Goal: Task Accomplishment & Management: Manage account settings

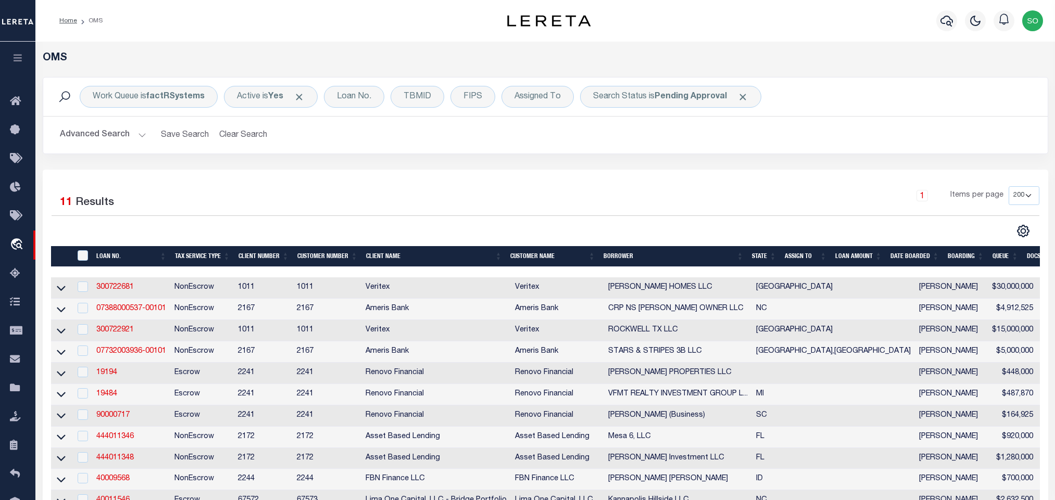
select select "200"
click at [230, 136] on button "Clear Search" at bounding box center [243, 135] width 57 height 20
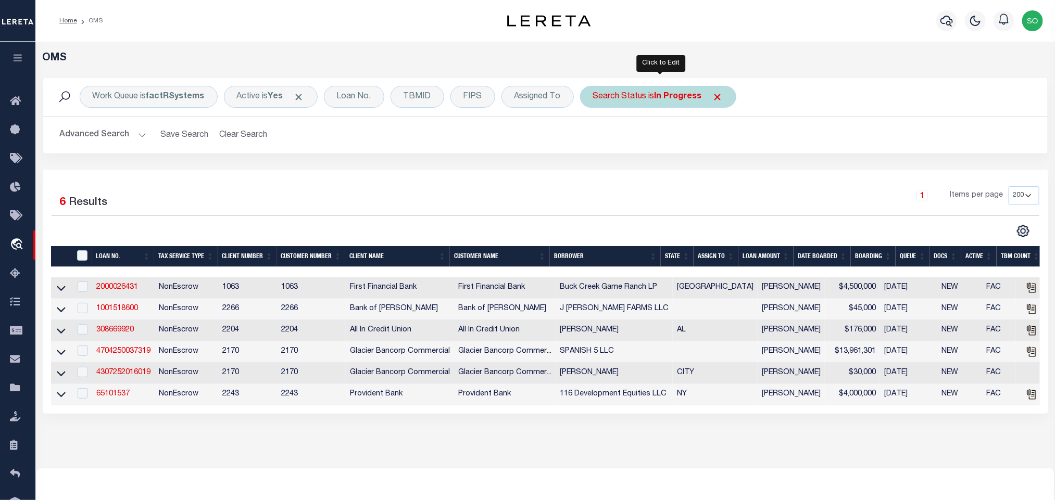
click at [677, 90] on div "Search Status is In Progress" at bounding box center [658, 97] width 156 height 22
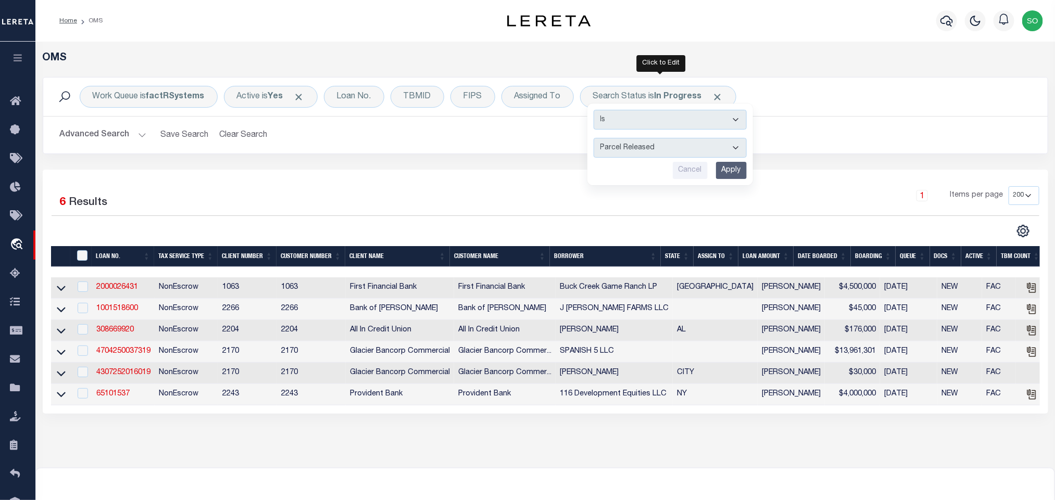
select select "PA"
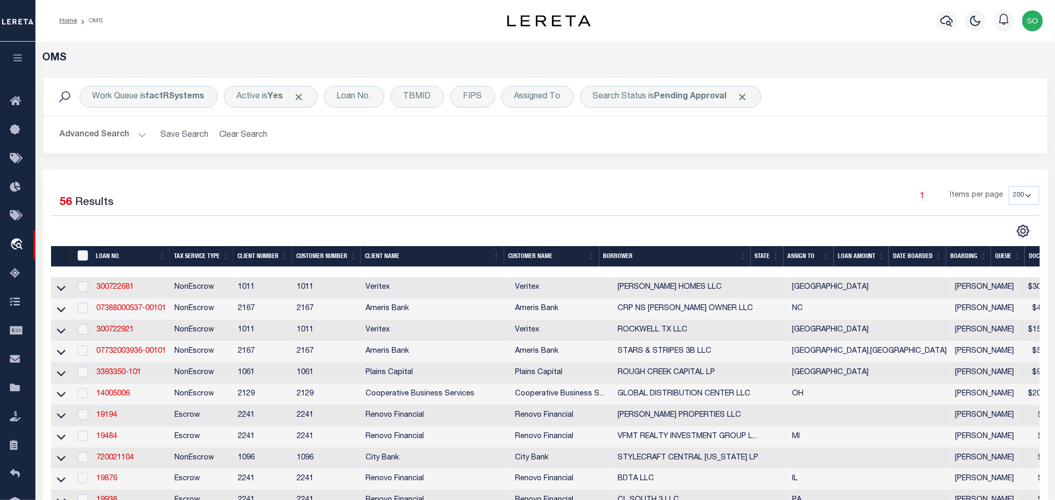
click at [95, 132] on button "Advanced Search" at bounding box center [103, 135] width 86 height 20
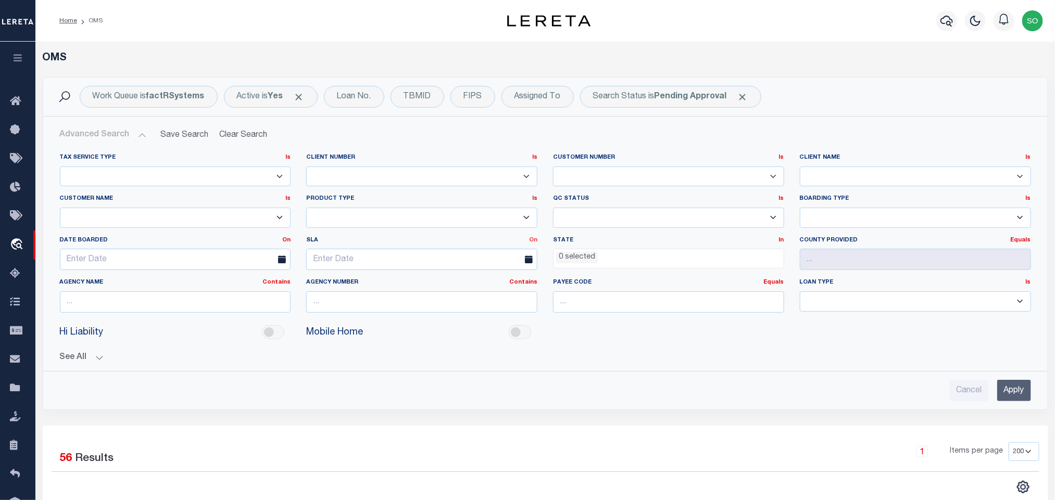
click at [531, 241] on link "On" at bounding box center [533, 240] width 8 height 6
click at [480, 287] on link "Before" at bounding box center [496, 282] width 82 height 15
click at [397, 259] on input "text" at bounding box center [421, 259] width 231 height 21
click at [344, 379] on span "18" at bounding box center [341, 381] width 20 height 20
type input "08-18-2025"
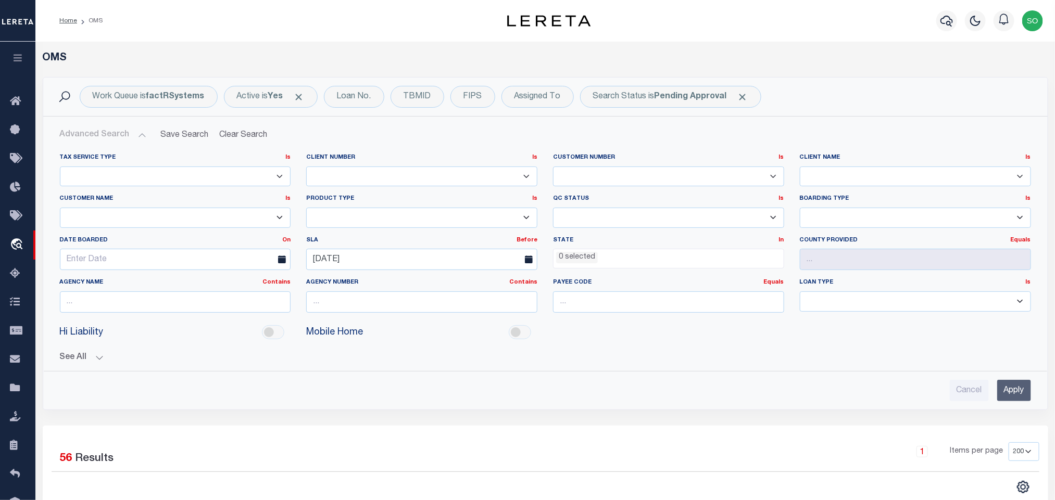
click at [1006, 397] on input "Apply" at bounding box center [1014, 390] width 34 height 21
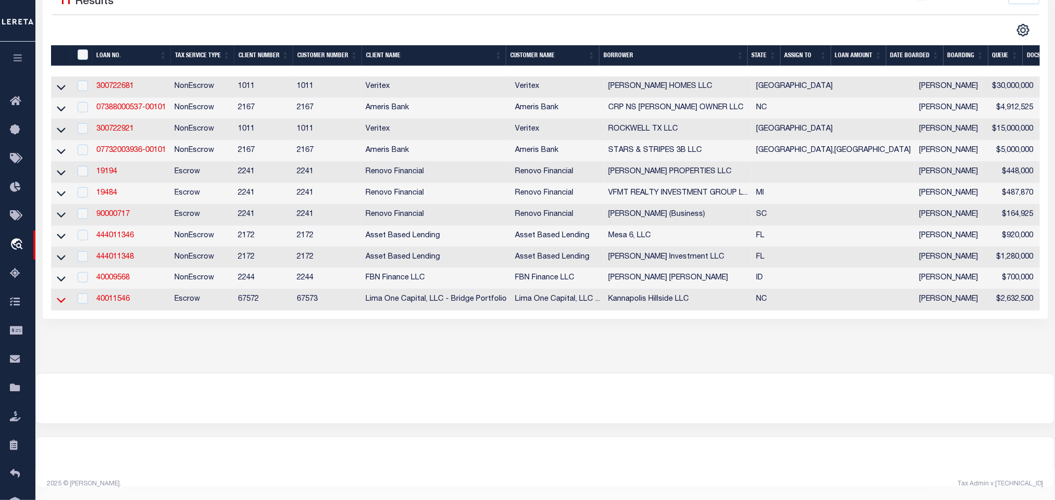
click at [58, 297] on icon at bounding box center [61, 300] width 9 height 11
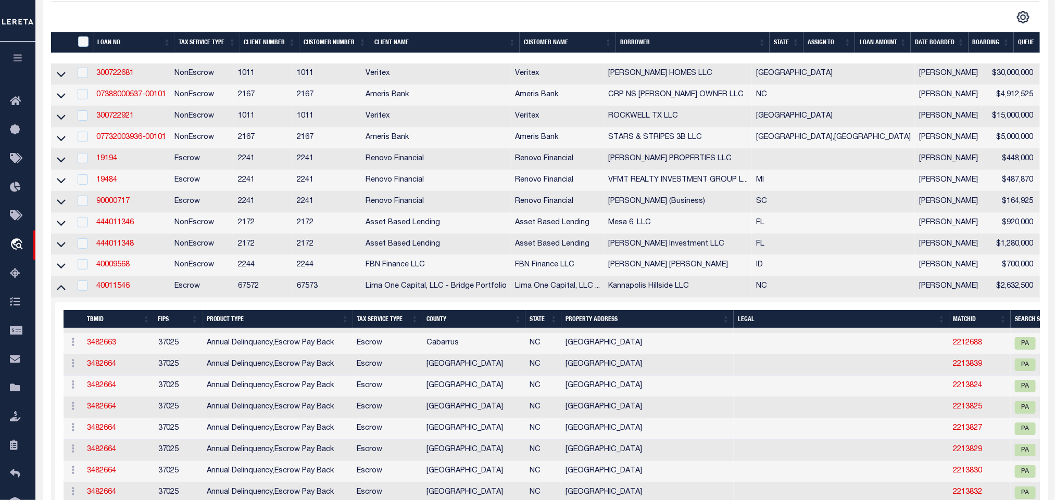
scroll to position [2389, 0]
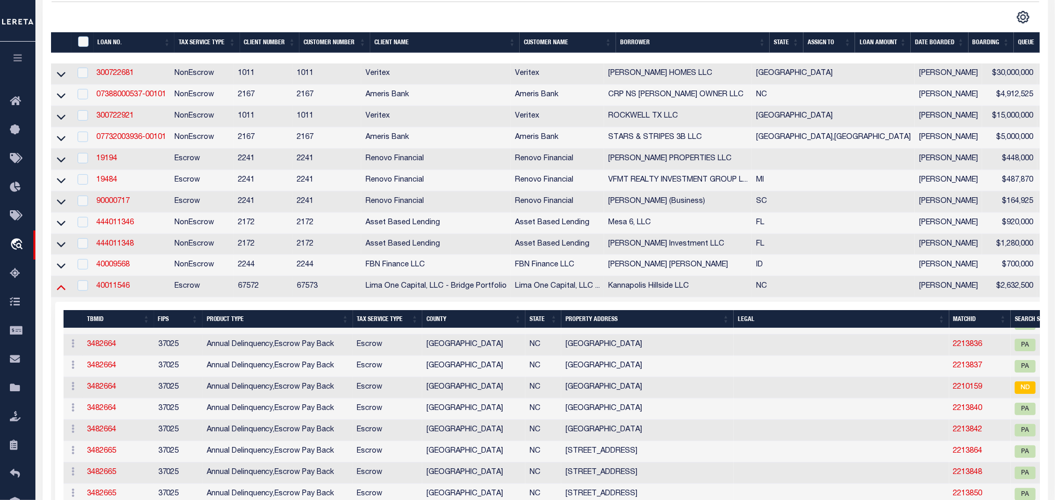
click at [61, 293] on icon at bounding box center [61, 287] width 9 height 11
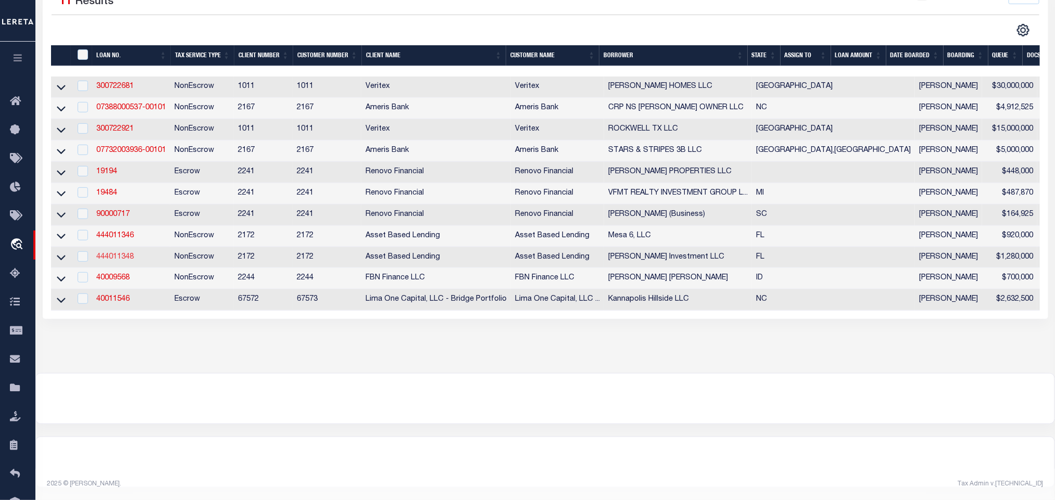
click at [105, 254] on link "444011348" at bounding box center [114, 257] width 37 height 7
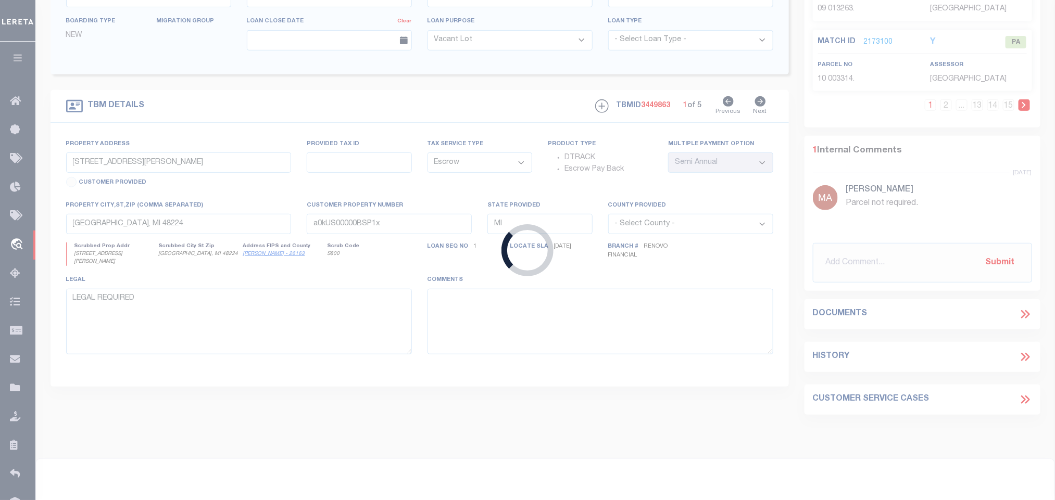
type input "444011348"
type input "Solis Investment LLC"
select select
select select "100"
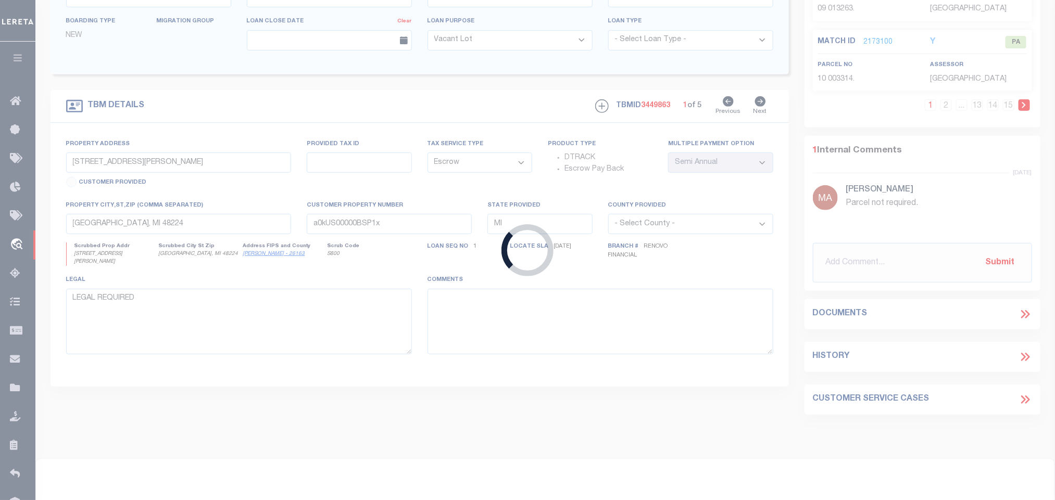
select select "NonEscrow"
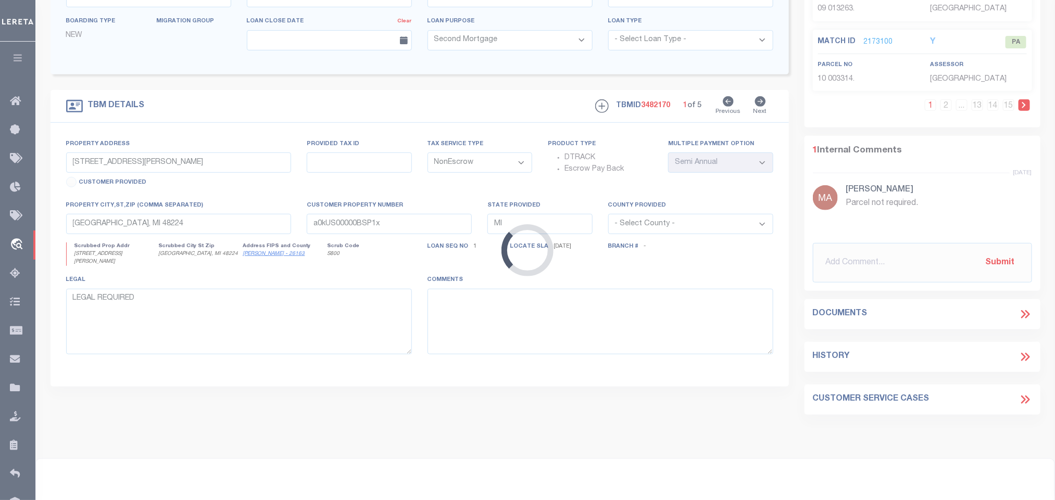
scroll to position [304, 0]
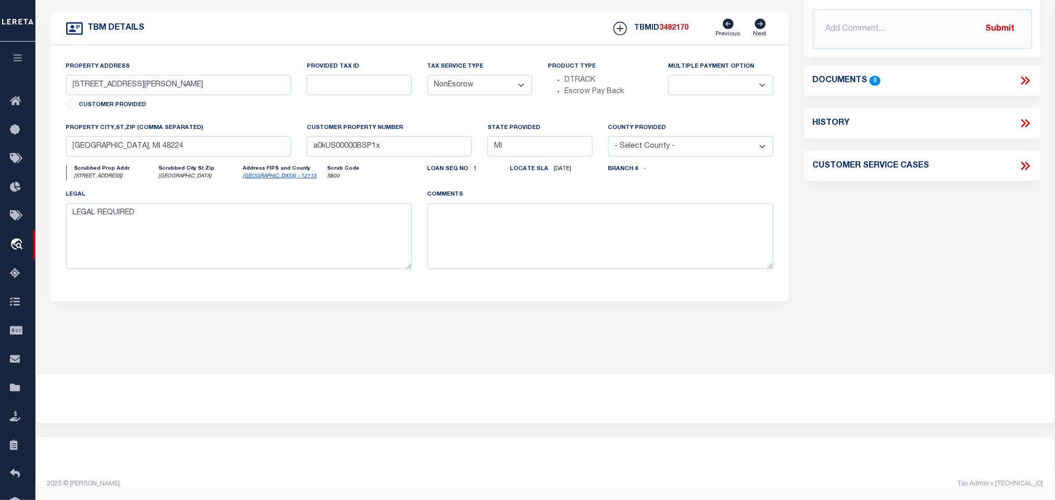
select select "11032"
select select "4593"
type input "2470 Talwood Terrace"
type input "1142259321"
select select
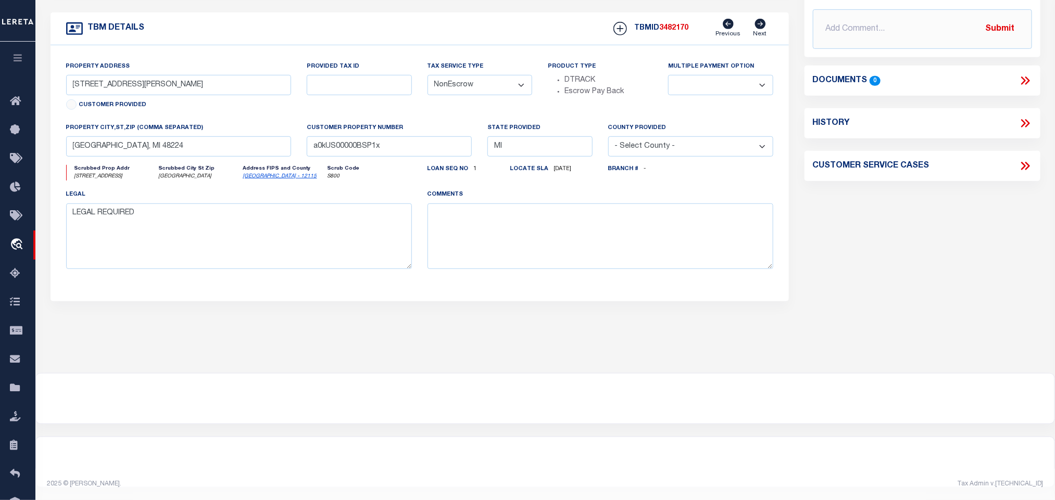
type input "North Port FL 34288"
type input "FL"
select select
type textarea "Block 2593 Lot 21"
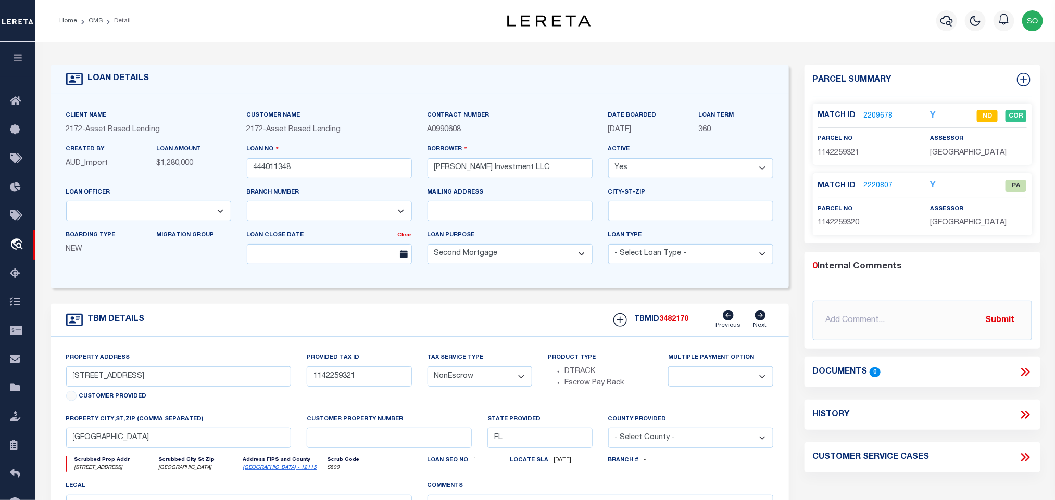
click at [871, 114] on link "2209678" at bounding box center [878, 116] width 29 height 11
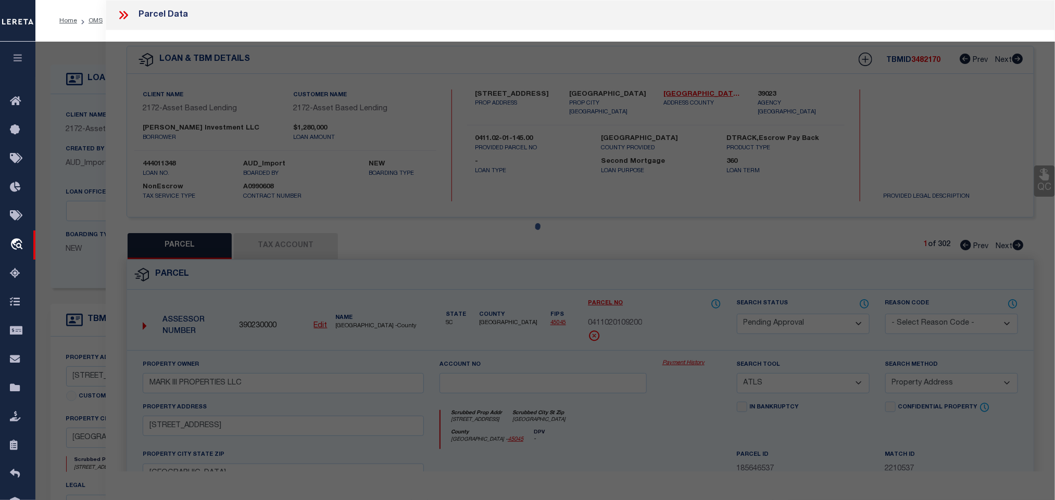
select select "AS"
select select
checkbox input "false"
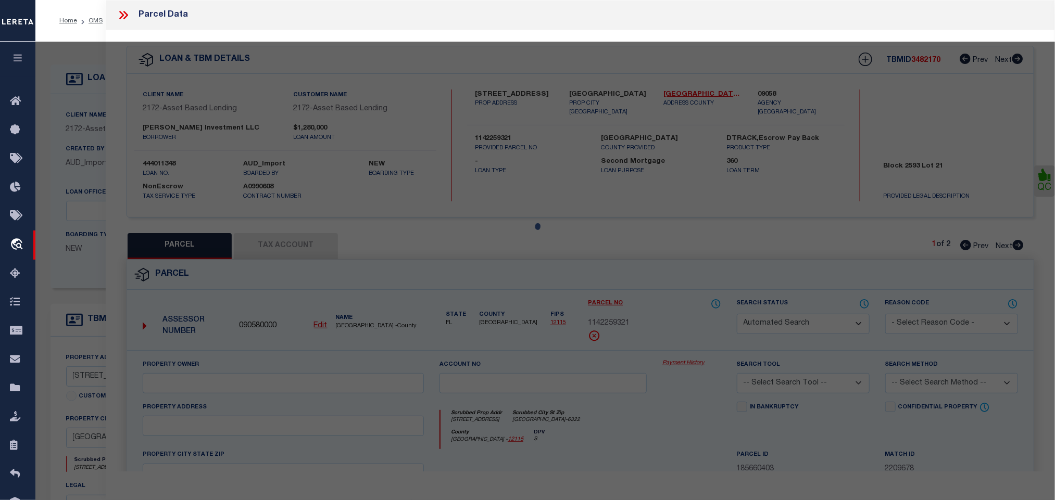
select select "ND"
type input "SOLIS INVESTMENT LLC"
select select "AGW"
select select
type input "2470 TALWOOD TER"
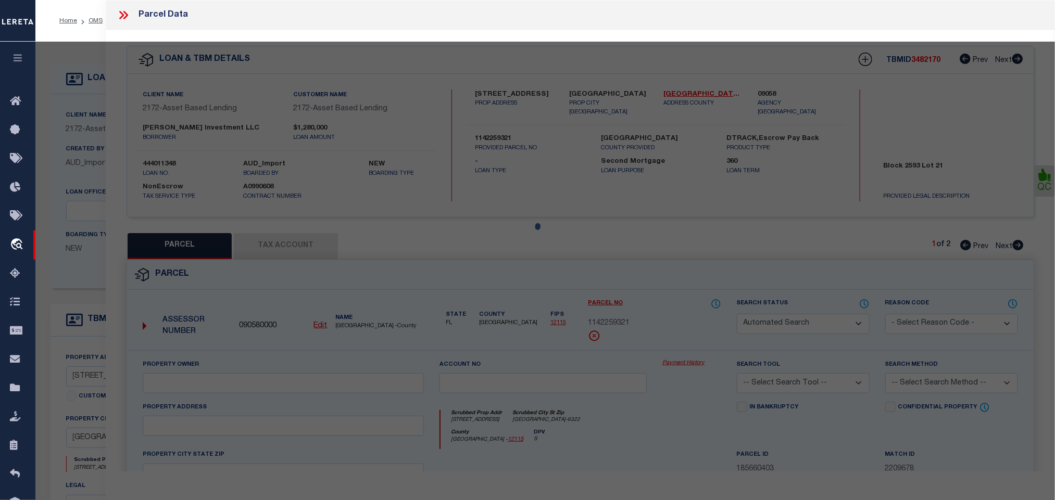
type input "NORTH PORT, FL, 34288"
type textarea "LOT 21 BLK 2593 51ST ADD TO PORT CHARLOTTE"
type textarea "High liability, Please provide complete legal description."
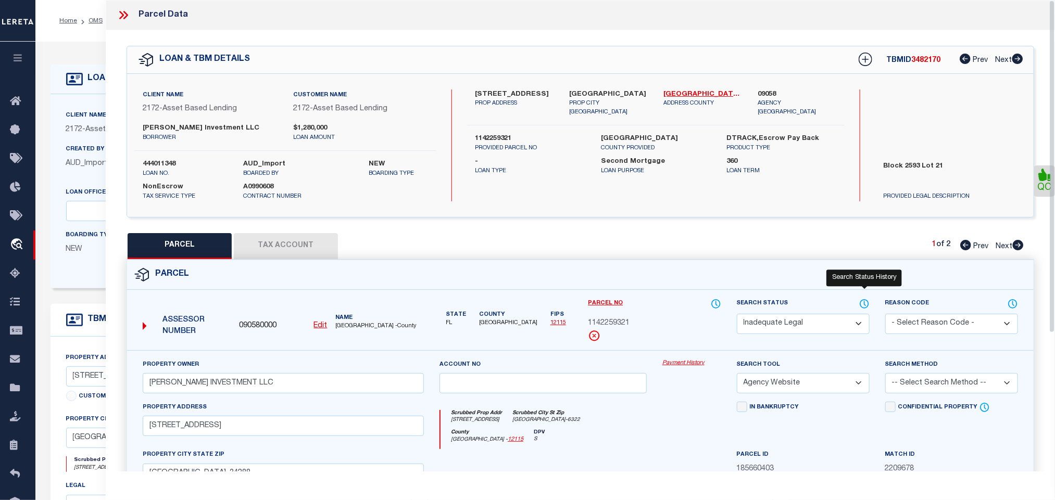
click at [863, 306] on icon at bounding box center [864, 303] width 10 height 11
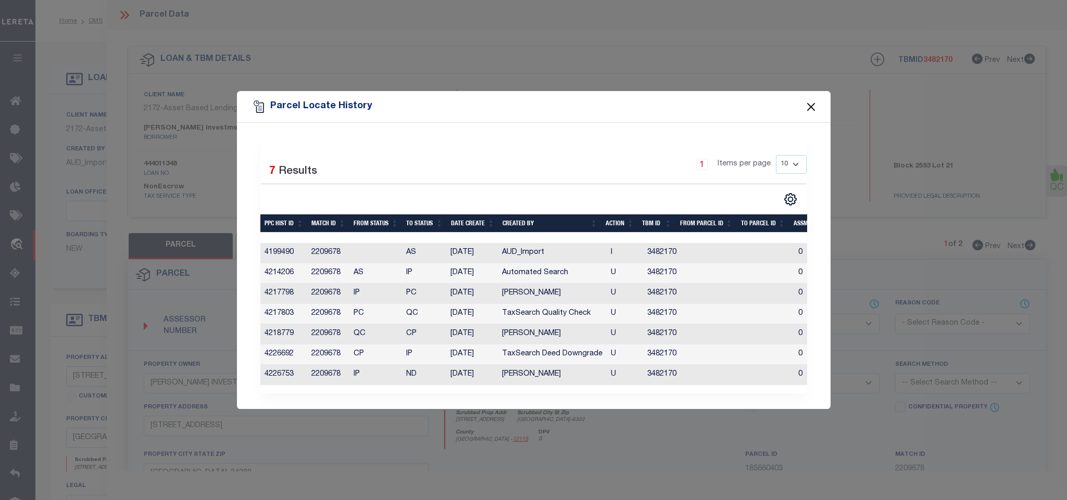
click at [813, 102] on button "Close" at bounding box center [811, 107] width 14 height 14
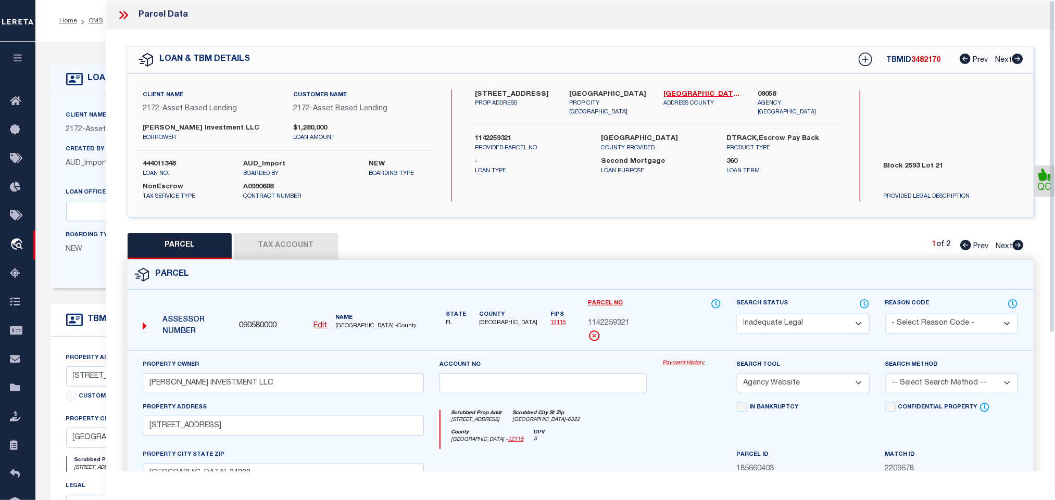
click at [614, 204] on div "Client Name 2172 - Asset Based Lending Customer Name 2172 - Asset Based Lending…" at bounding box center [580, 145] width 907 height 143
click at [863, 307] on icon at bounding box center [864, 303] width 10 height 11
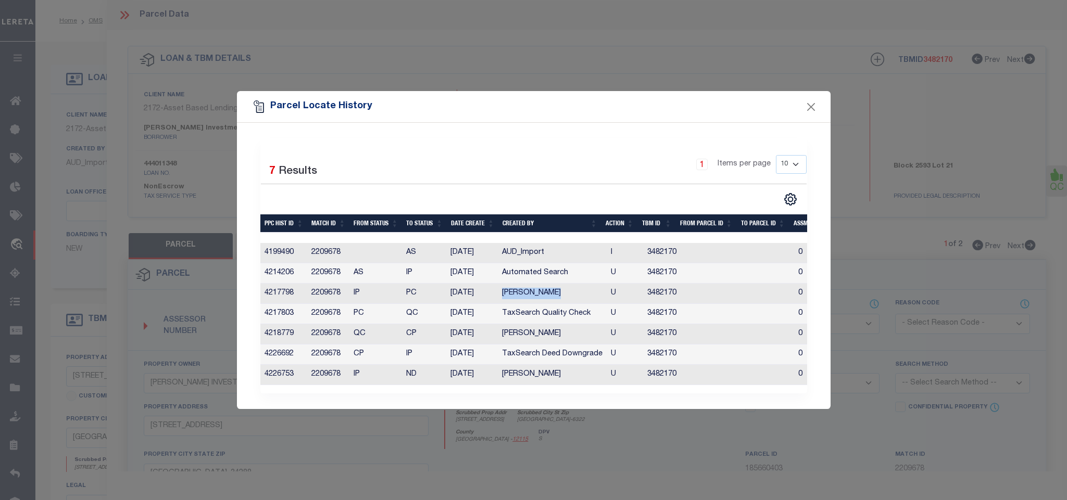
drag, startPoint x: 503, startPoint y: 290, endPoint x: 599, endPoint y: 294, distance: 95.9
click at [599, 294] on td "[PERSON_NAME]" at bounding box center [552, 294] width 109 height 20
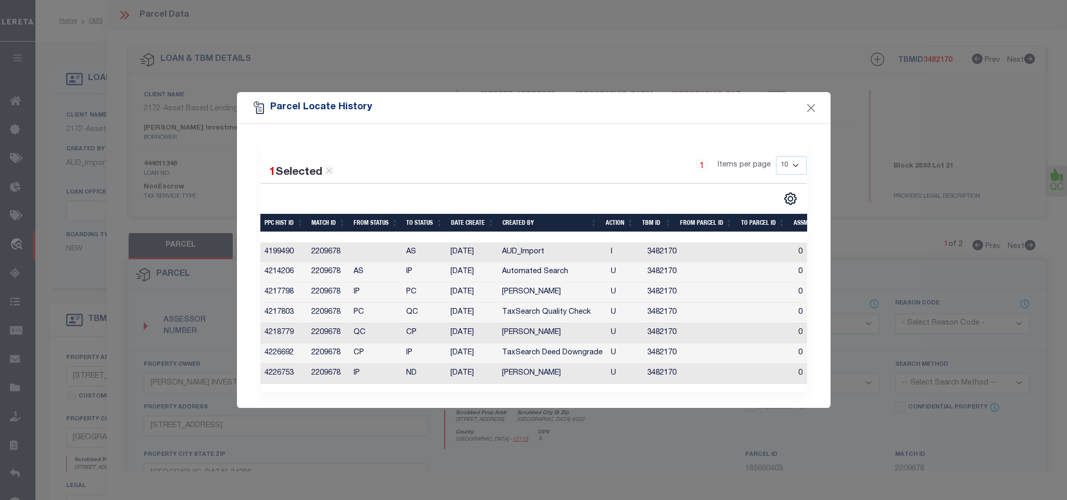
click at [575, 329] on td "[PERSON_NAME]" at bounding box center [552, 333] width 109 height 20
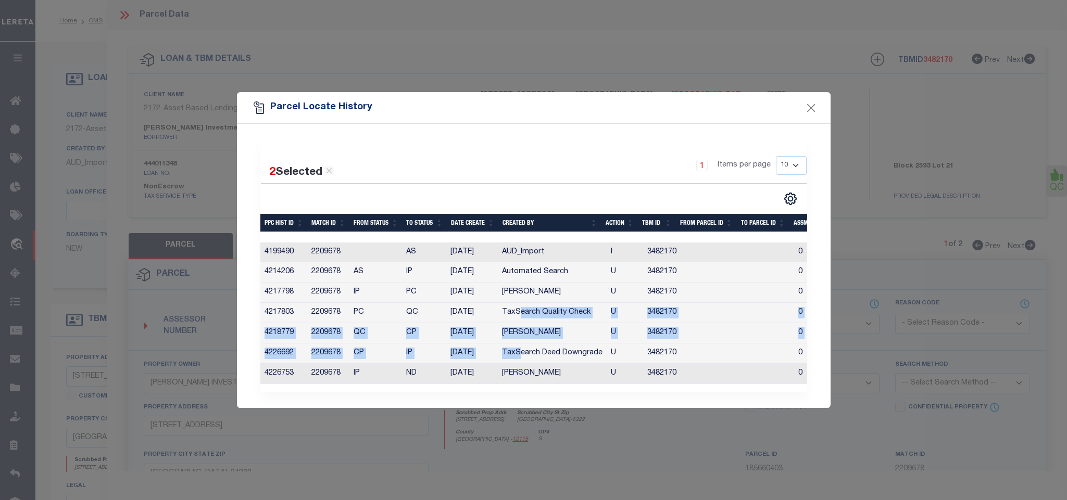
drag, startPoint x: 520, startPoint y: 313, endPoint x: 518, endPoint y: 351, distance: 37.6
click at [518, 351] on tbody "4199490 2209678 AS 08/01/2025 AUD_Import I 3482170 0 0 0 0 0 0 0 0 4214206 2209…" at bounding box center [750, 314] width 981 height 142
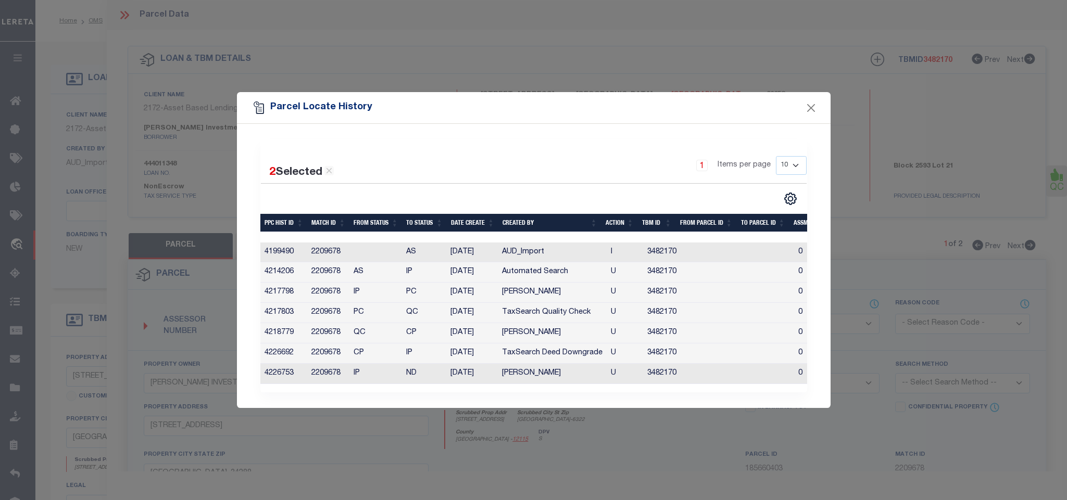
drag, startPoint x: 595, startPoint y: 398, endPoint x: 564, endPoint y: 391, distance: 32.1
click at [594, 398] on div "2 Selected 7 Results 1 Items per page 10 25 50 100" at bounding box center [534, 266] width 594 height 284
click at [571, 381] on td "[PERSON_NAME]" at bounding box center [552, 374] width 109 height 20
drag, startPoint x: 503, startPoint y: 373, endPoint x: 584, endPoint y: 375, distance: 81.3
click at [584, 375] on td "[PERSON_NAME]" at bounding box center [552, 374] width 109 height 20
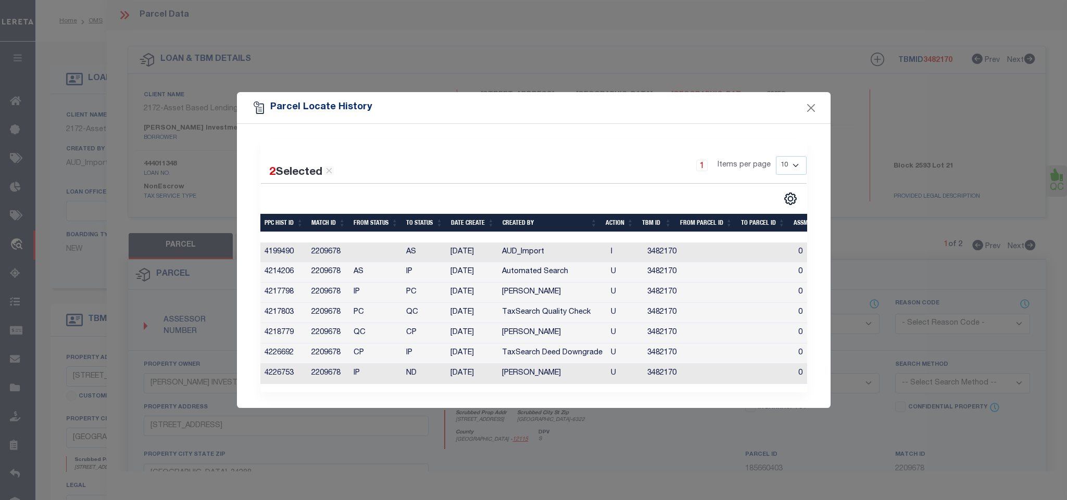
click at [647, 402] on div "2 Selected 7 Results 1 Items per page 10 25 50 100" at bounding box center [534, 266] width 594 height 284
click at [809, 106] on button "Close" at bounding box center [811, 108] width 14 height 14
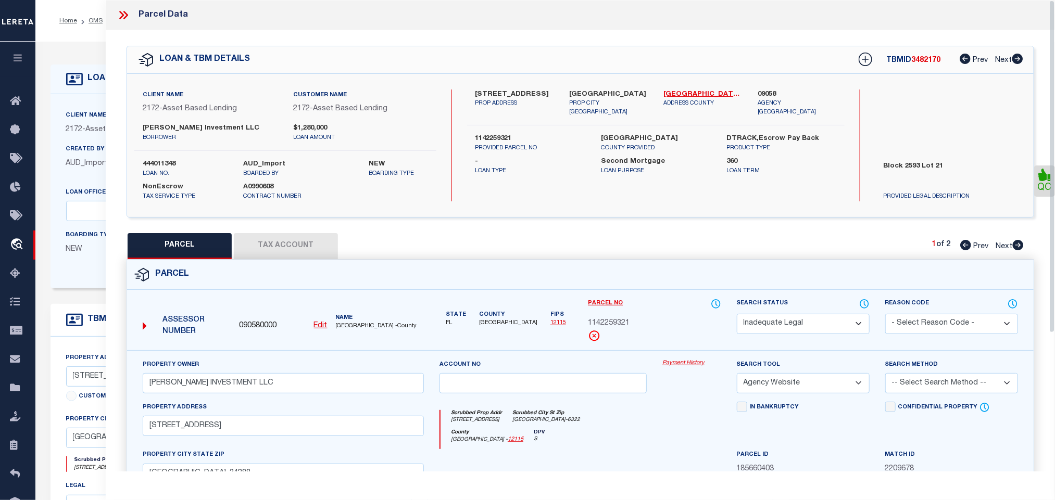
click at [719, 226] on div "QC" at bounding box center [580, 345] width 949 height 631
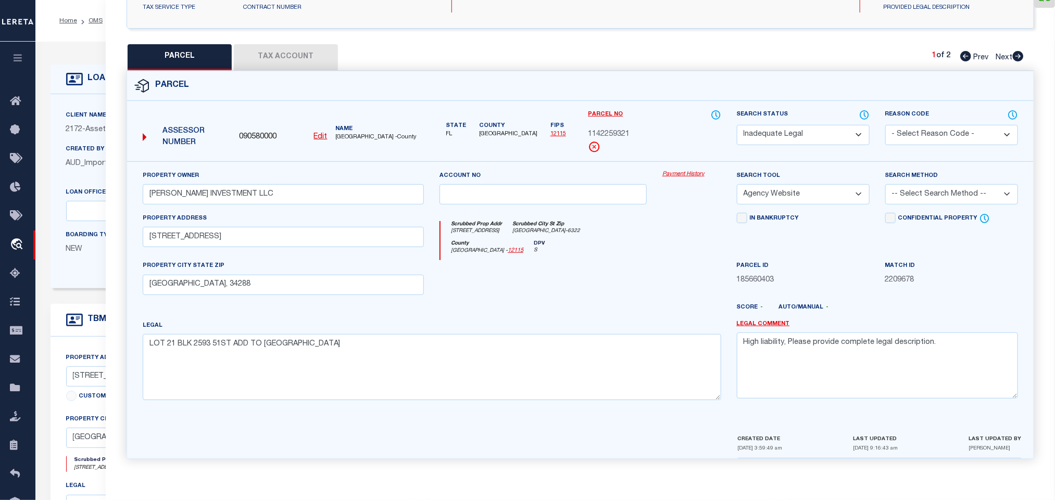
click at [552, 300] on div at bounding box center [543, 281] width 223 height 43
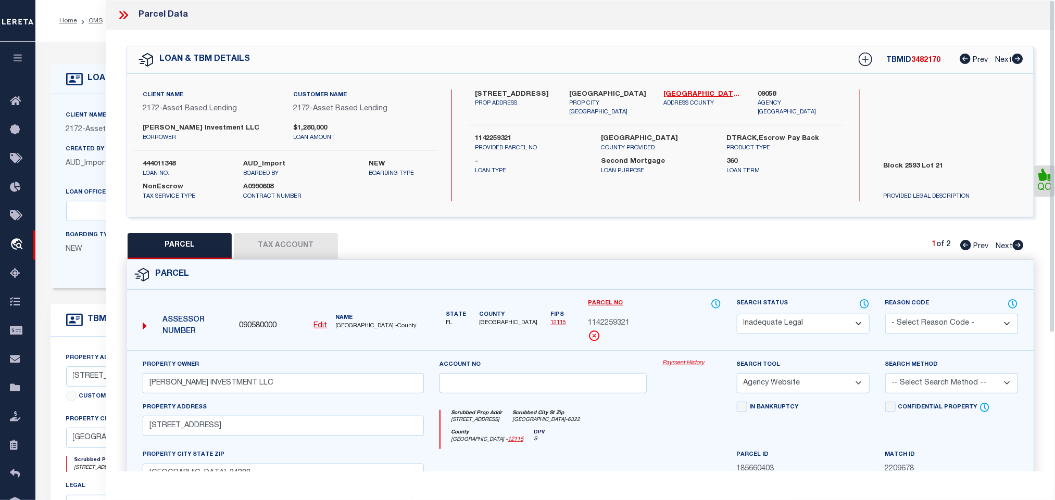
click at [120, 15] on icon at bounding box center [124, 15] width 14 height 14
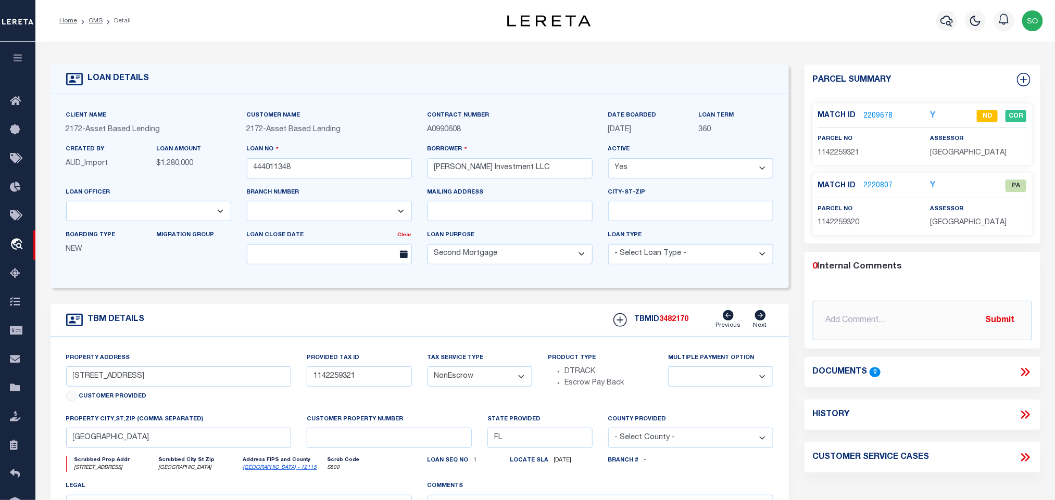
click at [389, 322] on div "TBM DETAILS TBMID 3482170 Previous Next" at bounding box center [420, 320] width 739 height 33
click at [321, 313] on div "TBM DETAILS TBMID 3482170 Previous Next" at bounding box center [420, 320] width 739 height 33
drag, startPoint x: 149, startPoint y: 382, endPoint x: 52, endPoint y: 388, distance: 97.1
click at [52, 388] on div "Property Address 2470 Talwood Terrace Customer Provided Provided Tax ID 1142259…" at bounding box center [420, 465] width 739 height 256
click at [261, 322] on div "TBM DETAILS TBMID 3482170 Previous Next" at bounding box center [420, 320] width 739 height 33
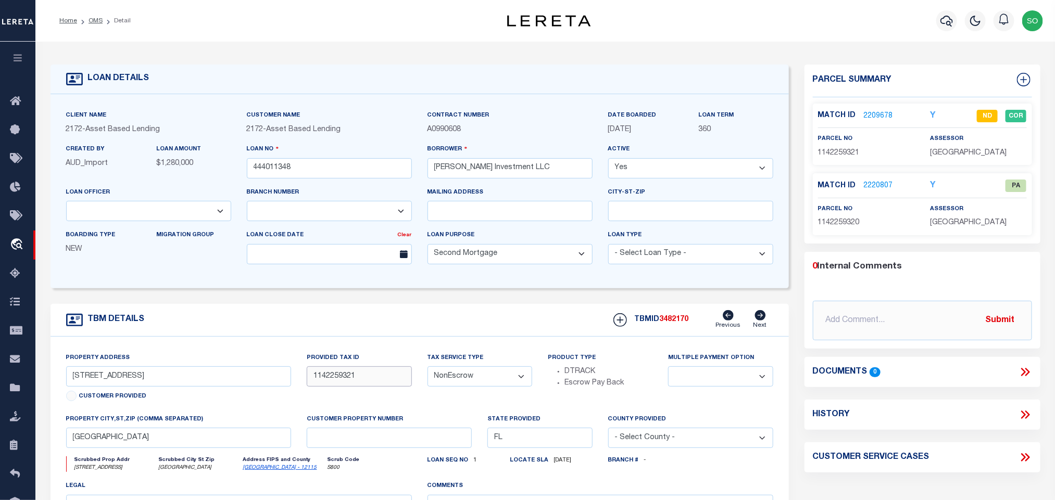
drag, startPoint x: 355, startPoint y: 383, endPoint x: 283, endPoint y: 391, distance: 72.3
click at [283, 391] on div "Property Address 2470 Talwood Terrace Customer Provided Provided Tax ID 1142259…" at bounding box center [419, 465] width 723 height 225
click at [285, 309] on div "TBM DETAILS TBMID 3482170 Previous Next" at bounding box center [420, 320] width 739 height 33
drag, startPoint x: 161, startPoint y: 383, endPoint x: 84, endPoint y: 366, distance: 78.4
click at [32, 391] on div "Home OMS Detail" at bounding box center [527, 396] width 1055 height 792
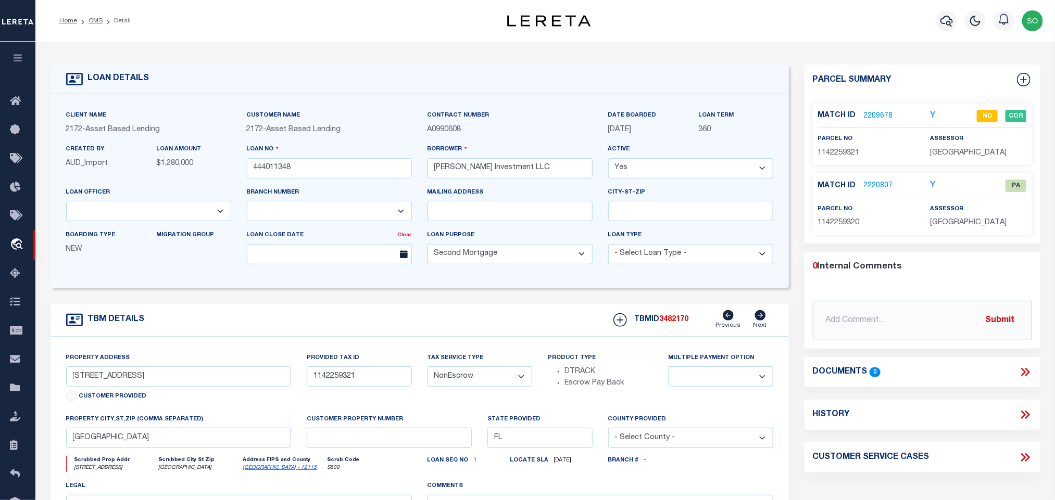
click at [302, 316] on div "TBM DETAILS TBMID 3482170 Previous Next" at bounding box center [420, 320] width 739 height 33
click at [97, 22] on link "OMS" at bounding box center [96, 21] width 14 height 6
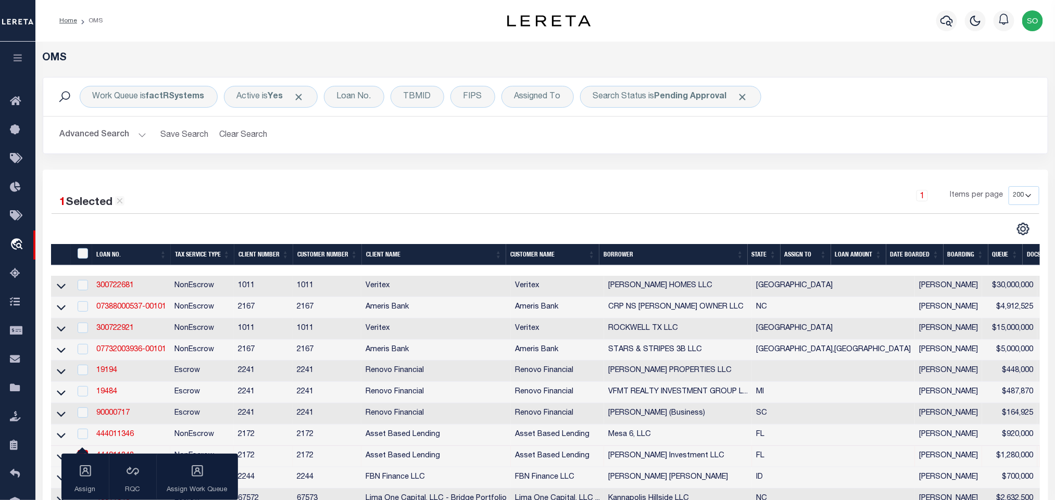
scroll to position [211, 0]
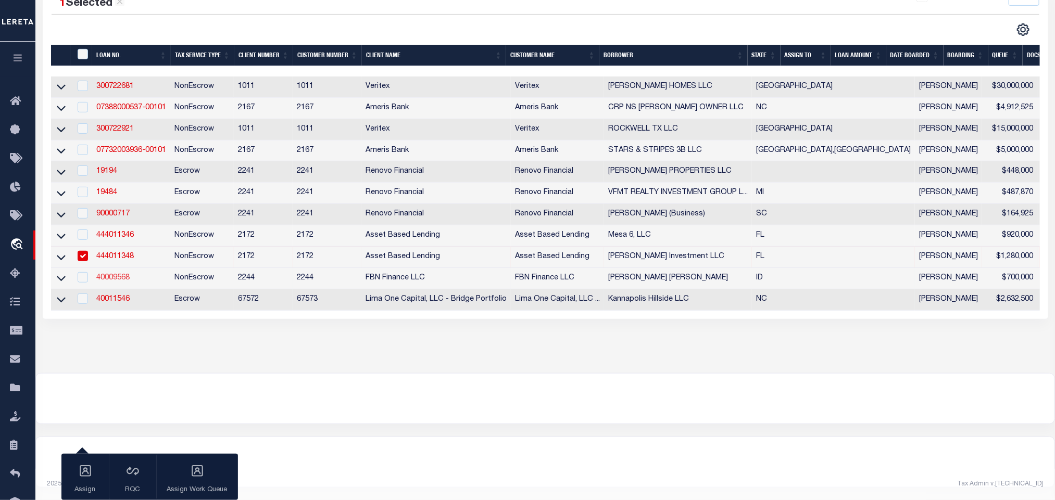
click at [106, 274] on link "40009568" at bounding box center [112, 277] width 33 height 7
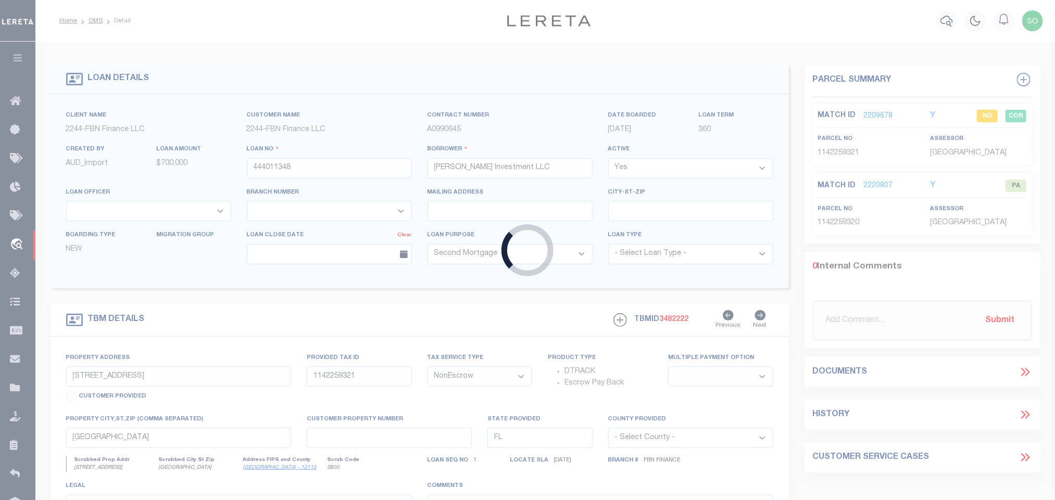
type input "40009568"
type input "MCCLELLAN BRYAN SCOTT"
select select
select select "14078"
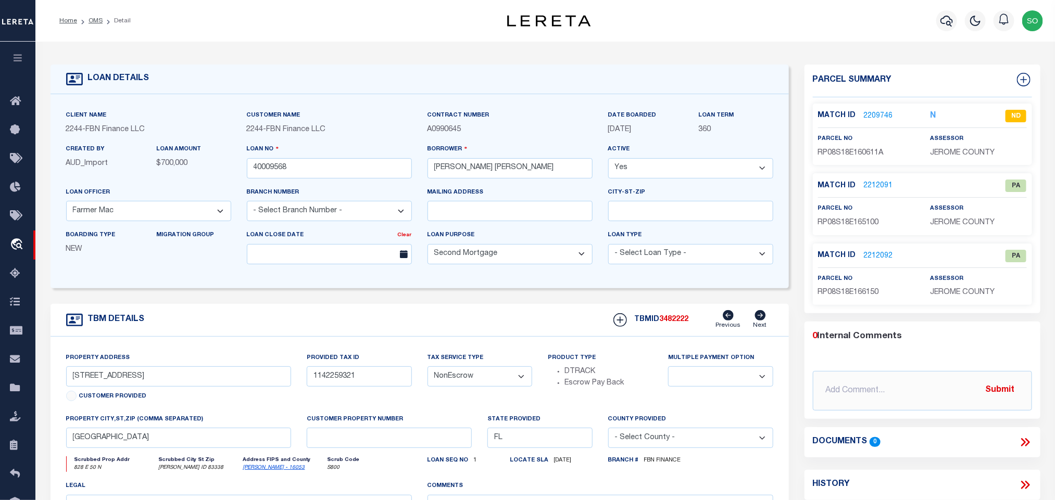
select select "7651"
type input "828 E 50 N"
type input "RP08S18E166150"
select select
type input "JEROME ID 83338"
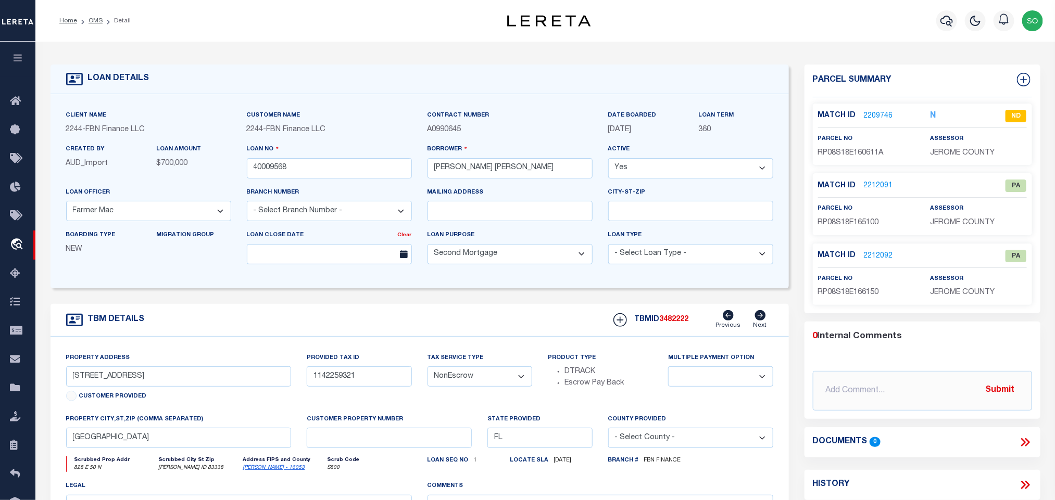
type input "FBN"
type input "ID"
select select
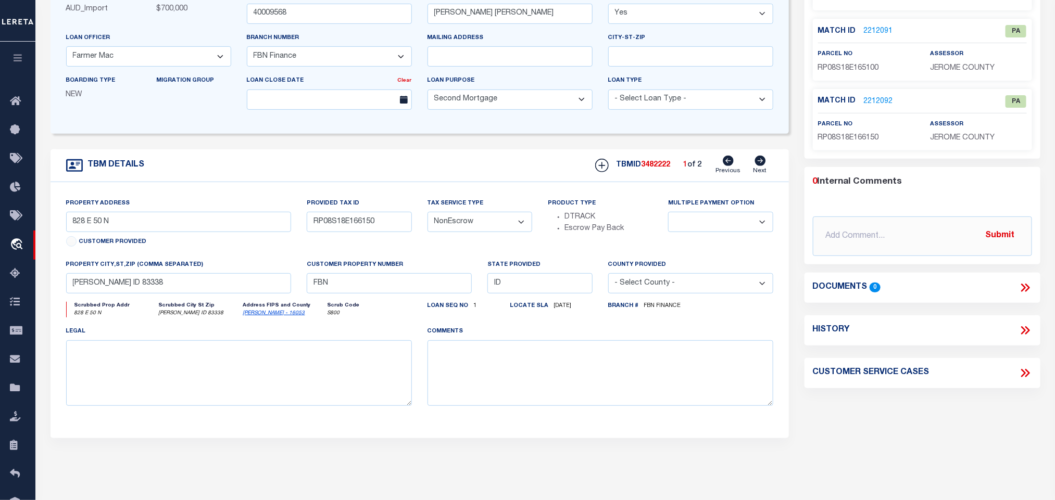
scroll to position [78, 0]
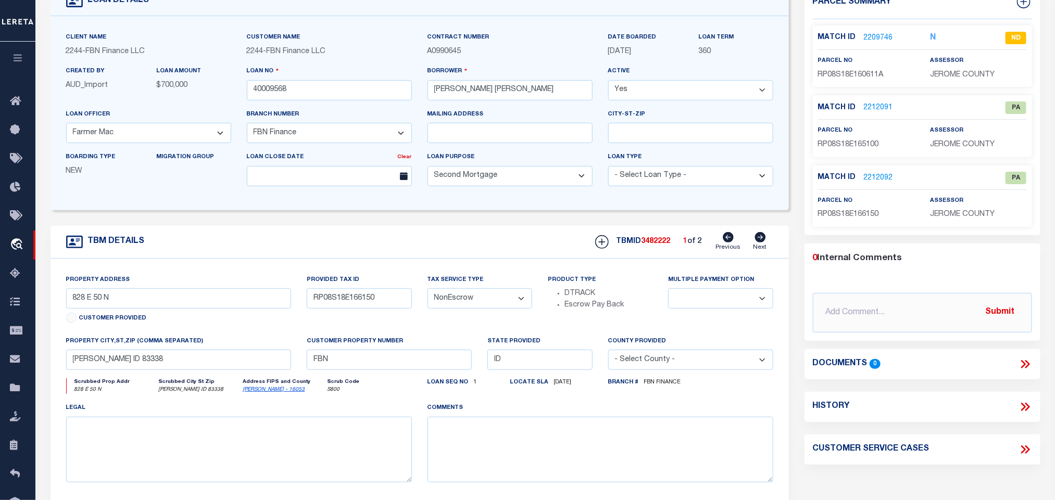
click at [760, 243] on icon at bounding box center [760, 237] width 11 height 10
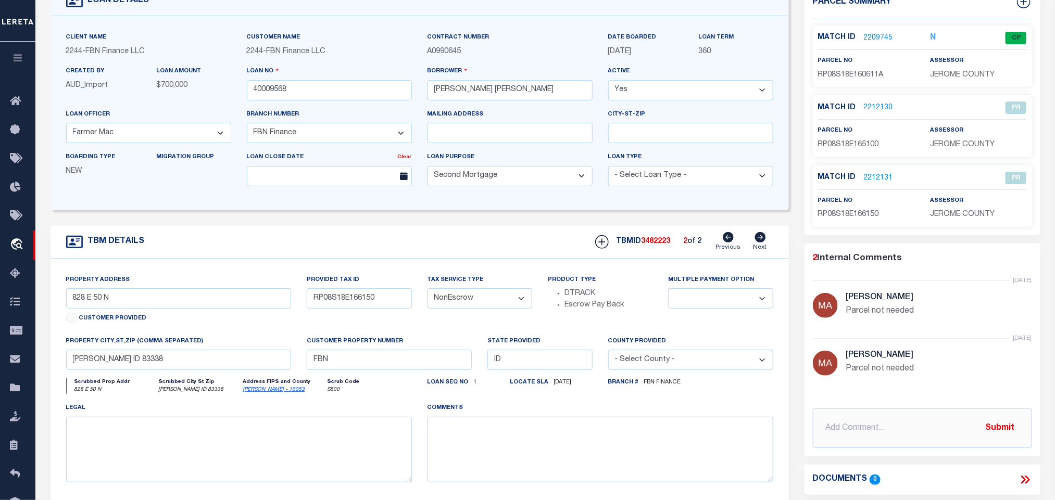
type input "RP08S18E160611"
select select
click at [729, 243] on icon at bounding box center [728, 237] width 11 height 10
type input "RP08S18E166150"
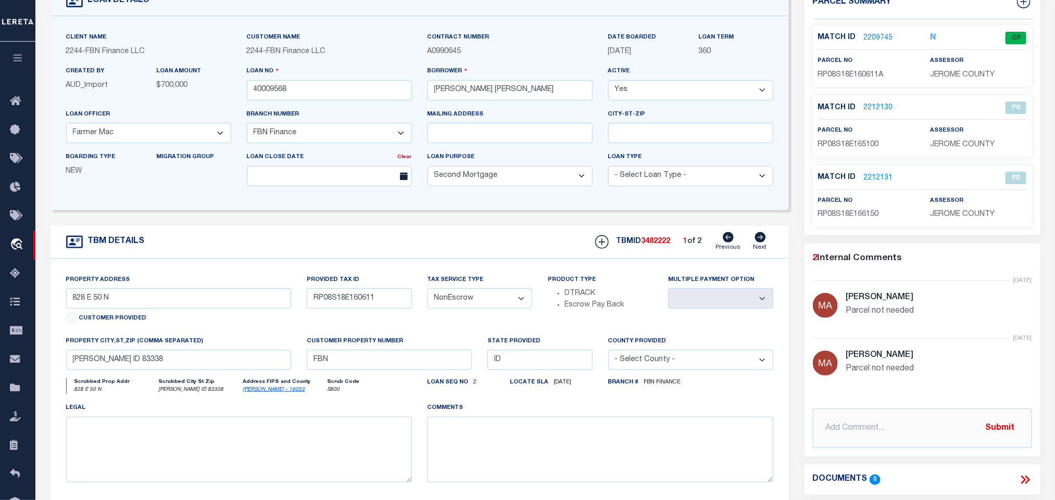
select select
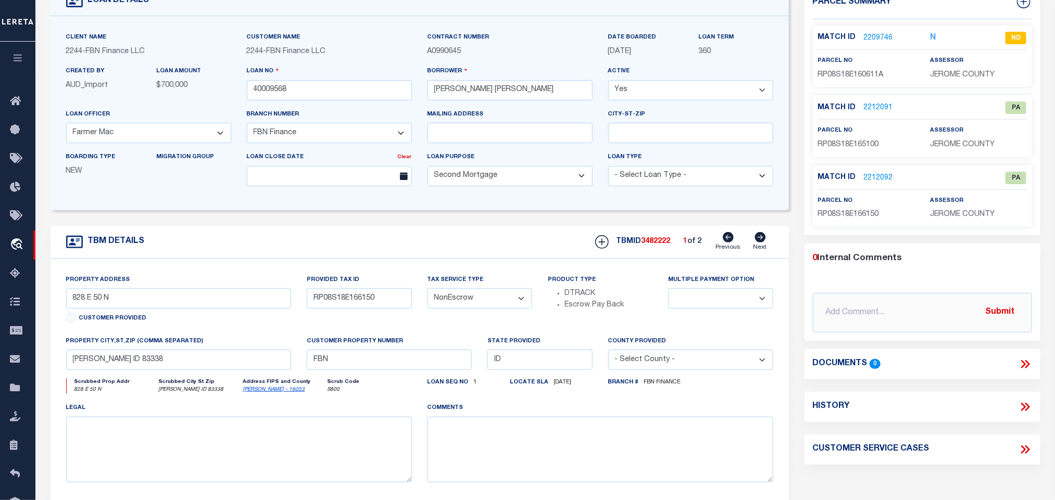
click at [252, 393] on link "Jerome - 16053" at bounding box center [274, 389] width 62 height 5
click at [253, 309] on input "828 E 50 N" at bounding box center [179, 299] width 226 height 20
click at [161, 301] on input "828 E 50 N" at bounding box center [179, 299] width 226 height 20
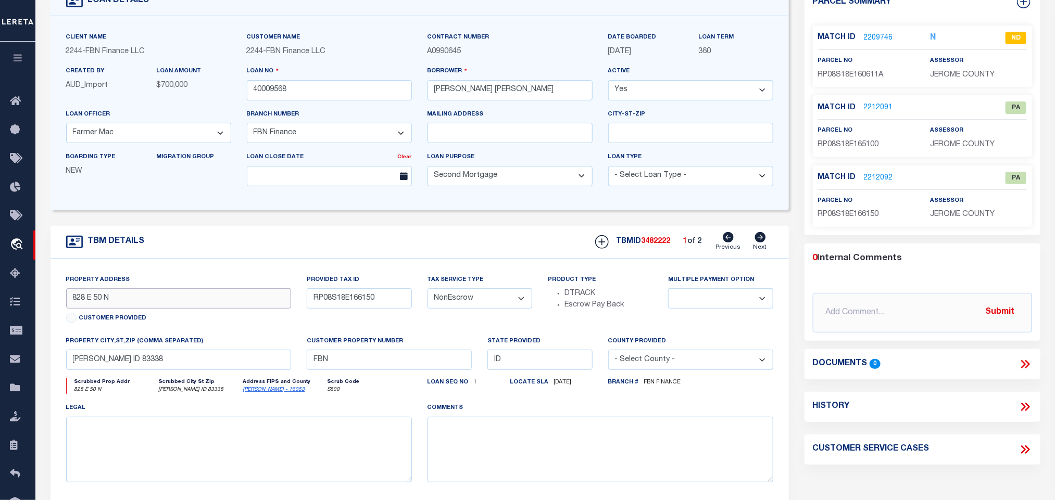
click at [161, 301] on input "828 E 50 N" at bounding box center [179, 299] width 226 height 20
click at [347, 304] on input "RP08S18E166150" at bounding box center [359, 299] width 105 height 20
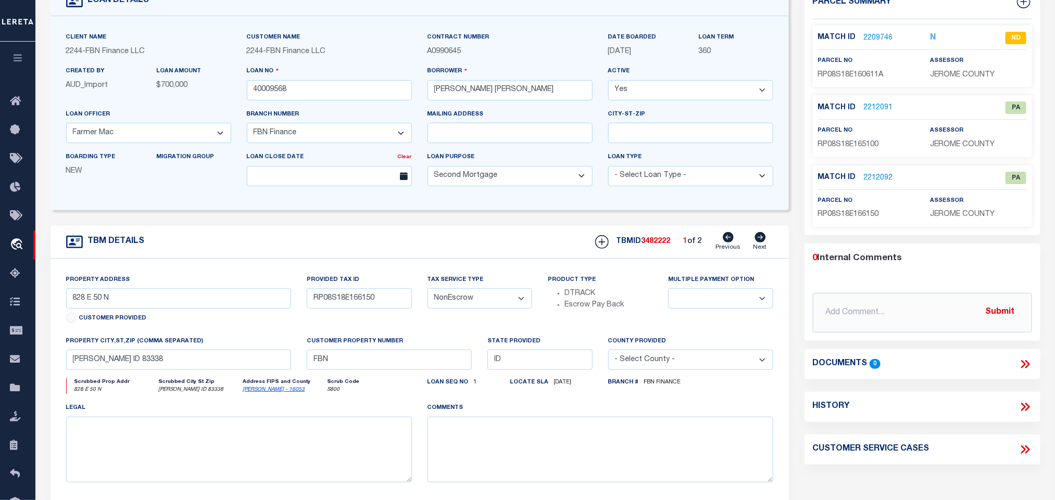
click at [765, 243] on icon at bounding box center [760, 237] width 11 height 10
type input "RP08S18E160611"
select select
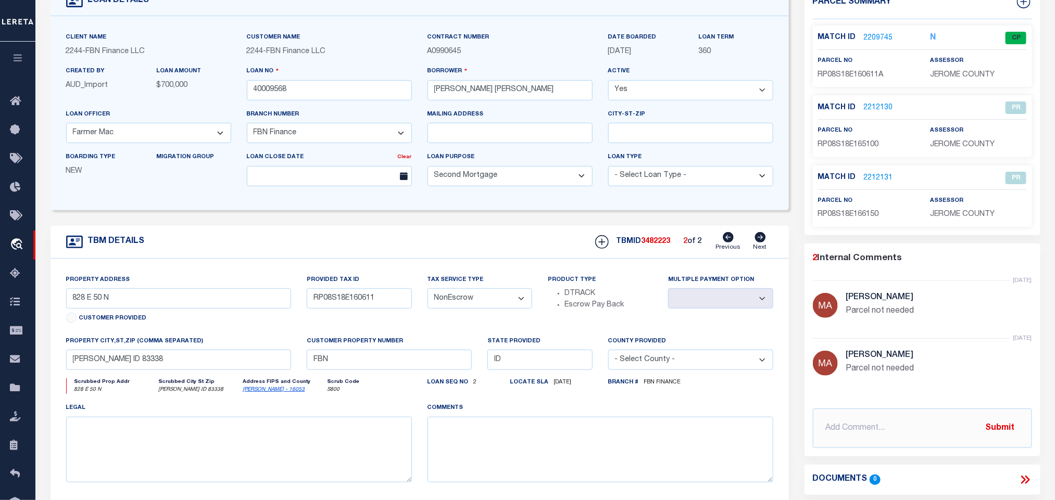
click at [730, 243] on icon at bounding box center [728, 237] width 11 height 10
type input "RP08S18E166150"
select select
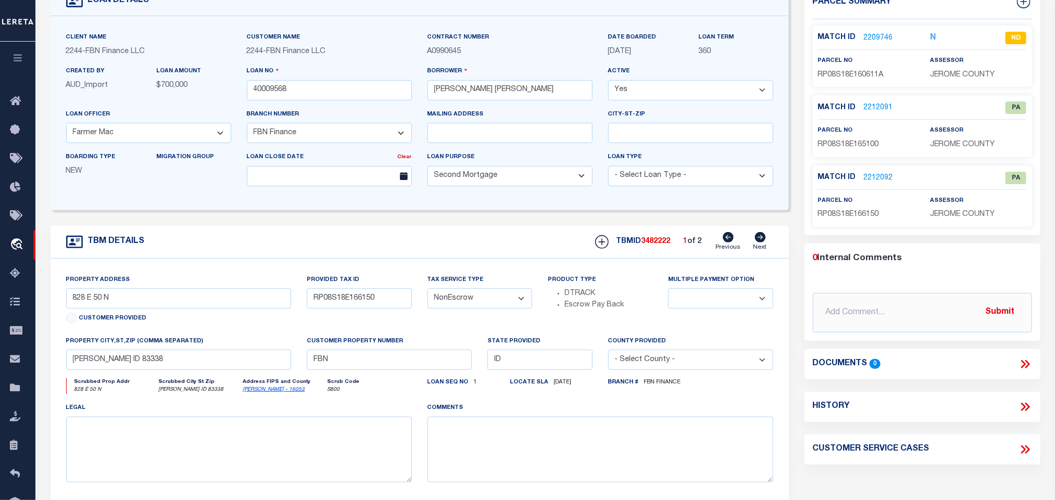
click at [322, 240] on div "TBM DETAILS TBMID 3482222 1 of 2 Next" at bounding box center [420, 242] width 739 height 33
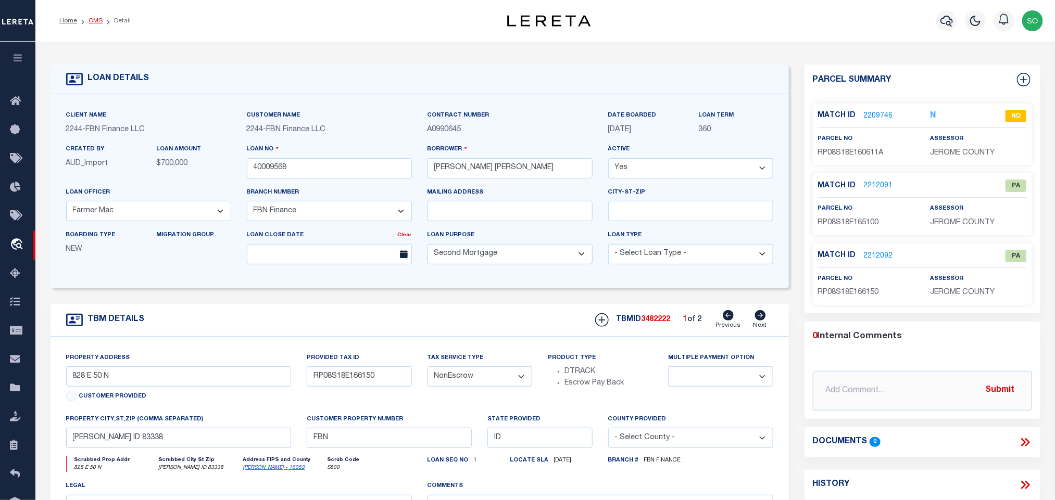
click at [94, 23] on link "OMS" at bounding box center [96, 21] width 14 height 6
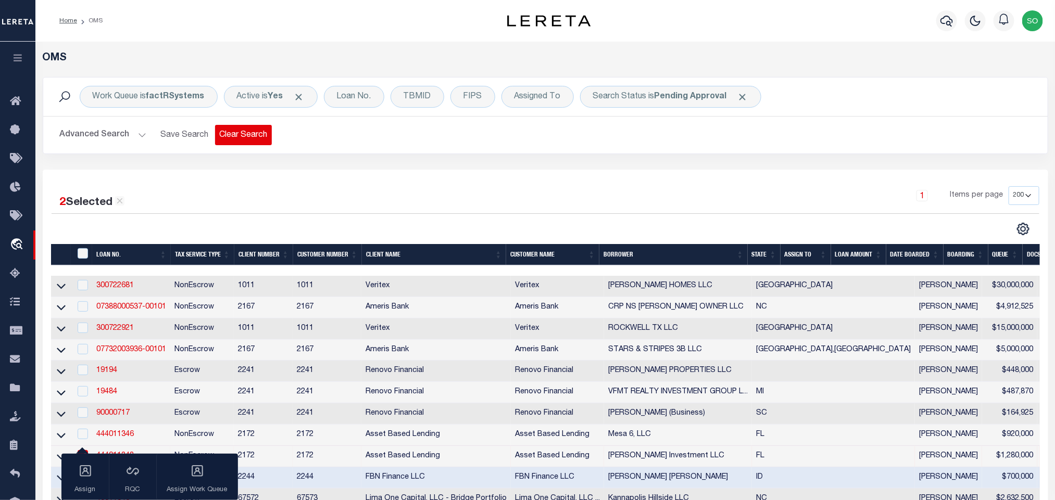
click at [251, 131] on button "Clear Search" at bounding box center [243, 135] width 57 height 20
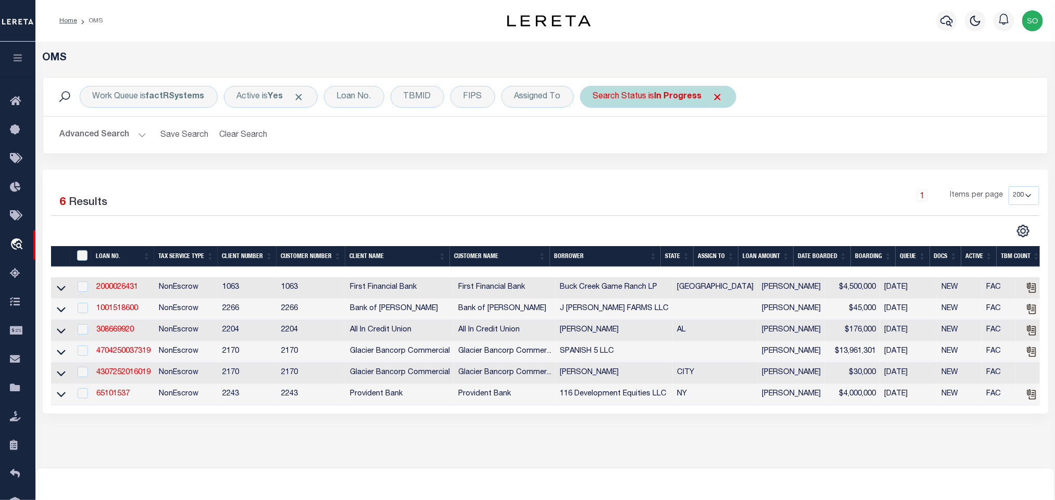
click at [679, 95] on b "In Progress" at bounding box center [678, 97] width 47 height 8
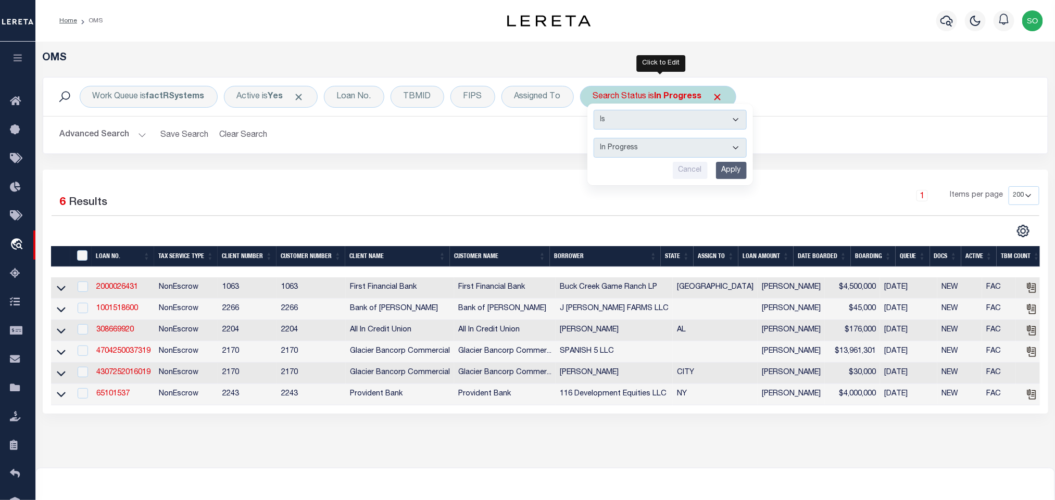
select select "RD"
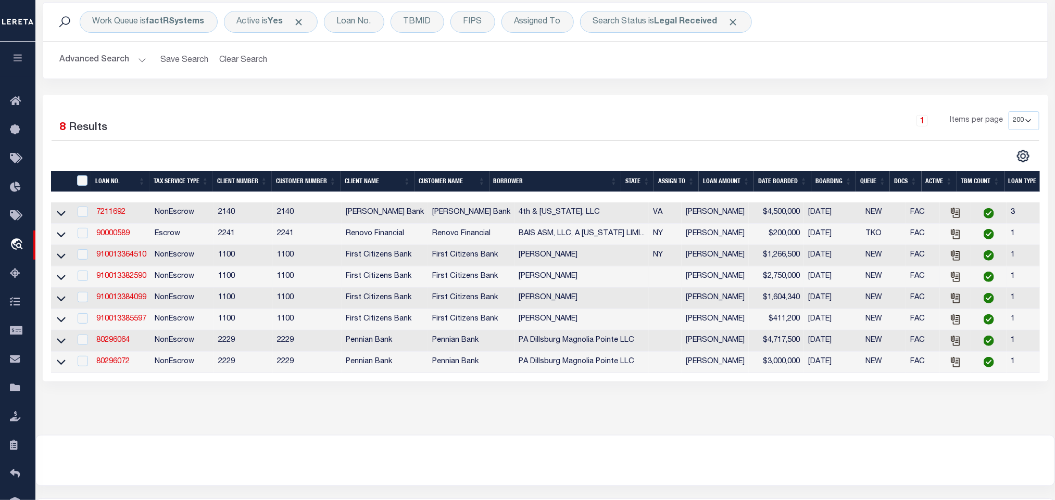
scroll to position [78, 0]
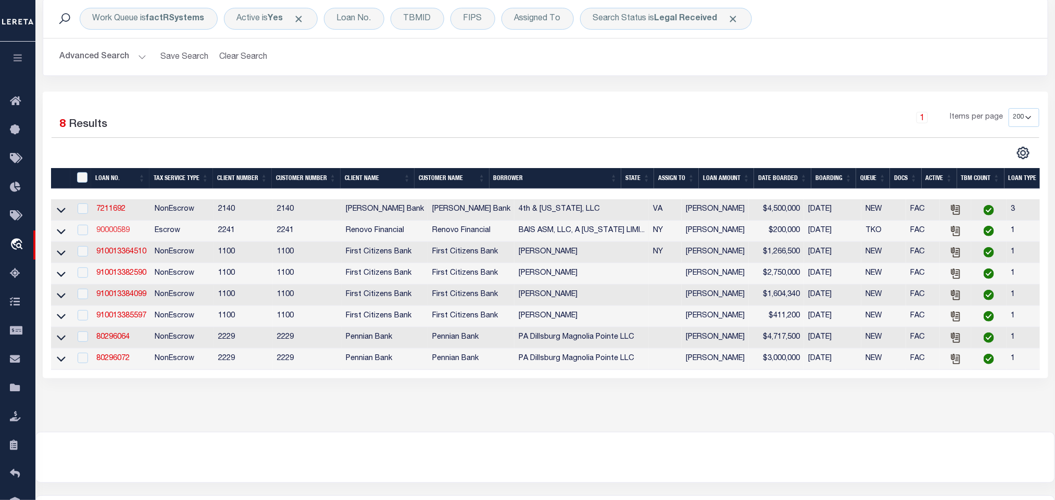
click at [115, 233] on link "90000589" at bounding box center [112, 230] width 33 height 7
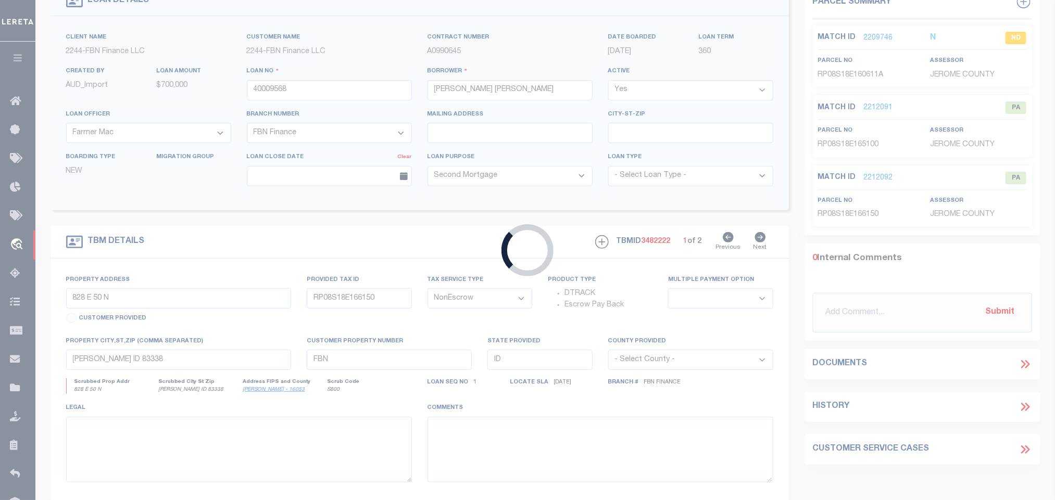
scroll to position [233, 0]
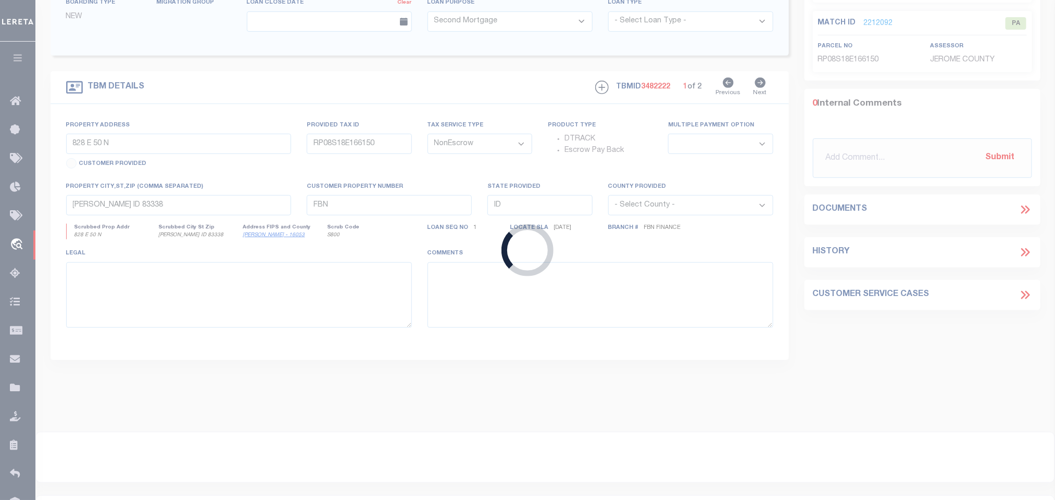
type input "90000589"
type input "BAIS ASM, LLC, A NEW YORK LIMITED LIABILITY COMPANY"
select select
select select "400"
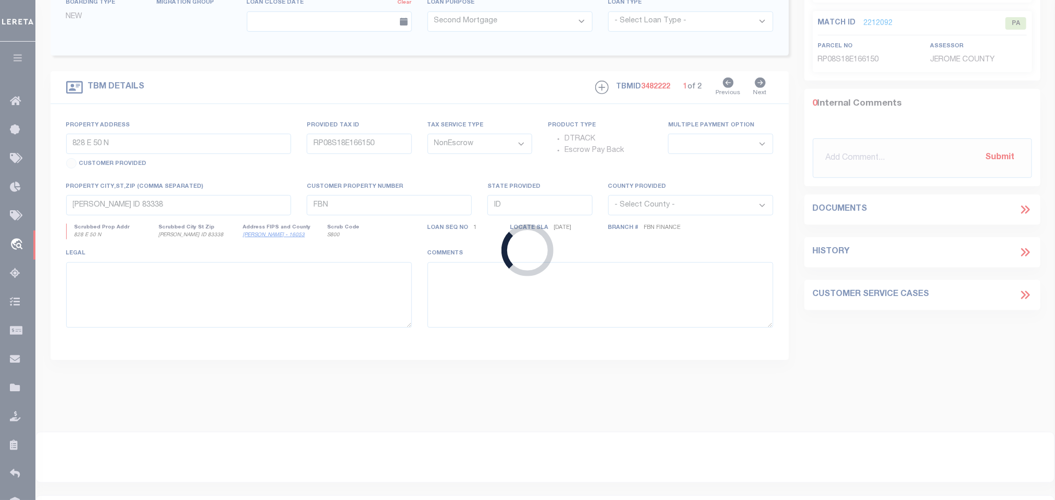
select select "Escrow"
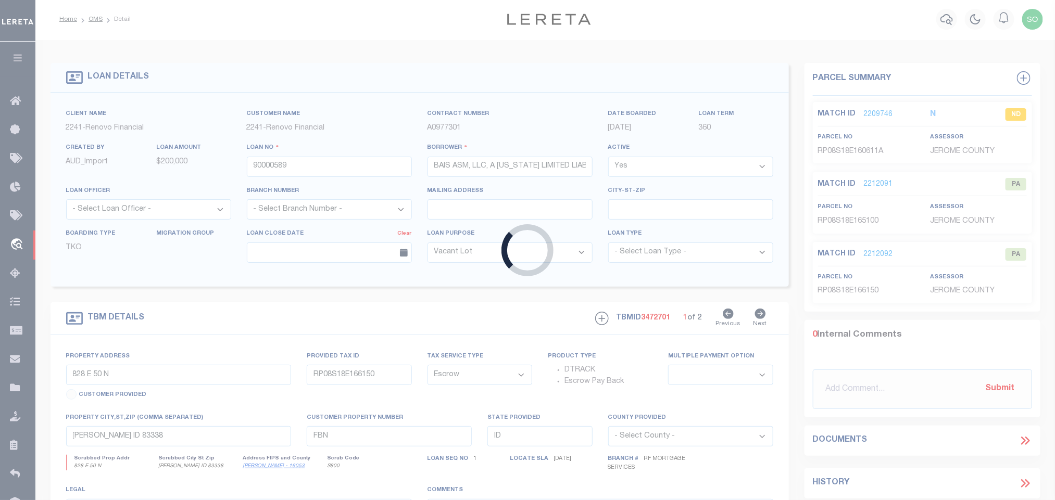
select select "14701"
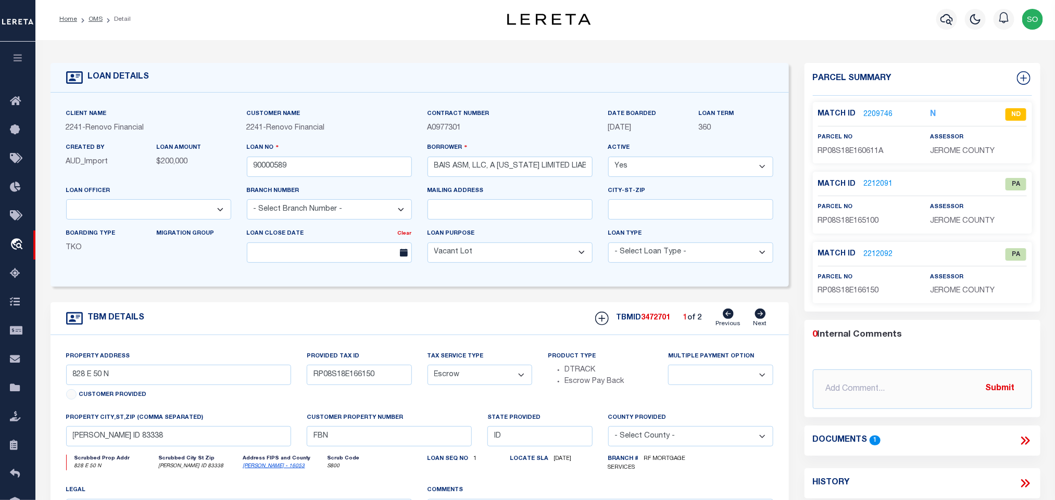
type input "6 UNGVAR ST Unit 106"
type input "MONROE, NY 10950"
type input "a0kUS00000CK0pl"
type input "NY"
select select
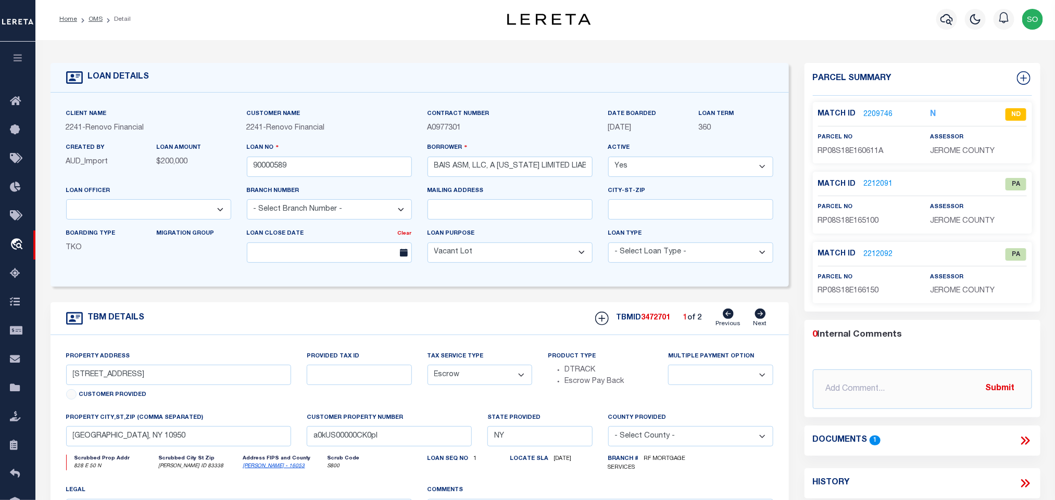
select select "25067"
select select "4"
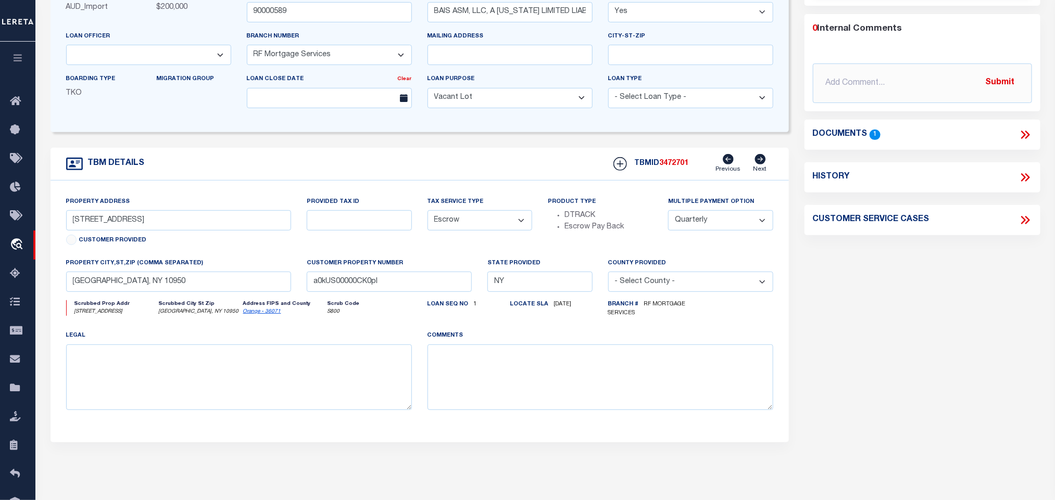
scroll to position [0, 0]
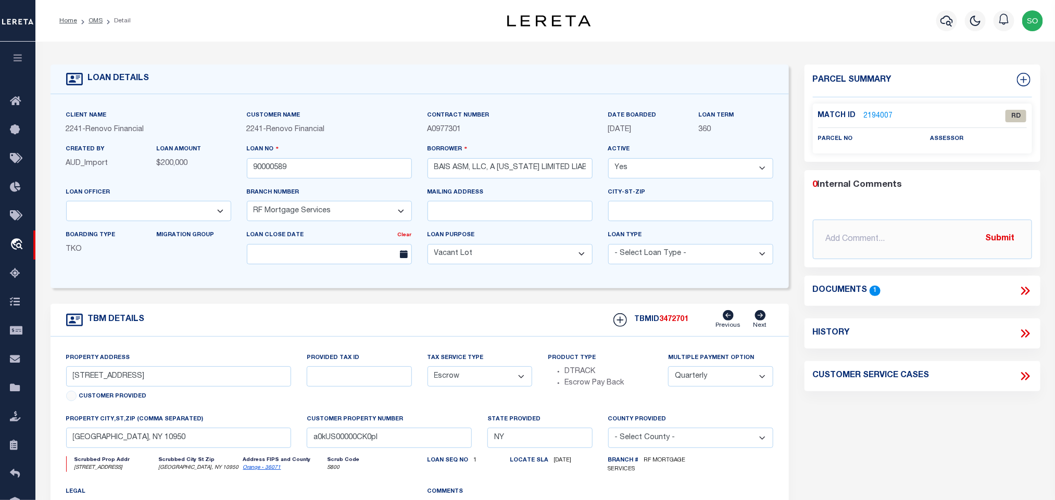
click at [491, 342] on div "Property Address 6 UNGVAR ST Unit 106 Customer Provided Provided Tax ID Tax Ser…" at bounding box center [420, 468] width 739 height 262
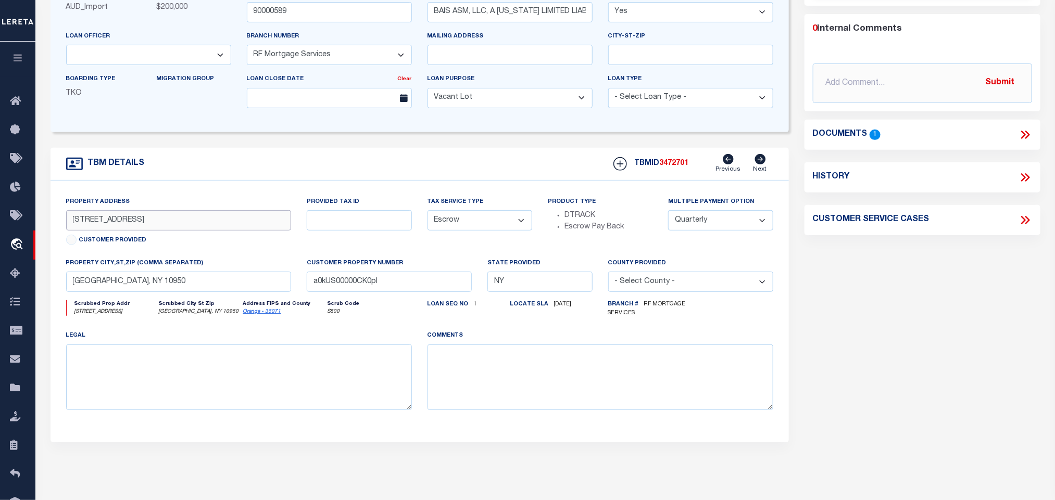
drag, startPoint x: 122, startPoint y: 227, endPoint x: 45, endPoint y: 227, distance: 76.6
click at [45, 227] on div "TBM DETAILS TBMID 3472701" at bounding box center [420, 295] width 754 height 295
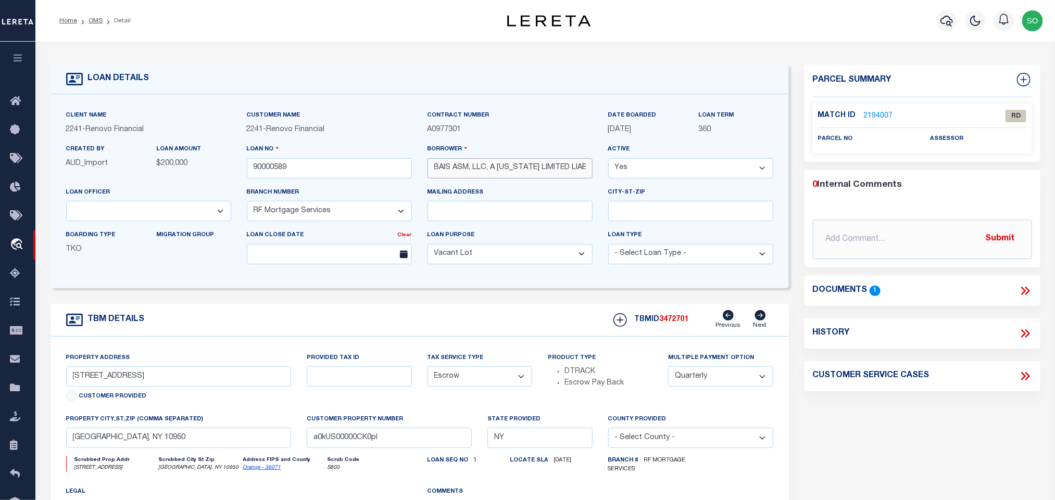
scroll to position [0, 61]
drag, startPoint x: 506, startPoint y: 169, endPoint x: 672, endPoint y: 175, distance: 166.3
click at [672, 175] on div "Client Name 2241 - Renovo Financial Customer Name 2241 - Renovo Financial Contr…" at bounding box center [419, 191] width 723 height 163
click at [525, 324] on div "TBM DETAILS TBMID 3472701 Previous Next" at bounding box center [420, 320] width 739 height 33
drag, startPoint x: 493, startPoint y: 171, endPoint x: 605, endPoint y: 179, distance: 112.8
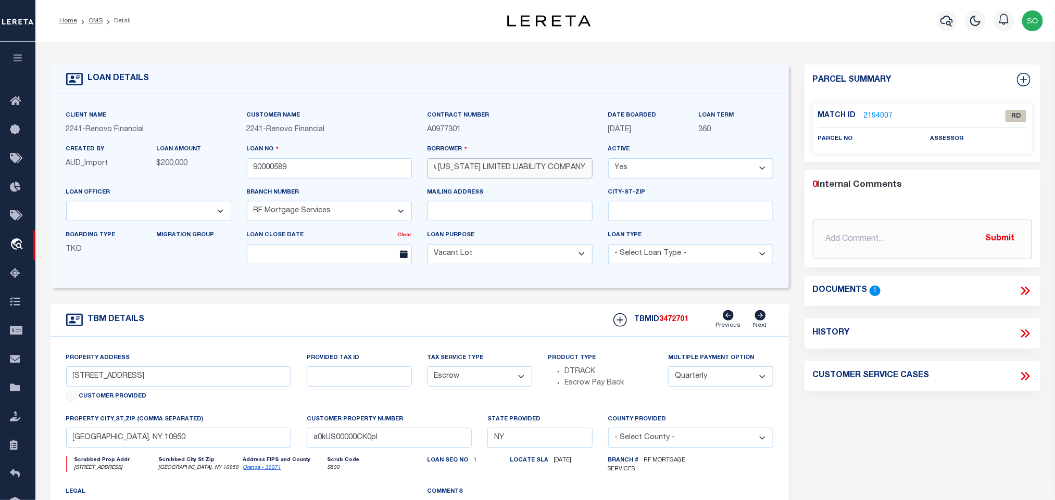
click at [605, 179] on div "Client Name 2241 - Renovo Financial Customer Name 2241 - Renovo Financial Contr…" at bounding box center [419, 191] width 723 height 163
click at [460, 326] on div "TBM DETAILS TBMID 3472701 Previous Next" at bounding box center [420, 320] width 739 height 33
drag, startPoint x: 259, startPoint y: 168, endPoint x: 274, endPoint y: 169, distance: 14.6
click at [274, 169] on input "90000589" at bounding box center [329, 168] width 165 height 20
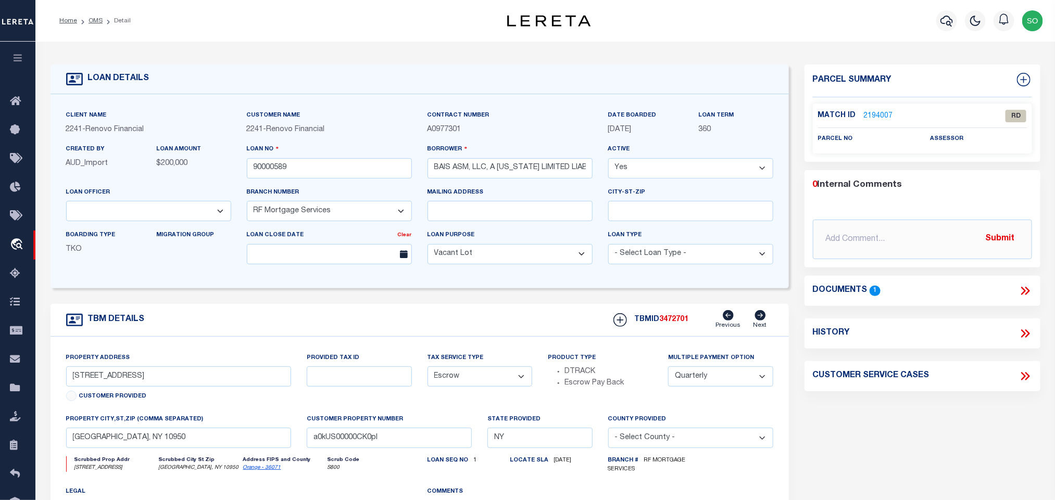
click at [376, 119] on div "Customer Name 2241 - Renovo Financial" at bounding box center [329, 123] width 165 height 26
drag, startPoint x: 332, startPoint y: 319, endPoint x: 311, endPoint y: 53, distance: 266.4
click at [332, 315] on div "TBM DETAILS TBMID 3472701 Previous Next" at bounding box center [420, 320] width 739 height 33
click at [91, 18] on link "OMS" at bounding box center [96, 21] width 14 height 6
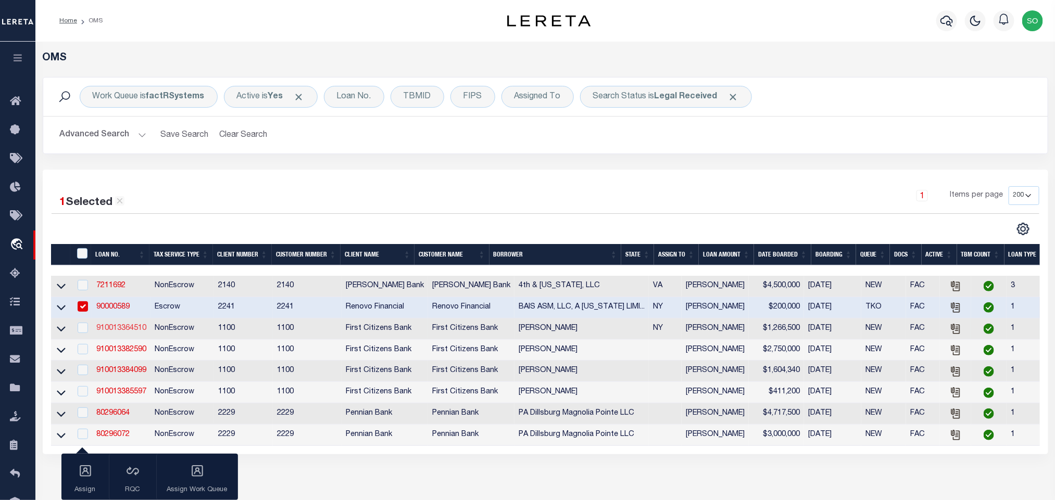
click at [124, 330] on link "910013364510" at bounding box center [121, 328] width 50 height 7
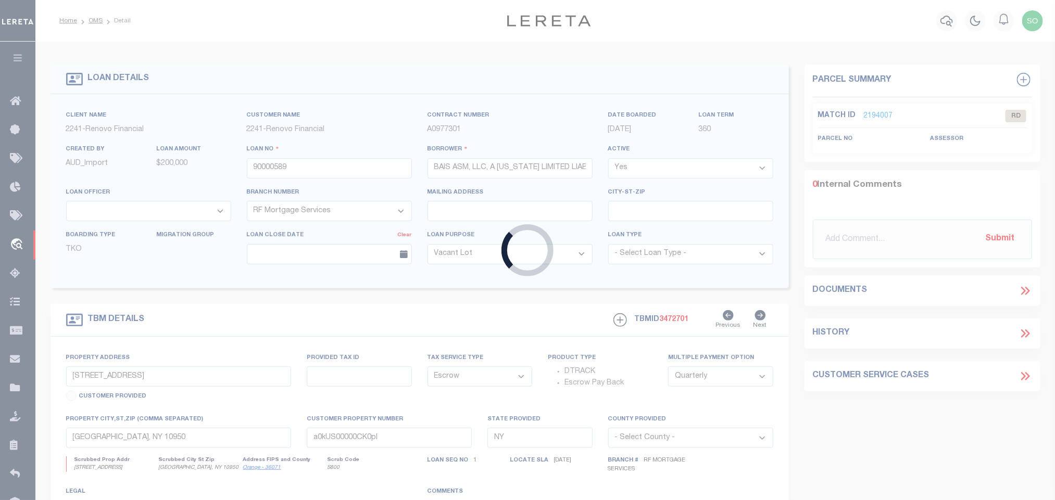
type input "910013364510"
type input "[PERSON_NAME]"
select select
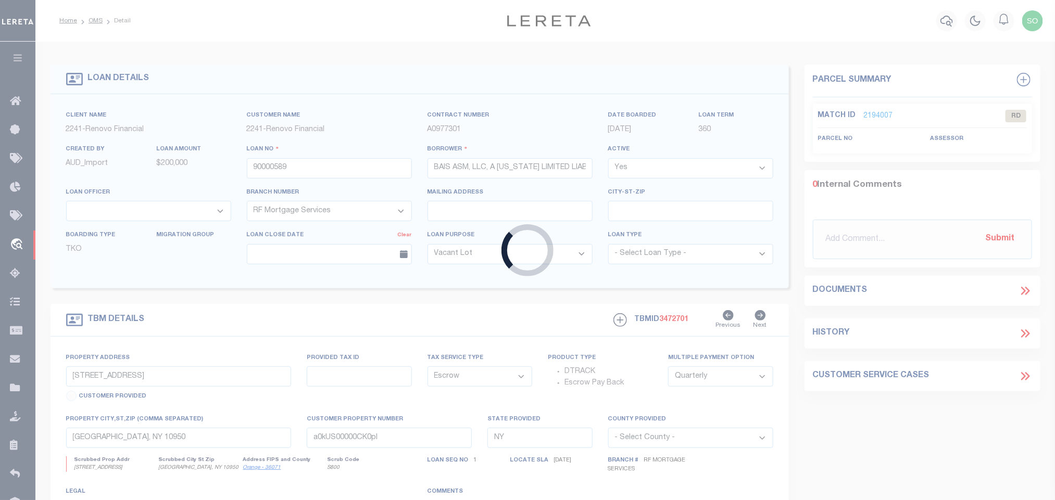
select select "NonEscrow"
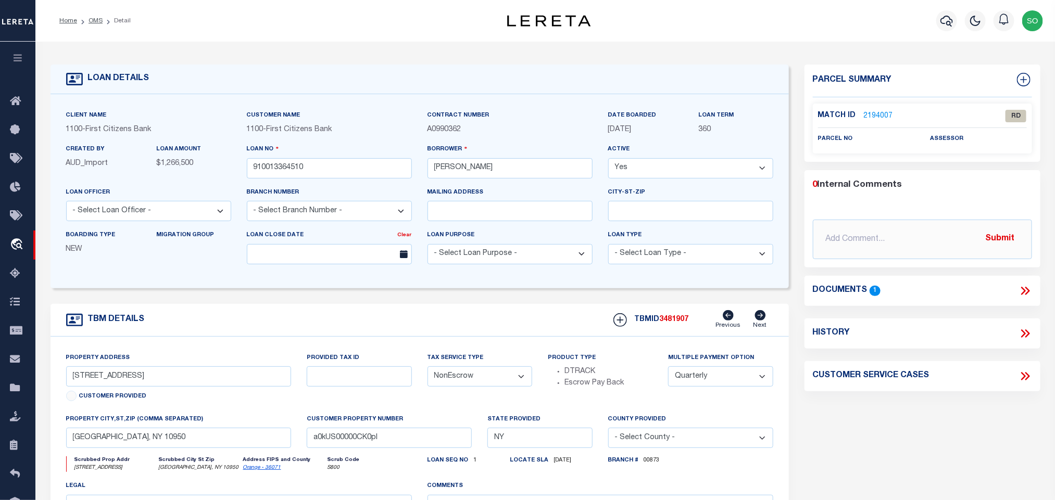
select select "92777"
select select "24377"
type input "134 RUXTON ROAD UNIT 134-B"
type input "MOUNT KISCO NY 10549"
select select
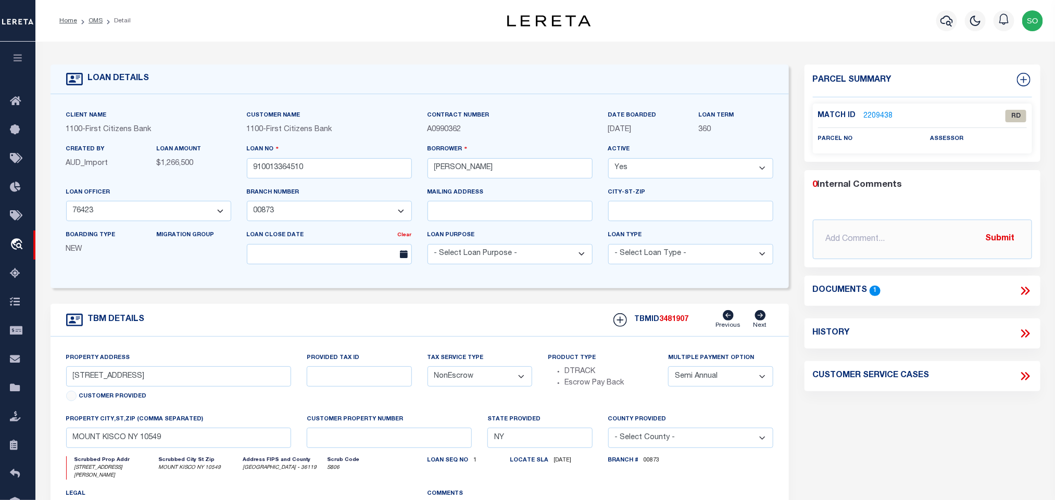
click at [347, 306] on form "LOAN DETAILS Client Name 1100 - Customer Name" at bounding box center [420, 353] width 739 height 577
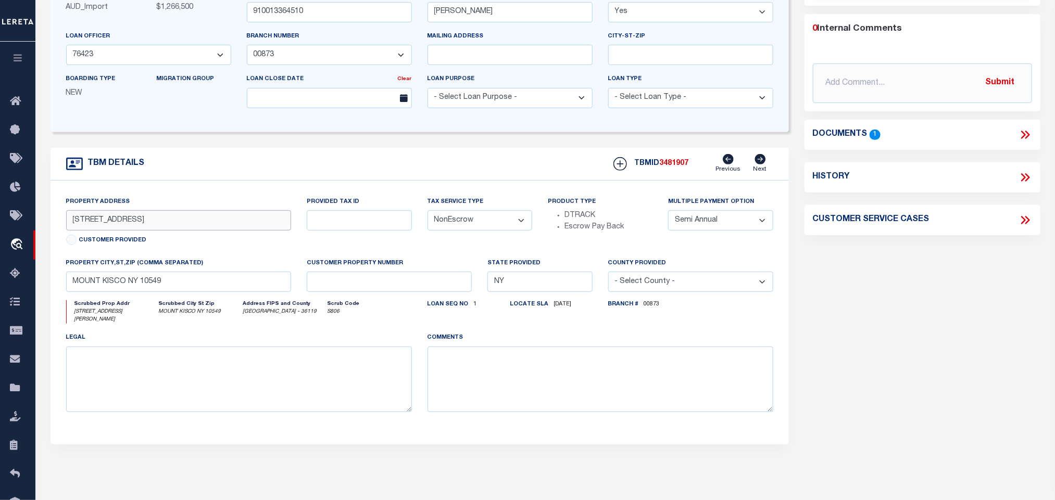
drag, startPoint x: 144, startPoint y: 227, endPoint x: 44, endPoint y: 216, distance: 101.1
click at [44, 216] on div "TBM DETAILS TBMID 3481907" at bounding box center [420, 296] width 754 height 297
click at [326, 142] on form "LOAN DETAILS Client Name 1100 - Customer Name" at bounding box center [420, 196] width 739 height 577
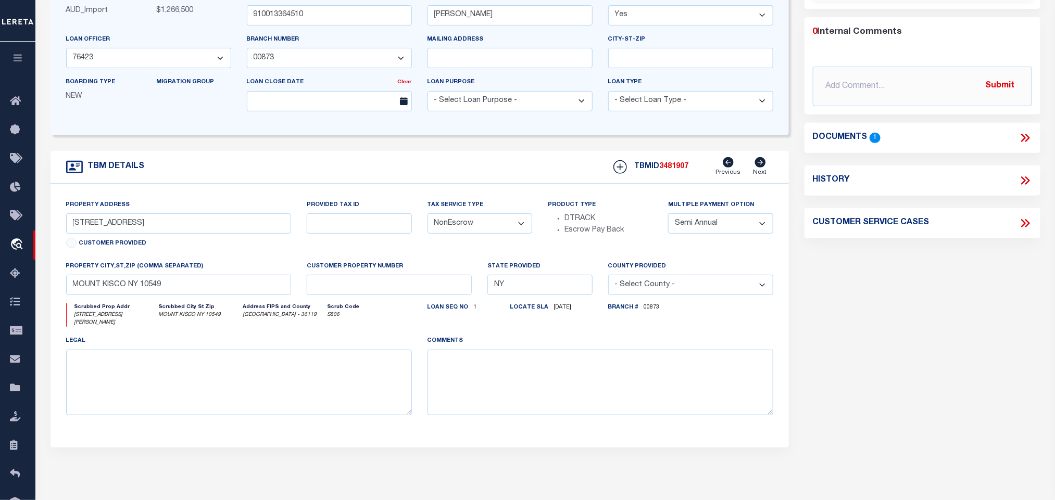
scroll to position [0, 0]
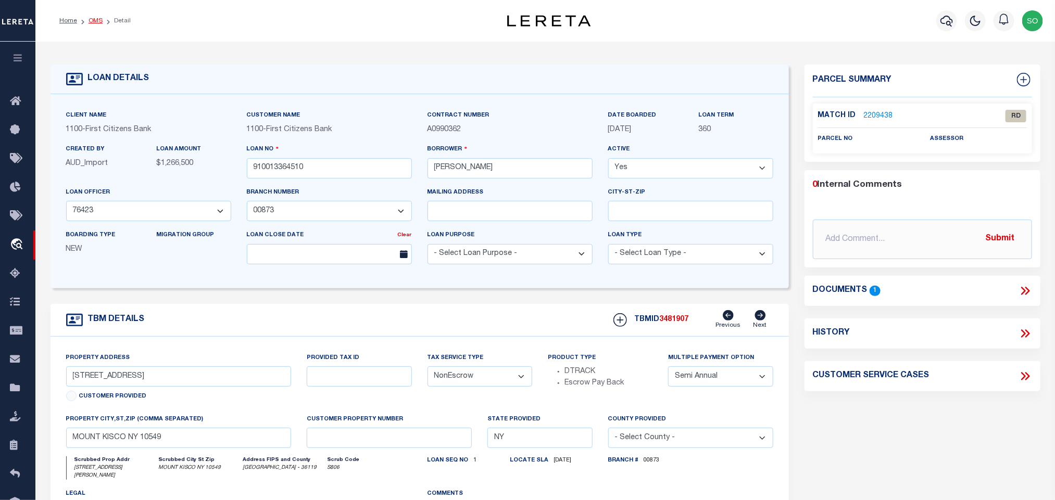
click at [91, 19] on link "OMS" at bounding box center [96, 21] width 14 height 6
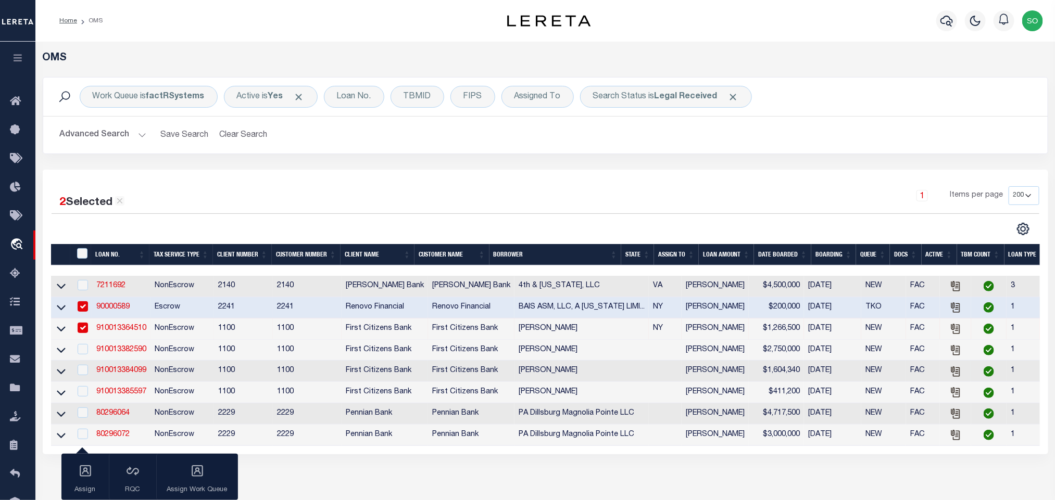
scroll to position [78, 0]
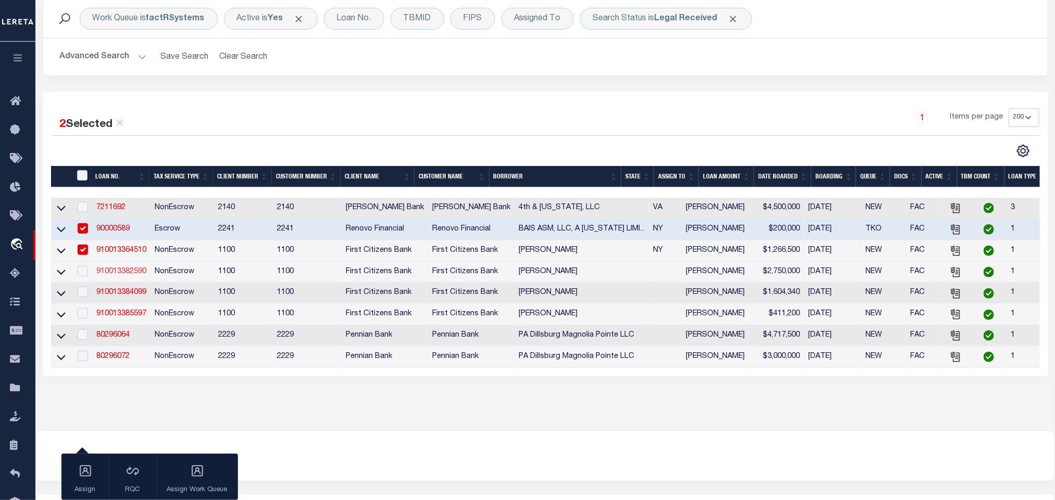
click at [131, 273] on link "910013382590" at bounding box center [121, 271] width 50 height 7
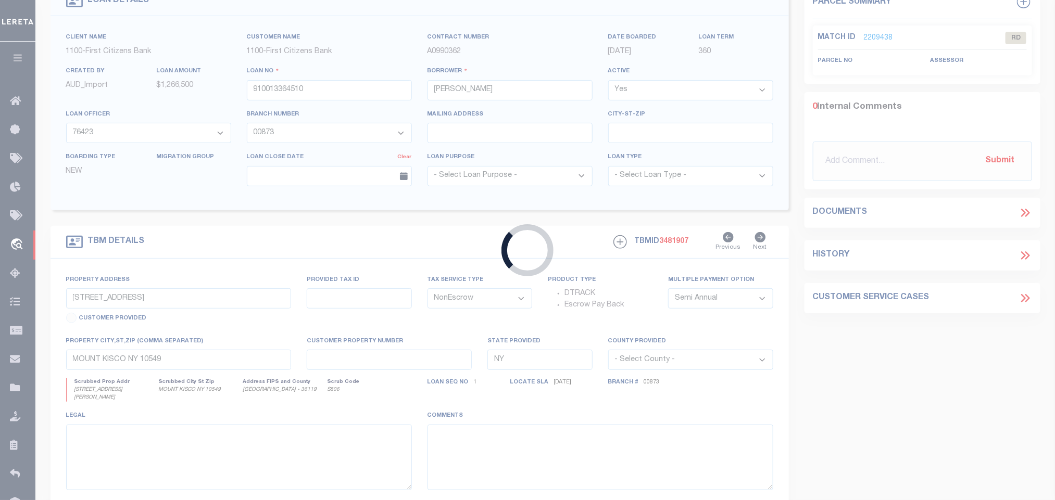
type input "910013382590"
type input "[PERSON_NAME]"
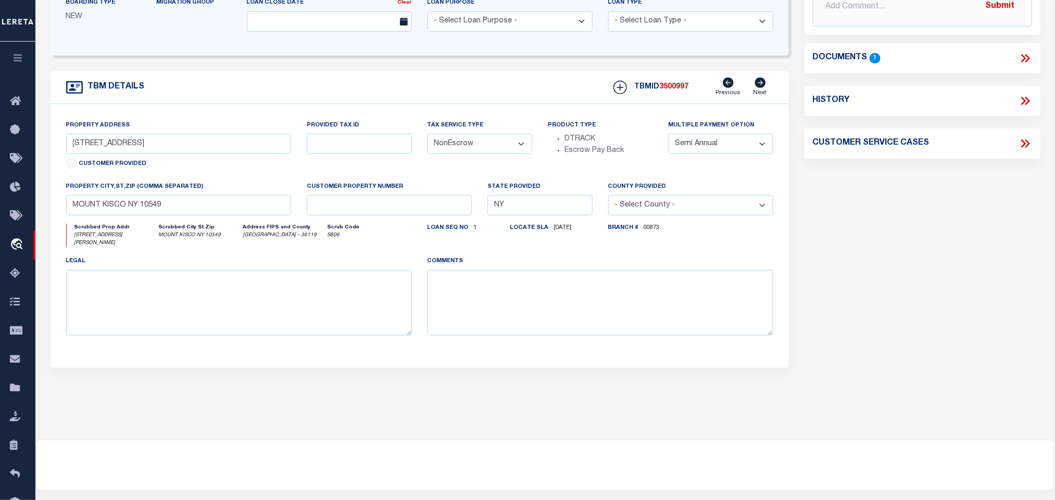
select select "92777"
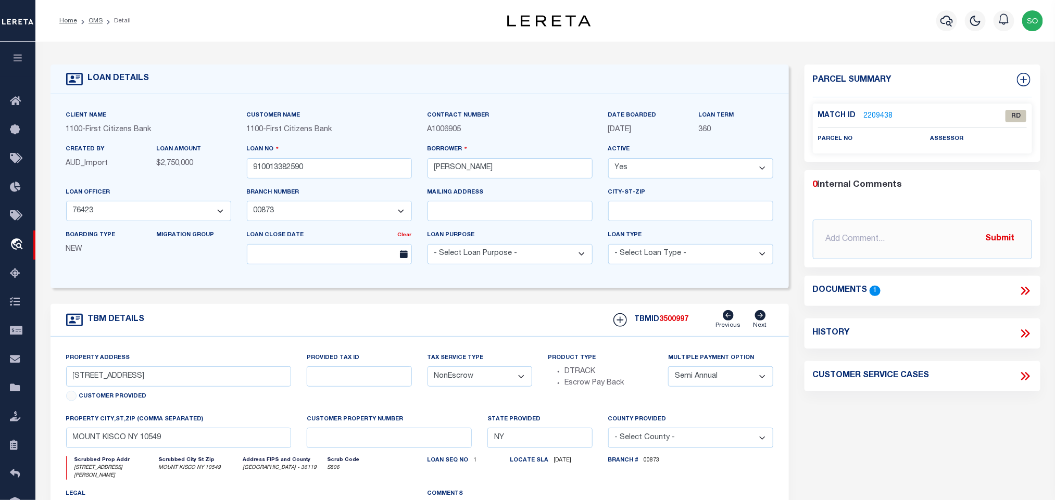
select select
select select "24377"
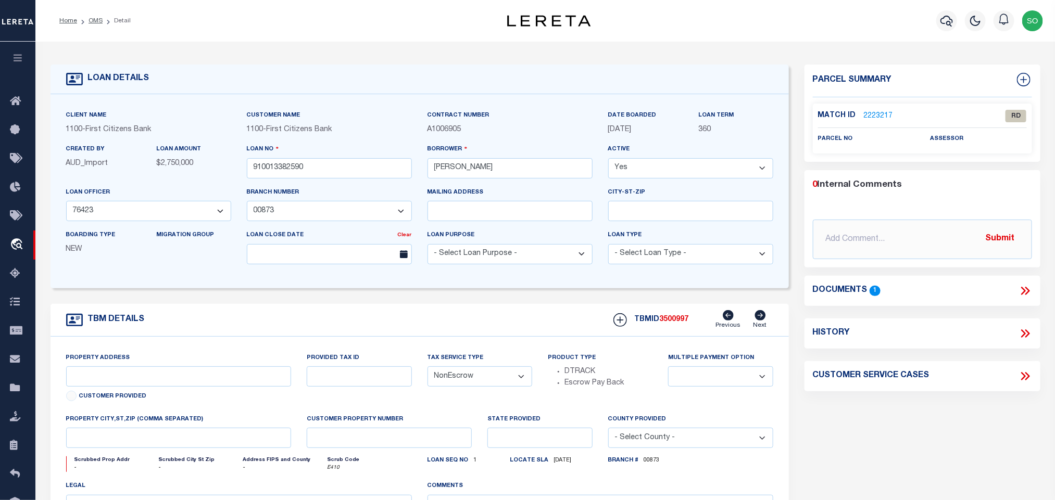
click at [1027, 291] on icon at bounding box center [1026, 291] width 14 height 14
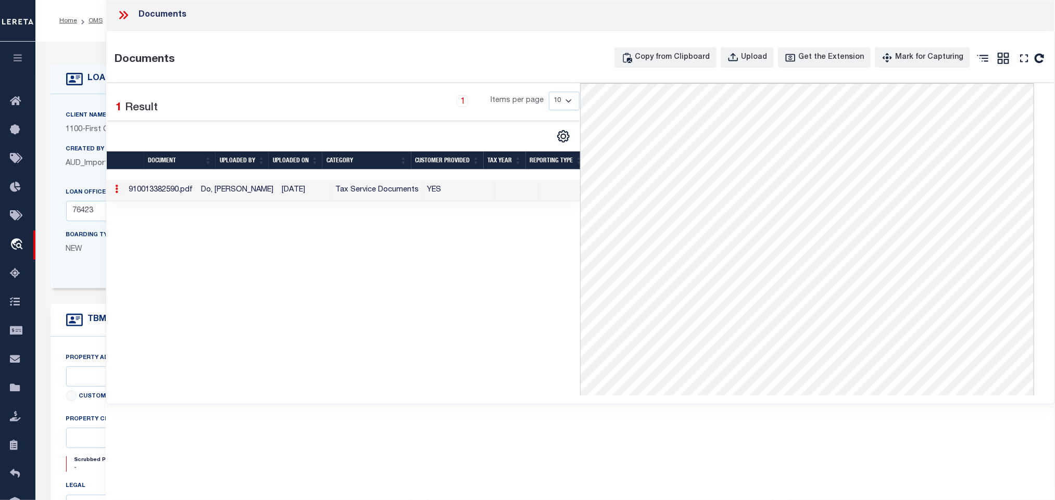
click at [125, 15] on icon at bounding box center [124, 15] width 14 height 14
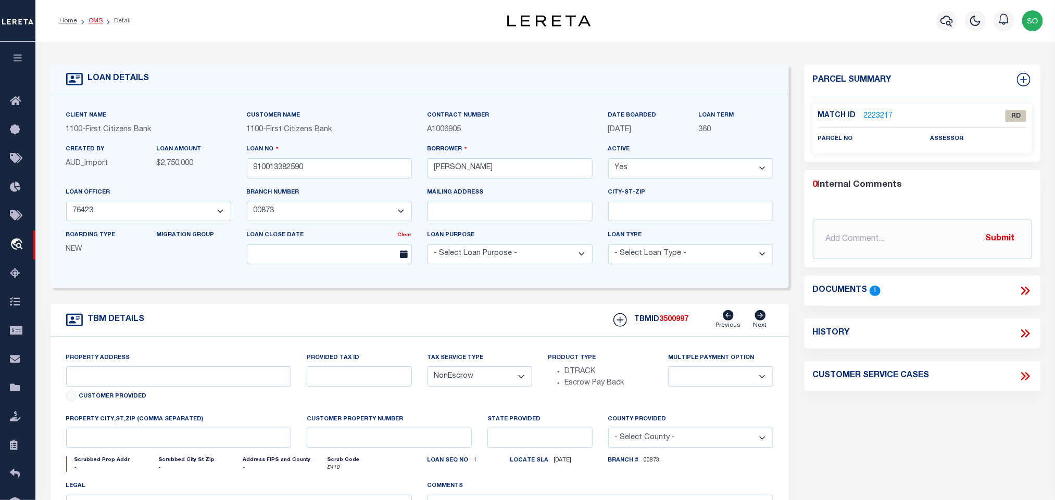
click at [96, 21] on link "OMS" at bounding box center [96, 21] width 14 height 6
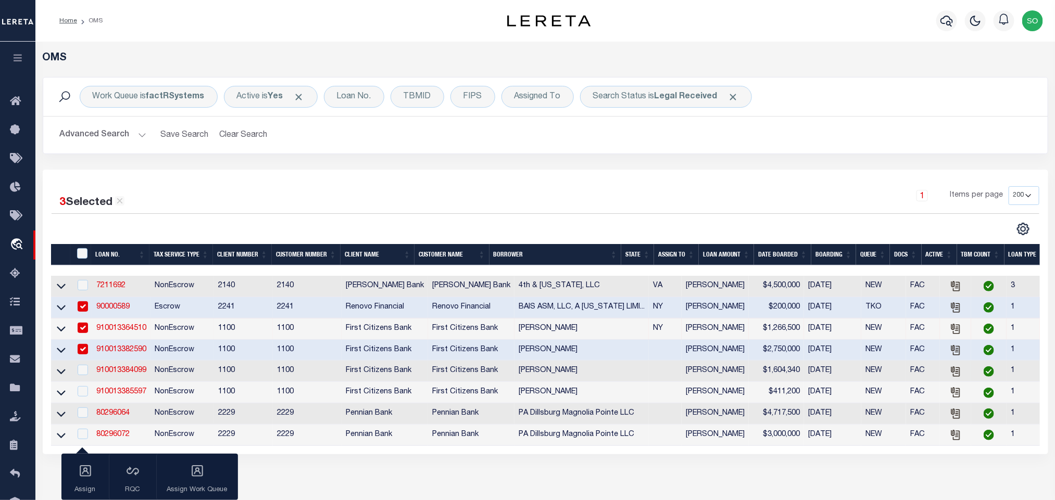
scroll to position [147, 0]
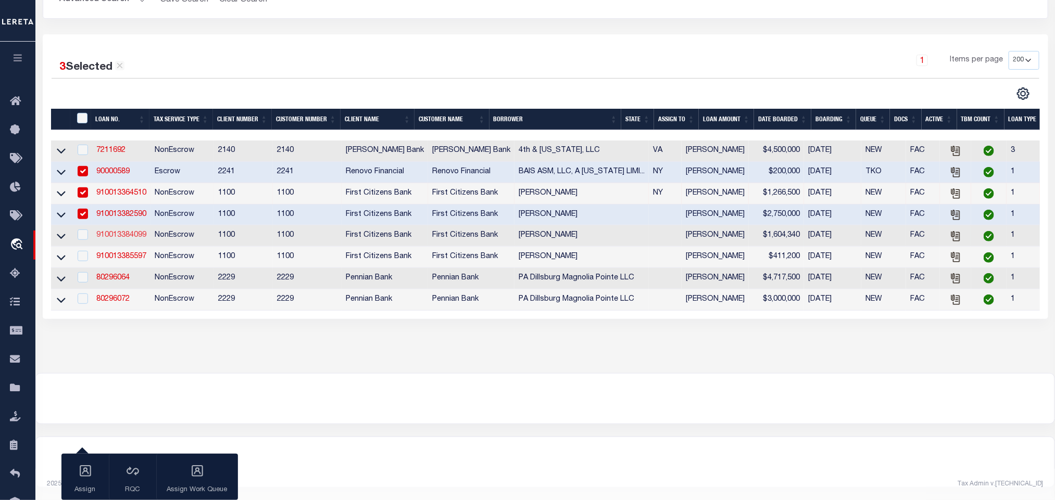
click at [119, 232] on link "910013384099" at bounding box center [121, 235] width 50 height 7
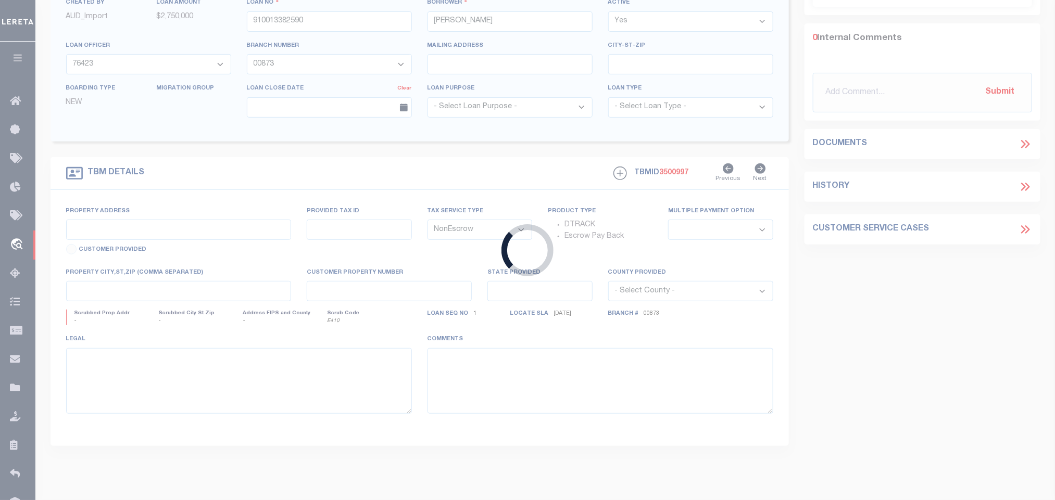
type input "910013384099"
type input "[PERSON_NAME]"
select select "92755"
select select "24363"
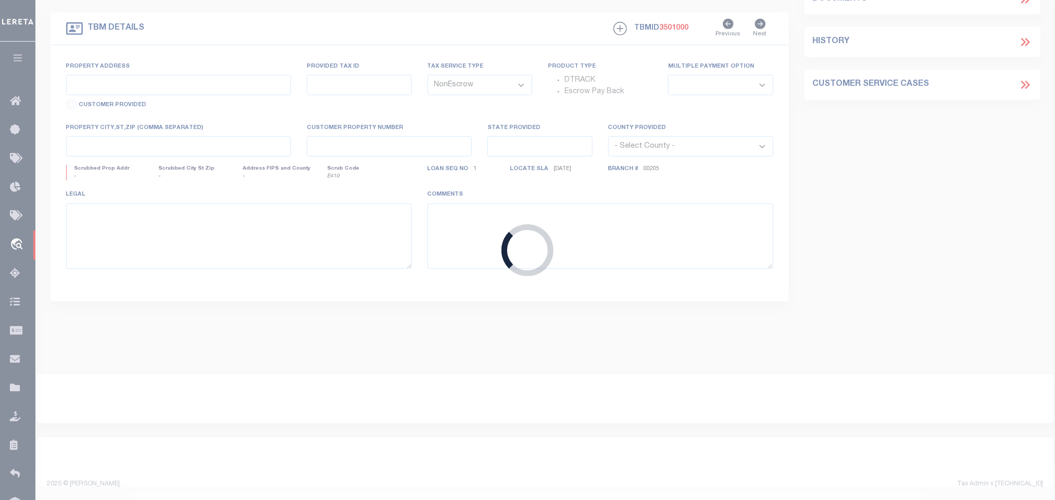
select select "92755"
select select "24363"
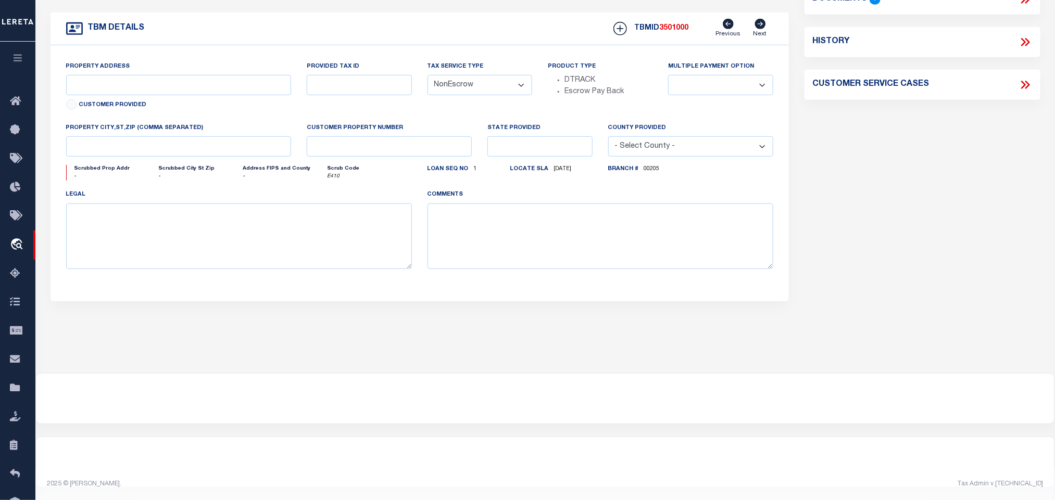
scroll to position [0, 0]
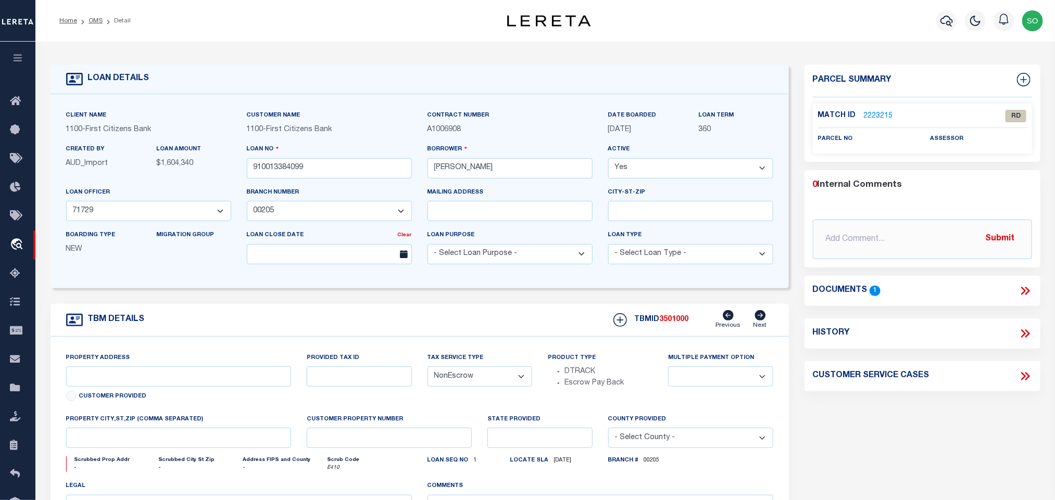
select select
click at [1024, 288] on icon at bounding box center [1026, 291] width 14 height 14
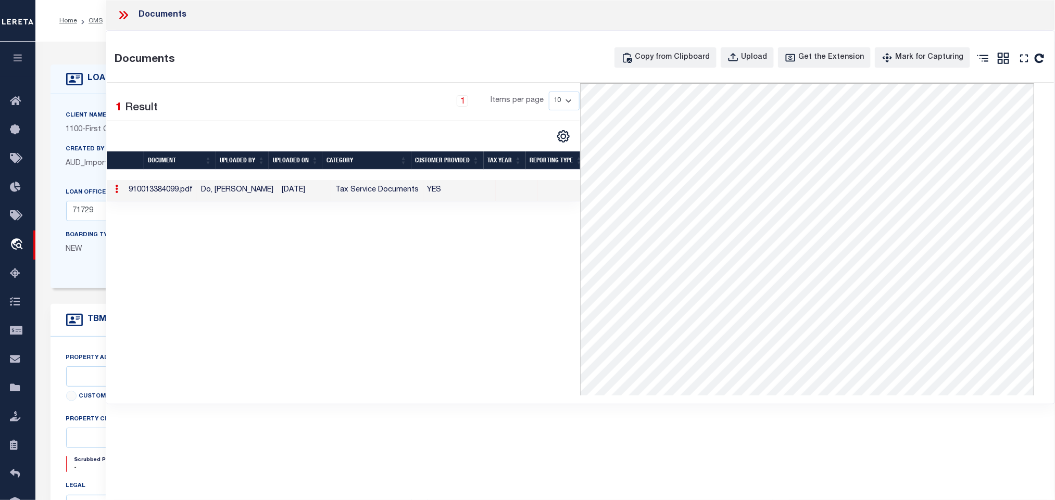
click at [124, 15] on icon at bounding box center [124, 15] width 14 height 14
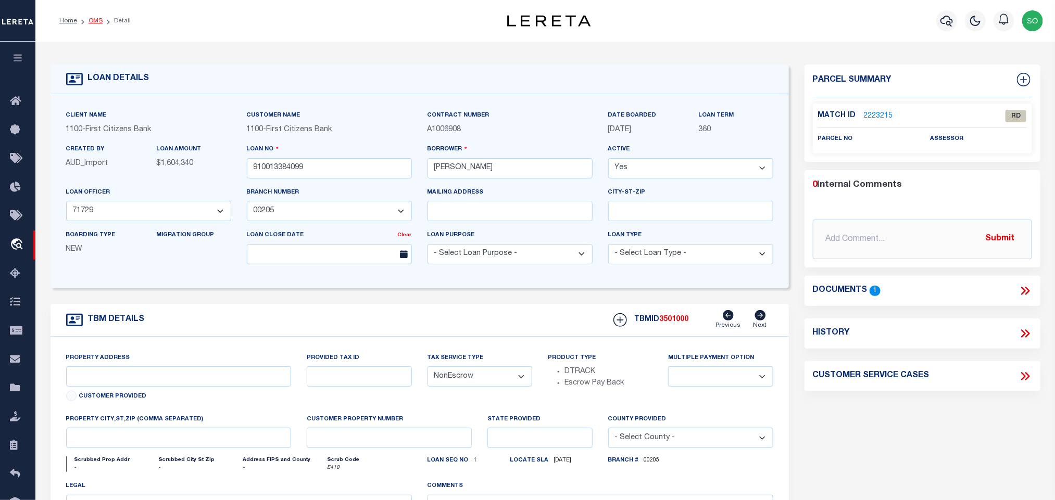
click at [95, 21] on link "OMS" at bounding box center [96, 21] width 14 height 6
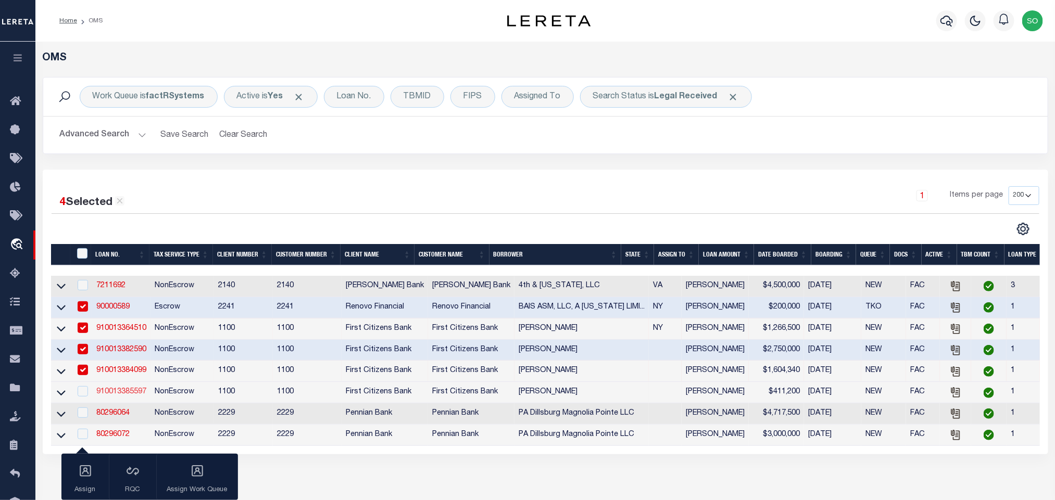
scroll to position [78, 0]
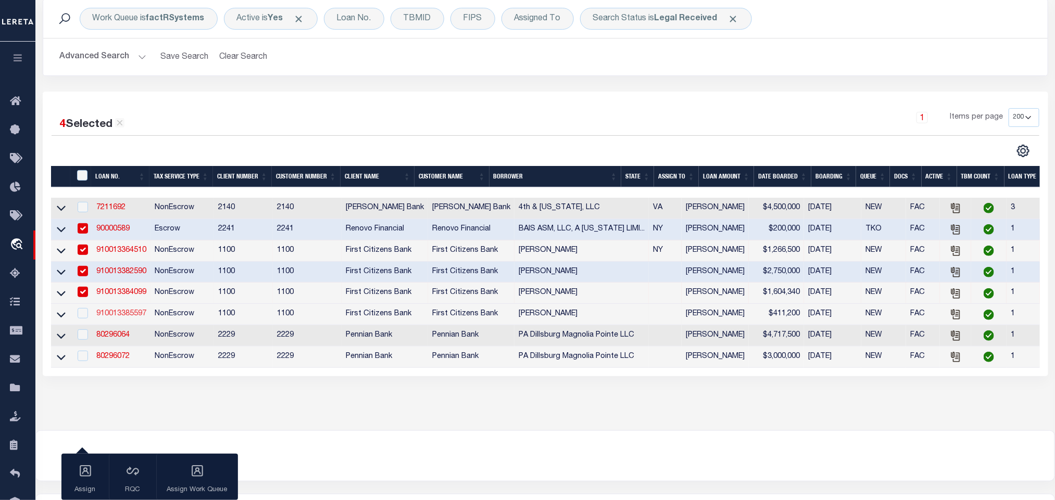
click at [128, 318] on link "910013385597" at bounding box center [121, 313] width 50 height 7
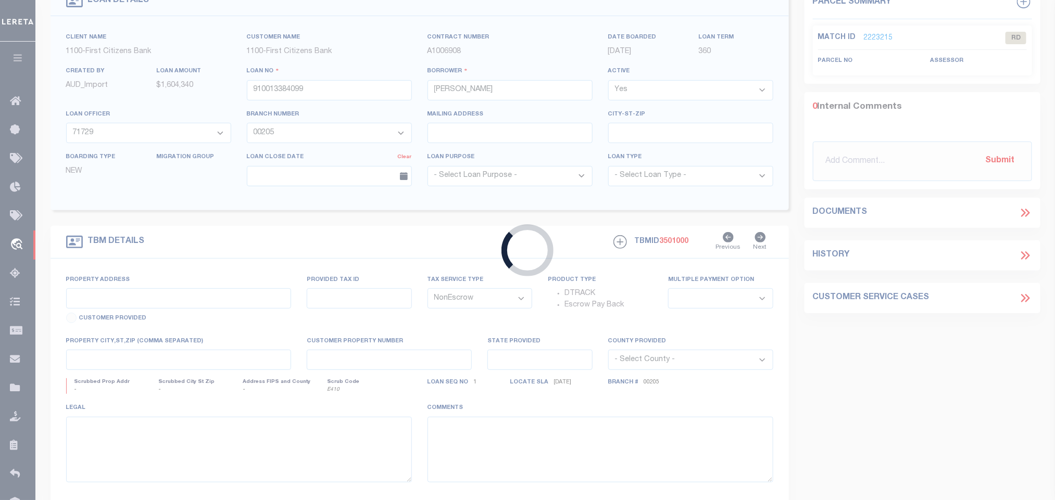
type input "910013385597"
type input "ALENA SERGAEVA"
select select "92775"
select select "24377"
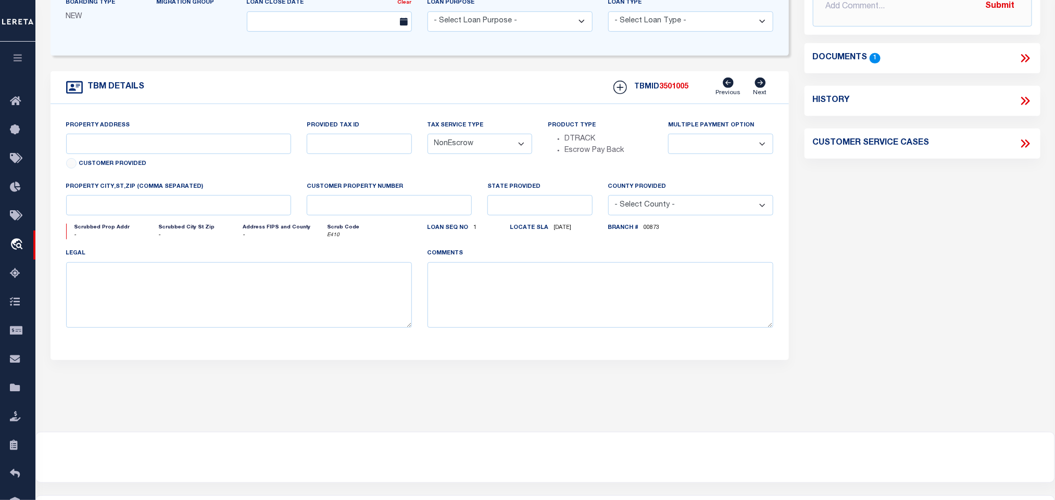
select select "92775"
select select "24377"
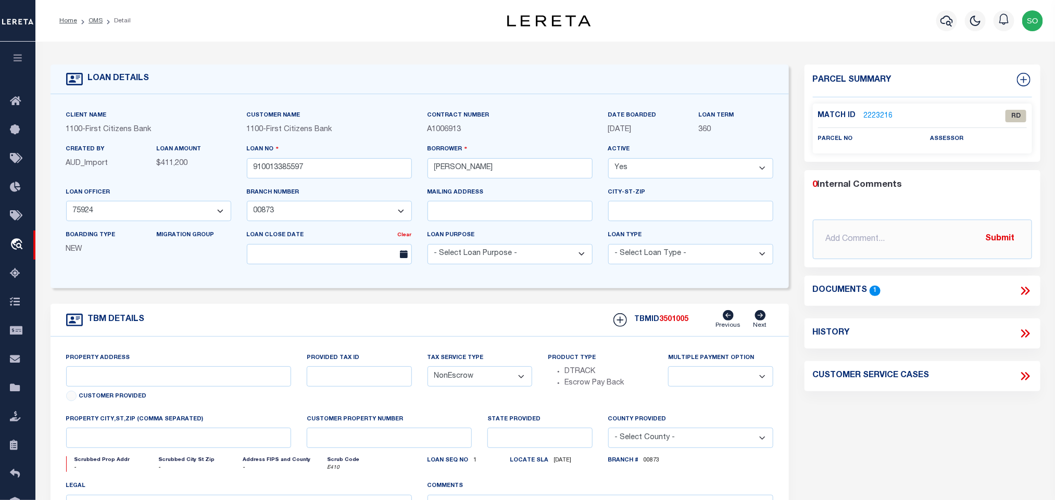
select select
click at [1028, 296] on icon at bounding box center [1026, 291] width 14 height 14
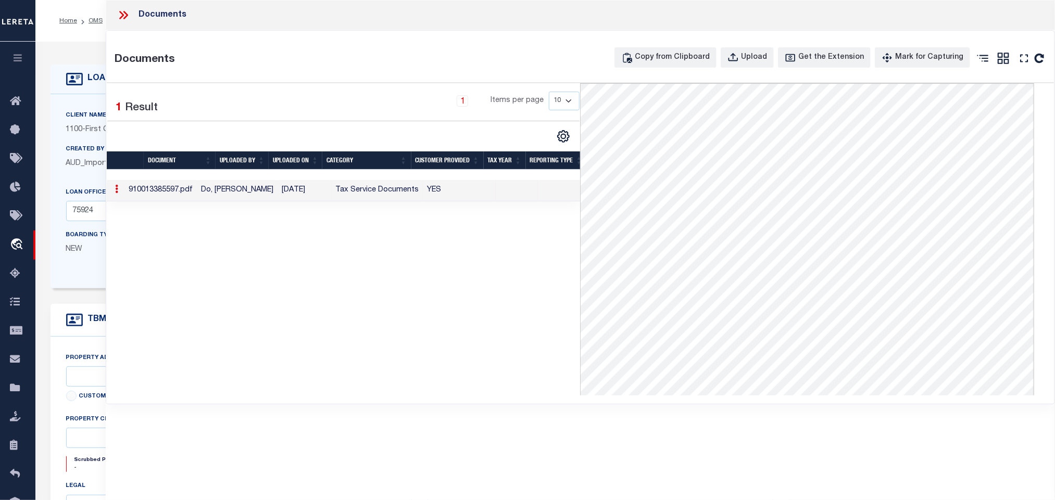
click at [123, 16] on icon at bounding box center [121, 15] width 5 height 8
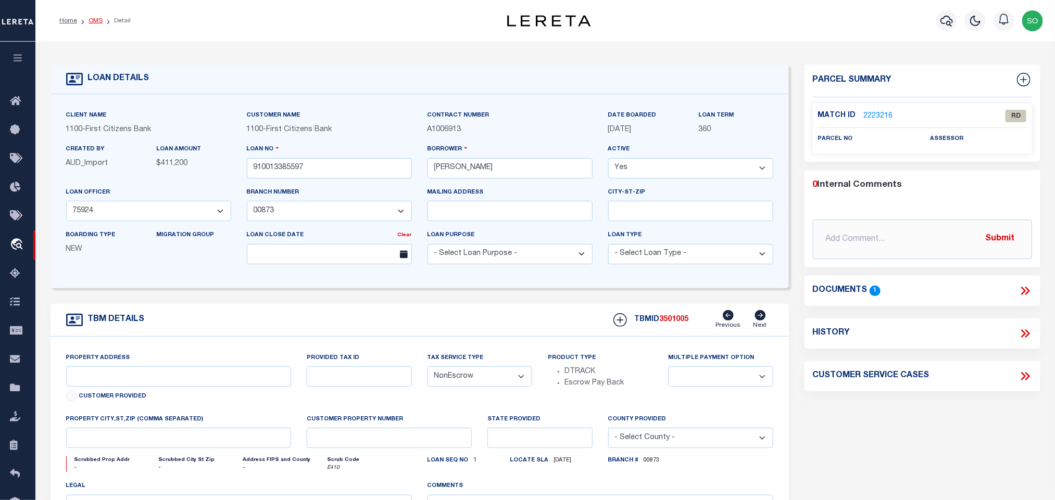
click at [97, 22] on link "OMS" at bounding box center [96, 21] width 14 height 6
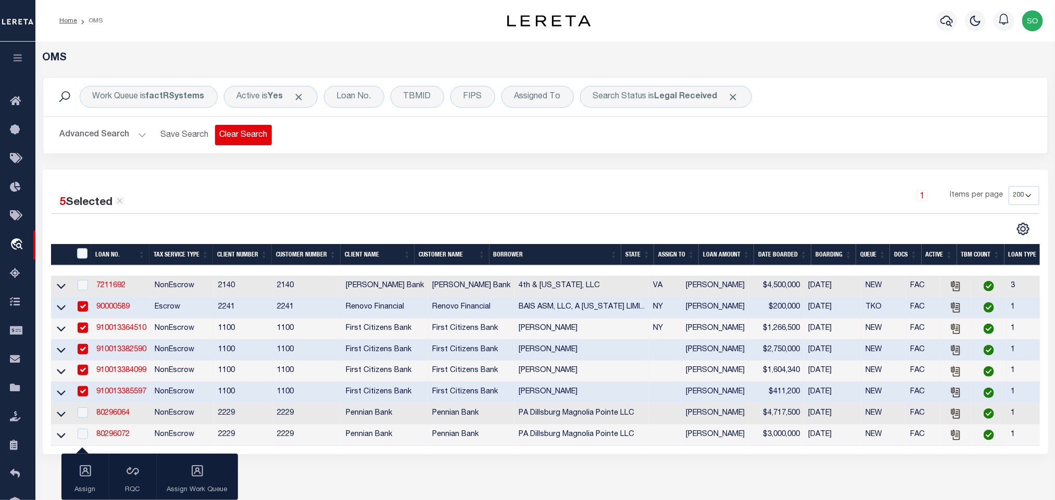
click at [266, 138] on button "Clear Search" at bounding box center [243, 135] width 57 height 20
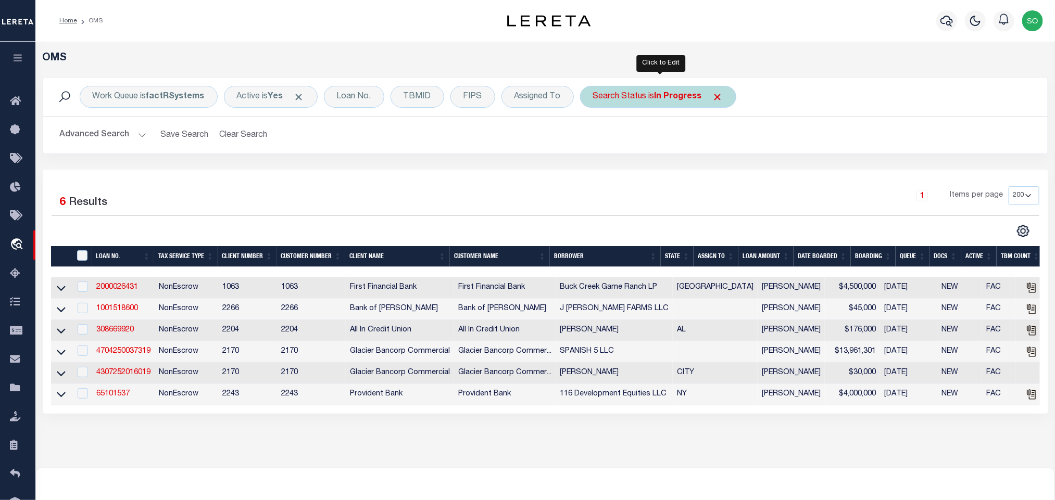
click at [677, 97] on b "In Progress" at bounding box center [678, 97] width 47 height 8
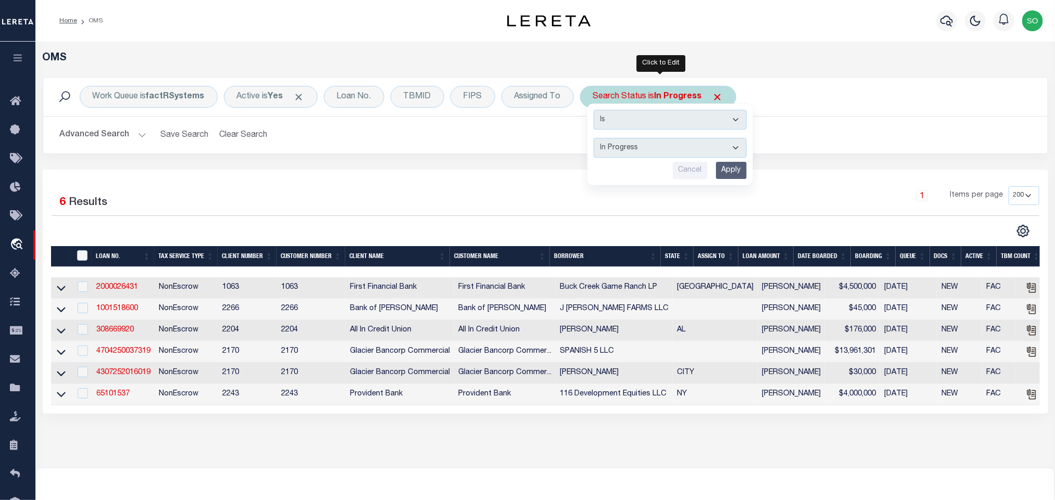
select select "RD"
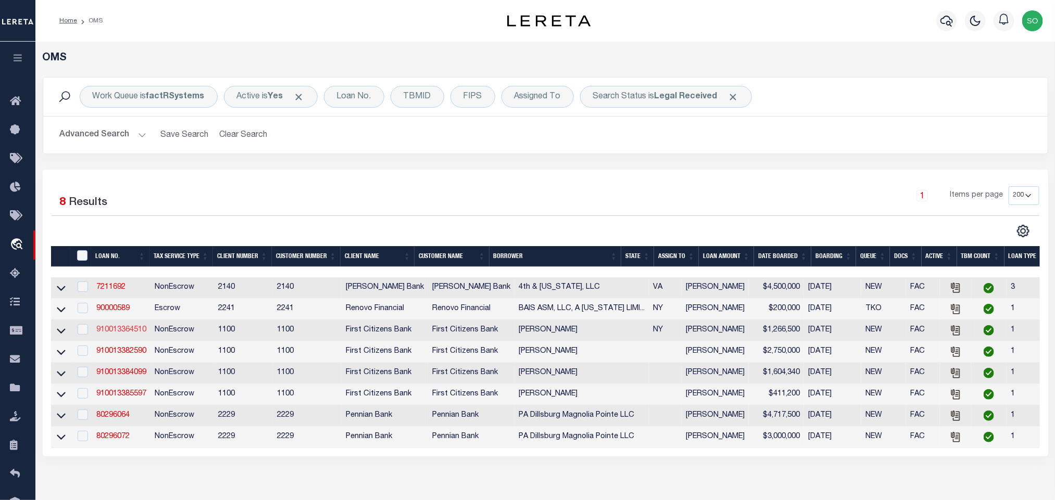
click at [135, 331] on link "910013364510" at bounding box center [121, 330] width 50 height 7
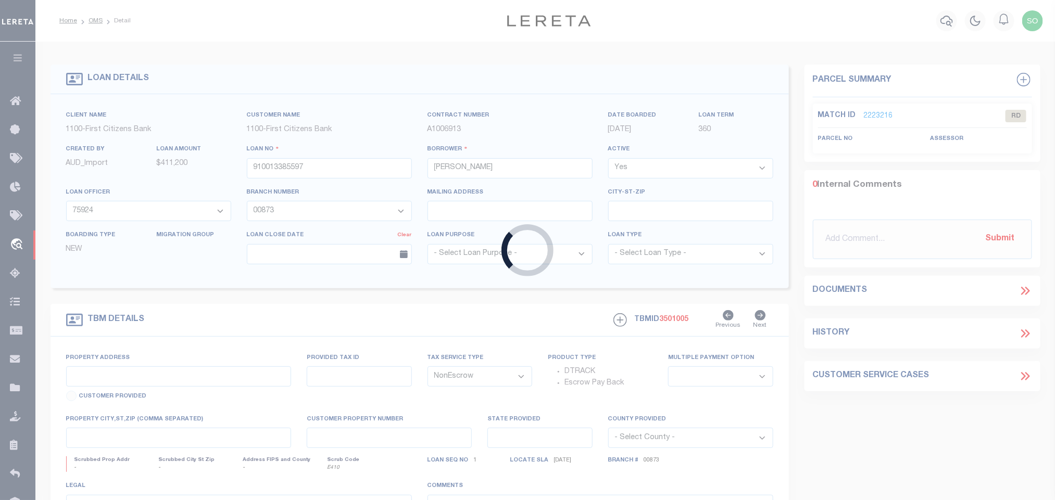
type input "910013364510"
type input "[PERSON_NAME]"
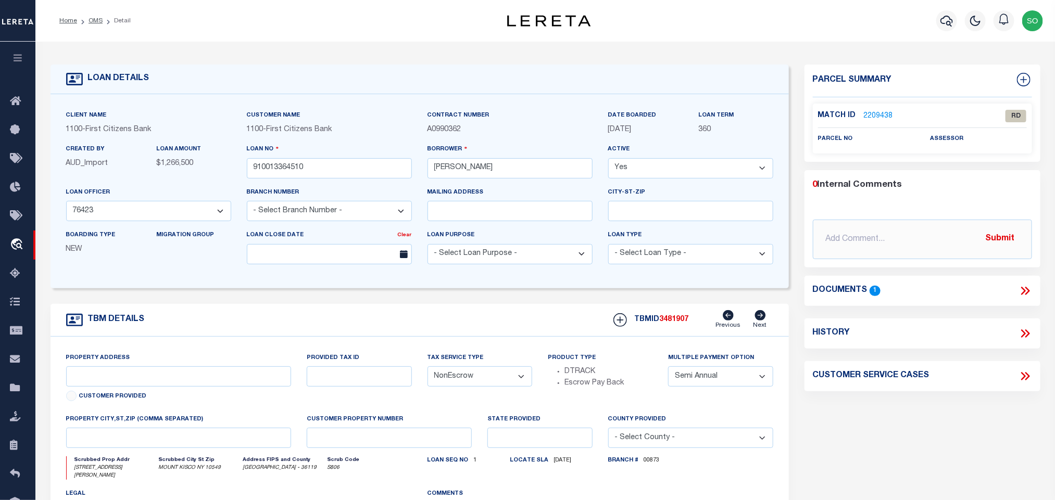
select select "92777"
select select "24377"
type input "134 RUXTON ROAD UNIT 134-B"
select select "4"
type input "MOUNT KISCO NY 10549"
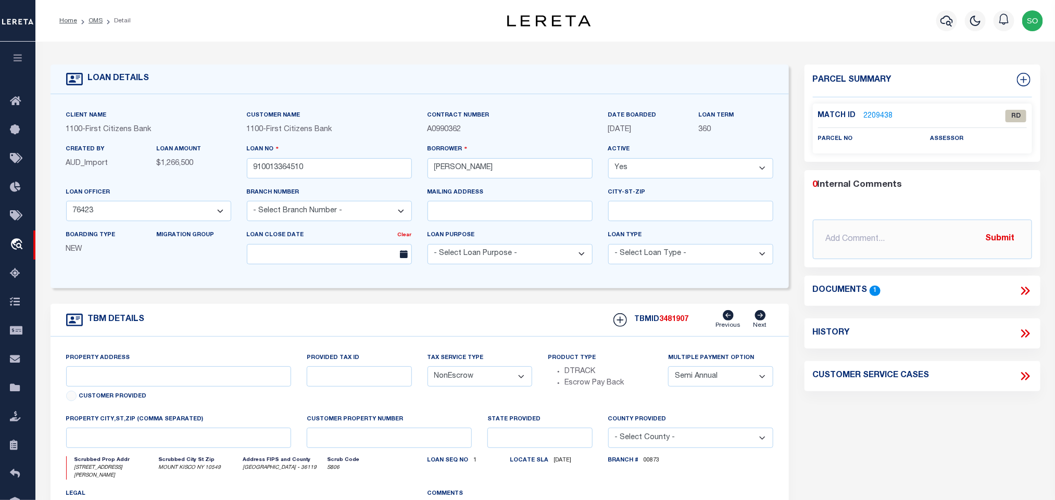
type input "NY"
select select
drag, startPoint x: 163, startPoint y: 383, endPoint x: 193, endPoint y: 385, distance: 29.8
click at [193, 385] on input "134 RUXTON ROAD UNIT 134-B" at bounding box center [179, 377] width 226 height 20
click at [346, 326] on div "TBM DETAILS TBMID 3481907 Previous Next" at bounding box center [420, 320] width 739 height 33
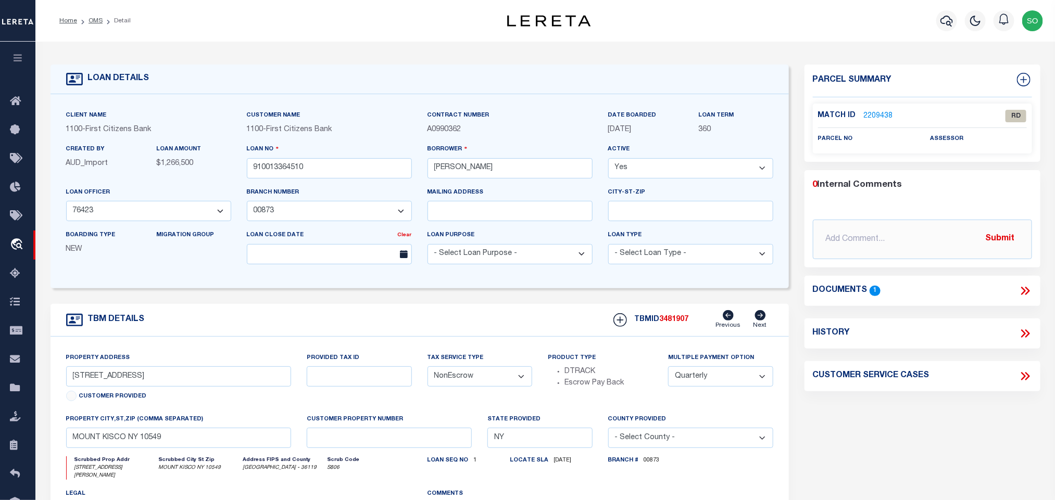
click at [1027, 287] on icon at bounding box center [1026, 291] width 14 height 14
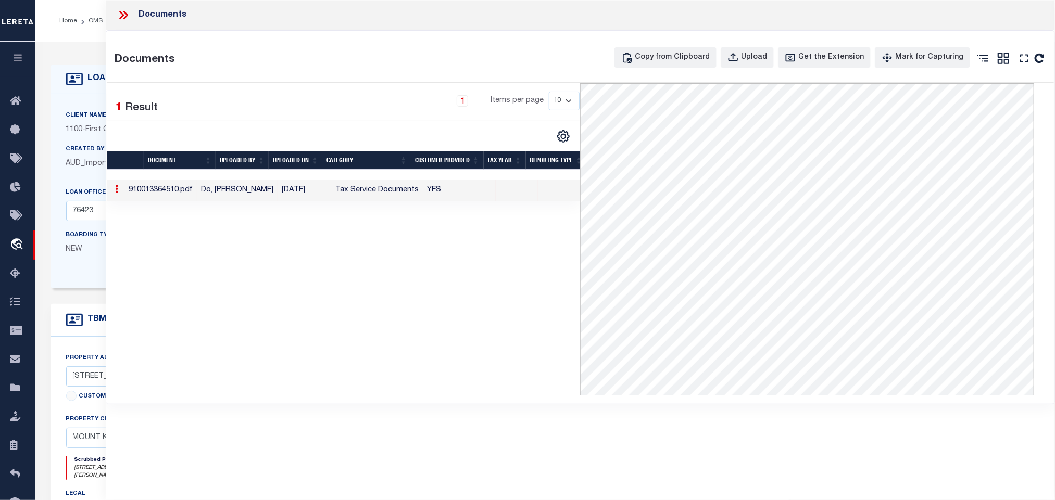
click at [122, 16] on icon at bounding box center [121, 15] width 5 height 8
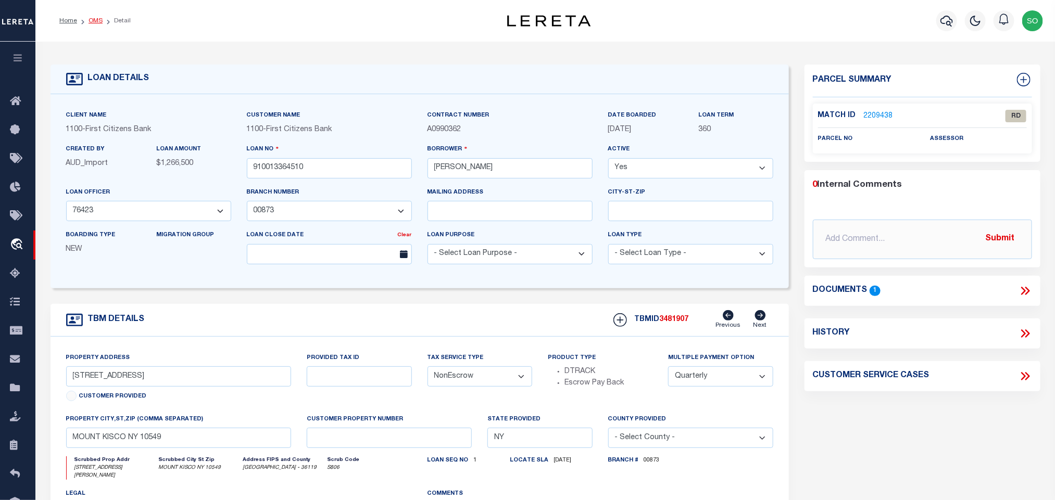
click at [94, 23] on link "OMS" at bounding box center [96, 21] width 14 height 6
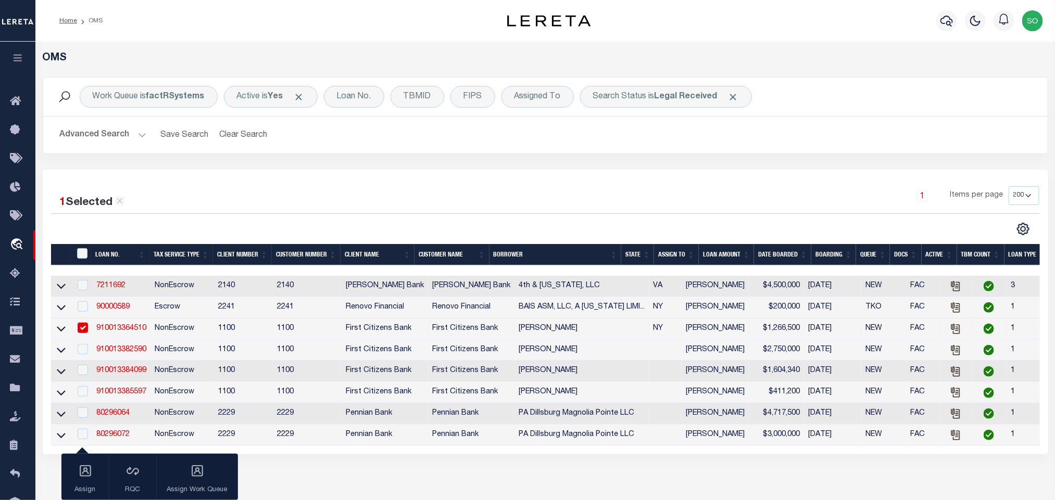
click at [204, 335] on td "NonEscrow" at bounding box center [183, 329] width 64 height 21
checkbox input "false"
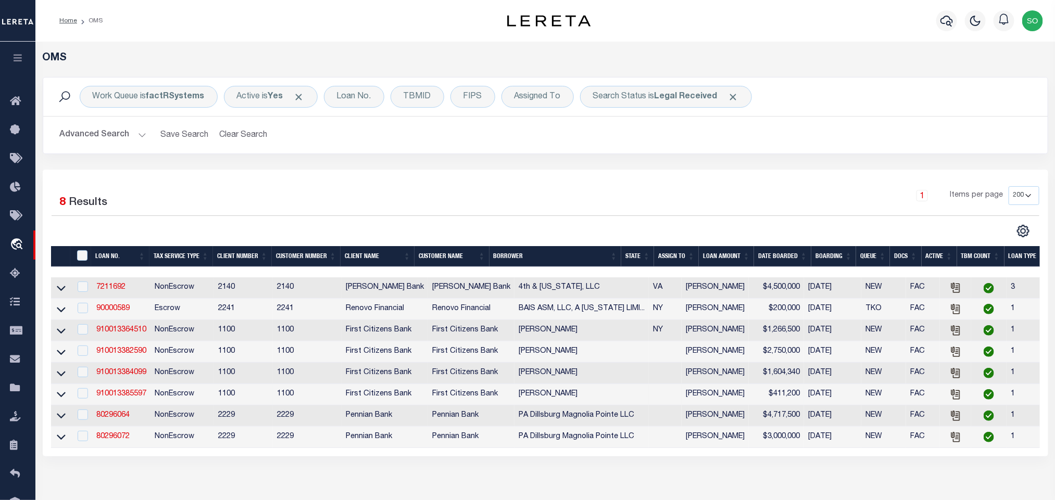
scroll to position [78, 0]
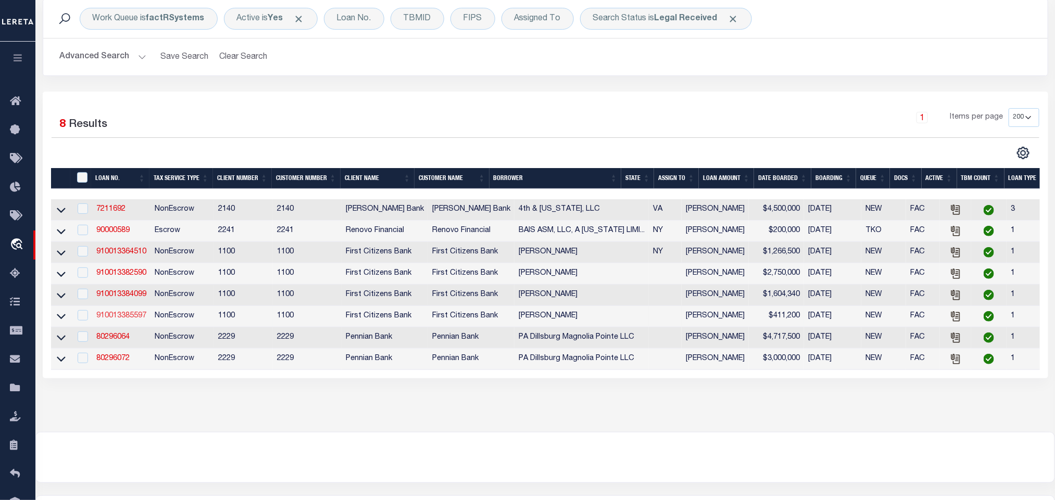
click at [130, 320] on link "910013385597" at bounding box center [121, 315] width 50 height 7
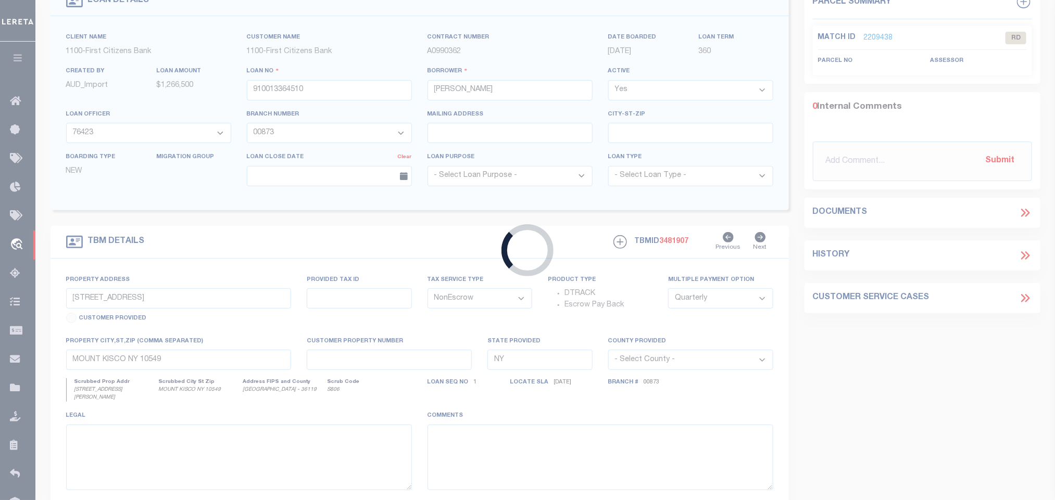
scroll to position [233, 0]
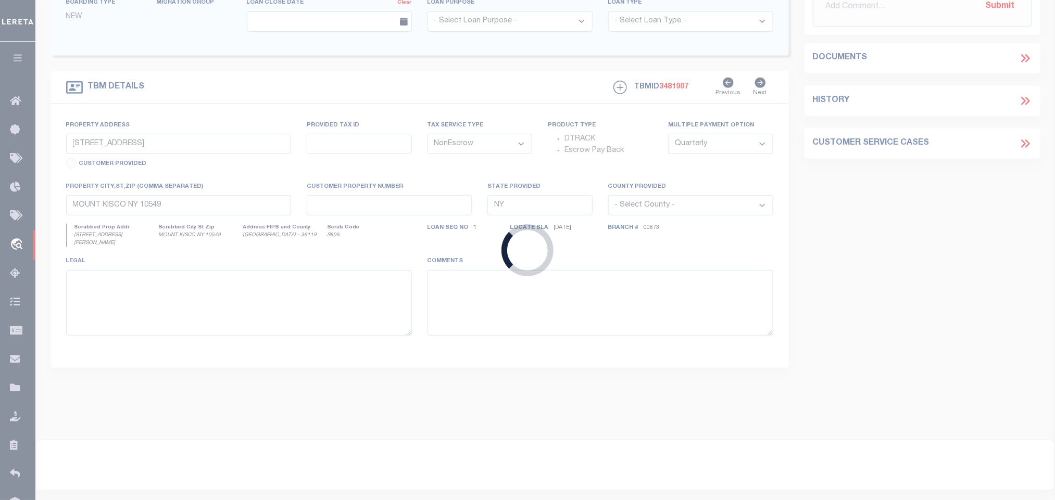
type input "910013385597"
type input "ALENA SERGAEVA"
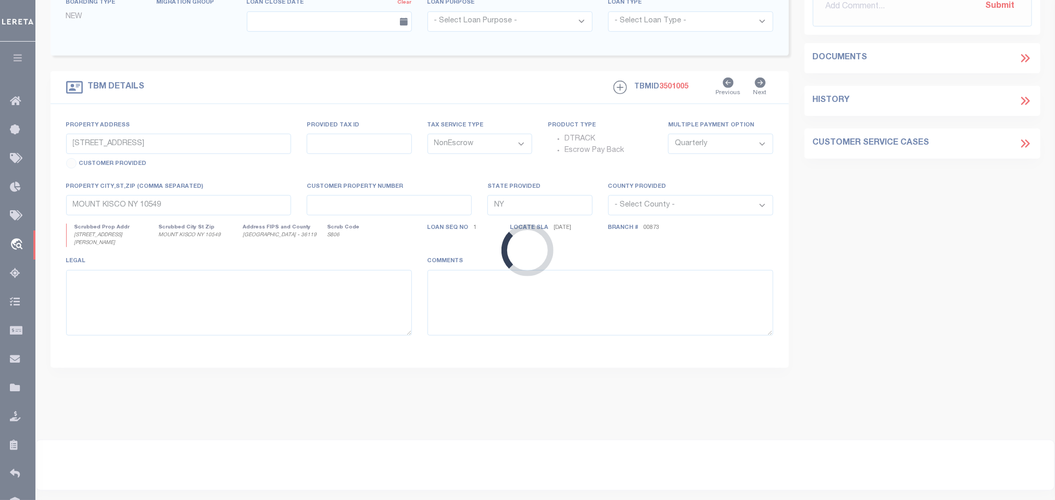
scroll to position [0, 0]
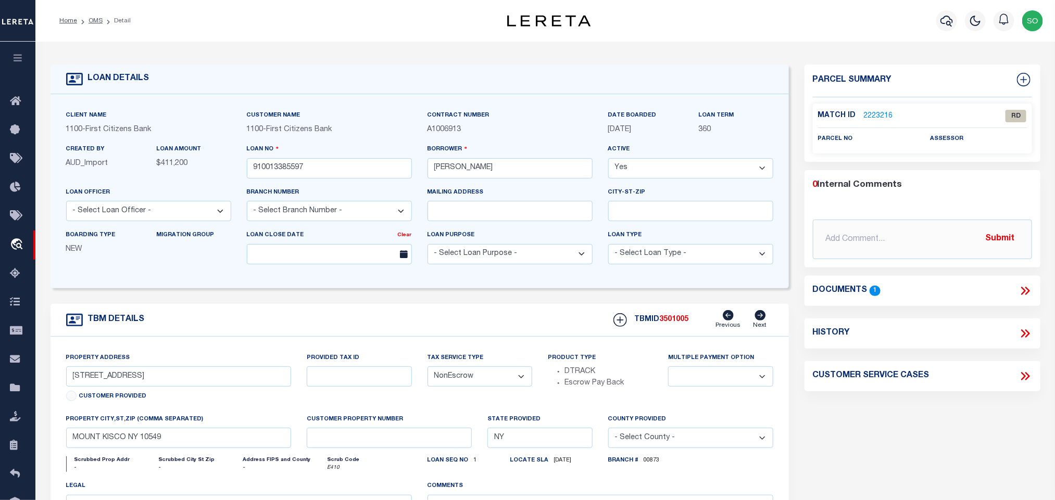
select select "92775"
select select "24377"
select select
click at [1021, 288] on icon at bounding box center [1026, 291] width 14 height 14
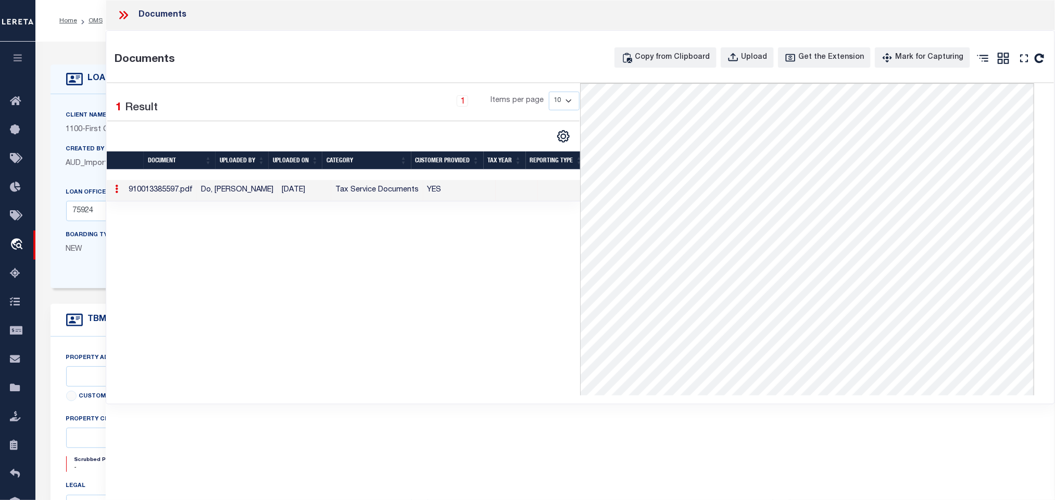
click at [125, 14] on icon at bounding box center [124, 15] width 14 height 14
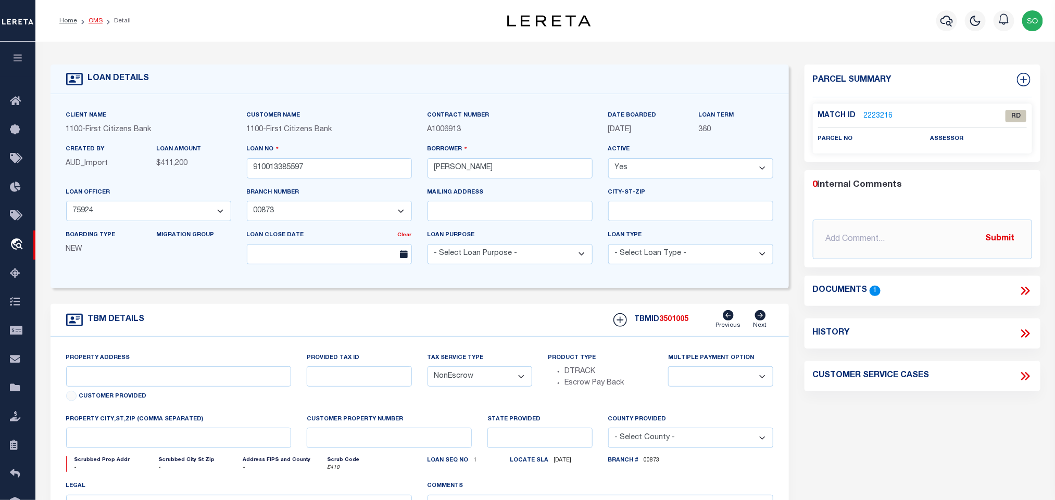
click at [94, 19] on link "OMS" at bounding box center [96, 21] width 14 height 6
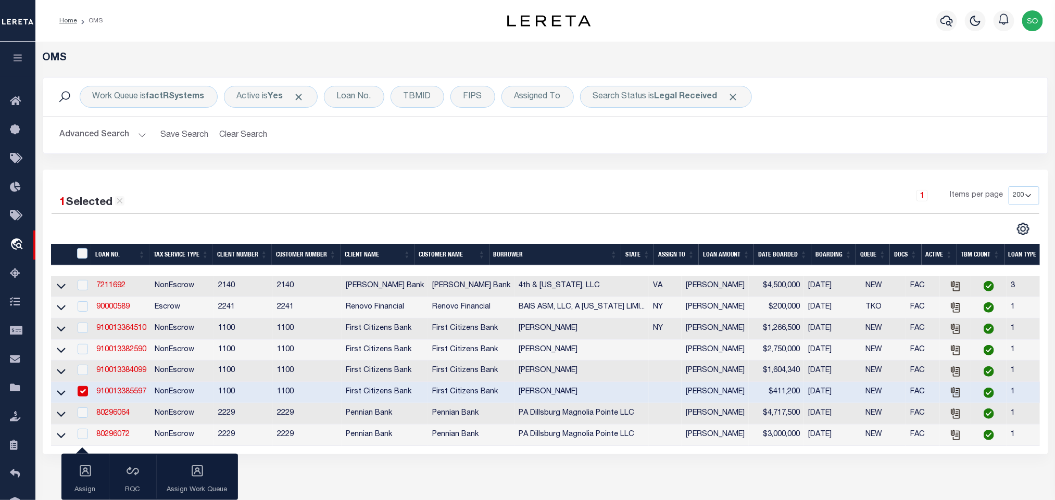
click at [205, 394] on td "NonEscrow" at bounding box center [183, 392] width 64 height 21
checkbox input "false"
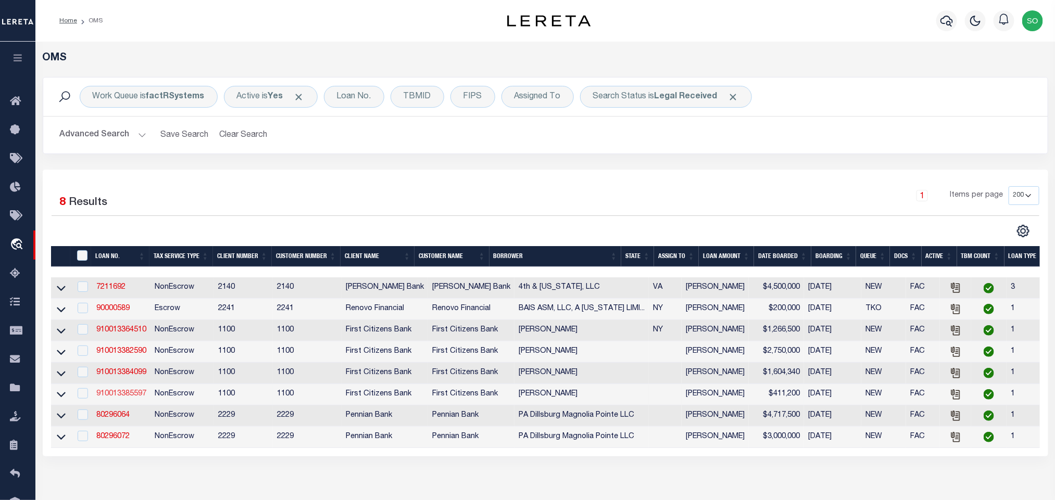
click at [116, 397] on link "910013385597" at bounding box center [121, 394] width 50 height 7
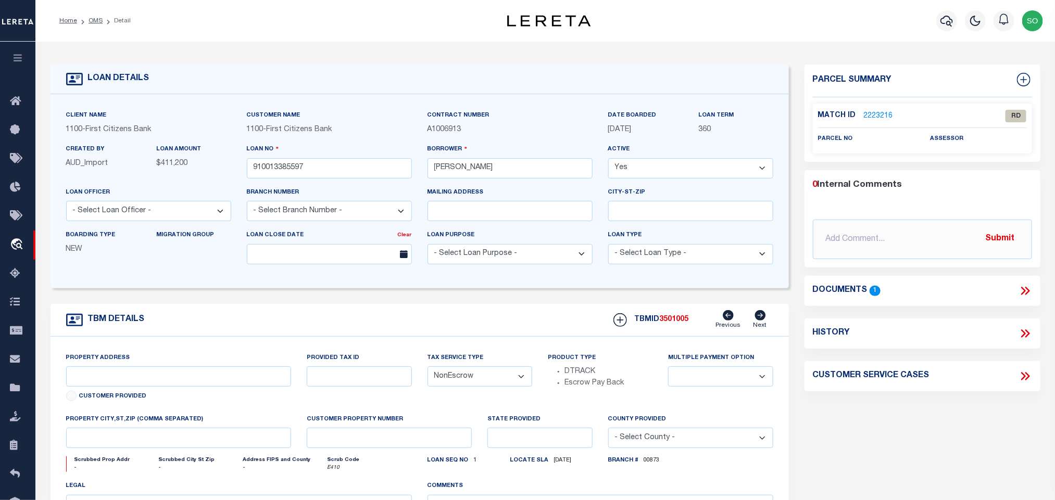
select select "92775"
select select "24377"
select select
click at [880, 113] on link "2223216" at bounding box center [878, 116] width 29 height 11
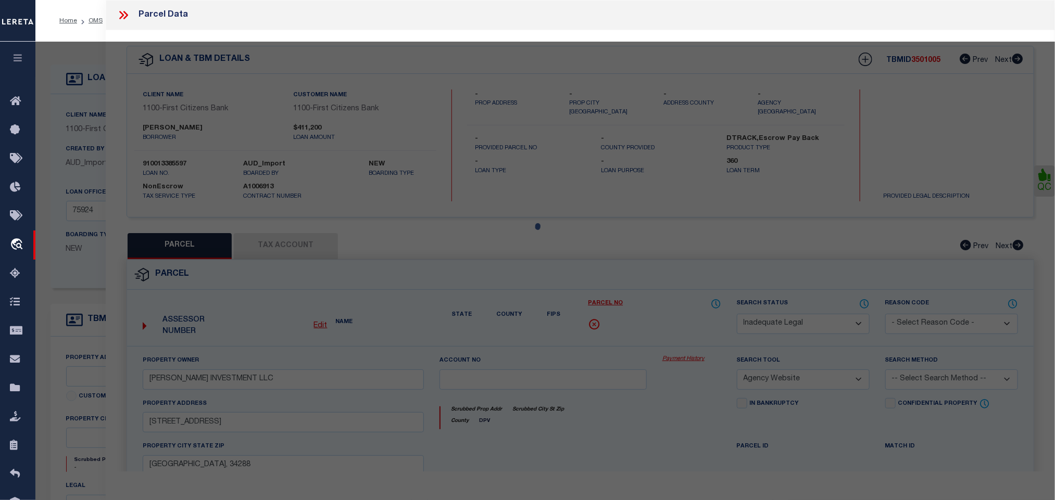
select select "AS"
select select
checkbox input "false"
select select "RD"
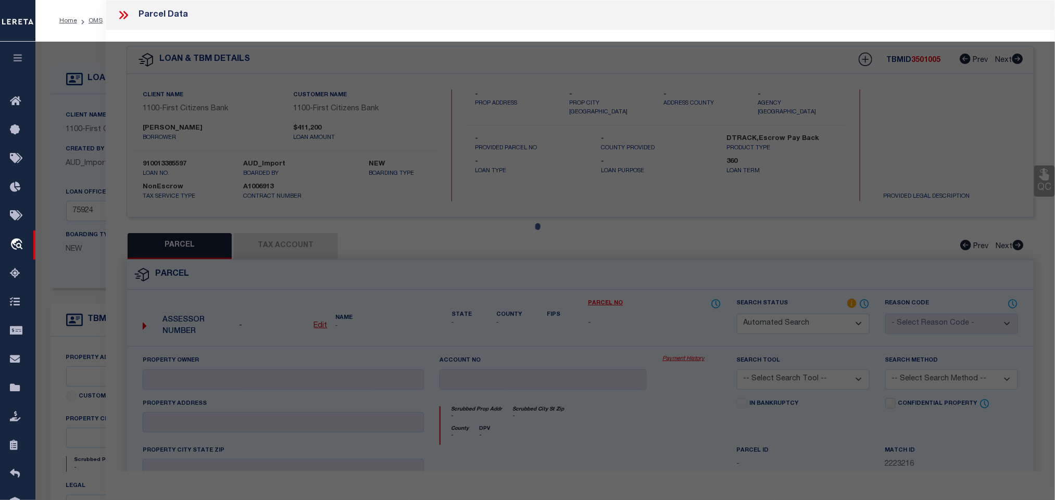
checkbox input "false"
type textarea "Document uploaded that satisfies a legal requirement, changing from ND to RD"
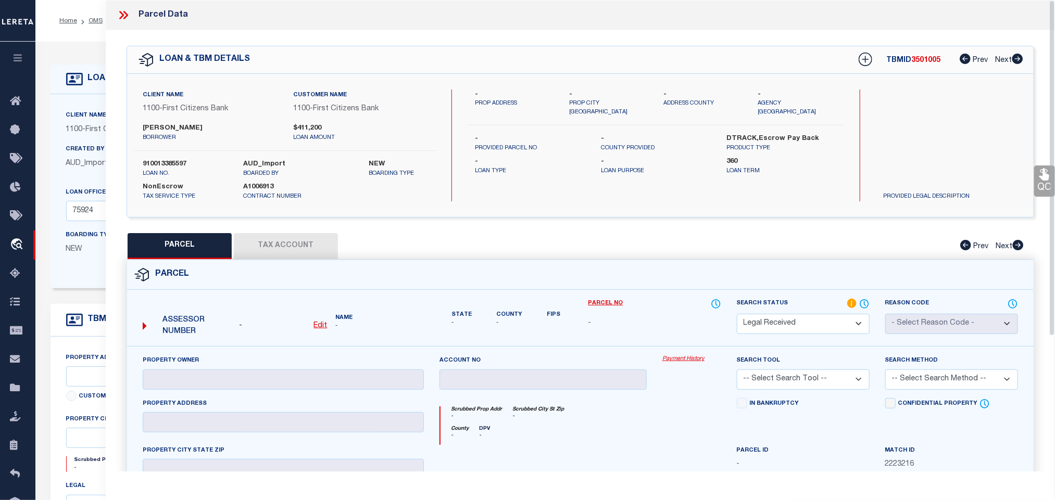
click at [319, 329] on u "Edit" at bounding box center [321, 325] width 14 height 7
select select "RD"
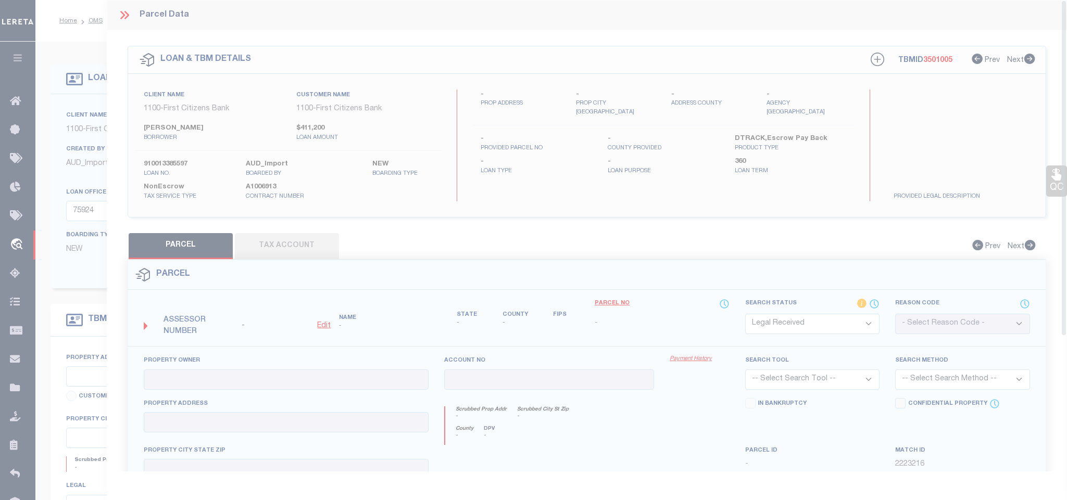
type textarea "-"
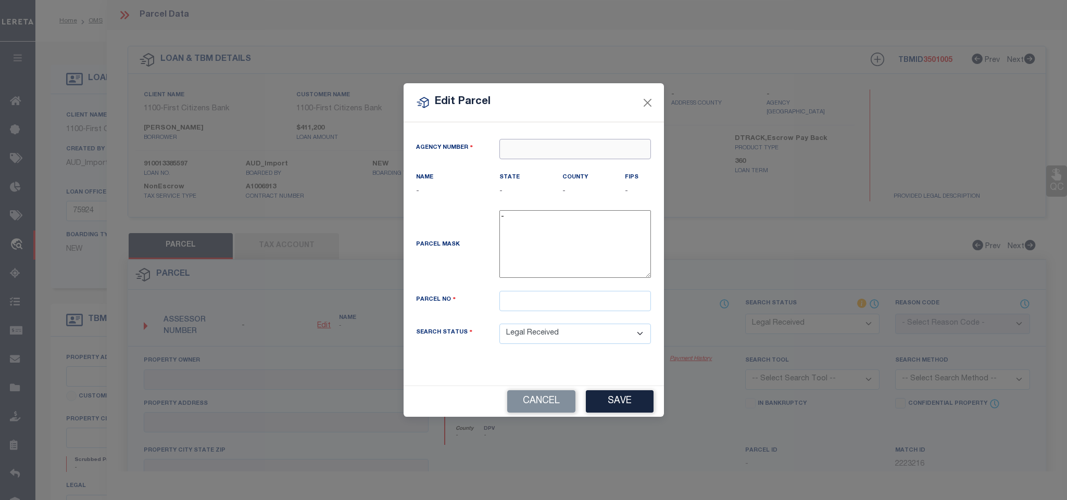
click at [549, 152] on input "text" at bounding box center [575, 149] width 152 height 20
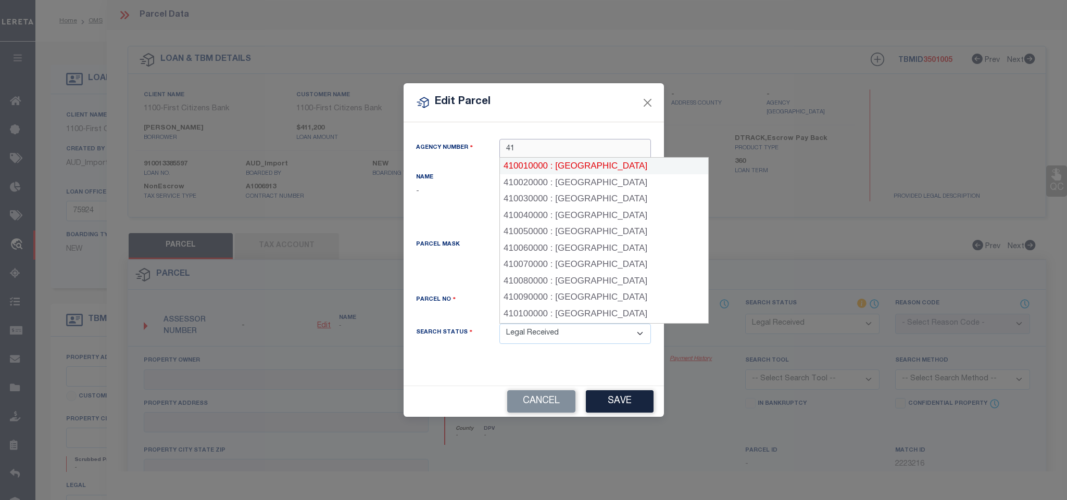
click at [552, 166] on div "410010000 : ANDERSON COUNTY" at bounding box center [604, 166] width 208 height 17
type input "410010000"
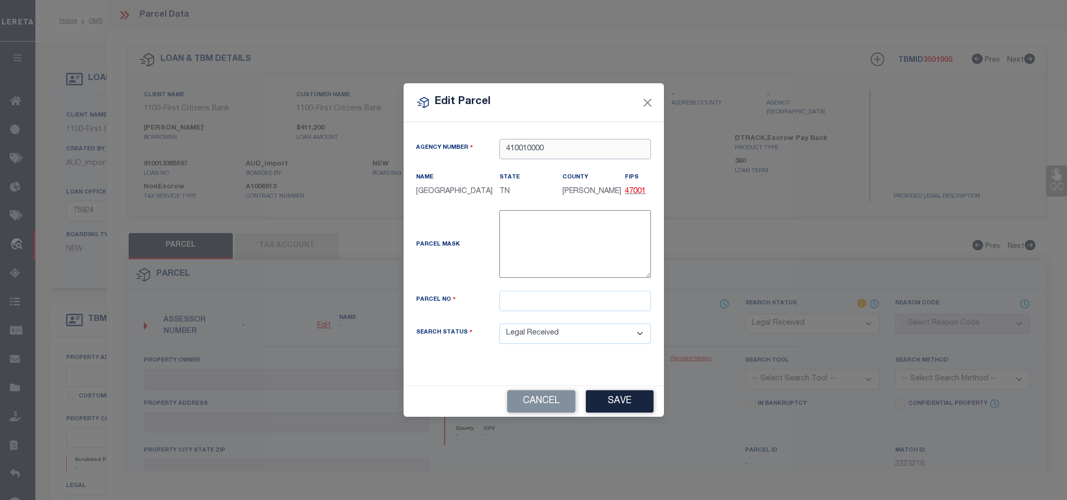
click at [550, 142] on input "410010000" at bounding box center [575, 149] width 152 height 20
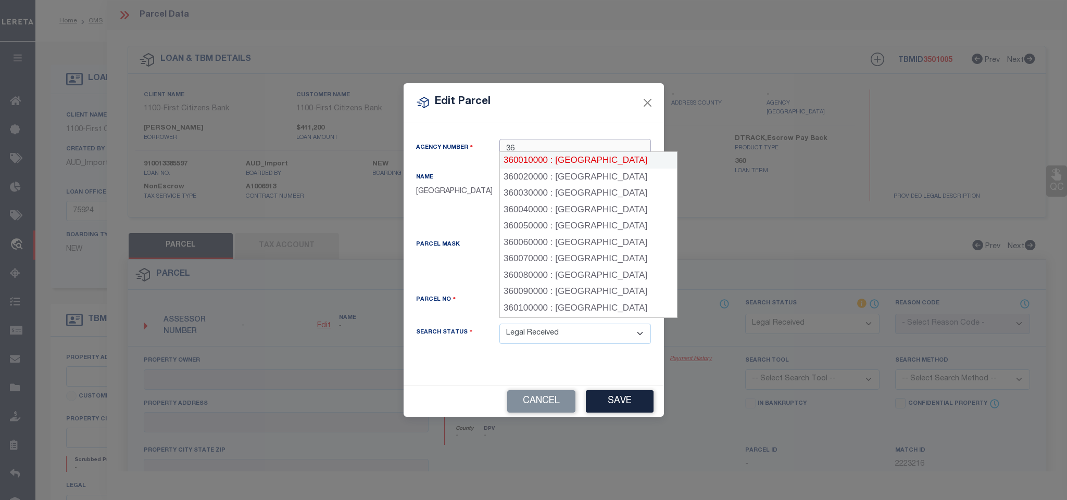
click at [546, 159] on div "360010000 : BAKER COUNTY" at bounding box center [588, 160] width 177 height 17
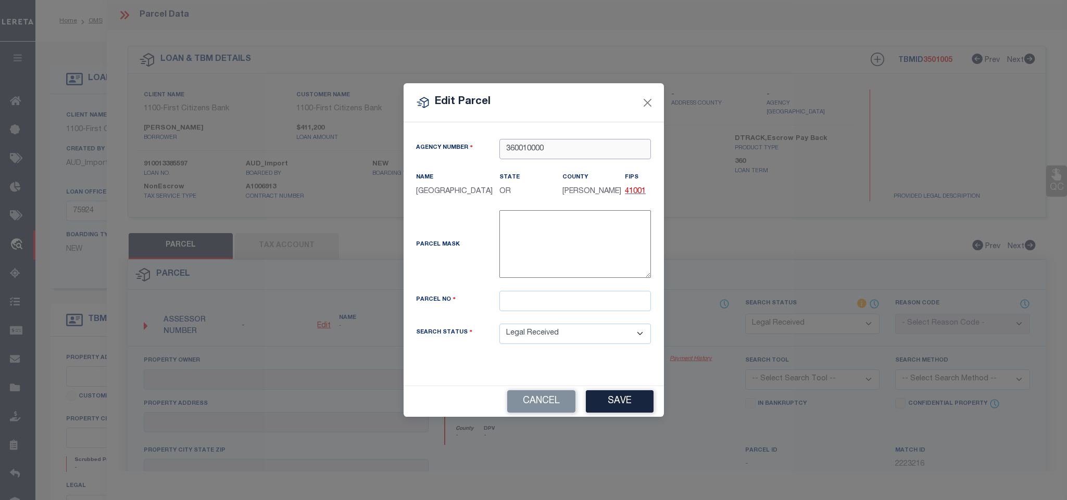
click at [545, 148] on input "360010000" at bounding box center [575, 149] width 152 height 20
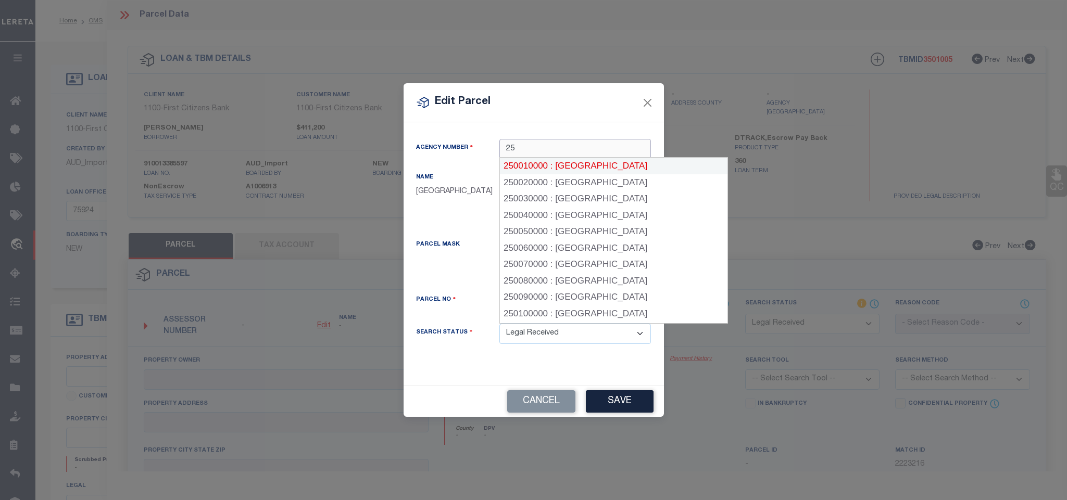
click at [544, 169] on div "250010000 : BEAVERHEAD COUNTY" at bounding box center [613, 166] width 227 height 17
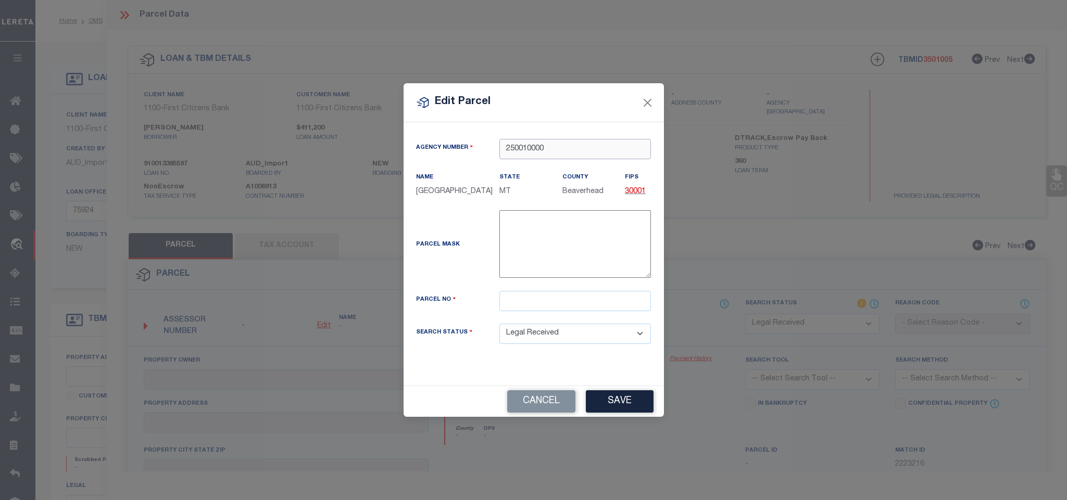
click at [536, 140] on input "250010000" at bounding box center [575, 149] width 152 height 20
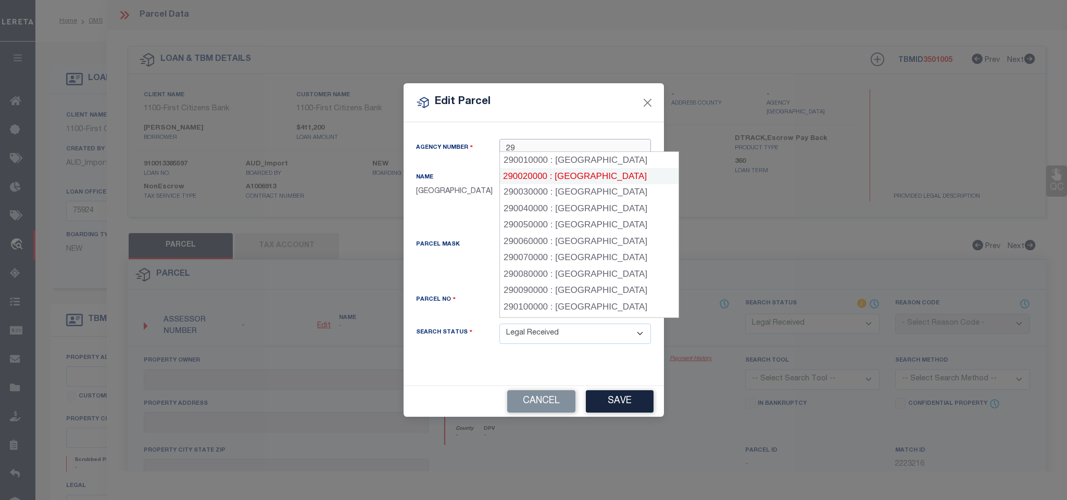
click at [541, 177] on div "290020000 : BERGEN COUNTY" at bounding box center [589, 176] width 180 height 17
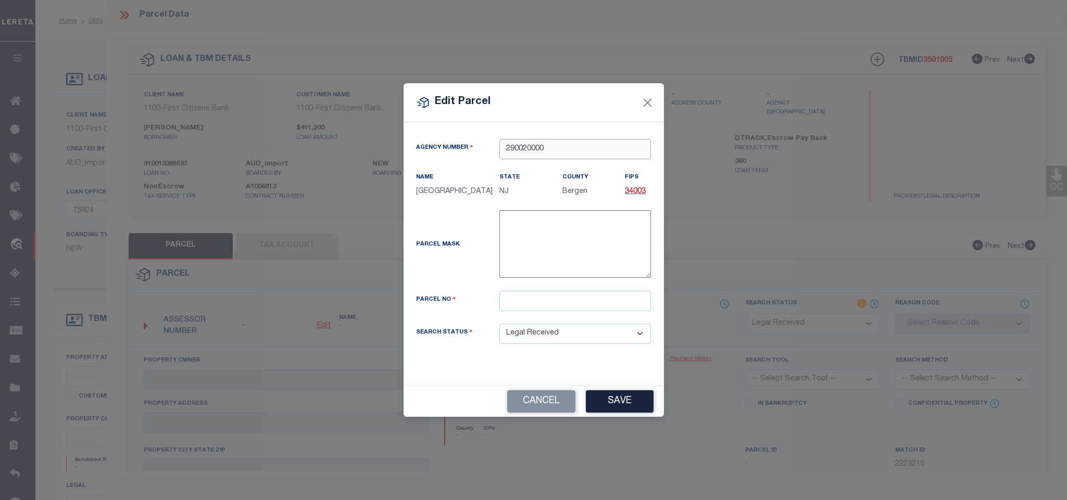
click at [523, 148] on input "290020000" at bounding box center [575, 149] width 152 height 20
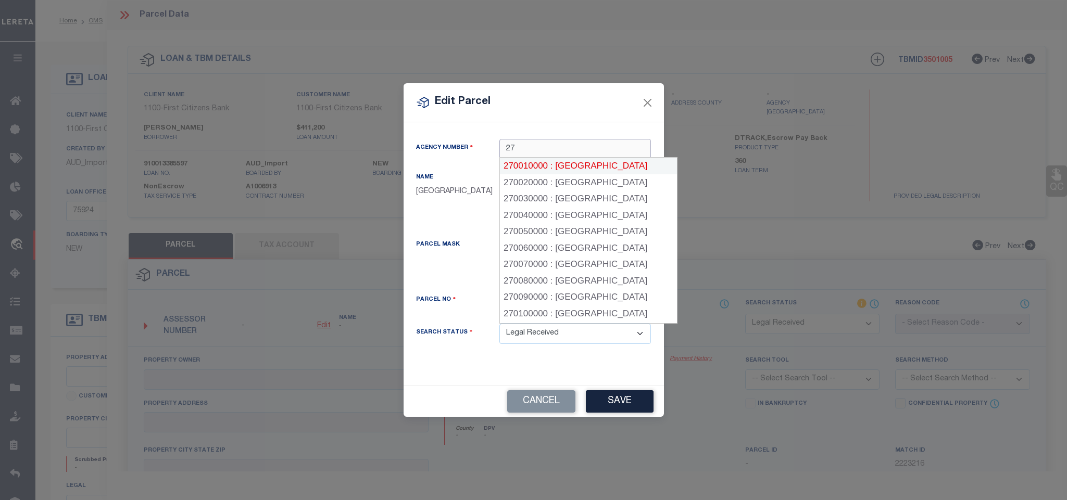
click at [533, 166] on div "270010000 : CHURCHILL COUNTY" at bounding box center [588, 166] width 177 height 17
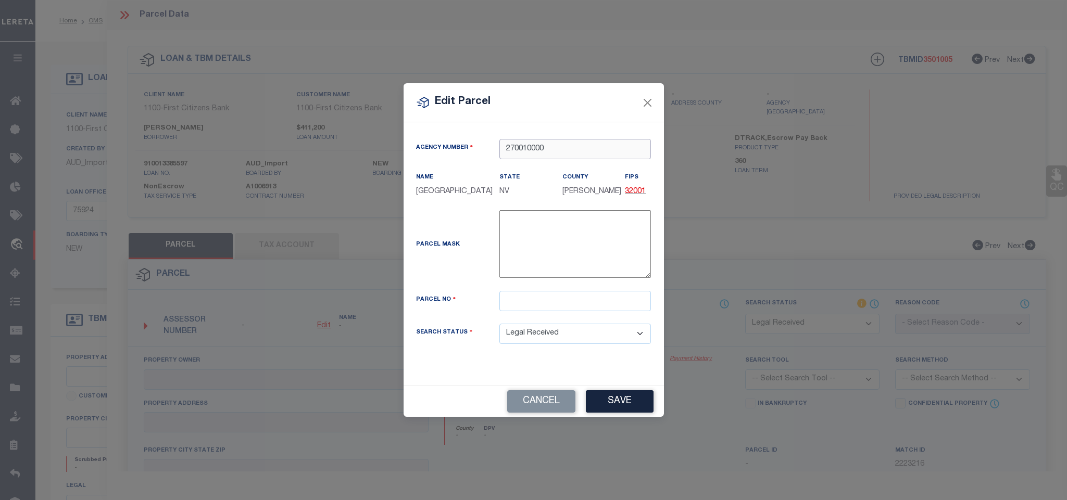
click at [523, 140] on input "270010000" at bounding box center [575, 149] width 152 height 20
type input "270010000"
click at [533, 408] on button "Cancel" at bounding box center [541, 402] width 68 height 22
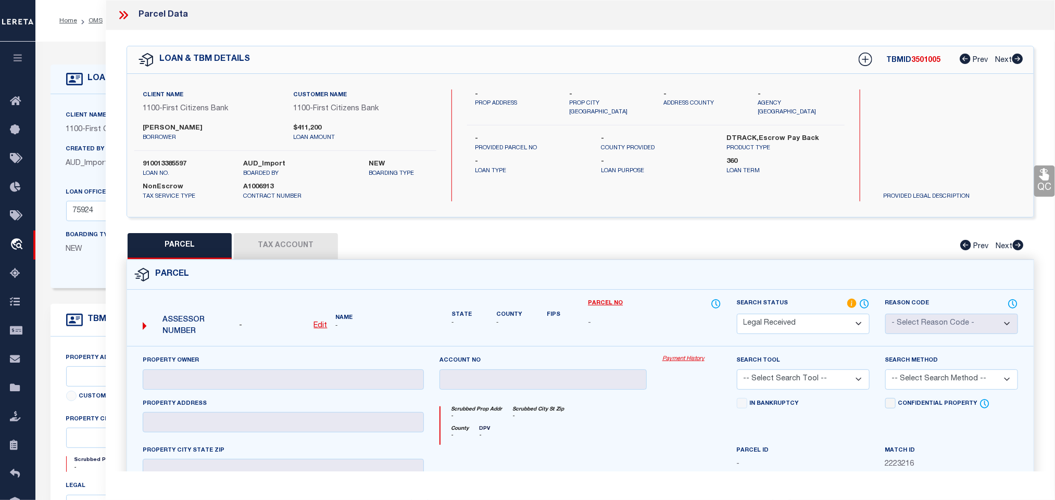
click at [322, 328] on u "Edit" at bounding box center [321, 325] width 14 height 7
select select "RD"
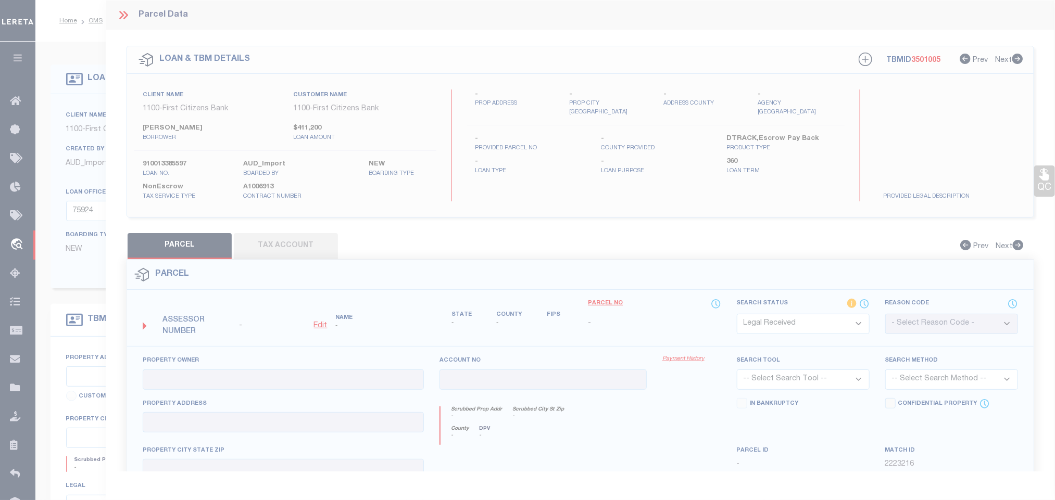
type textarea "-"
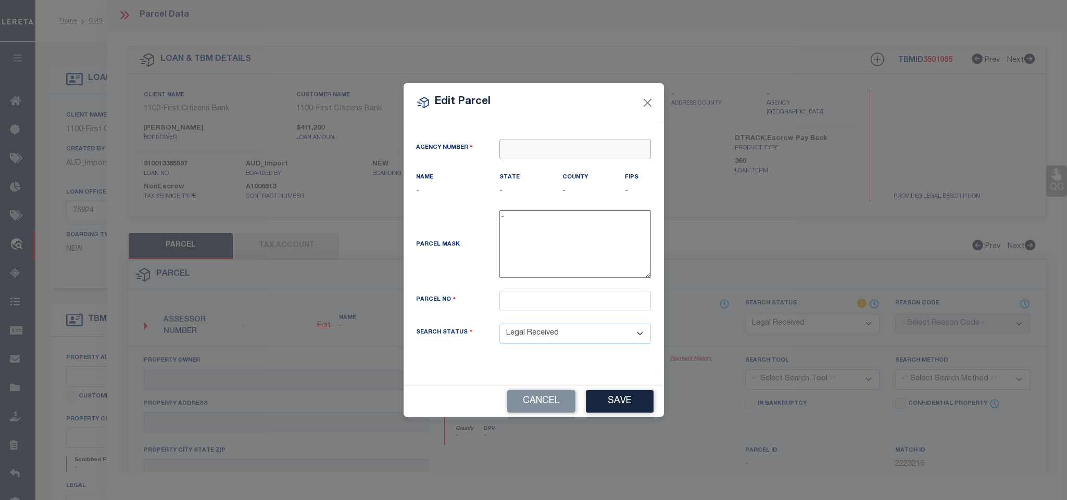
click at [519, 151] on input "text" at bounding box center [575, 149] width 152 height 20
paste input "280010205"
drag, startPoint x: 523, startPoint y: 144, endPoint x: 585, endPoint y: 146, distance: 61.5
click at [585, 146] on input "280010205" at bounding box center [575, 149] width 152 height 20
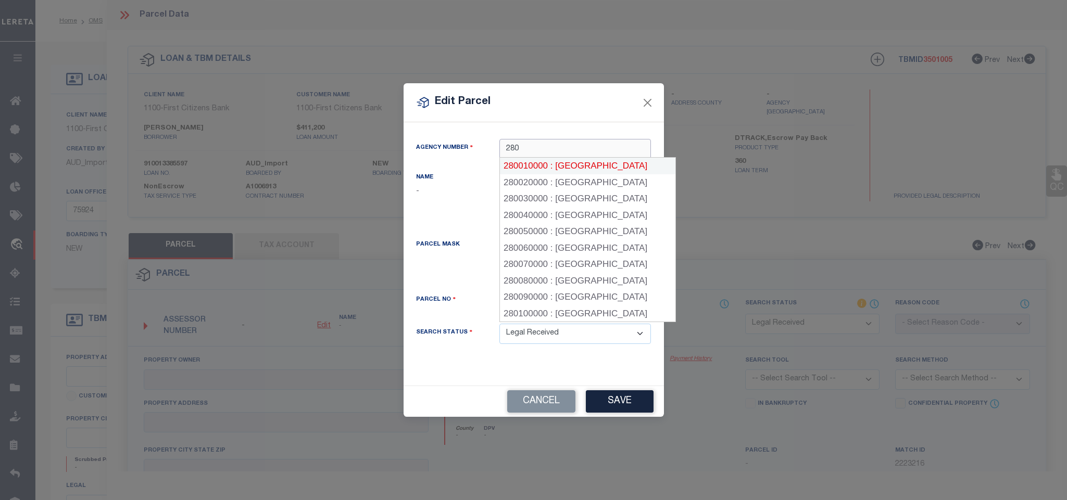
click at [588, 166] on div "280010000 : BELKNAP COUNTY" at bounding box center [588, 166] width 176 height 17
type input "280010000"
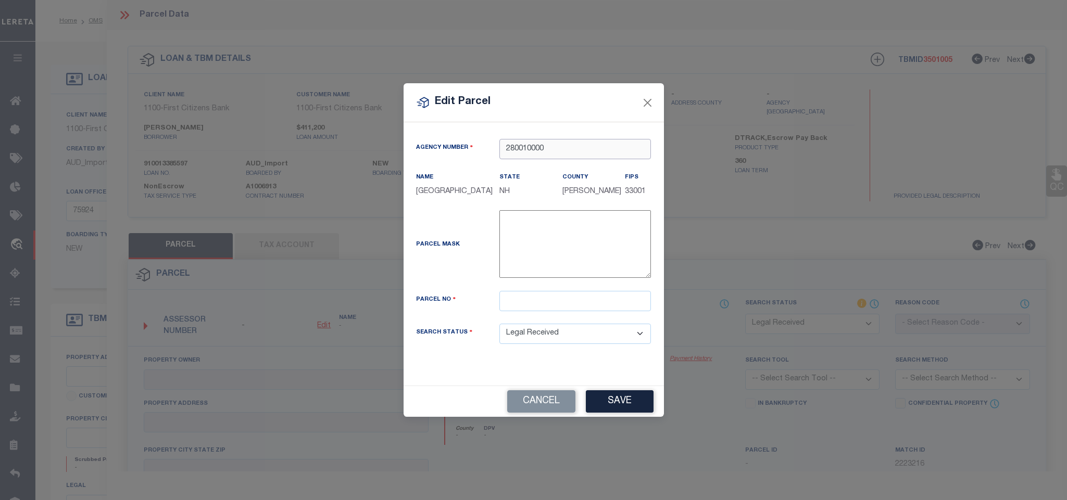
type input "280010000"
click at [529, 311] on input "text" at bounding box center [575, 301] width 152 height 20
paste input "000040 000033 00000A"
type input "000040 000033 00000A"
click at [600, 412] on button "Save" at bounding box center [620, 402] width 68 height 22
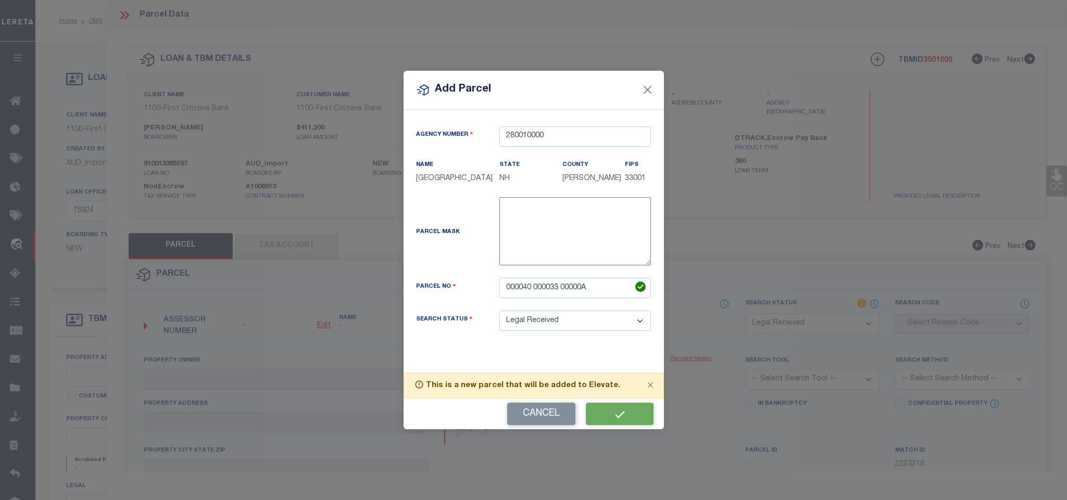
select select "RD"
checkbox input "false"
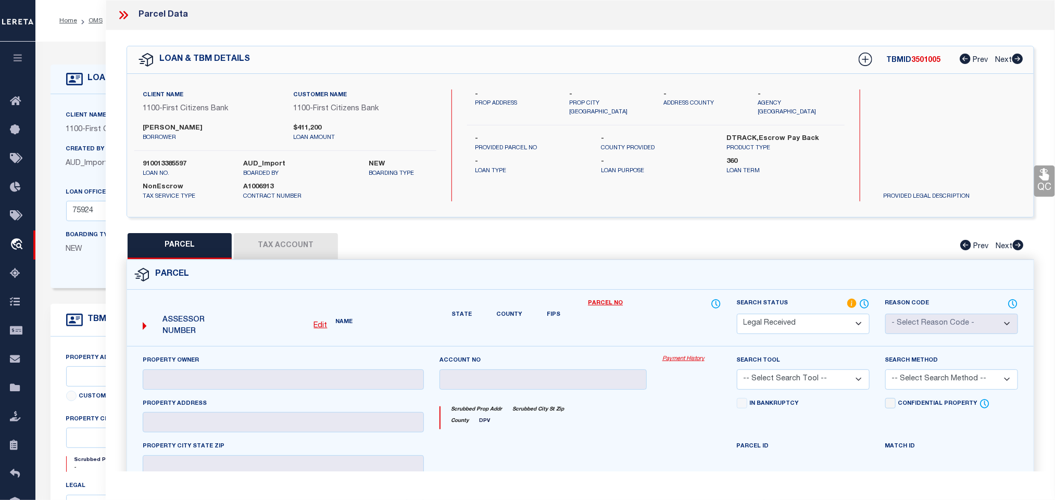
checkbox input "false"
type textarea "Document uploaded that satisfies a legal requirement, changing from ND to RD"
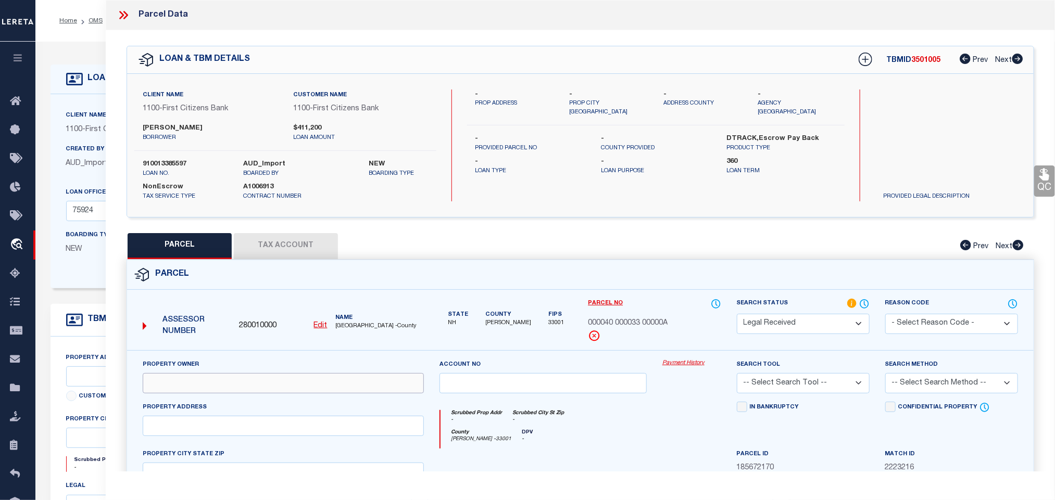
click at [222, 393] on input "text" at bounding box center [283, 383] width 281 height 20
paste input "YEAGER, RONALD & JAN"
type input "YEAGER, RONALD & JAN"
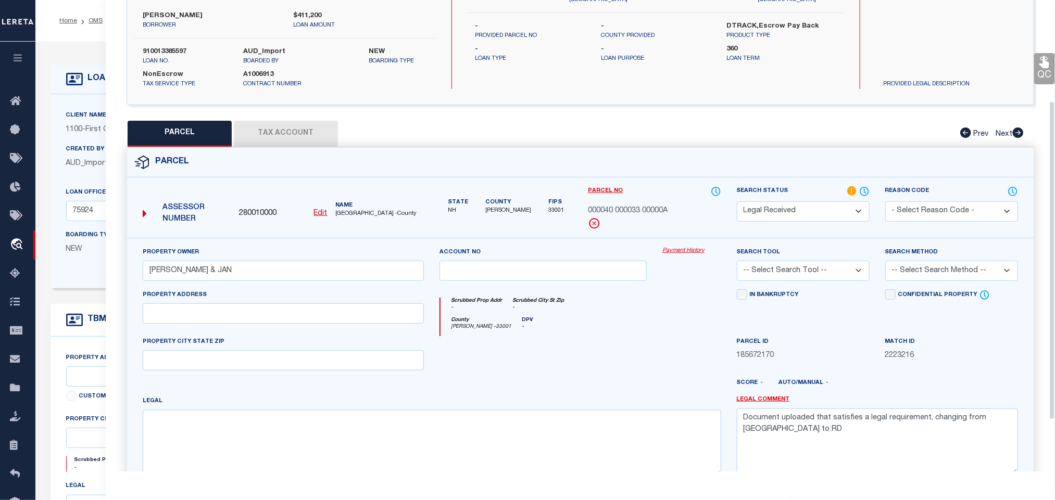
scroll to position [226, 0]
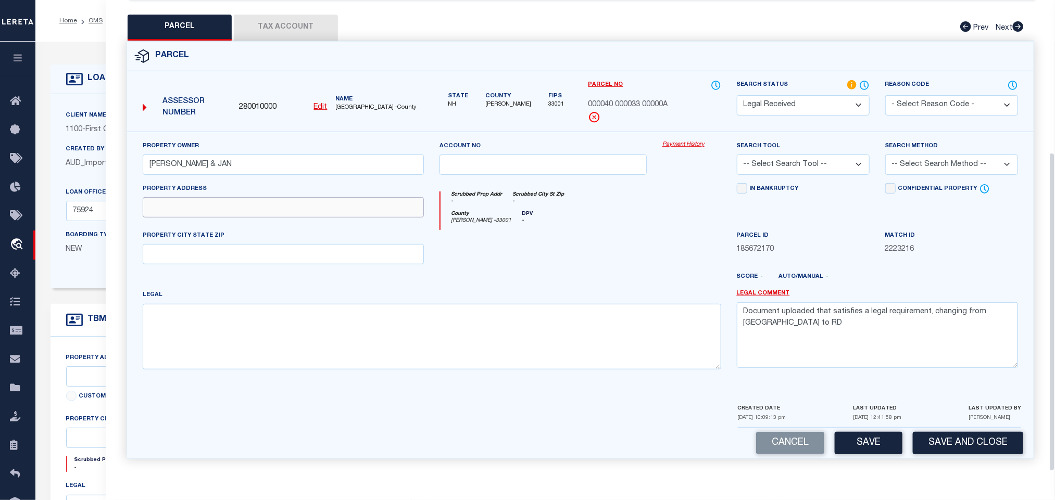
click at [374, 208] on input "text" at bounding box center [283, 207] width 281 height 20
paste input "114 VARNEY ROAD"
type input "114 VARNEY ROAD"
click at [244, 249] on input "text" at bounding box center [283, 254] width 281 height 20
type input "NH"
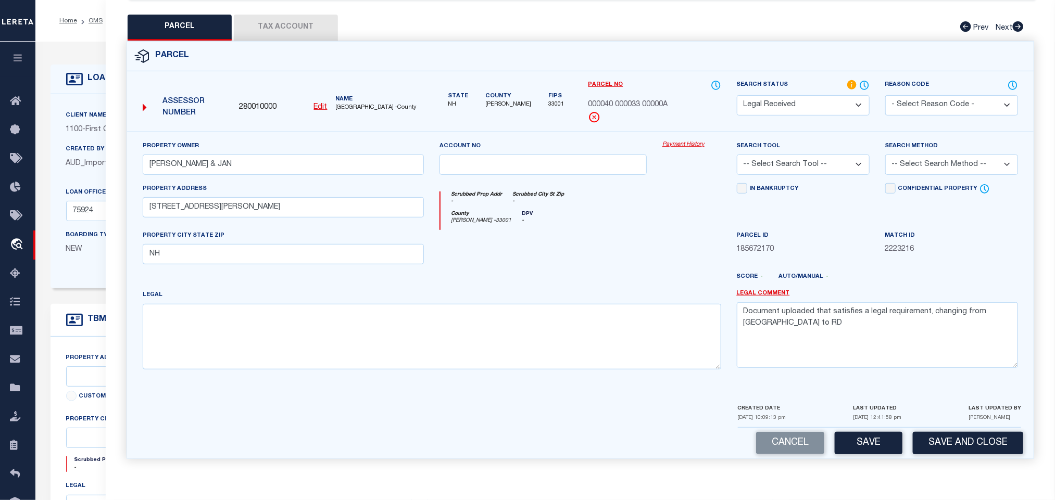
click at [556, 238] on div at bounding box center [543, 251] width 223 height 43
click at [222, 321] on textarea at bounding box center [432, 337] width 579 height 66
paste textarea "Acres: 0.450"
click at [149, 327] on textarea "Acres: 0.450" at bounding box center [432, 337] width 579 height 66
type textarea "Acres: 0.450"
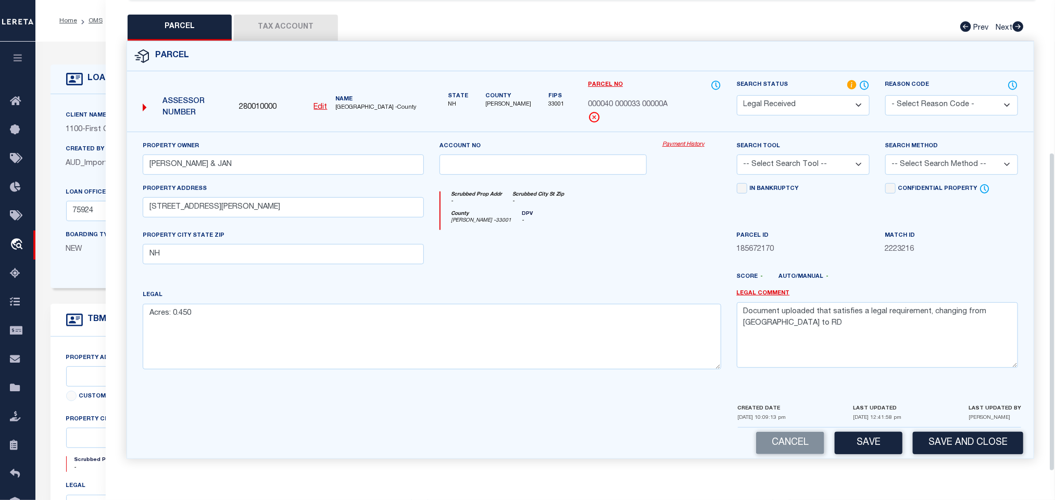
click at [787, 155] on select "-- Select Search Tool -- 3rd Party Website Agency File Agency Website ATLS CNV-…" at bounding box center [803, 165] width 133 height 20
select select "AGW"
click at [737, 155] on select "-- Select Search Tool -- 3rd Party Website Agency File Agency Website ATLS CNV-…" at bounding box center [803, 165] width 133 height 20
drag, startPoint x: 905, startPoint y: 158, endPoint x: 911, endPoint y: 167, distance: 11.3
click at [906, 158] on select "-- Select Search Method -- Property Address Legal Liability Info Provided" at bounding box center [951, 165] width 133 height 20
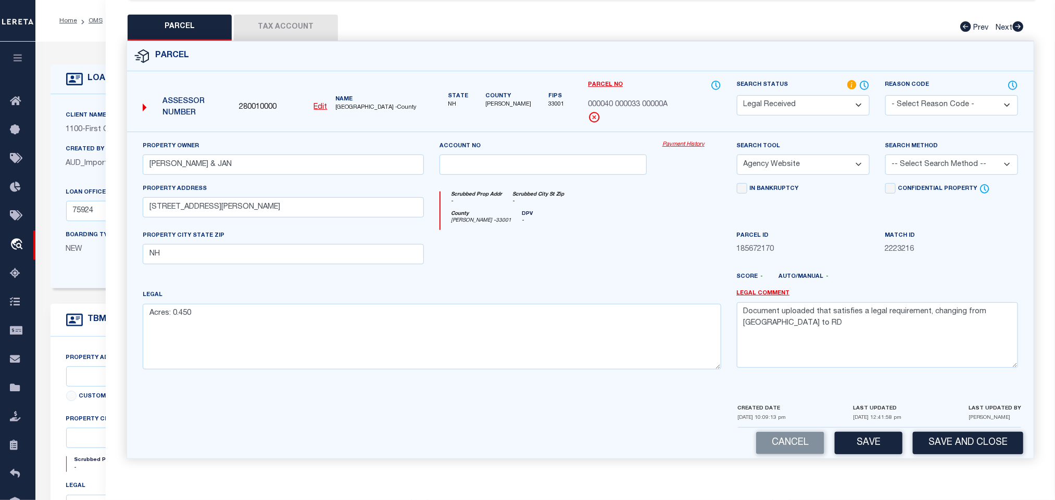
select select "LEG"
click at [885, 155] on select "-- Select Search Method -- Property Address Legal Liability Info Provided" at bounding box center [951, 165] width 133 height 20
click at [866, 308] on textarea "Document uploaded that satisfies a legal requirement, changing from ND to RD" at bounding box center [877, 336] width 281 height 66
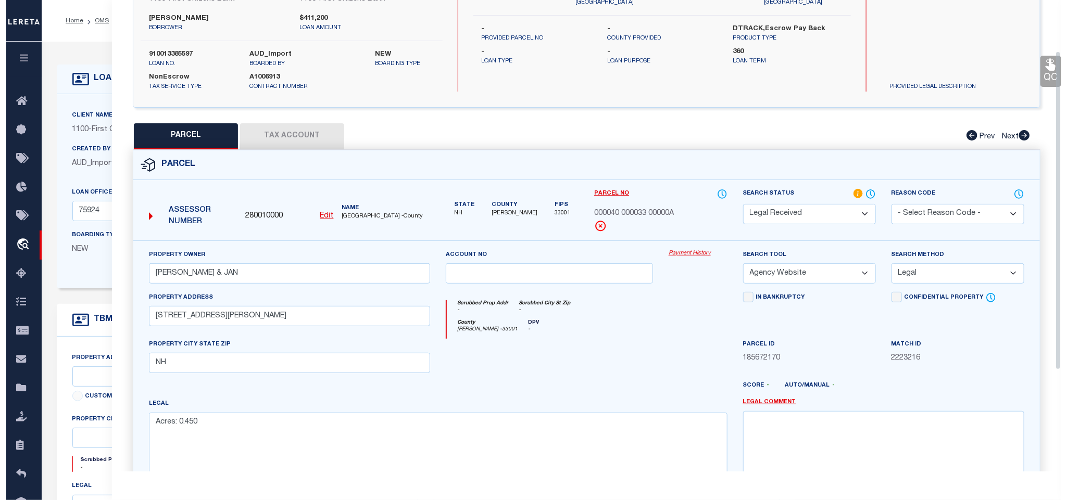
scroll to position [0, 0]
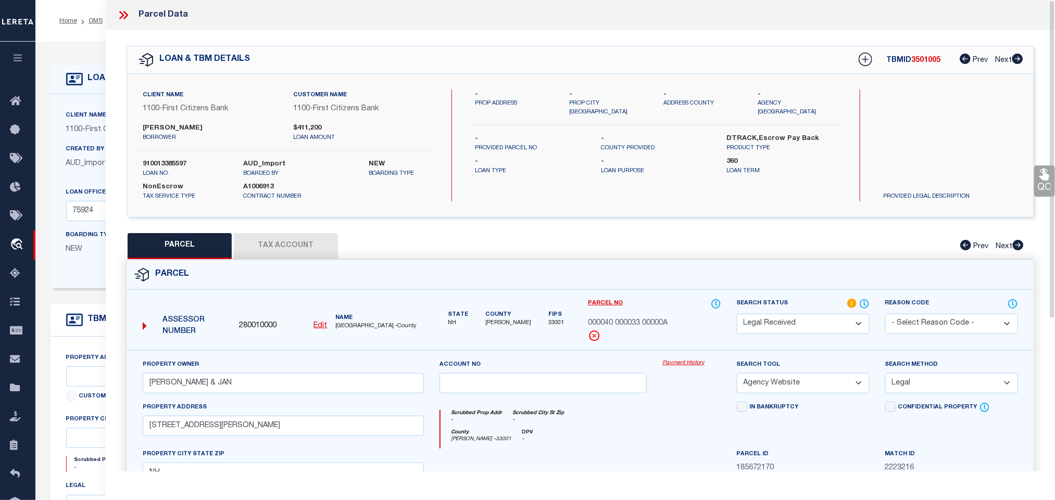
drag, startPoint x: 294, startPoint y: 244, endPoint x: 287, endPoint y: 244, distance: 6.3
click at [294, 244] on button "Tax Account" at bounding box center [286, 246] width 104 height 26
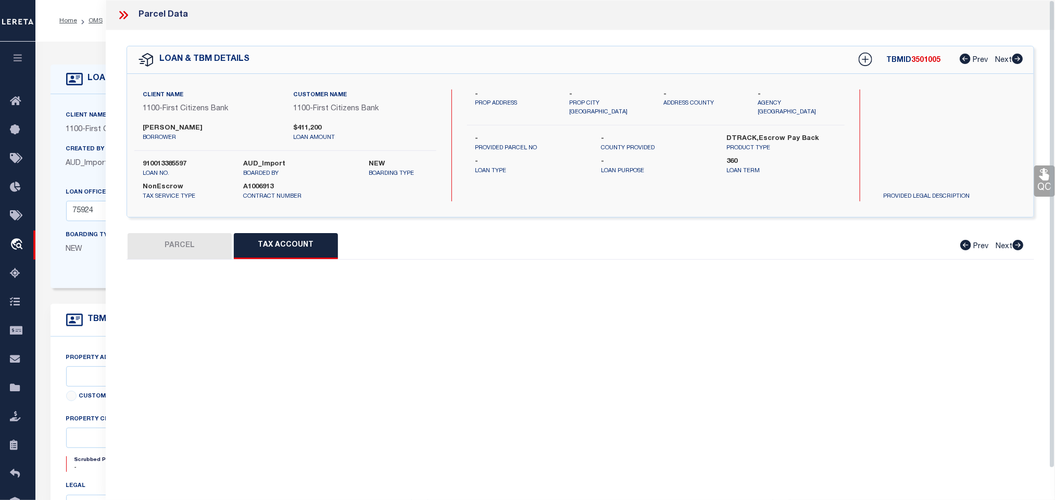
select select "100"
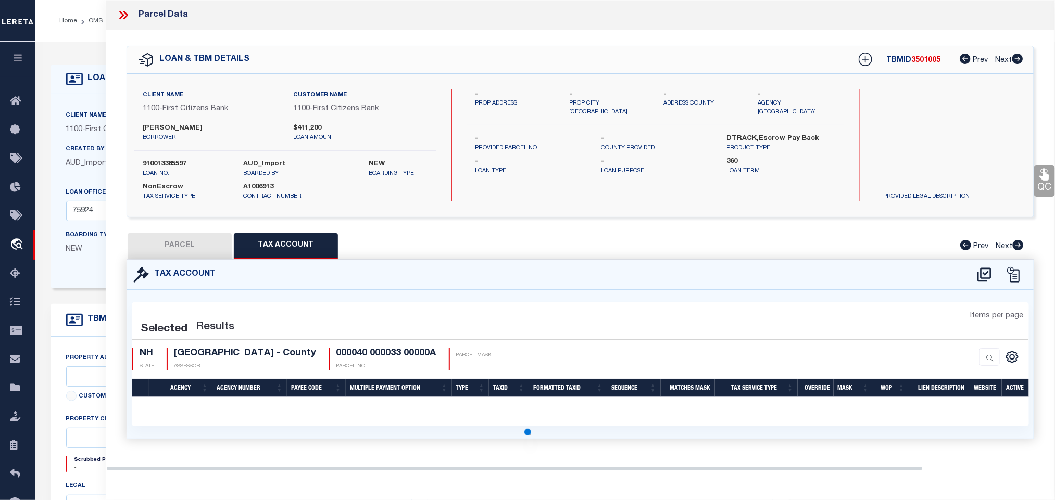
select select "100"
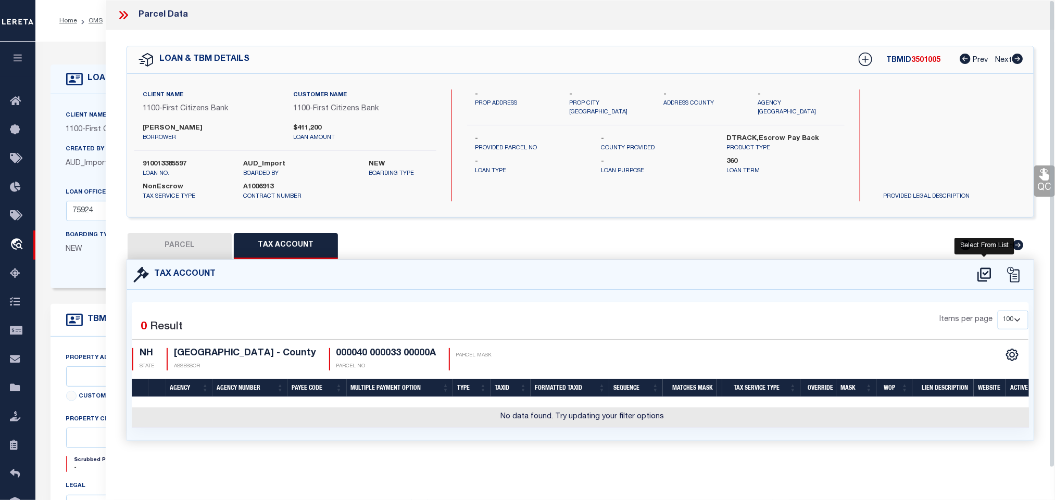
click at [984, 281] on icon at bounding box center [984, 275] width 17 height 17
select select "100"
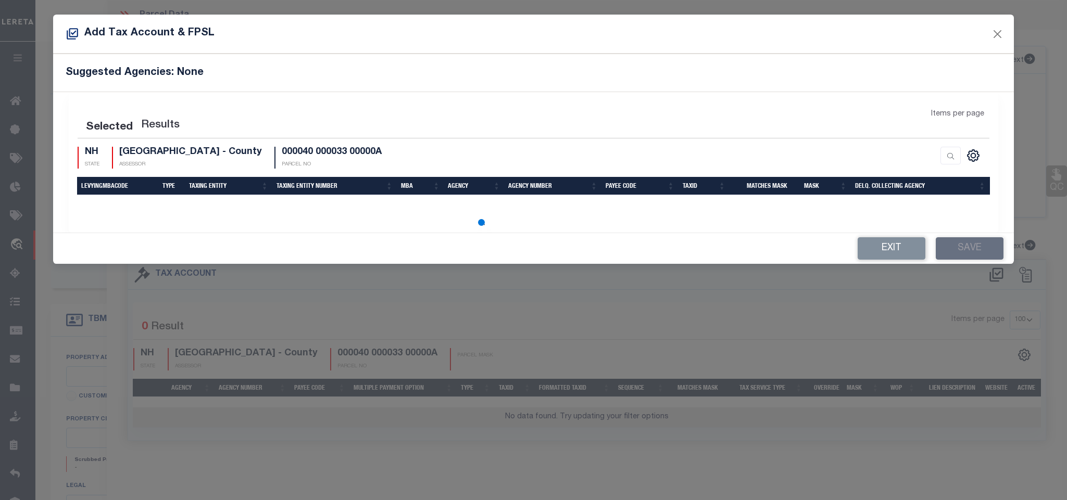
select select "100"
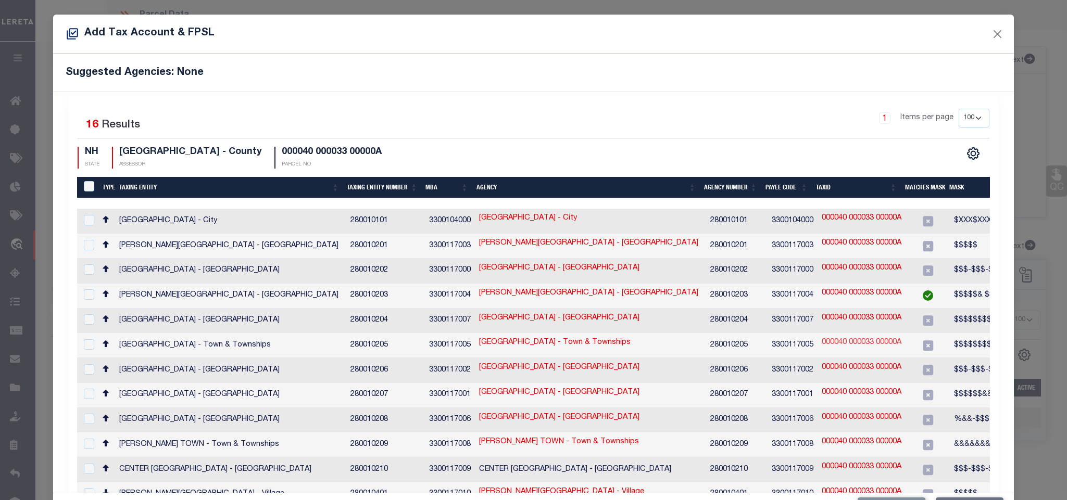
click at [858, 340] on link "000040 000033 00000A" at bounding box center [862, 342] width 80 height 11
type input "000040 000033 00000A"
type textarea "$$$$$$$$$$$$&&&&&&"
checkbox input "true"
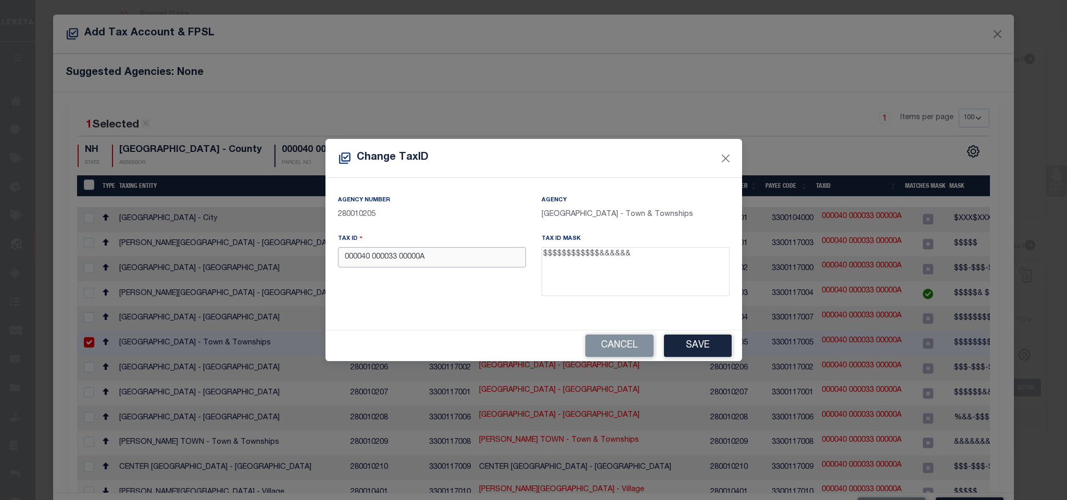
click at [401, 261] on input "000040 000033 00000A" at bounding box center [432, 257] width 188 height 20
click at [372, 258] on input "000040 00003300000A" at bounding box center [432, 257] width 188 height 20
click at [435, 260] on input "00004000003300000A" at bounding box center [432, 257] width 188 height 20
click at [341, 262] on input "00004000003300000A" at bounding box center [432, 257] width 188 height 20
type input "00004000003300000A"
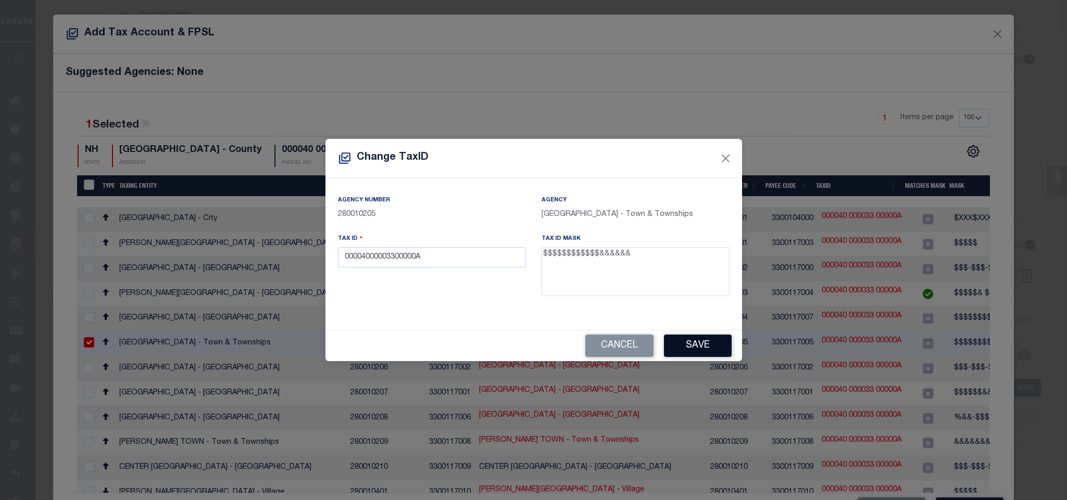
click at [708, 348] on button "Save" at bounding box center [698, 346] width 68 height 22
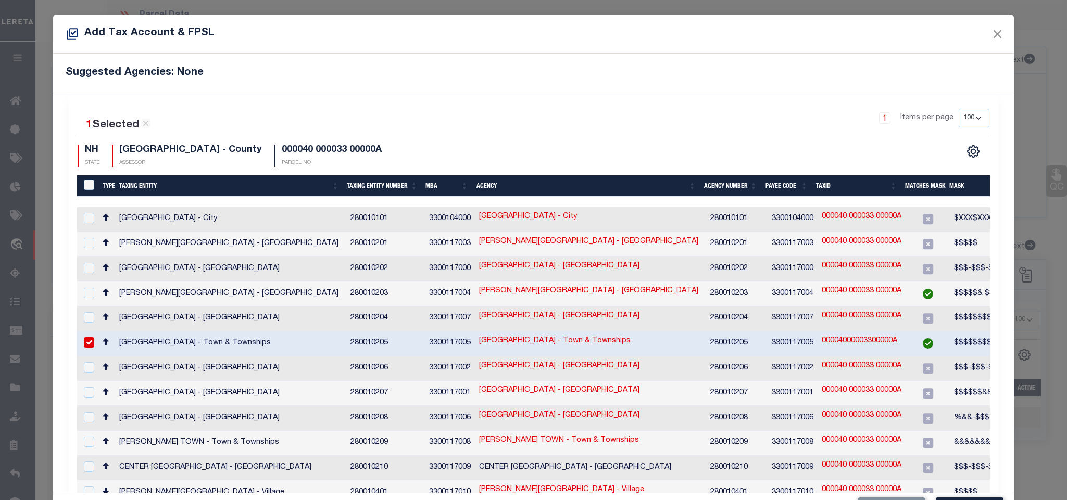
scroll to position [39, 0]
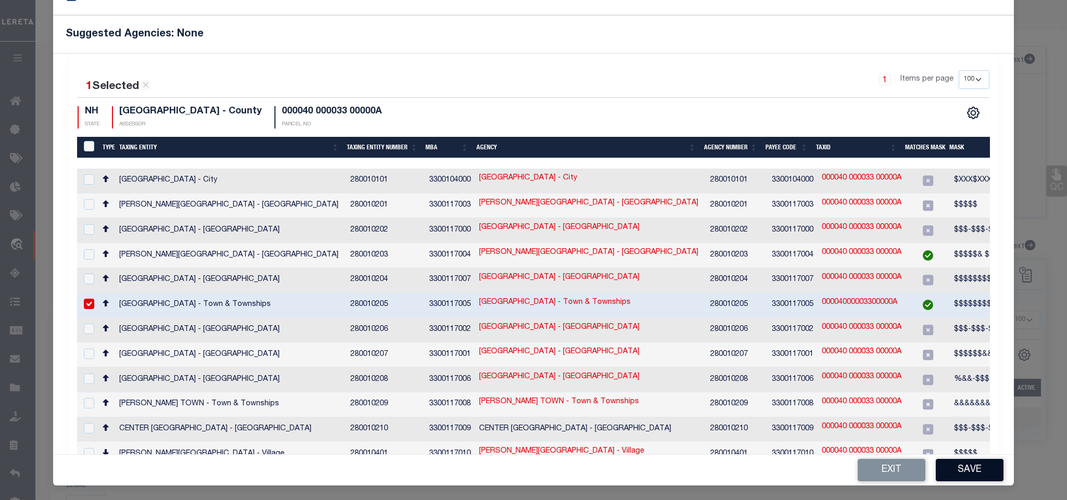
click at [971, 472] on button "Save" at bounding box center [970, 470] width 68 height 22
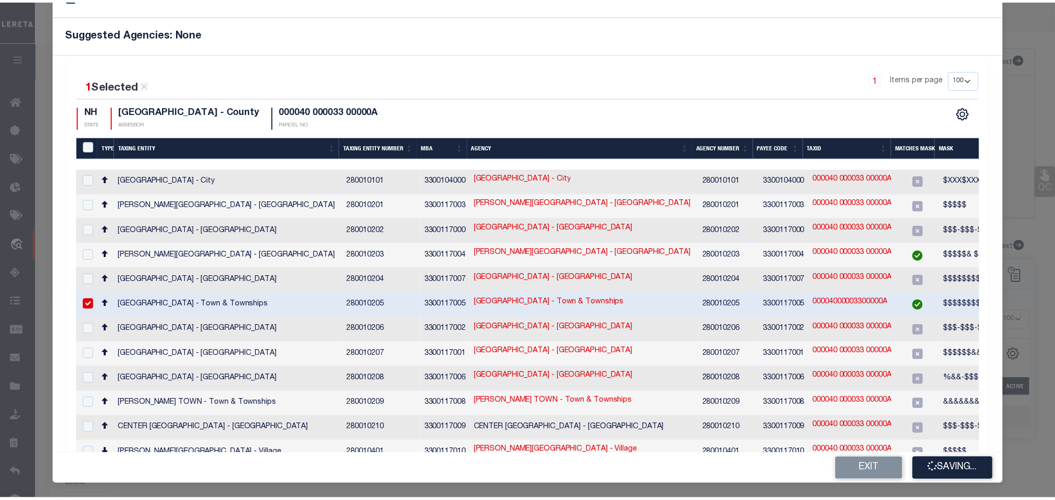
scroll to position [0, 0]
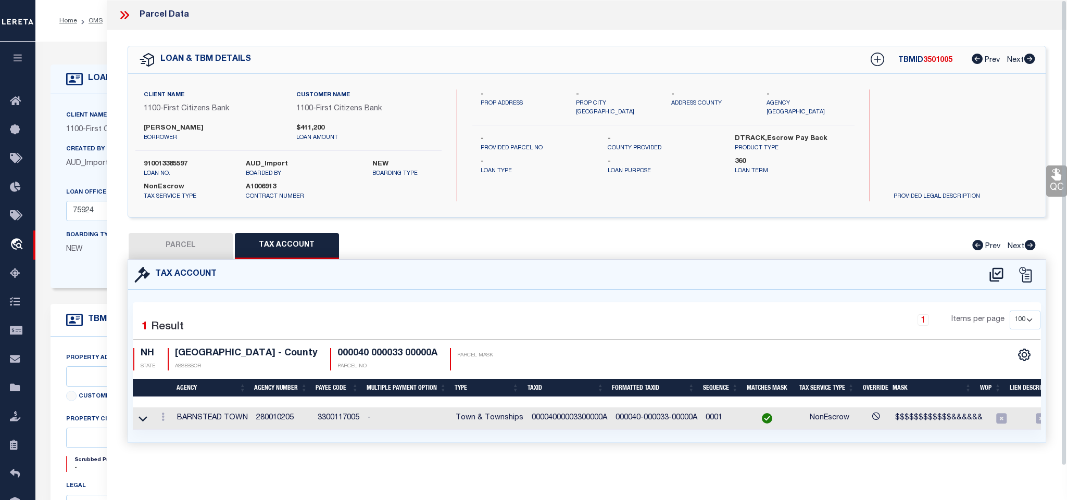
click at [168, 246] on button "PARCEL" at bounding box center [181, 246] width 104 height 26
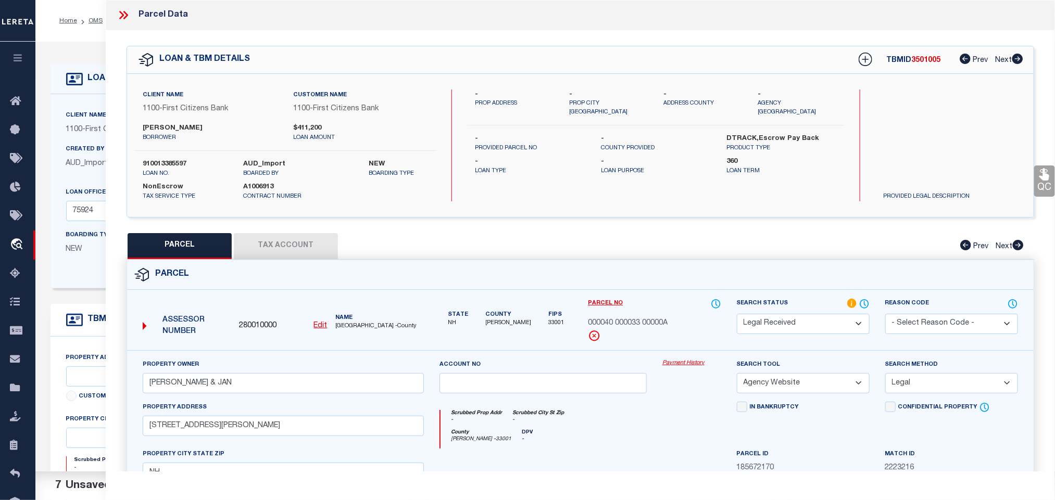
click at [775, 330] on select "Automated Search Bad Parcel Complete Duplicate Parcel High Dollar Reporting In …" at bounding box center [803, 324] width 133 height 20
select select "PC"
click at [737, 315] on select "Automated Search Bad Parcel Complete Duplicate Parcel High Dollar Reporting In …" at bounding box center [803, 324] width 133 height 20
click at [773, 264] on div "Parcel" at bounding box center [580, 275] width 907 height 30
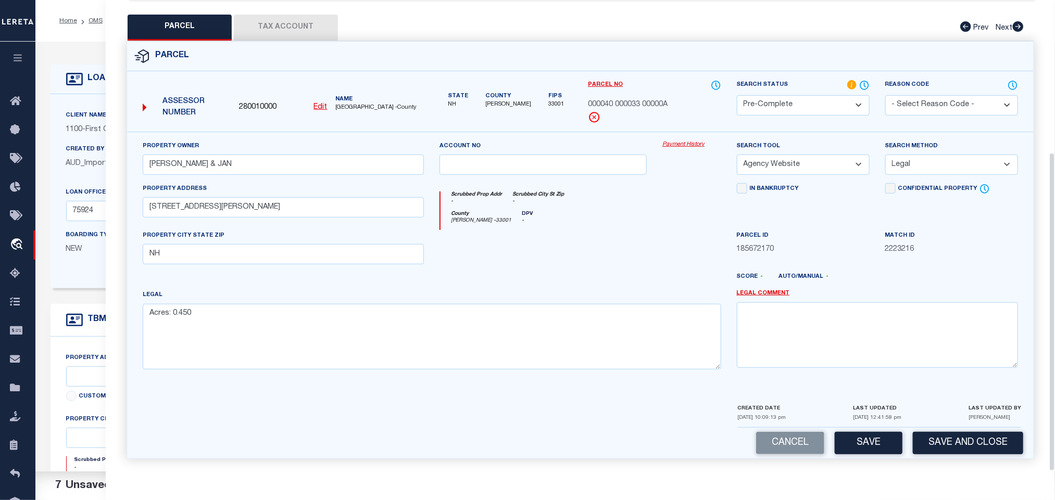
click at [966, 447] on button "Save and Close" at bounding box center [968, 443] width 110 height 22
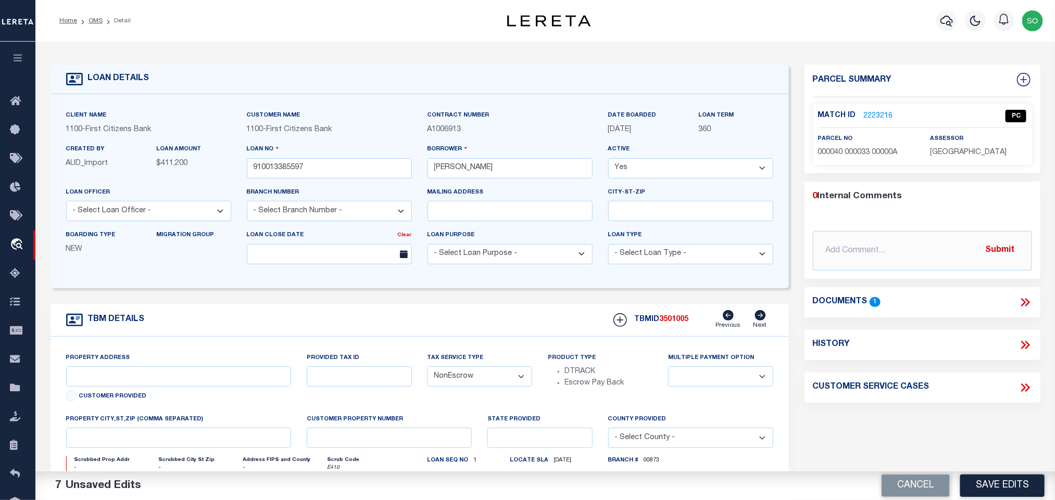
select select "92775"
select select "24377"
select select
click at [911, 478] on button "Cancel" at bounding box center [916, 486] width 68 height 22
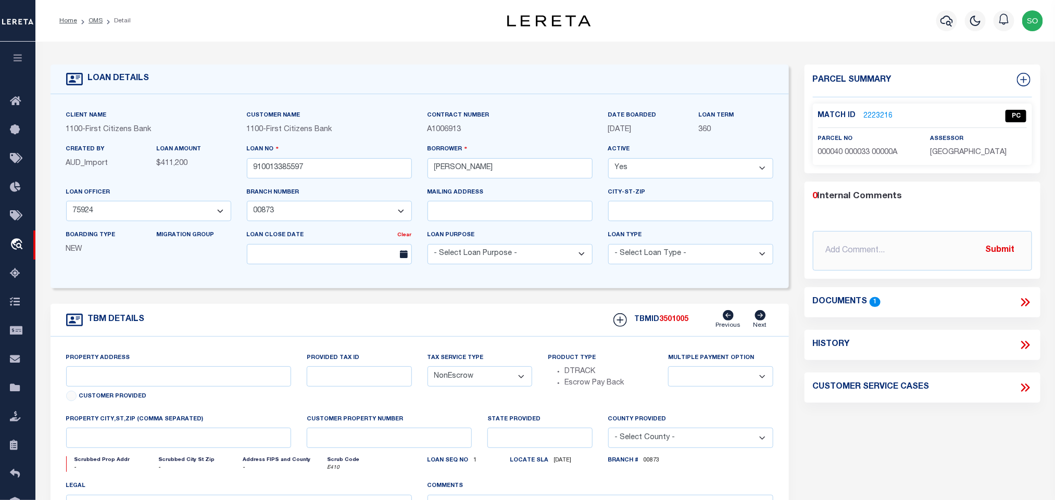
click at [868, 158] on p "000040 000033 00000A" at bounding box center [866, 152] width 96 height 11
copy div "000040 000033 00000A"
click at [955, 156] on span "BELKNAP COUNTY" at bounding box center [968, 152] width 77 height 7
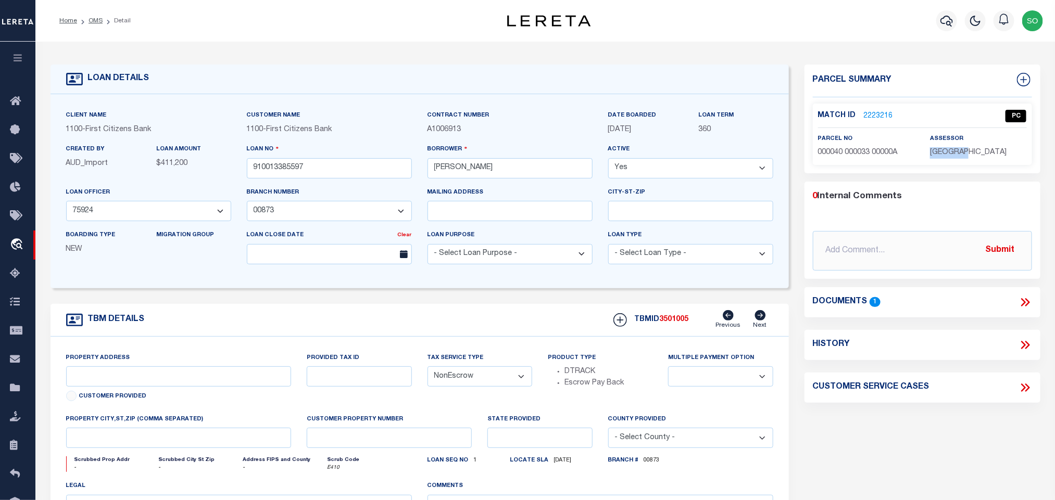
click at [955, 156] on span "BELKNAP COUNTY" at bounding box center [968, 152] width 77 height 7
copy div "BELKNAP COUNTY"
click at [665, 321] on span "3501005" at bounding box center [674, 319] width 29 height 7
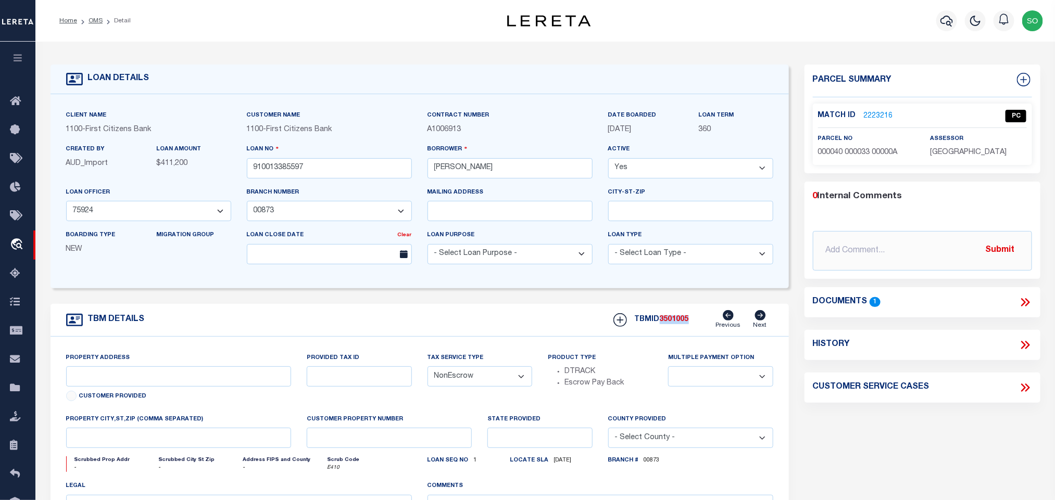
copy span "3501005"
click at [336, 171] on input "910013385597" at bounding box center [329, 168] width 165 height 20
click at [203, 289] on div "Client Name 1100 - First Citizens Bank Customer Name 1100 - First Citizens Bank" at bounding box center [420, 191] width 739 height 194
click at [85, 19] on li "OMS" at bounding box center [90, 20] width 26 height 9
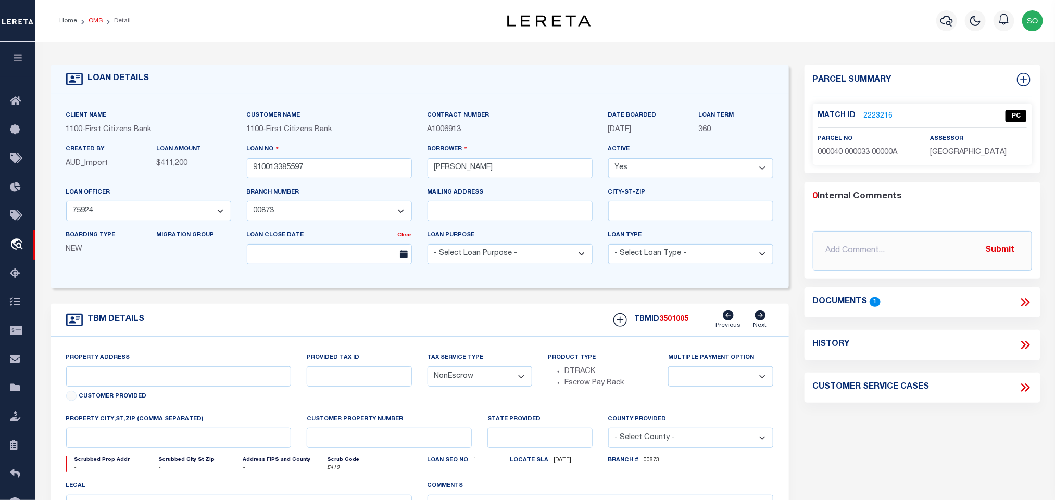
click at [89, 20] on link "OMS" at bounding box center [96, 21] width 14 height 6
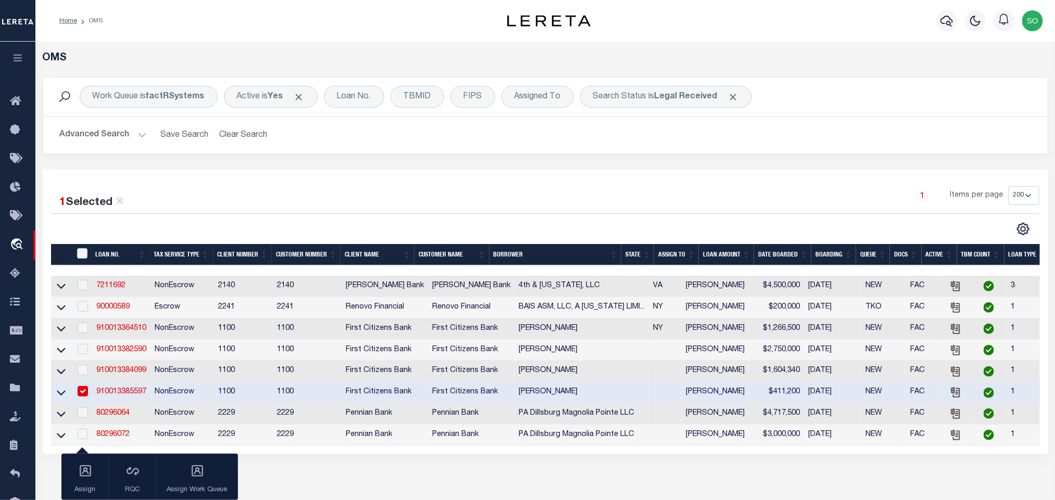
click at [91, 133] on button "Advanced Search" at bounding box center [103, 135] width 86 height 20
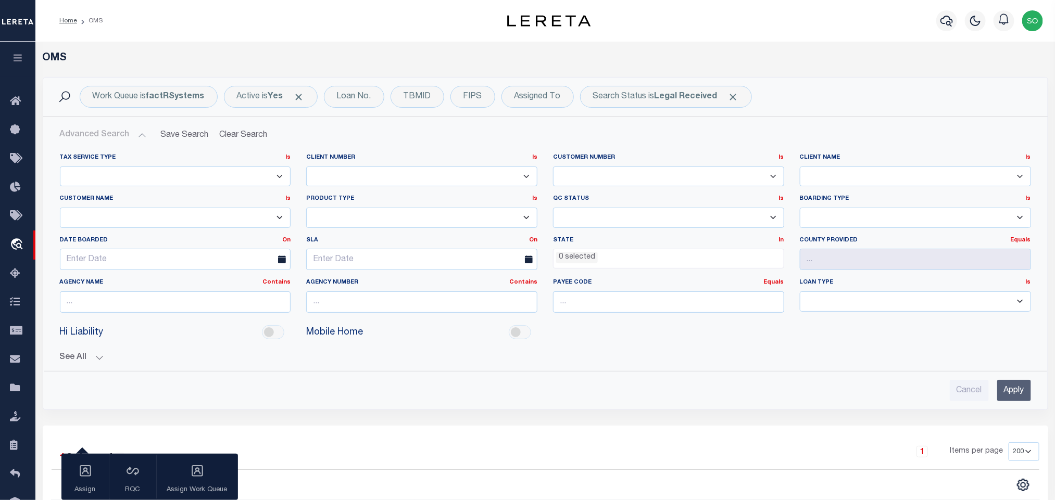
click at [1007, 380] on div "Cancel Apply" at bounding box center [546, 387] width 988 height 30
click at [1013, 395] on input "Apply" at bounding box center [1014, 390] width 34 height 21
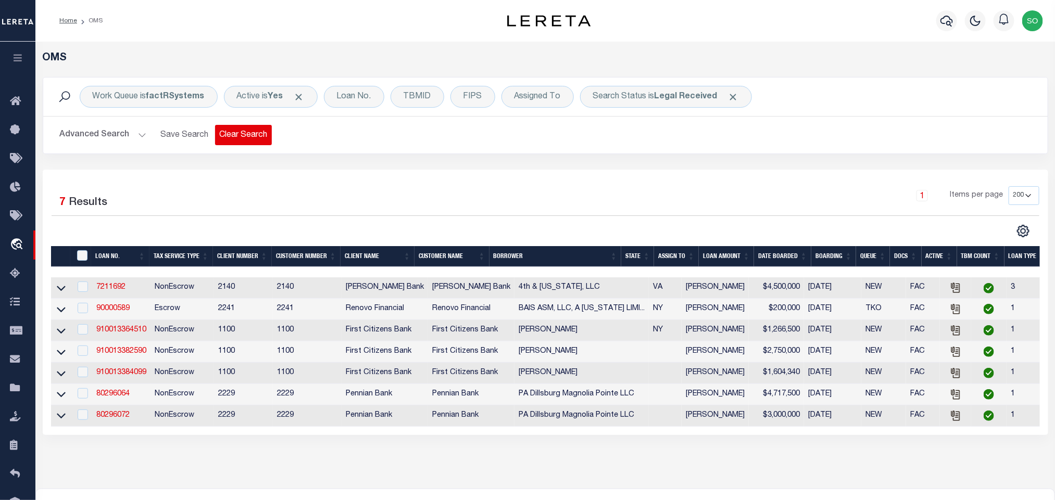
click at [234, 138] on button "Clear Search" at bounding box center [243, 135] width 57 height 20
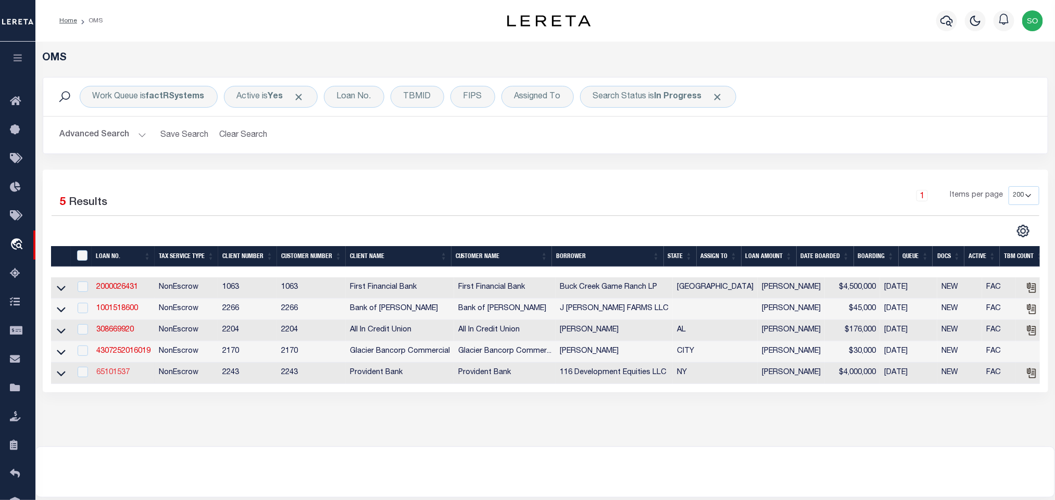
click at [119, 377] on link "65101537" at bounding box center [112, 372] width 33 height 7
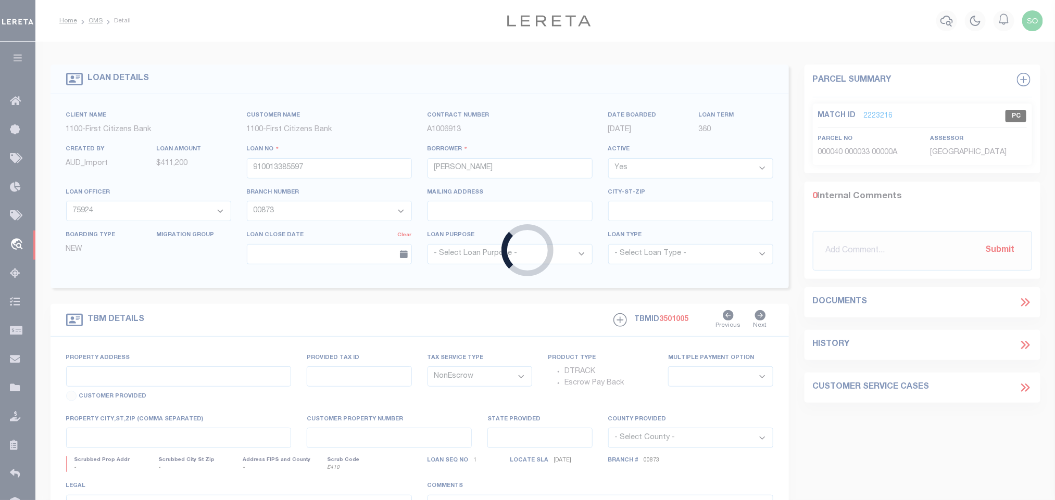
type input "65101537"
type input "116 Development Equities LLC"
select select
type input "07/31/2025"
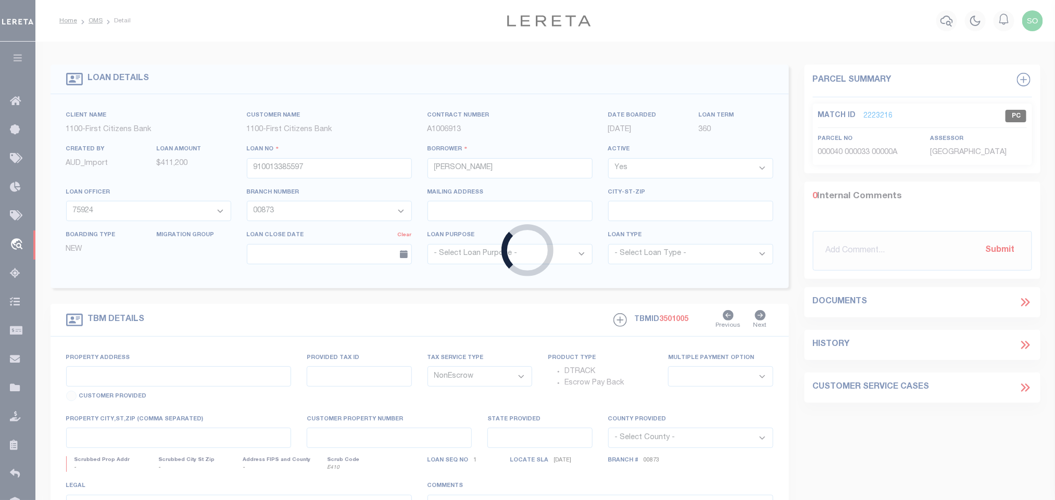
select select "10"
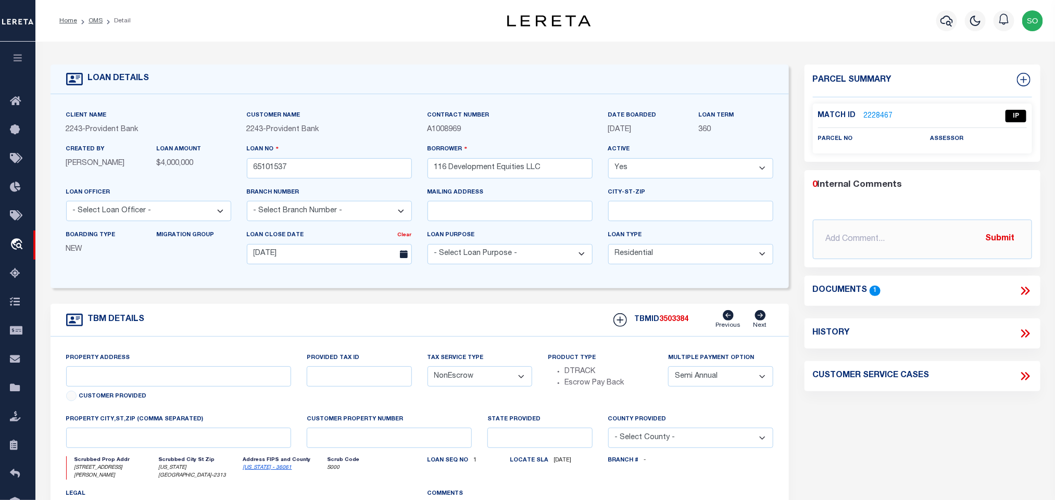
type input "2149 FREDERICK DOUGLASS BLVD"
select select "4"
type input "NEW YORK NY 10026-2313"
type input "NY"
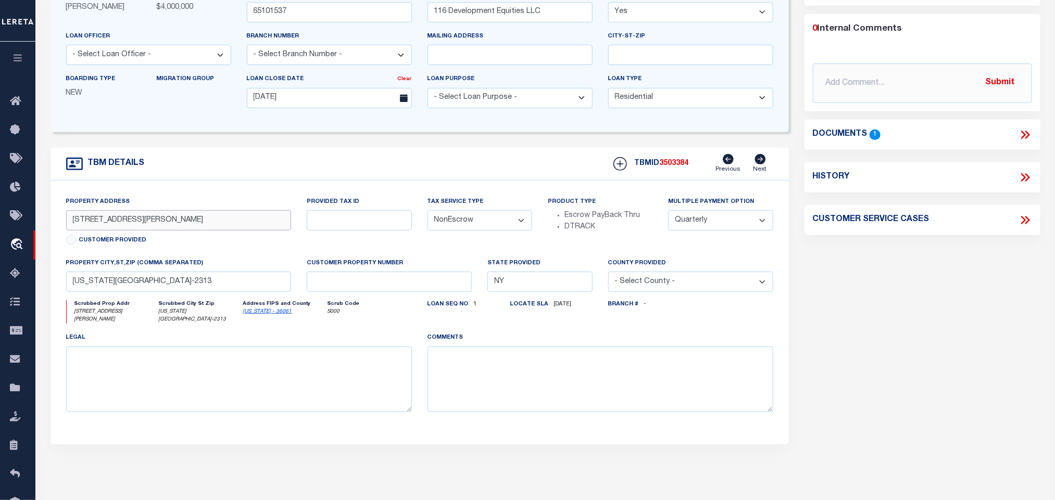
click at [144, 223] on input "2149 FREDERICK DOUGLASS BLVD" at bounding box center [179, 220] width 226 height 20
drag, startPoint x: 126, startPoint y: 294, endPoint x: 68, endPoint y: 298, distance: 58.0
click at [68, 292] on input "NEW YORK NY 10026-2313" at bounding box center [179, 282] width 226 height 20
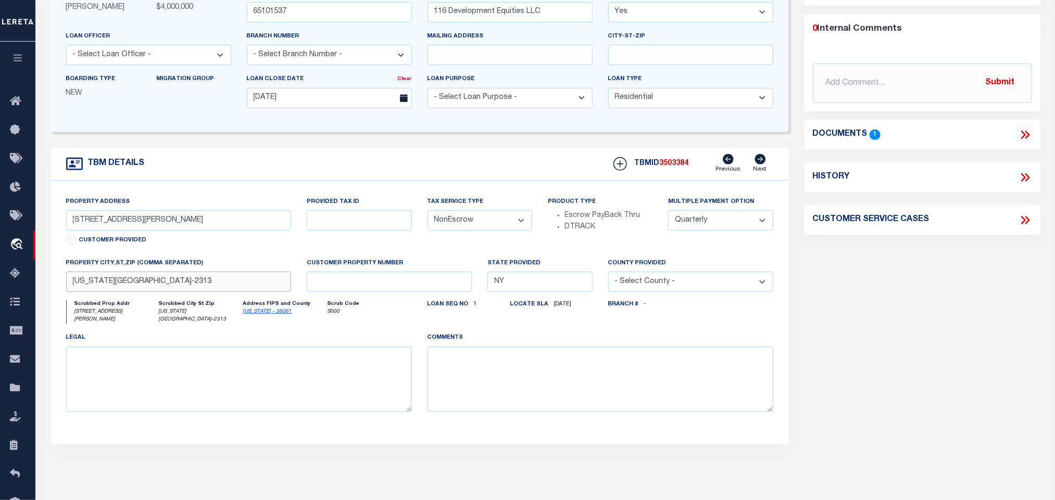
scroll to position [0, 0]
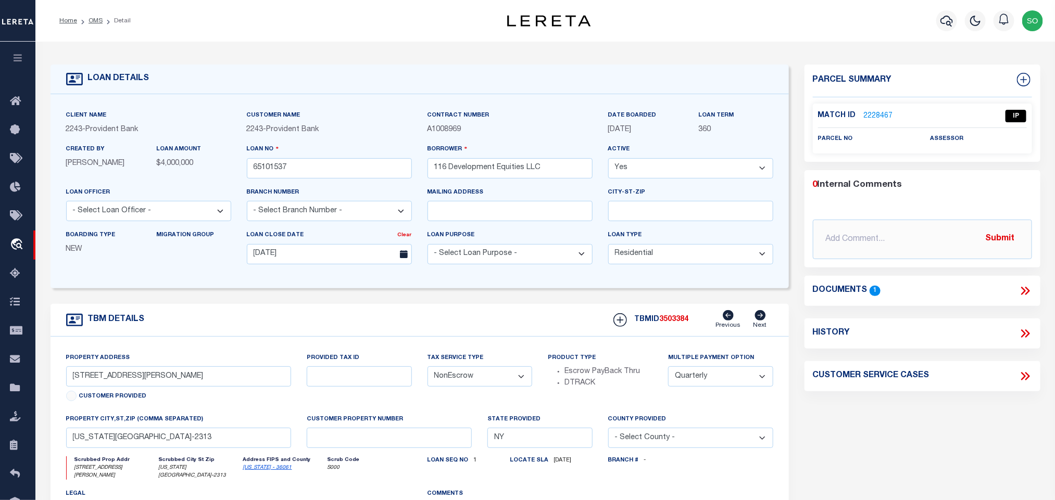
click at [886, 117] on link "2228467" at bounding box center [878, 116] width 29 height 11
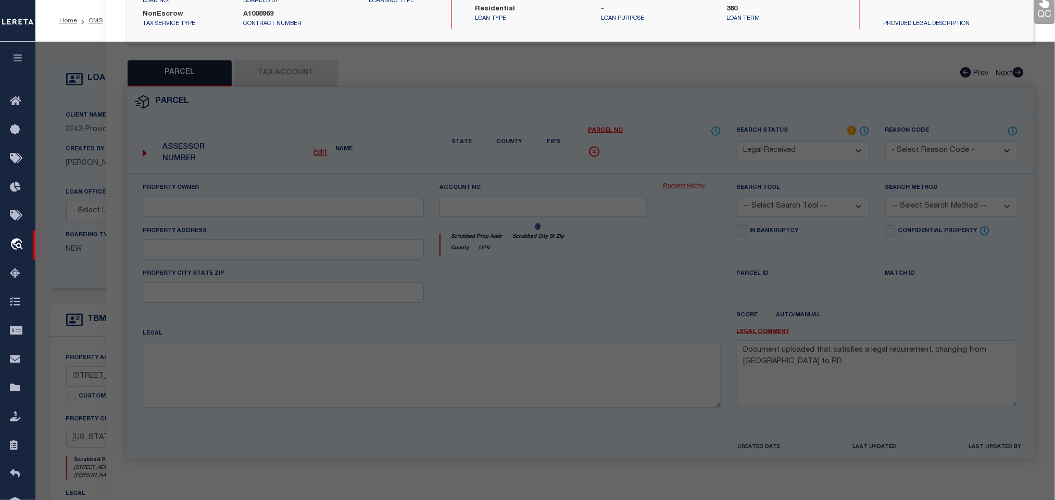
select select "AS"
checkbox input "false"
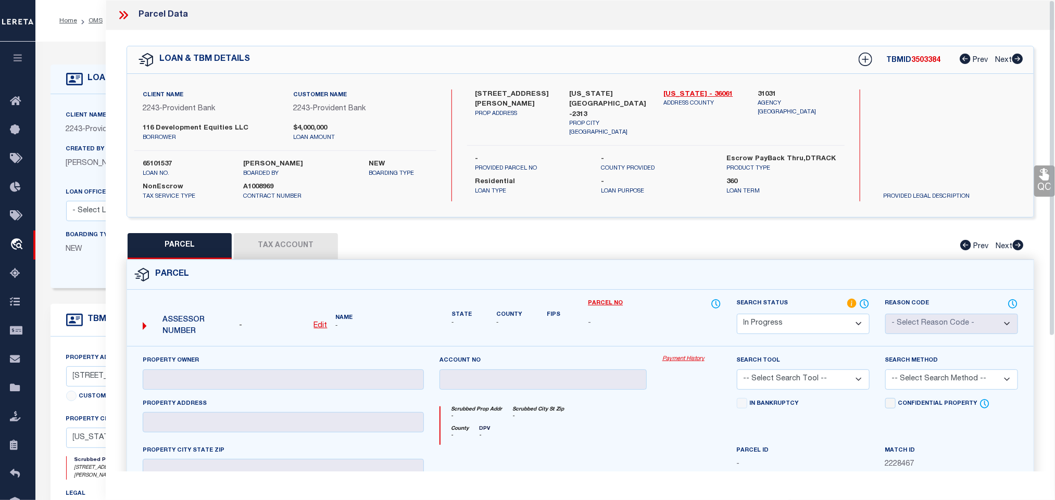
click at [117, 12] on icon at bounding box center [124, 15] width 14 height 14
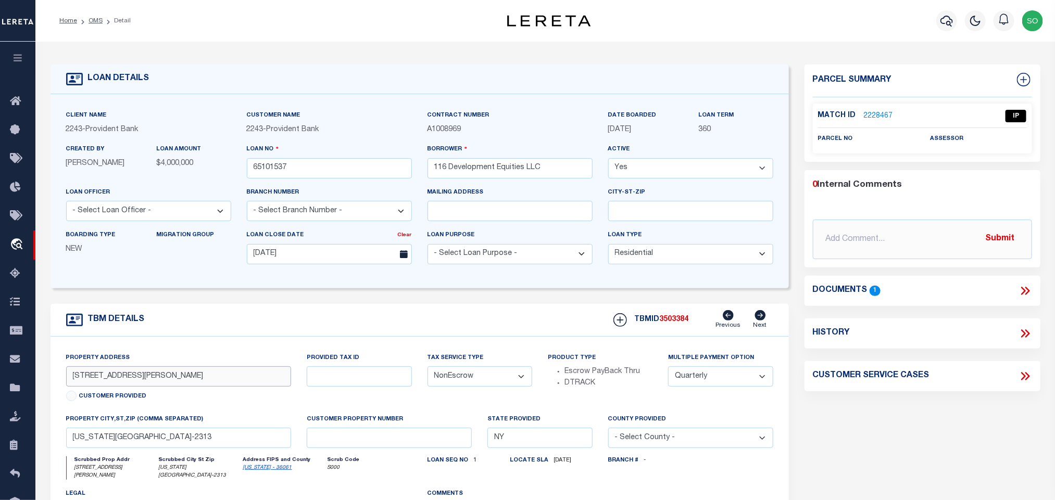
click at [181, 382] on input "2149 FREDERICK DOUGLASS BLVD" at bounding box center [179, 377] width 226 height 20
click at [869, 111] on link "2228467" at bounding box center [878, 116] width 29 height 11
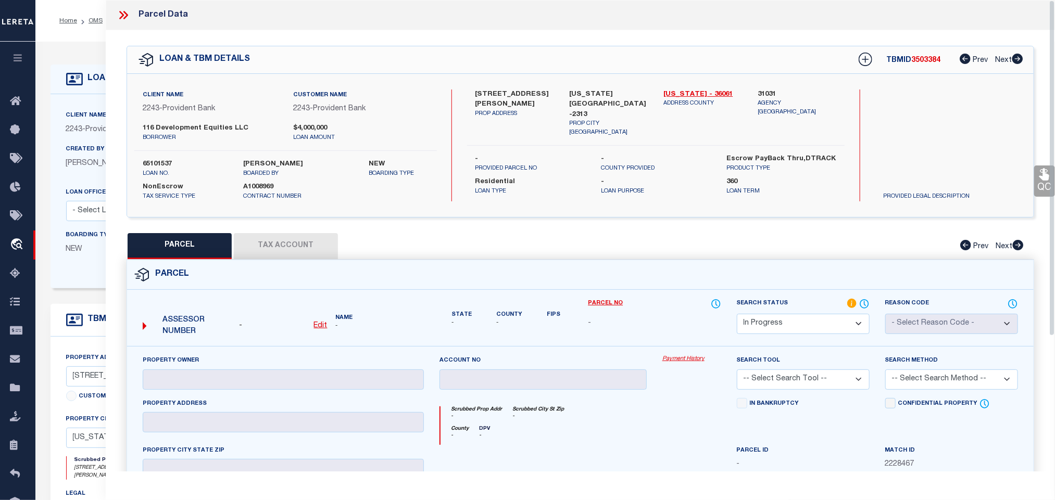
click at [319, 327] on u "Edit" at bounding box center [321, 325] width 14 height 7
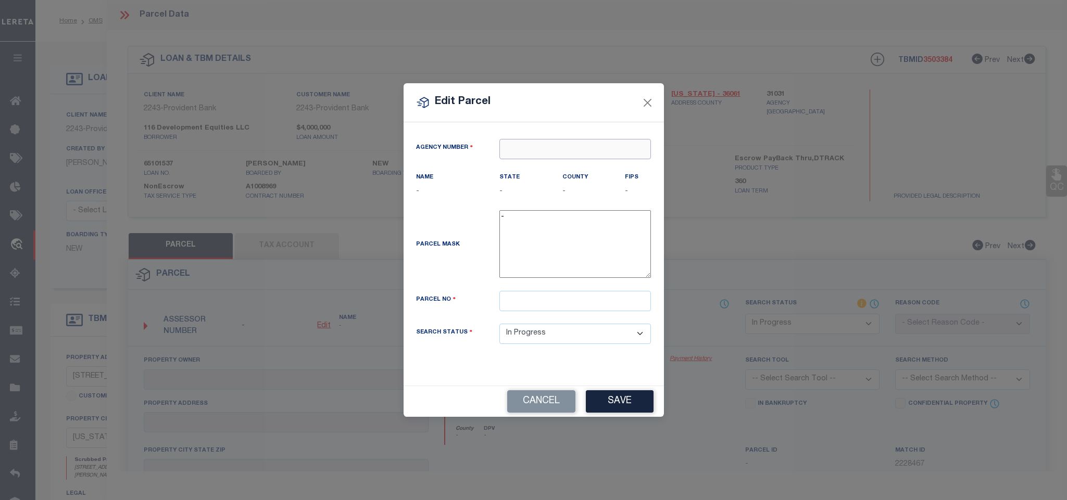
click at [525, 147] on input "text" at bounding box center [575, 149] width 152 height 20
click at [541, 161] on div "310310000 : [US_STATE][GEOGRAPHIC_DATA]" at bounding box center [576, 173] width 153 height 30
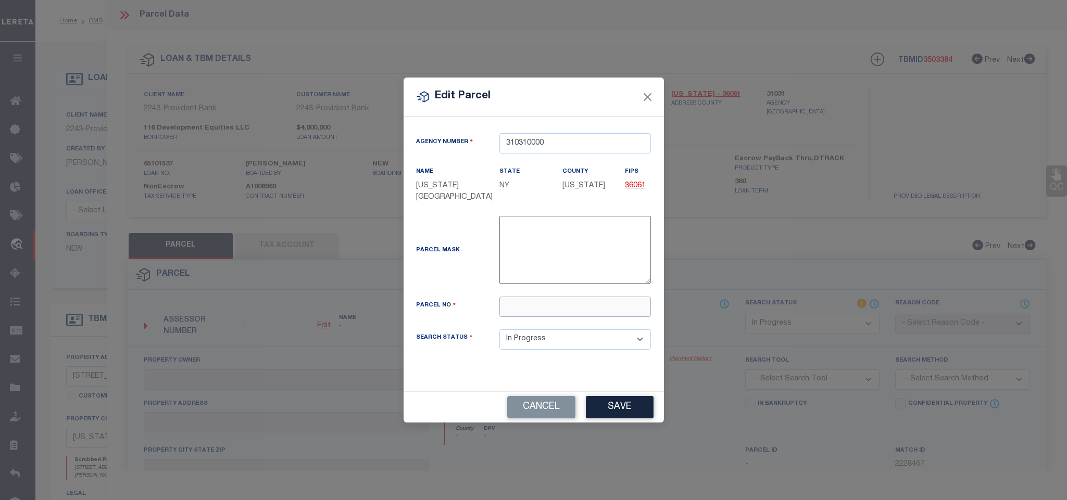
click at [515, 311] on input "text" at bounding box center [575, 307] width 152 height 20
paste input "1848"
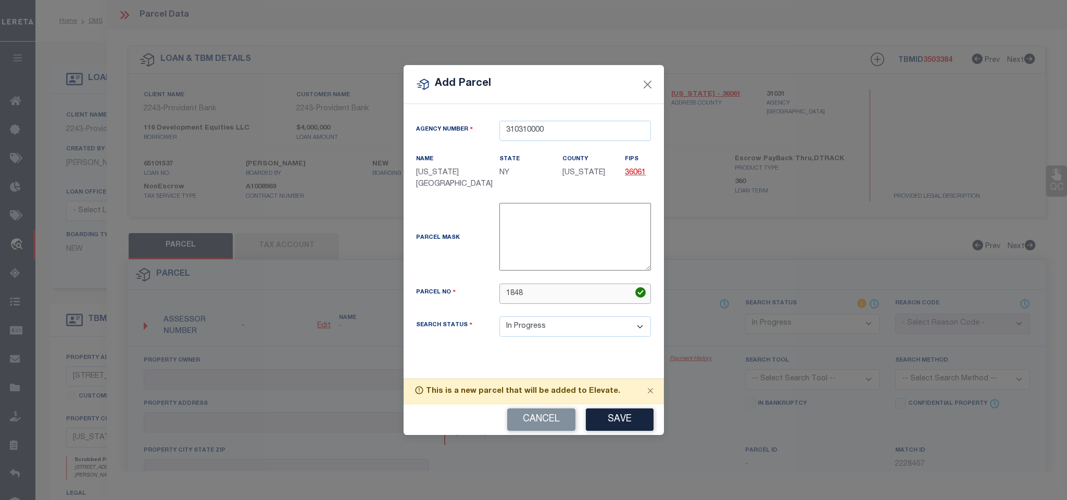
click at [553, 297] on input "1848" at bounding box center [575, 294] width 152 height 20
paste input "53"
click at [620, 425] on button "Save" at bounding box center [620, 420] width 68 height 22
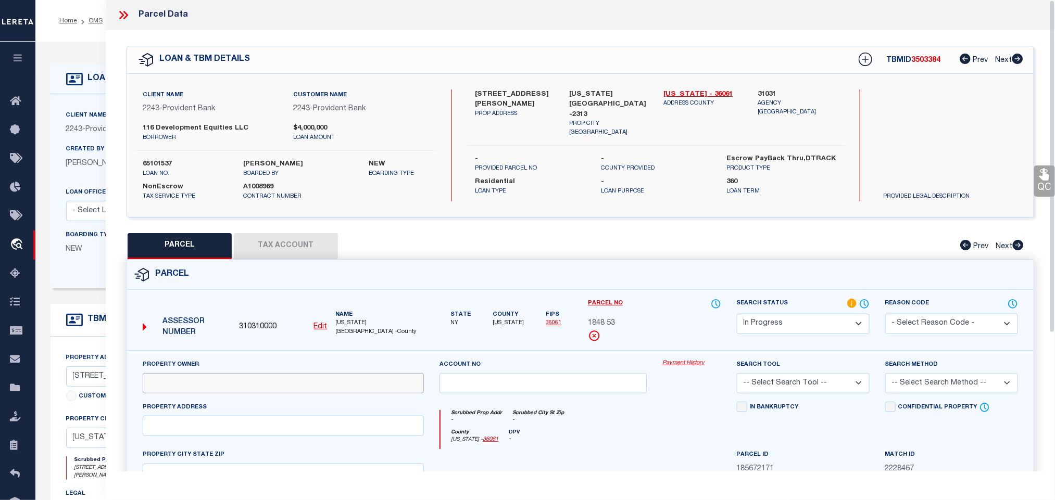
click at [218, 379] on input "text" at bounding box center [283, 383] width 281 height 20
paste input "116 DEVELOPMENT EQUITIES LLC"
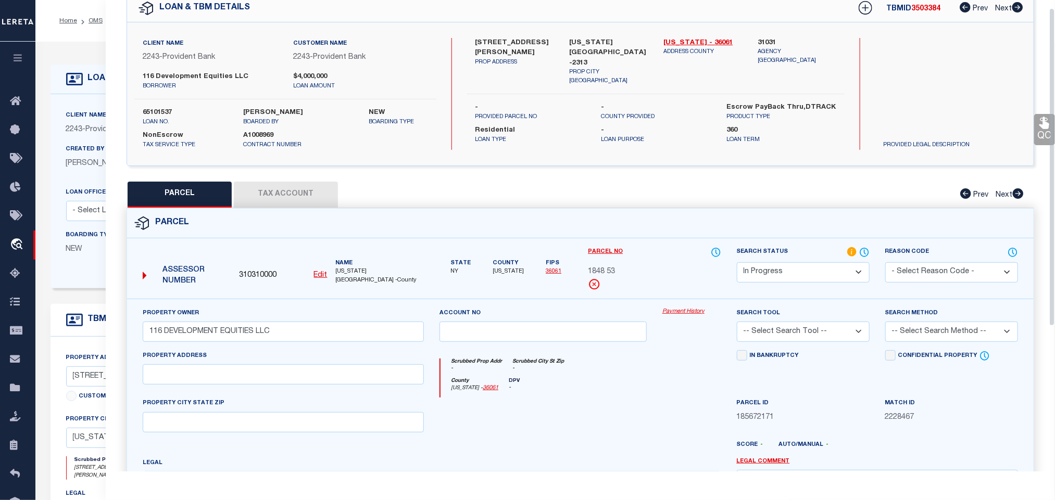
scroll to position [156, 0]
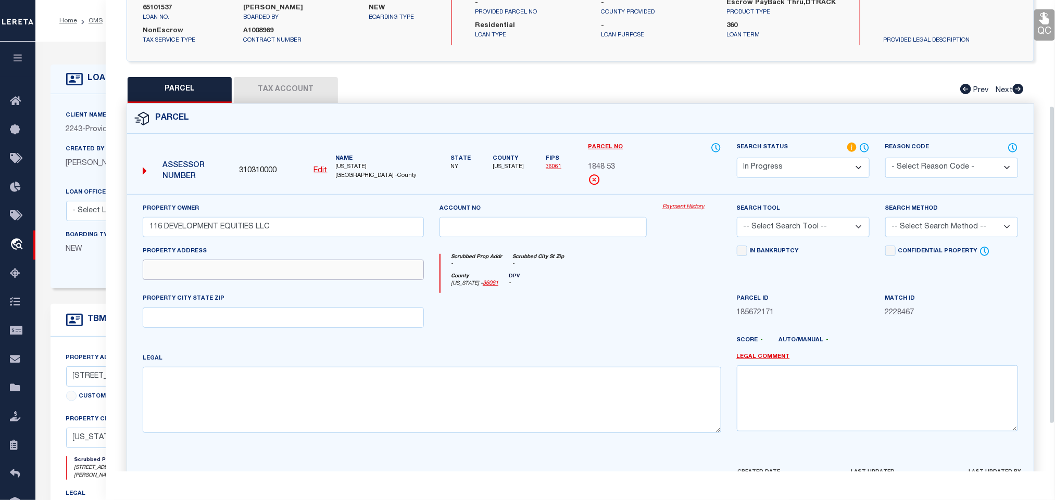
click at [242, 278] on input "text" at bounding box center [283, 270] width 281 height 20
paste input "2149 FREDRICK DOUGLASS BL - NEW YORK 10026"
drag, startPoint x: 264, startPoint y: 275, endPoint x: 405, endPoint y: 277, distance: 141.2
click at [405, 277] on input "2149 FREDRICK DOUGLASS BL - NEW YORK 10026" at bounding box center [283, 270] width 281 height 20
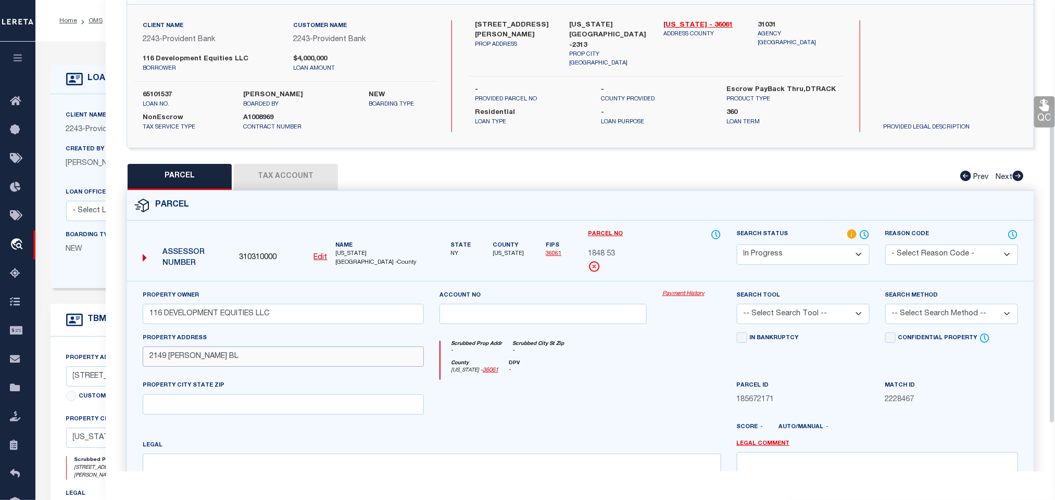
scroll to position [0, 0]
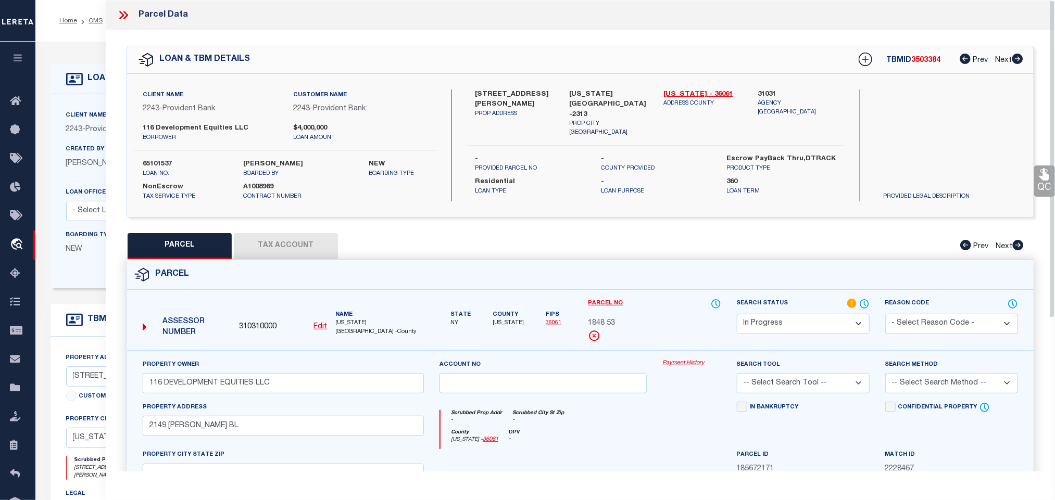
click at [605, 97] on label "NEW YORK NY 10026-2313" at bounding box center [609, 105] width 79 height 31
copy div "NEW YORK NY 10026-2313"
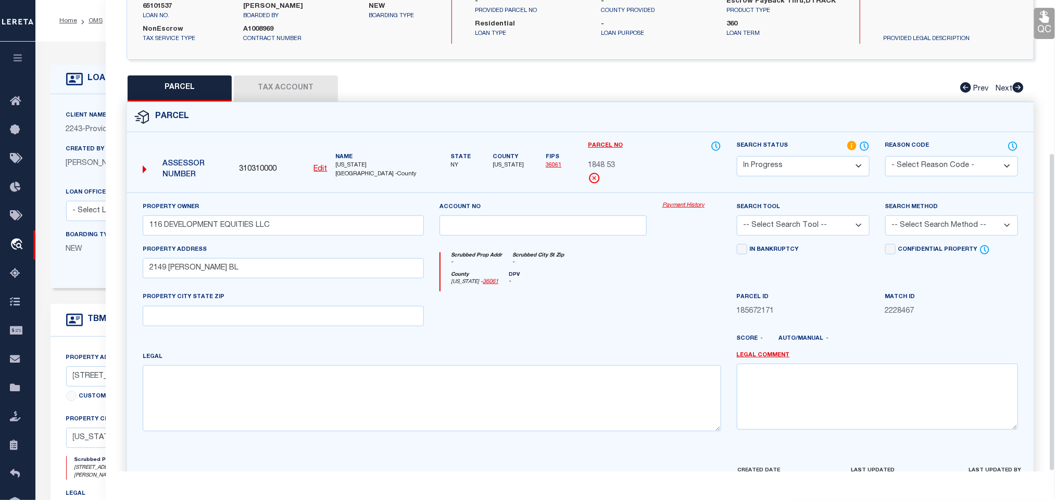
scroll to position [227, 0]
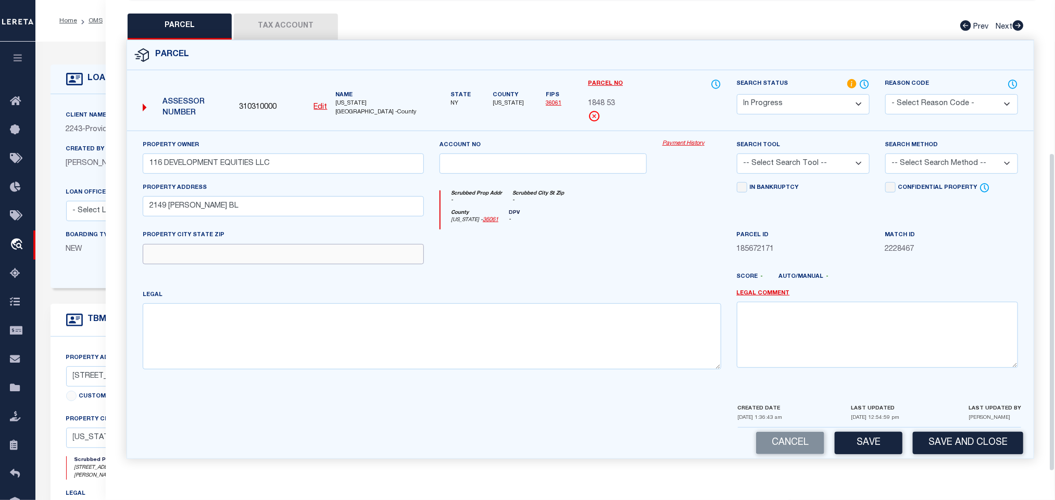
click at [397, 255] on input "text" at bounding box center [283, 254] width 281 height 20
paste input "NEW YORK NY 10026-2313"
click at [791, 158] on select "-- Select Search Tool -- 3rd Party Website Agency File Agency Website ATLS CNV-…" at bounding box center [803, 164] width 133 height 20
click at [737, 154] on select "-- Select Search Tool -- 3rd Party Website Agency File Agency Website ATLS CNV-…" at bounding box center [803, 164] width 133 height 20
drag, startPoint x: 918, startPoint y: 163, endPoint x: 918, endPoint y: 169, distance: 5.7
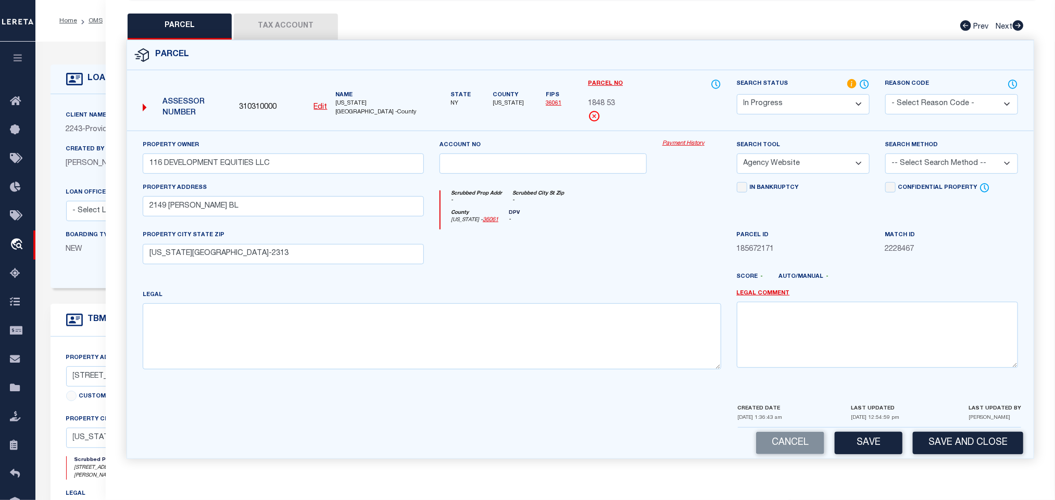
click at [918, 163] on select "-- Select Search Method -- Property Address Legal Liability Info Provided" at bounding box center [951, 164] width 133 height 20
click at [885, 154] on select "-- Select Search Method -- Property Address Legal Liability Info Provided" at bounding box center [951, 164] width 133 height 20
click at [916, 154] on select "-- Select Search Method -- Property Address Legal Liability Info Provided" at bounding box center [951, 164] width 133 height 20
click at [885, 154] on select "-- Select Search Method -- Property Address Legal Liability Info Provided" at bounding box center [951, 164] width 133 height 20
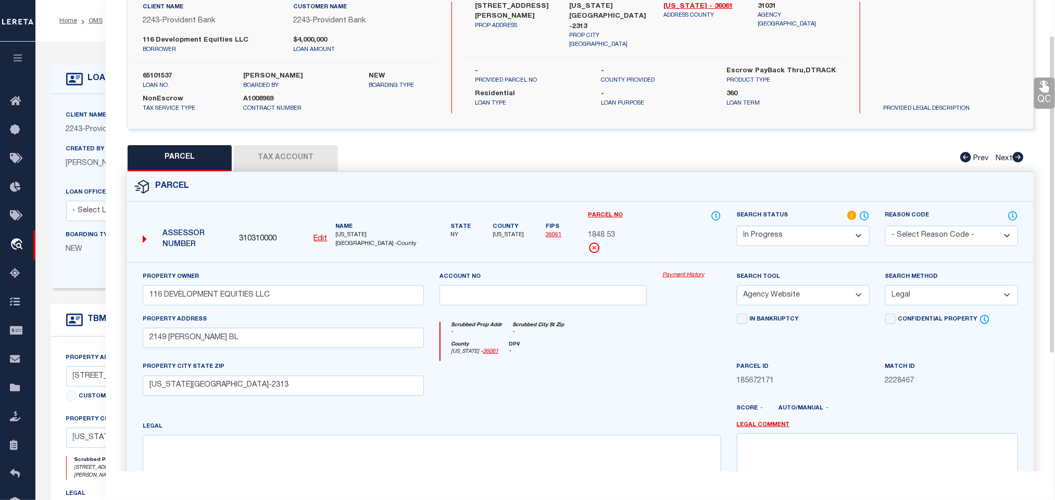
scroll to position [0, 0]
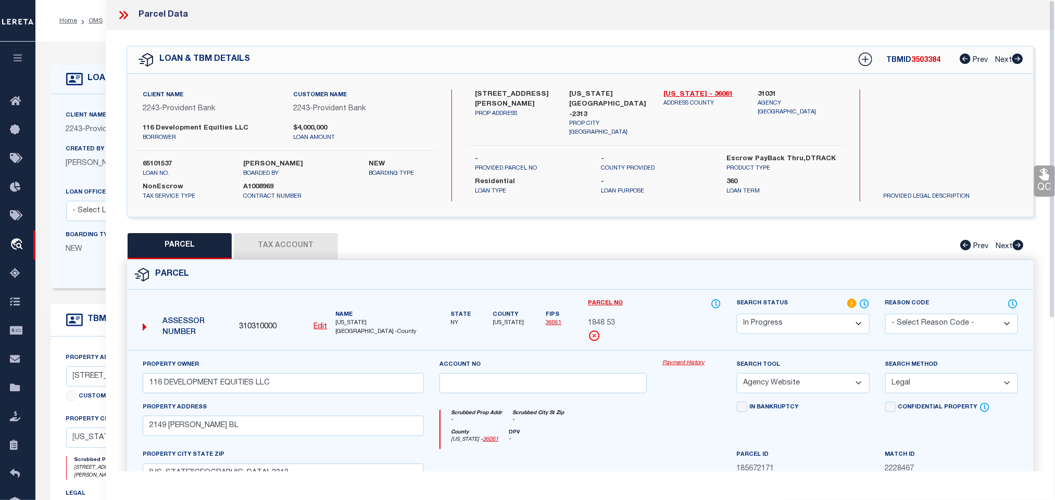
click at [313, 249] on button "Tax Account" at bounding box center [286, 246] width 104 height 26
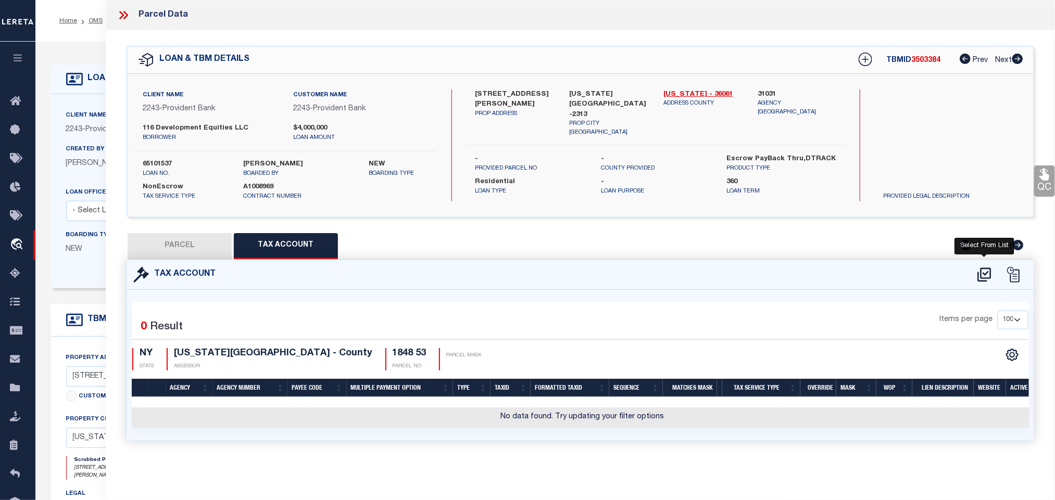
click at [984, 277] on icon at bounding box center [984, 275] width 17 height 17
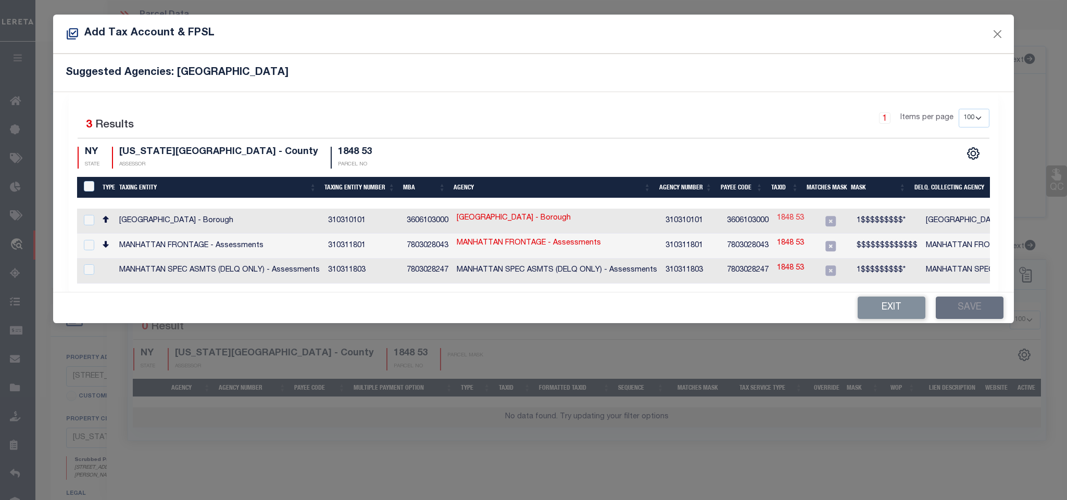
click at [786, 219] on link "1848 53" at bounding box center [790, 218] width 27 height 11
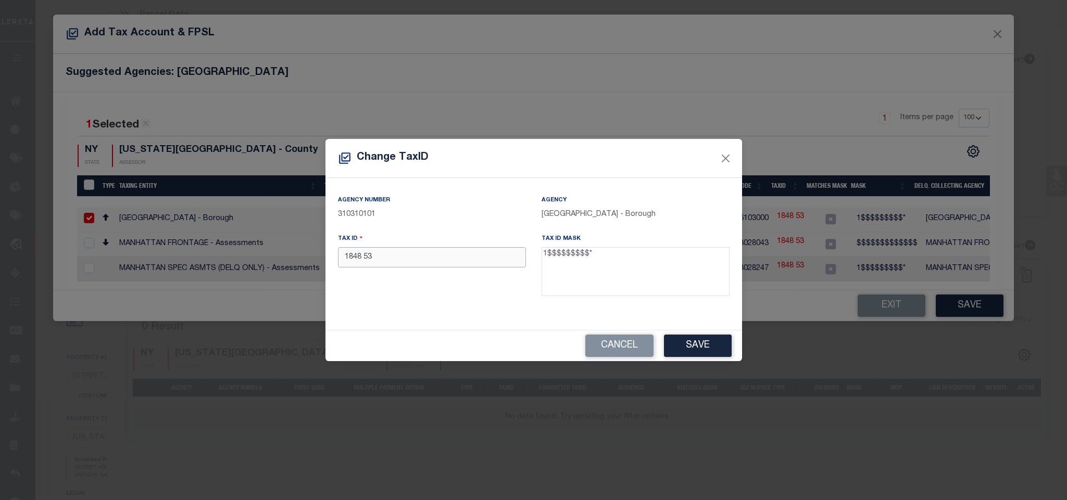
click at [458, 266] on input "1848 53" at bounding box center [432, 257] width 188 height 20
paste input "018480053"
click at [684, 342] on button "Save" at bounding box center [698, 346] width 68 height 22
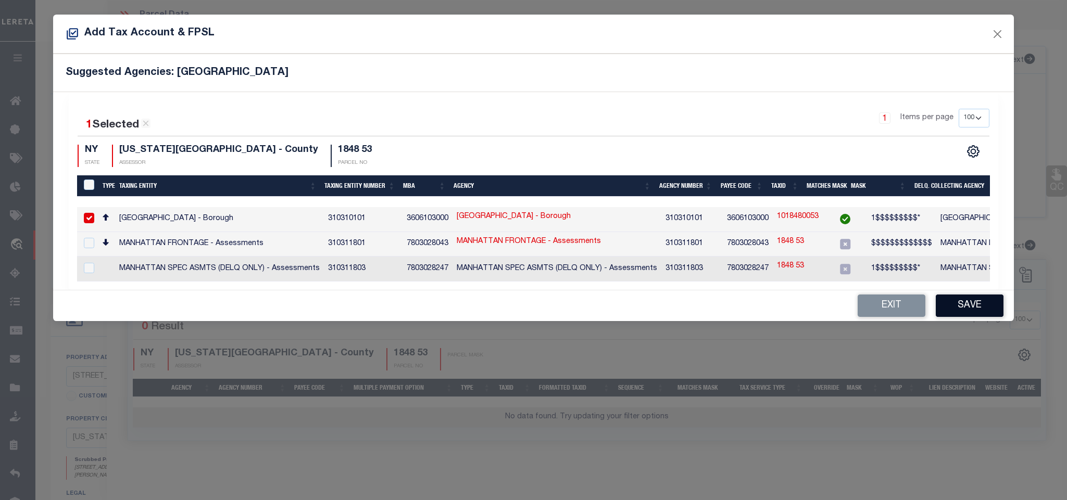
click at [970, 311] on button "Save" at bounding box center [970, 306] width 68 height 22
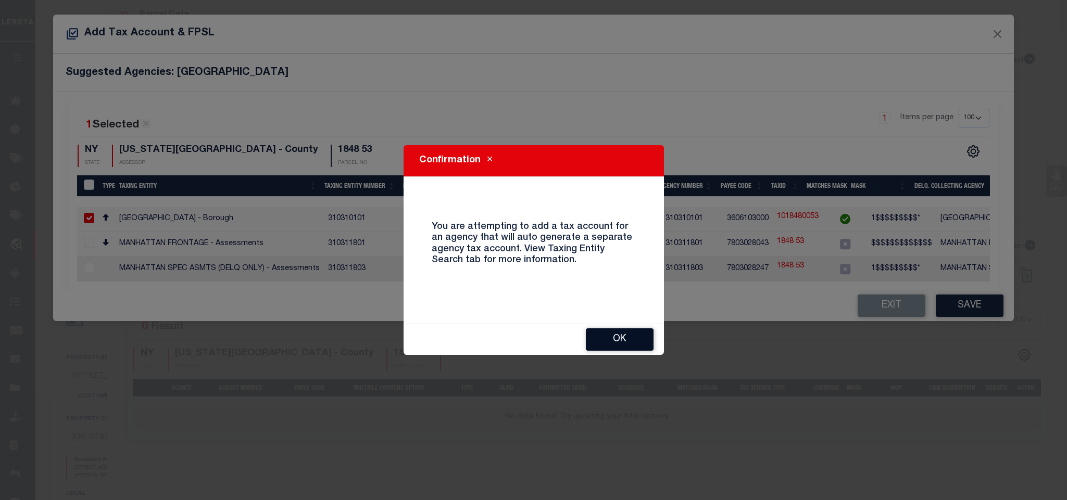
click at [620, 337] on button "OK" at bounding box center [620, 340] width 68 height 22
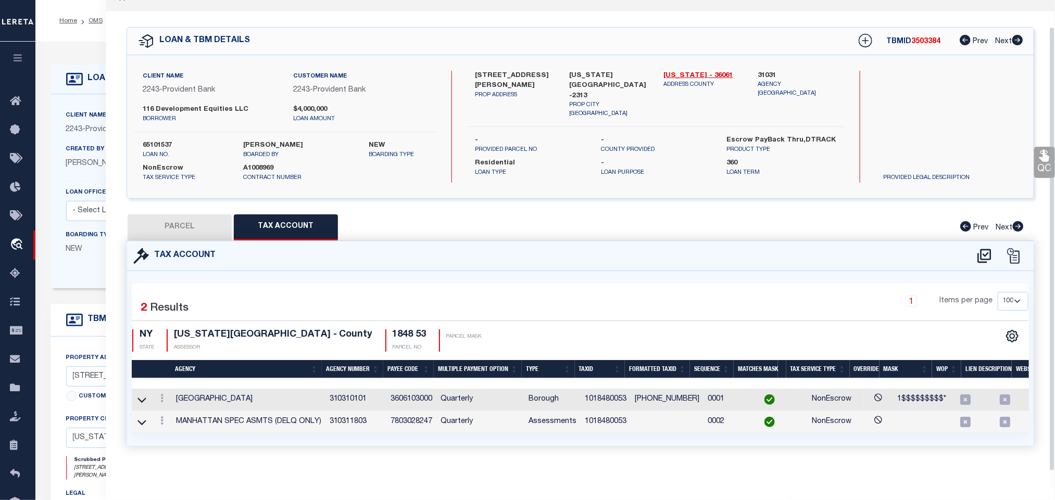
scroll to position [29, 0]
click at [142, 420] on icon at bounding box center [141, 422] width 9 height 5
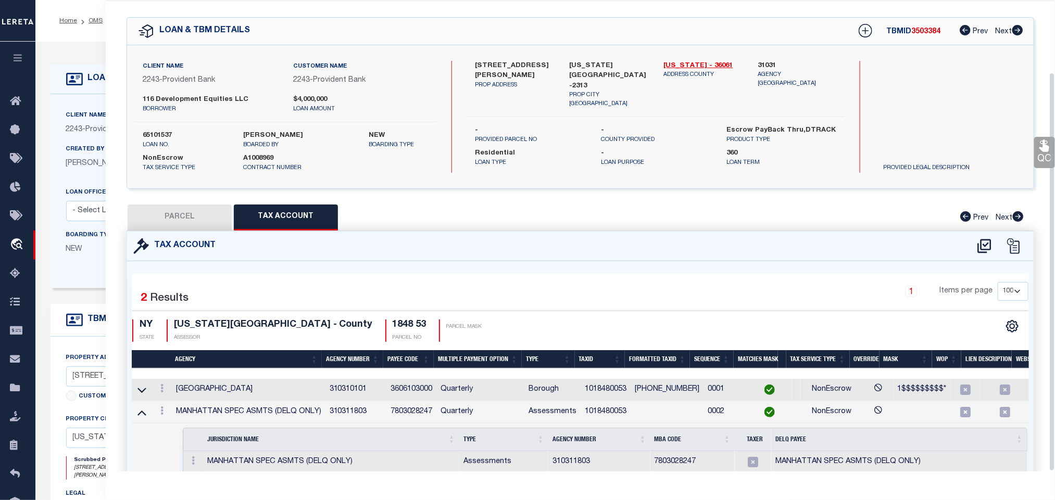
scroll to position [86, 0]
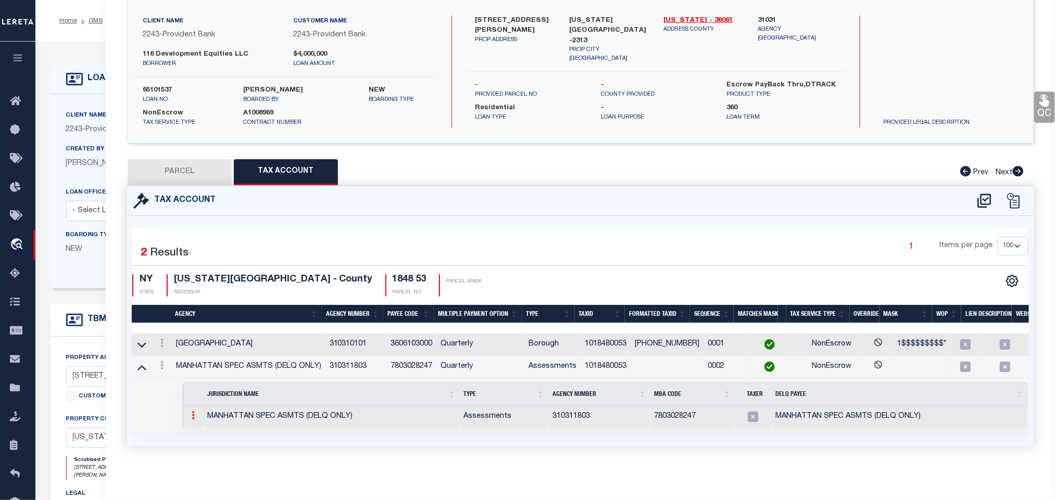
click at [194, 413] on link at bounding box center [192, 417] width 11 height 8
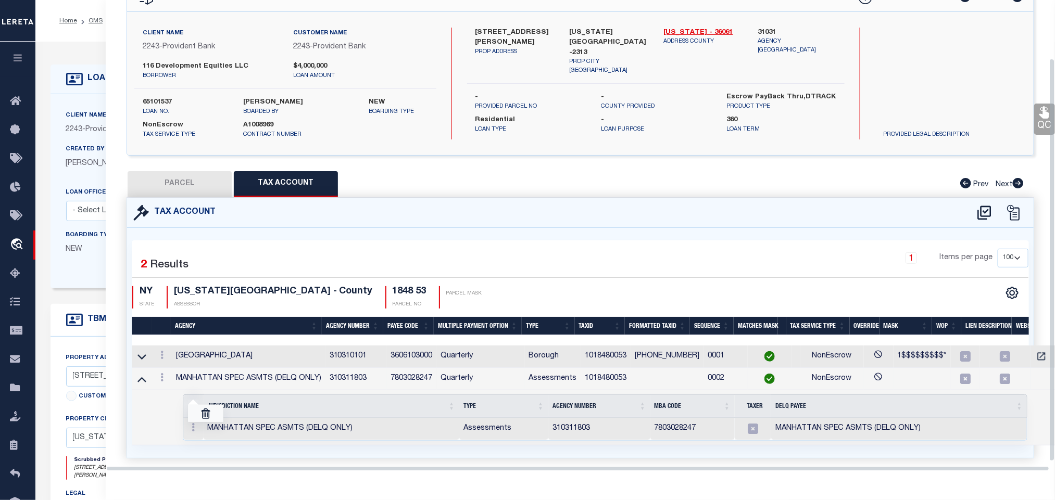
click at [211, 414] on link at bounding box center [205, 413] width 35 height 17
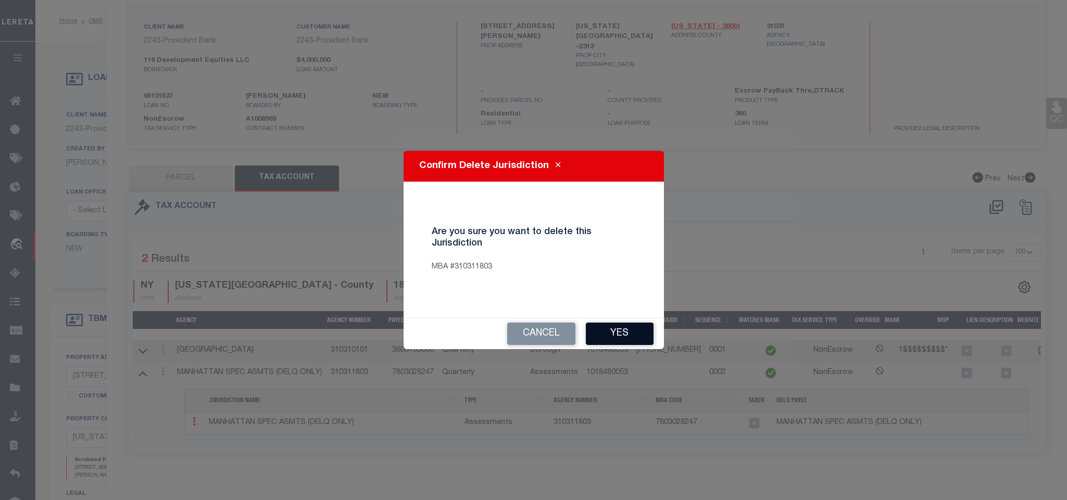
click at [609, 333] on button "Yes" at bounding box center [620, 334] width 68 height 22
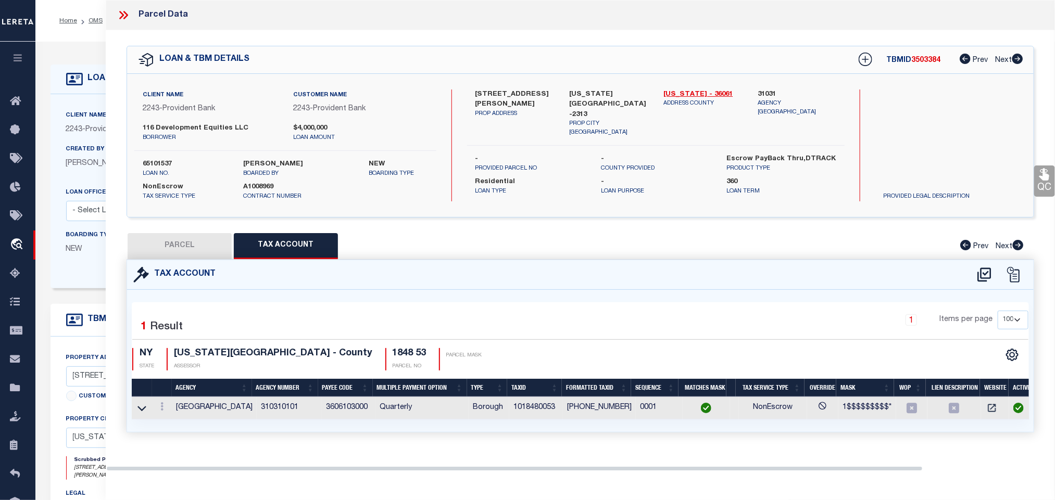
scroll to position [0, 0]
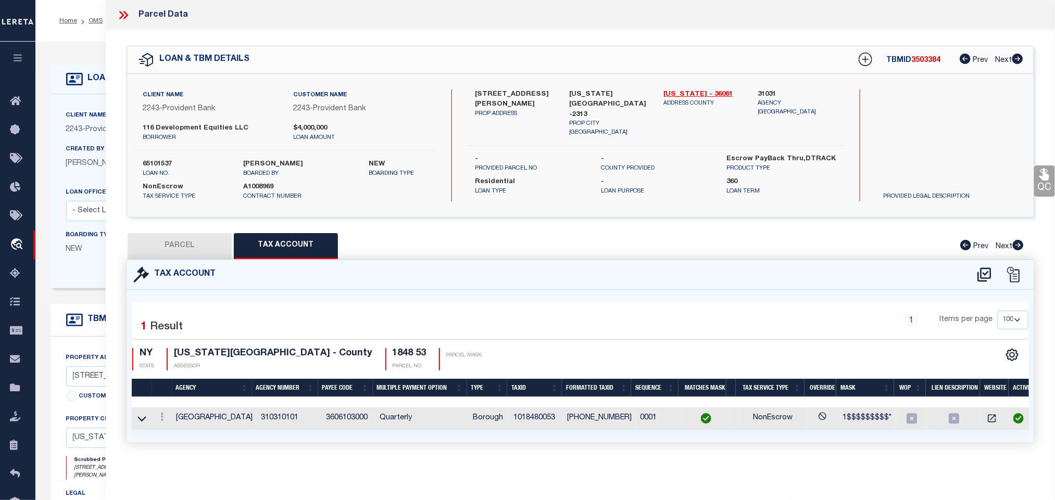
click at [166, 247] on button "PARCEL" at bounding box center [180, 246] width 104 height 26
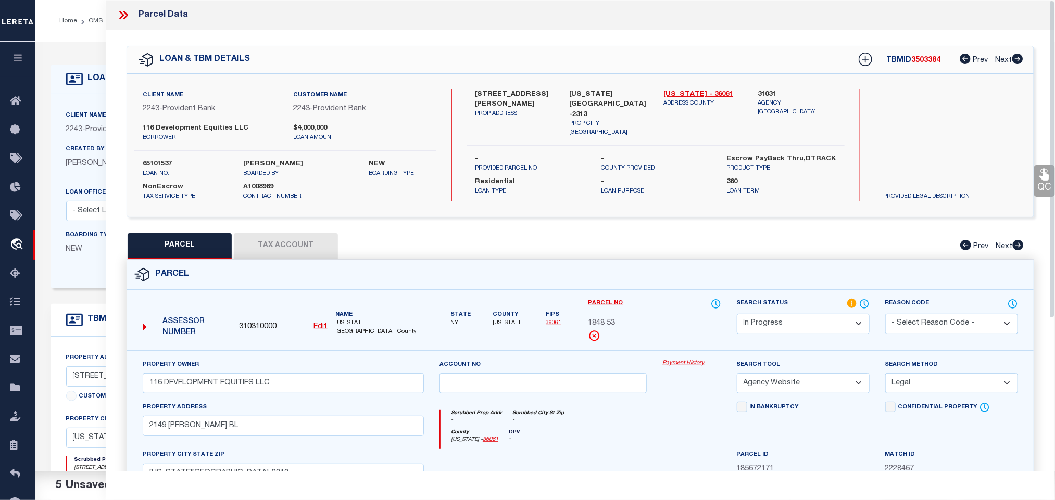
scroll to position [227, 0]
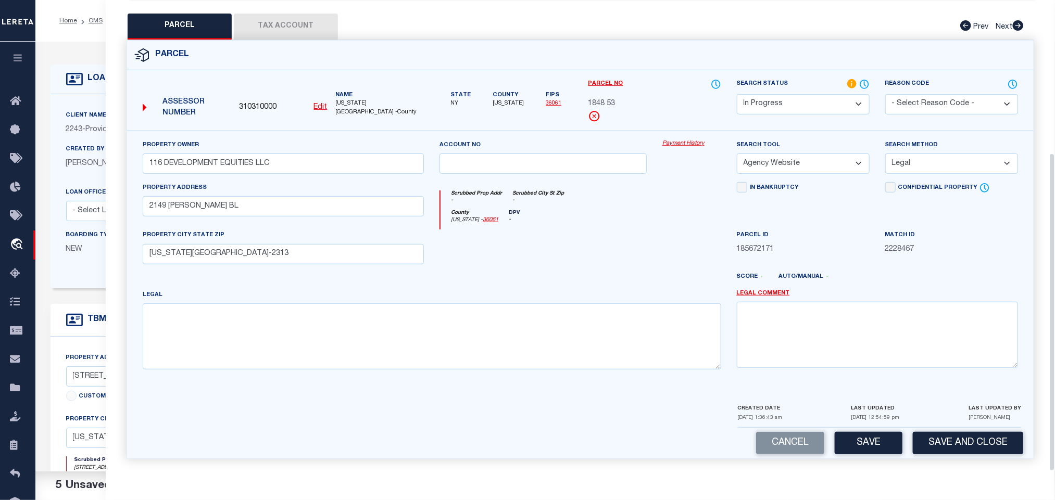
click at [944, 437] on button "Save and Close" at bounding box center [968, 443] width 110 height 22
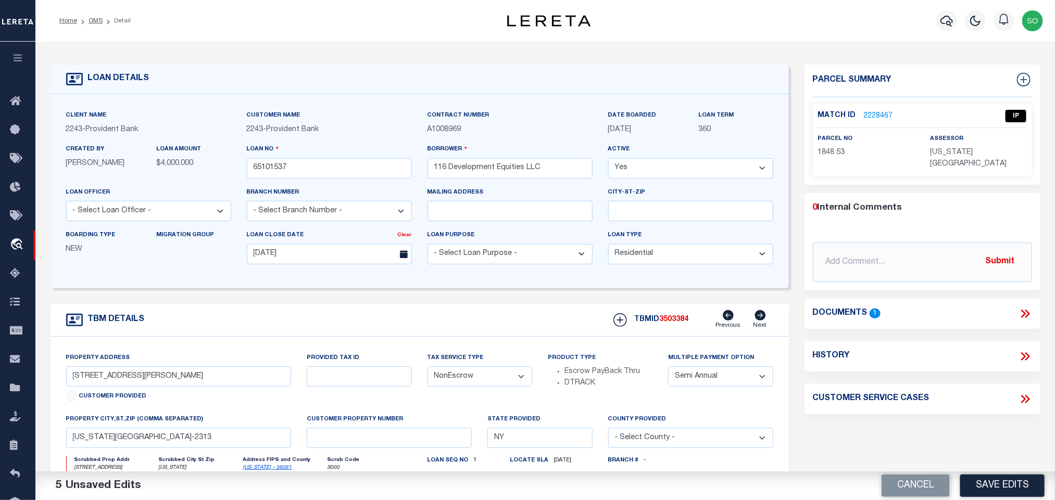
click at [916, 483] on button "Cancel" at bounding box center [916, 486] width 68 height 22
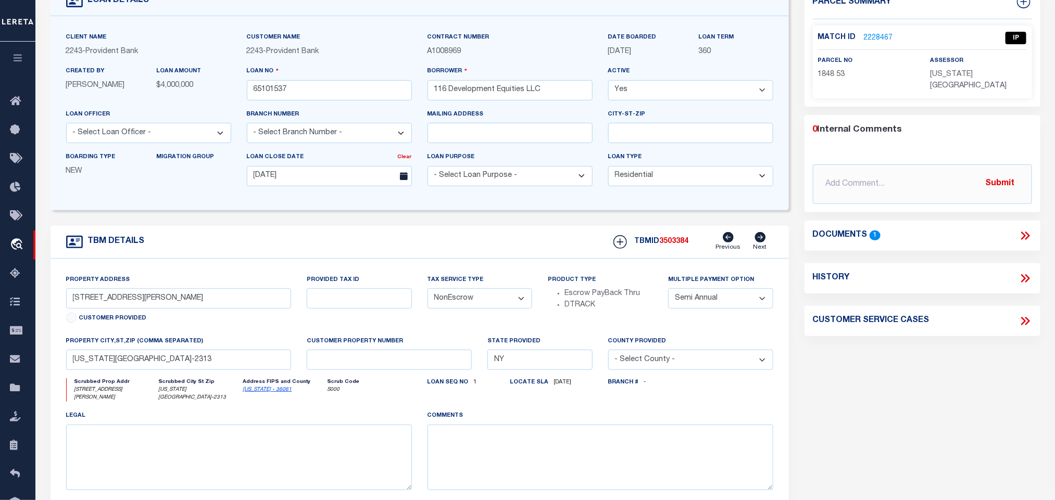
scroll to position [0, 0]
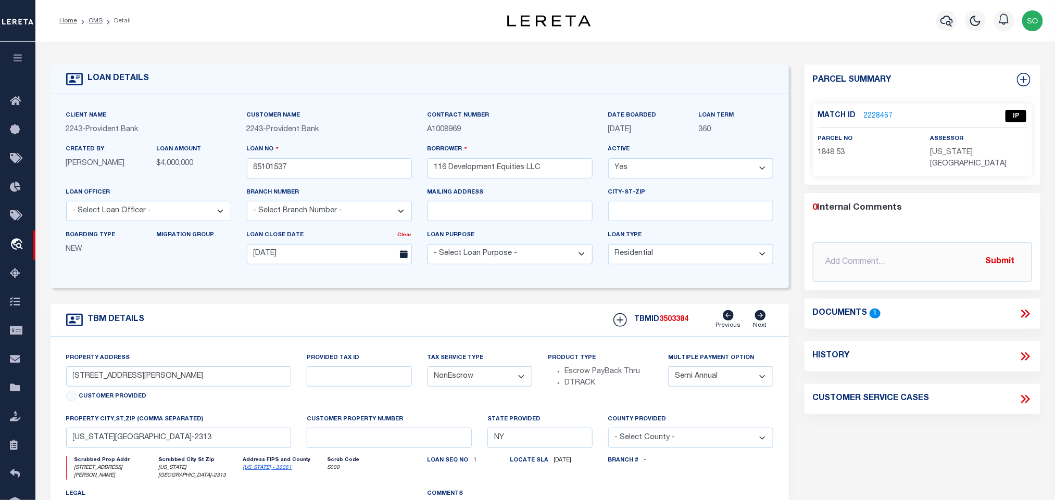
click at [880, 117] on link "2228467" at bounding box center [878, 116] width 29 height 11
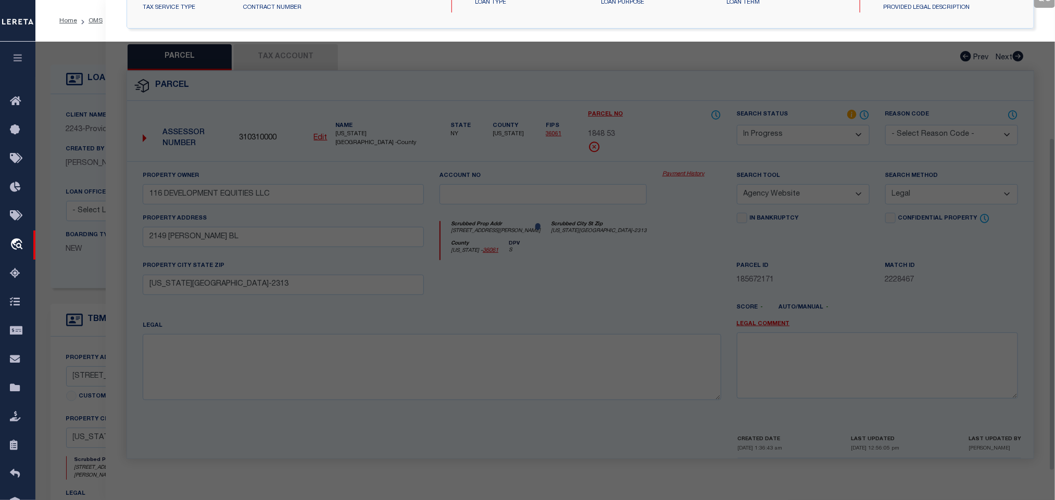
scroll to position [195, 0]
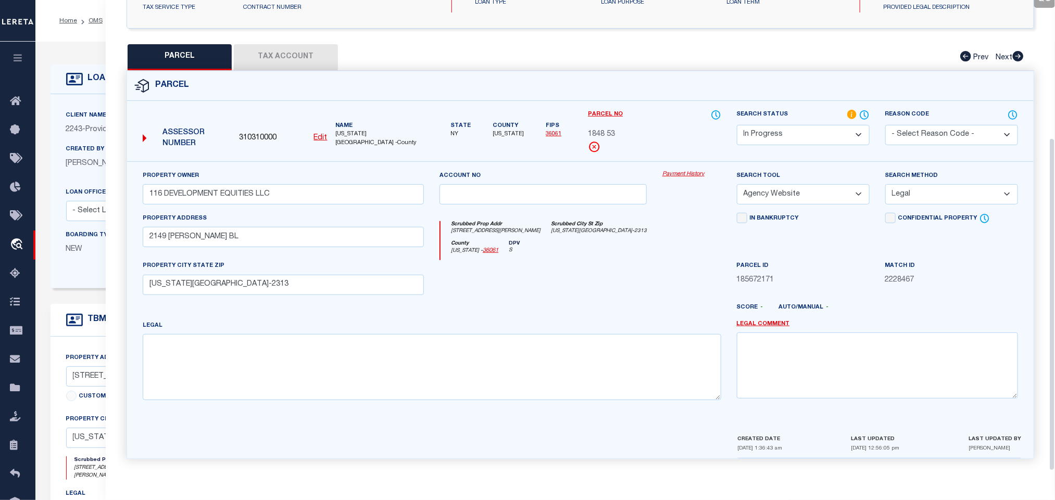
click at [771, 130] on select "Automated Search Bad Parcel Complete Duplicate Parcel High Dollar Reporting In …" at bounding box center [803, 135] width 133 height 20
click at [737, 125] on select "Automated Search Bad Parcel Complete Duplicate Parcel High Dollar Reporting In …" at bounding box center [803, 135] width 133 height 20
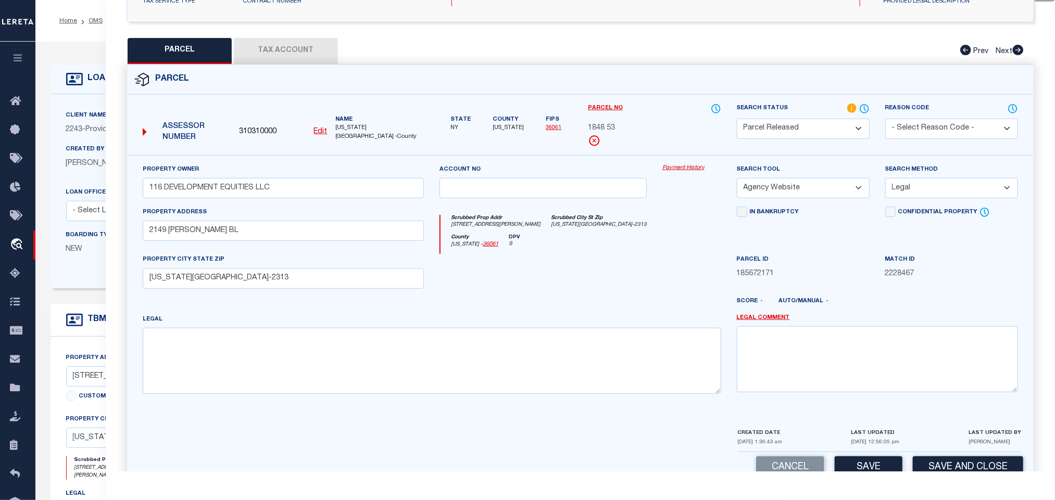
click at [785, 134] on select "Automated Search Bad Parcel Complete Duplicate Parcel High Dollar Reporting In …" at bounding box center [803, 129] width 133 height 20
click at [737, 120] on select "Automated Search Bad Parcel Complete Duplicate Parcel High Dollar Reporting In …" at bounding box center [803, 129] width 133 height 20
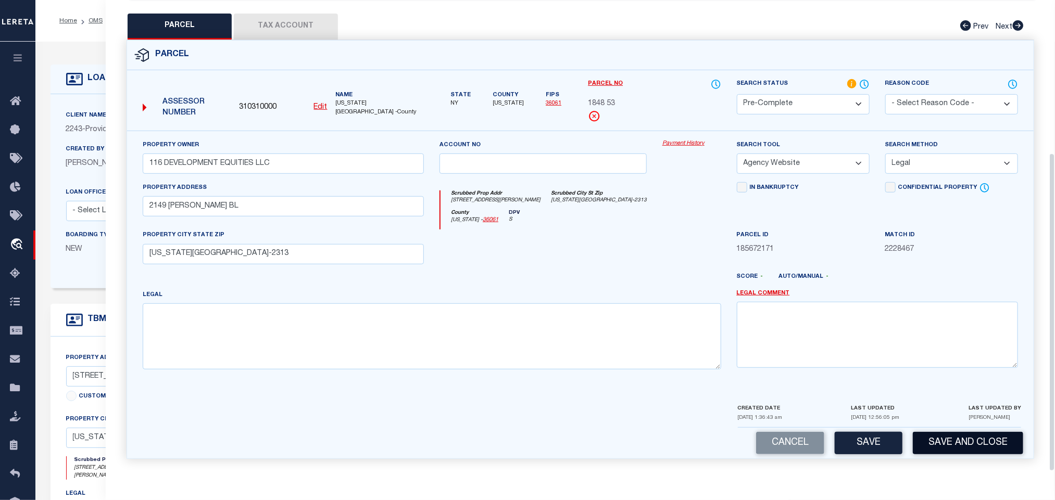
click at [968, 443] on button "Save and Close" at bounding box center [968, 443] width 110 height 22
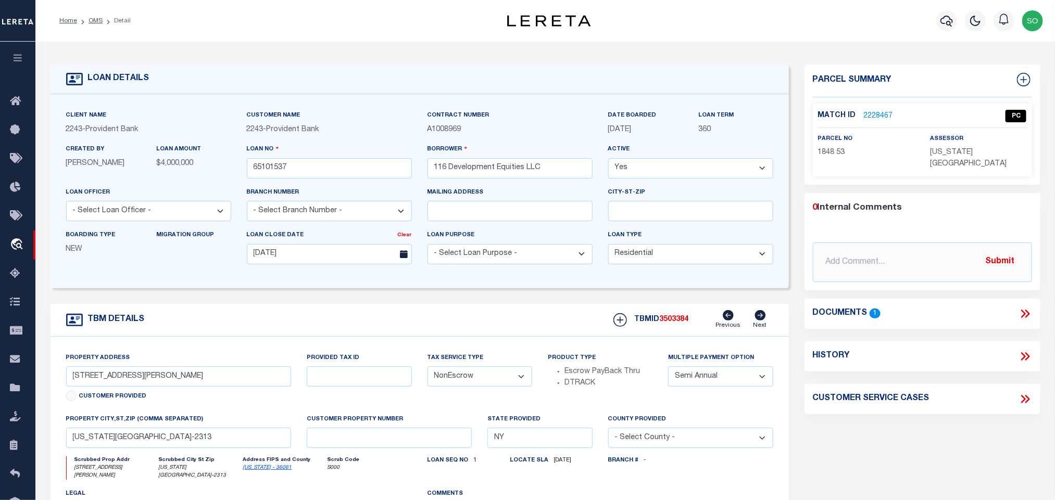
click at [823, 157] on p "1848 53" at bounding box center [866, 152] width 96 height 11
copy div "1848 53"
click at [977, 158] on p "[US_STATE][GEOGRAPHIC_DATA]" at bounding box center [978, 158] width 96 height 23
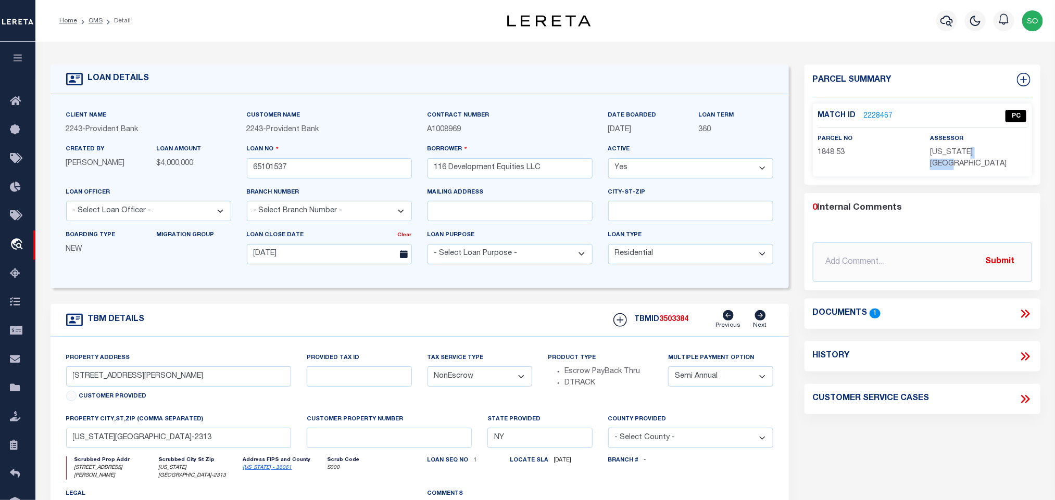
click at [977, 158] on p "[US_STATE][GEOGRAPHIC_DATA]" at bounding box center [978, 158] width 96 height 23
copy div "[US_STATE][GEOGRAPHIC_DATA]"
click at [680, 322] on span "3503384" at bounding box center [674, 319] width 29 height 7
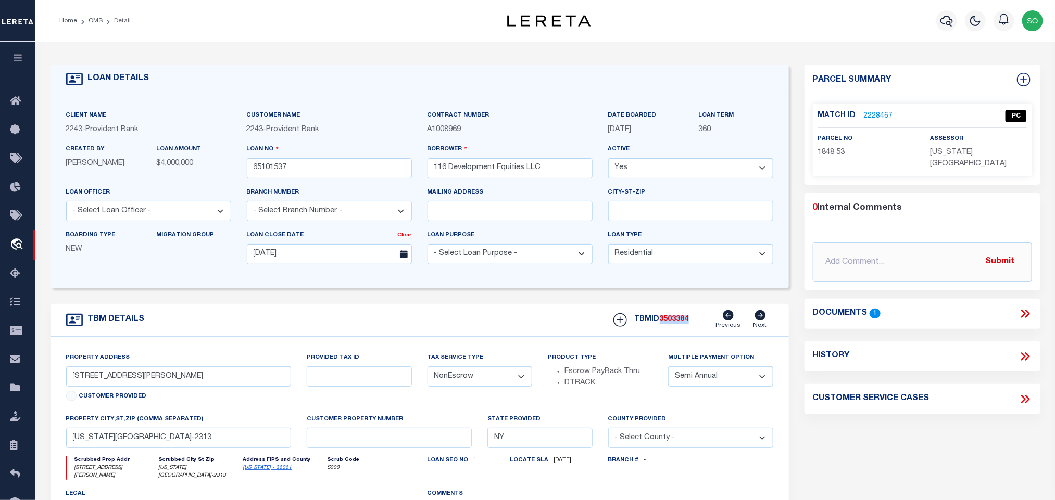
copy span "3503384"
click at [280, 172] on input "65101537" at bounding box center [329, 168] width 165 height 20
click at [92, 22] on link "OMS" at bounding box center [96, 21] width 14 height 6
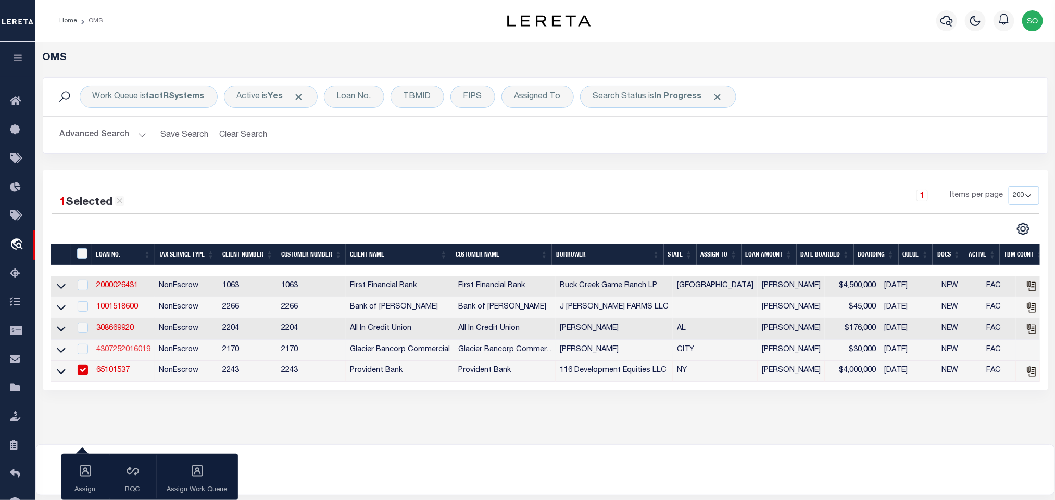
click at [130, 352] on link "4307252016019" at bounding box center [123, 349] width 54 height 7
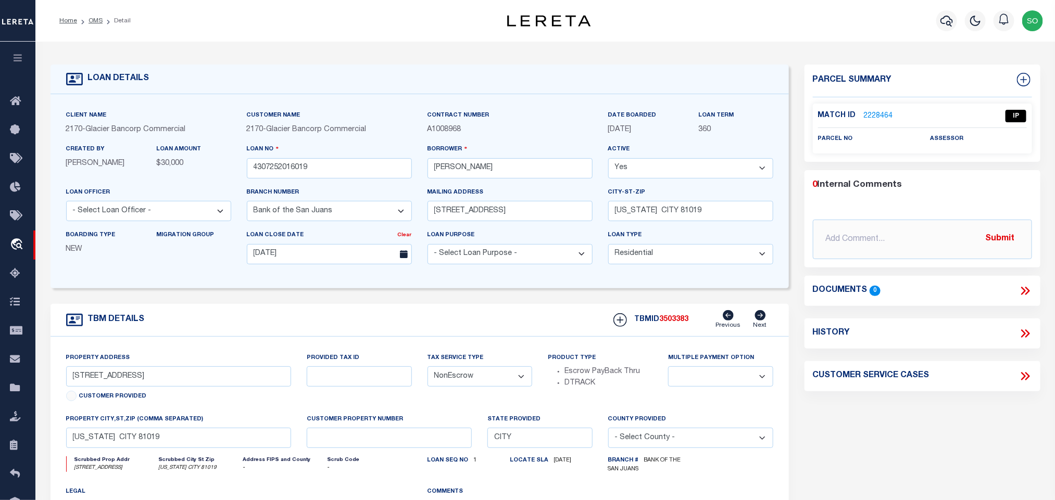
click at [375, 278] on div "Client Name 2170 - Glacier Bancorp Commercial Customer Name 2170 - Glacier Banc…" at bounding box center [420, 191] width 739 height 194
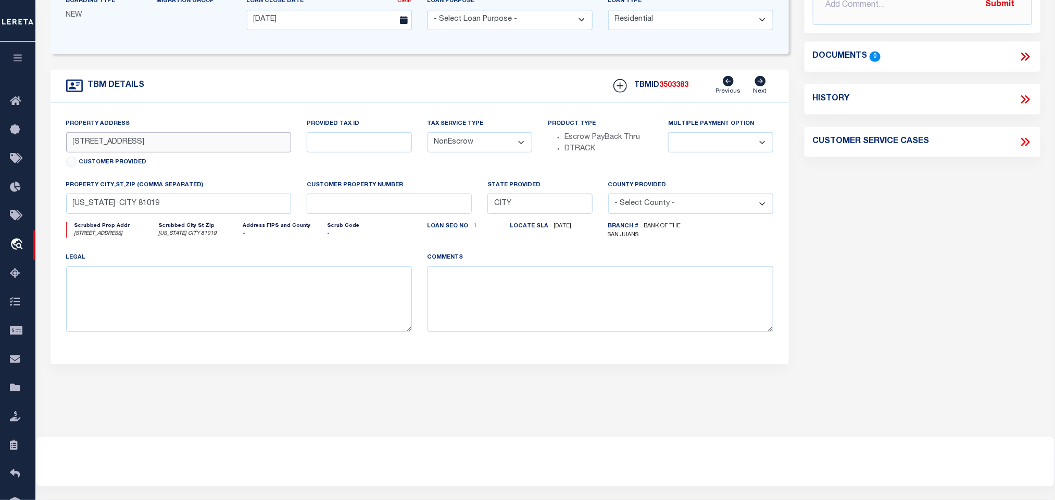
click at [144, 153] on input "3860 SEDGWICK PLACE" at bounding box center [179, 142] width 226 height 20
click at [497, 97] on div "TBM DETAILS TBMID 3503383 Previous Next" at bounding box center [420, 86] width 739 height 33
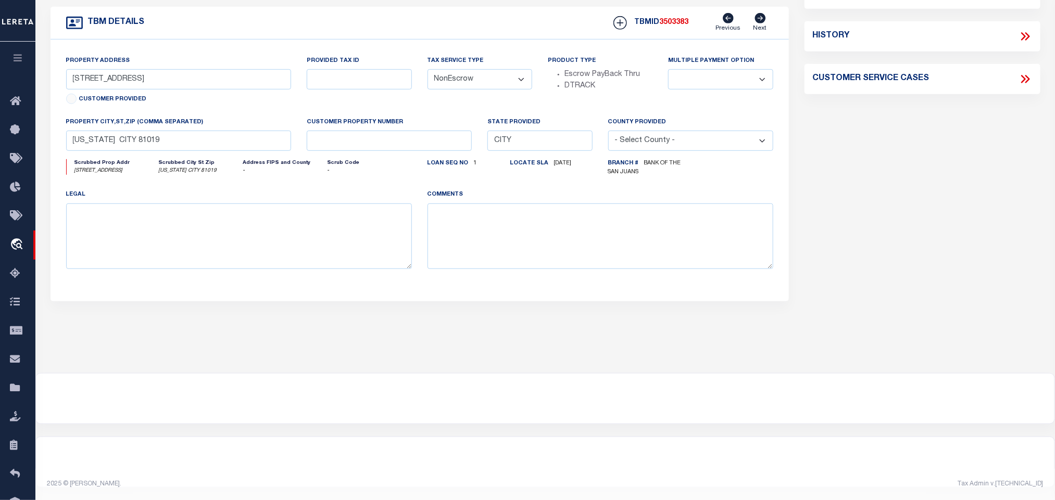
scroll to position [0, 0]
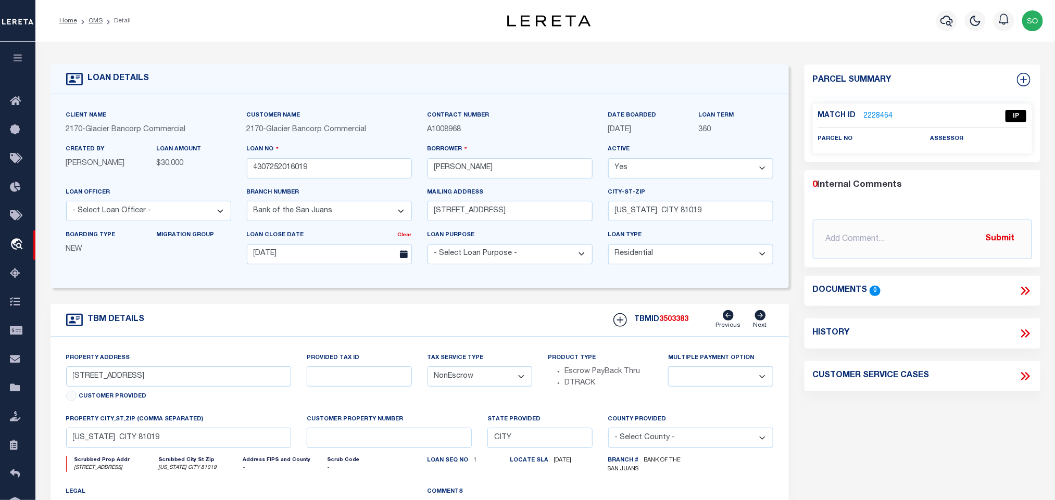
click at [881, 117] on link "2228464" at bounding box center [878, 116] width 29 height 11
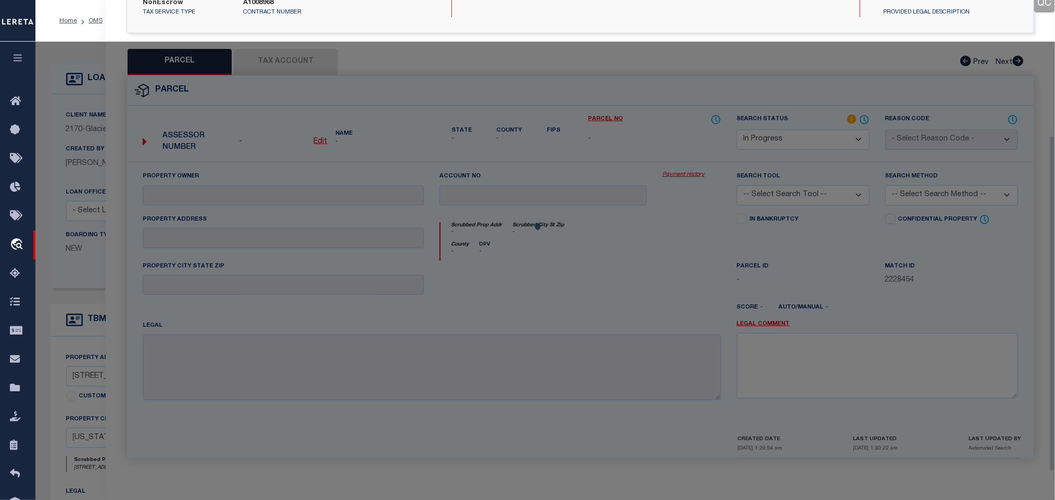
scroll to position [191, 0]
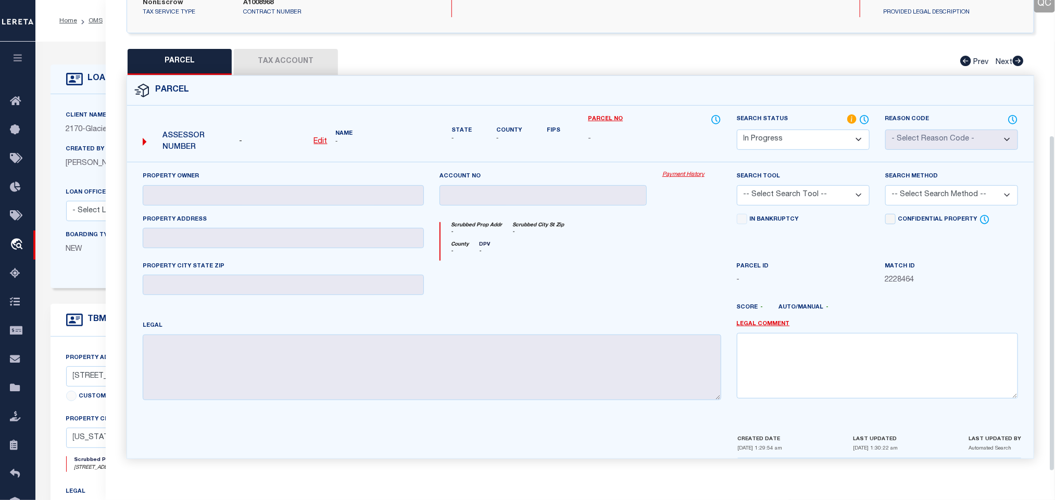
click at [797, 134] on select "Automated Search Bad Parcel Complete Duplicate Parcel High Dollar Reporting In …" at bounding box center [803, 140] width 133 height 20
click at [737, 130] on select "Automated Search Bad Parcel Complete Duplicate Parcel High Dollar Reporting In …" at bounding box center [803, 140] width 133 height 20
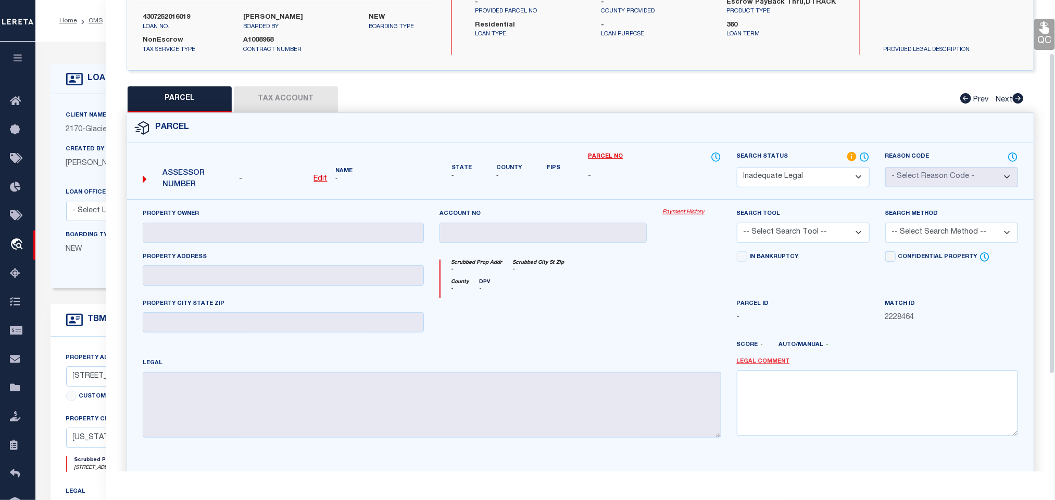
scroll to position [221, 0]
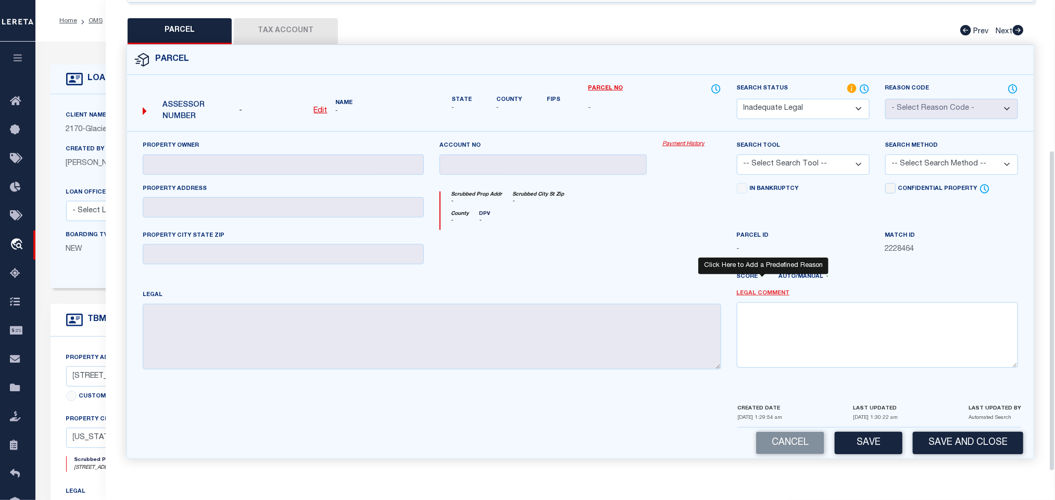
click at [779, 291] on link "Legal Comment" at bounding box center [763, 294] width 53 height 9
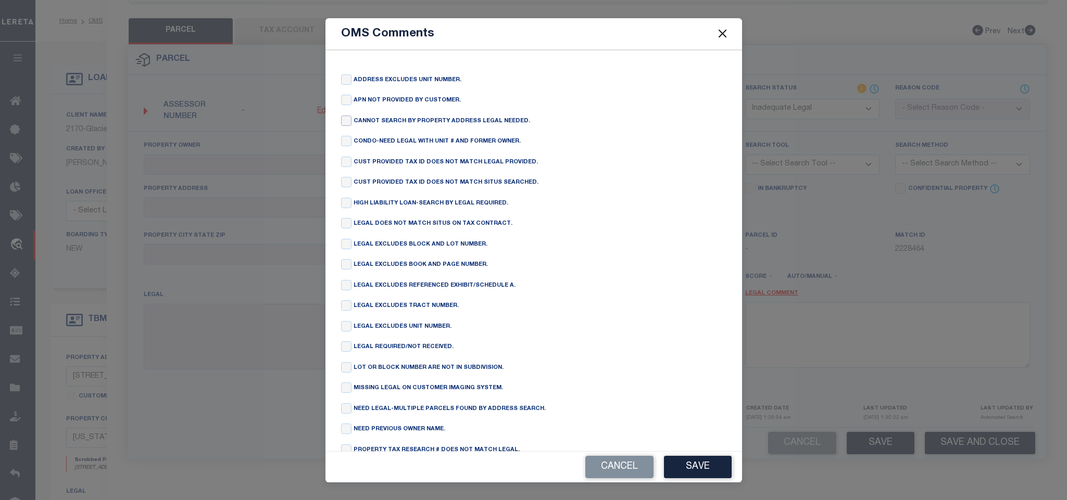
click at [346, 120] on input "checkbox" at bounding box center [346, 121] width 10 height 10
drag, startPoint x: 703, startPoint y: 466, endPoint x: 695, endPoint y: 442, distance: 25.2
click at [703, 466] on button "Save" at bounding box center [698, 467] width 68 height 22
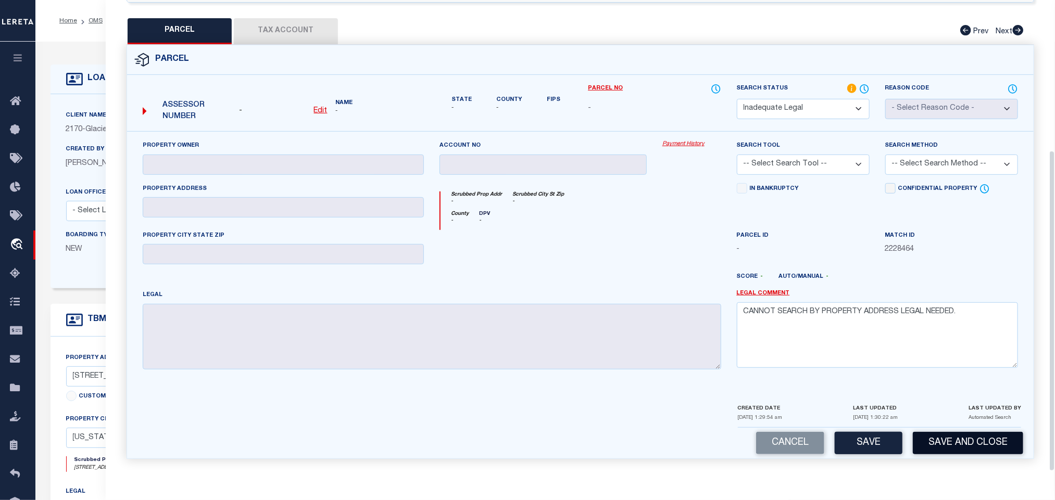
click at [955, 450] on button "Save and Close" at bounding box center [968, 443] width 110 height 22
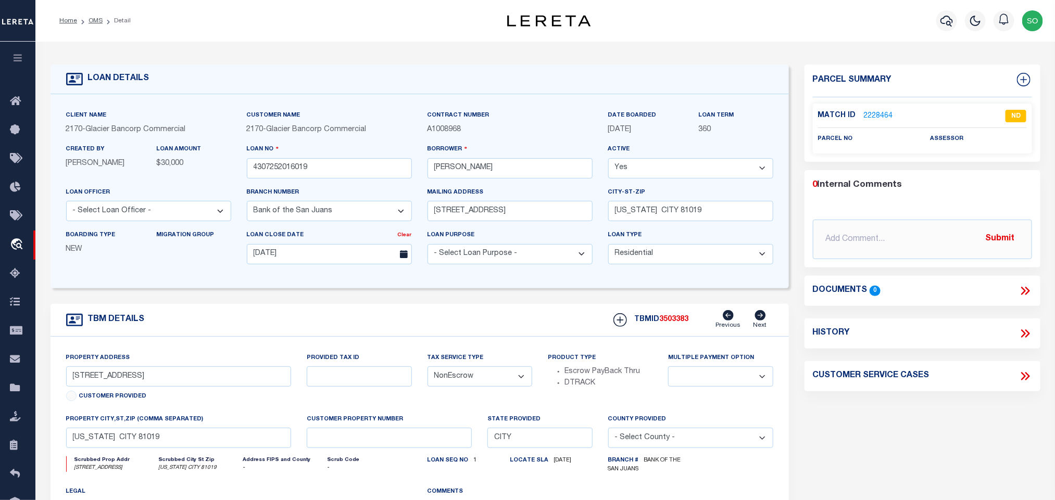
scroll to position [78, 0]
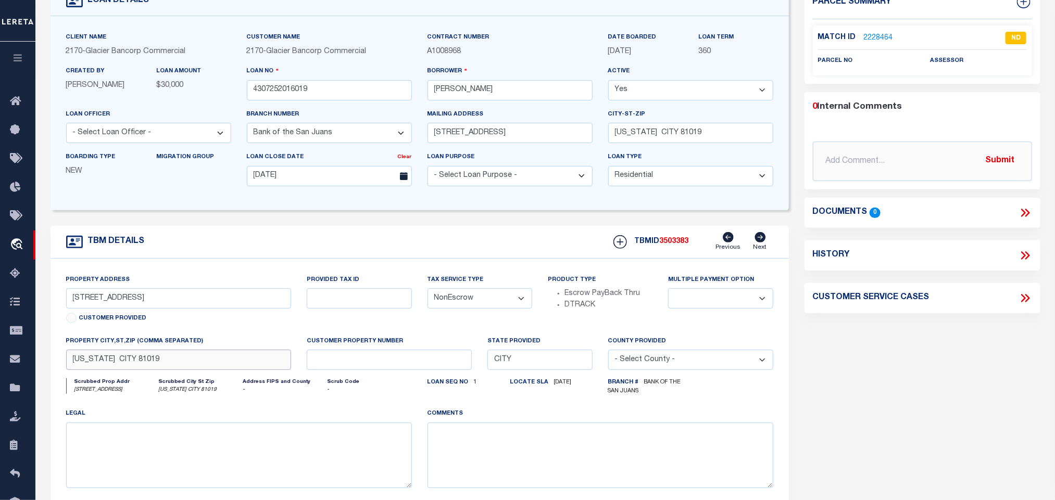
click at [144, 370] on input "COLORADO CITY 81019" at bounding box center [179, 360] width 226 height 20
click at [222, 255] on div "TBM DETAILS TBMID 3503383 Previous Next" at bounding box center [420, 242] width 739 height 33
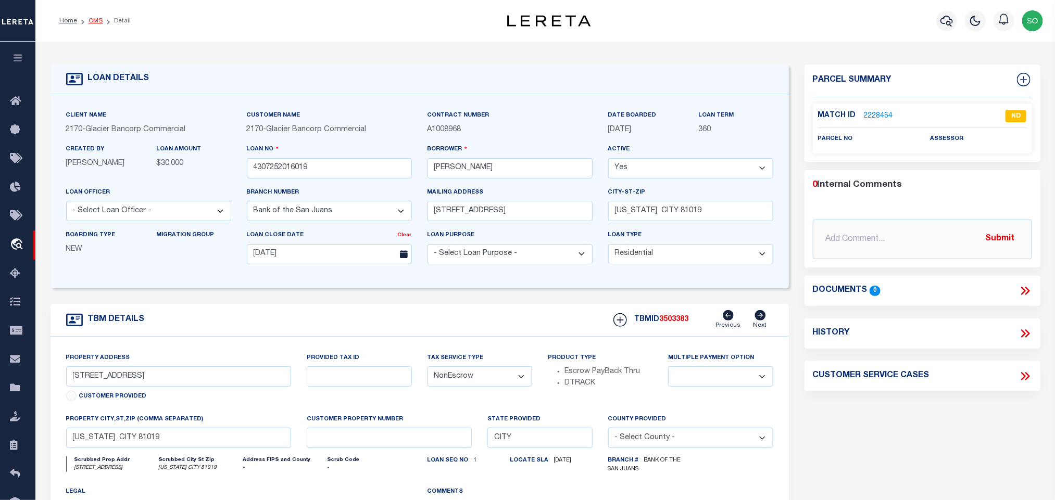
click at [92, 18] on link "OMS" at bounding box center [96, 21] width 14 height 6
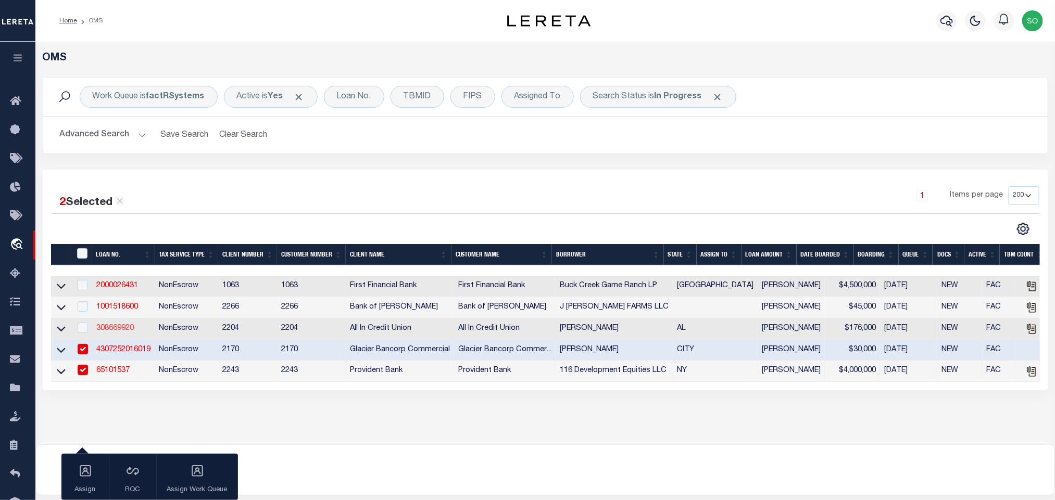
click at [117, 329] on link "308669920" at bounding box center [114, 328] width 37 height 7
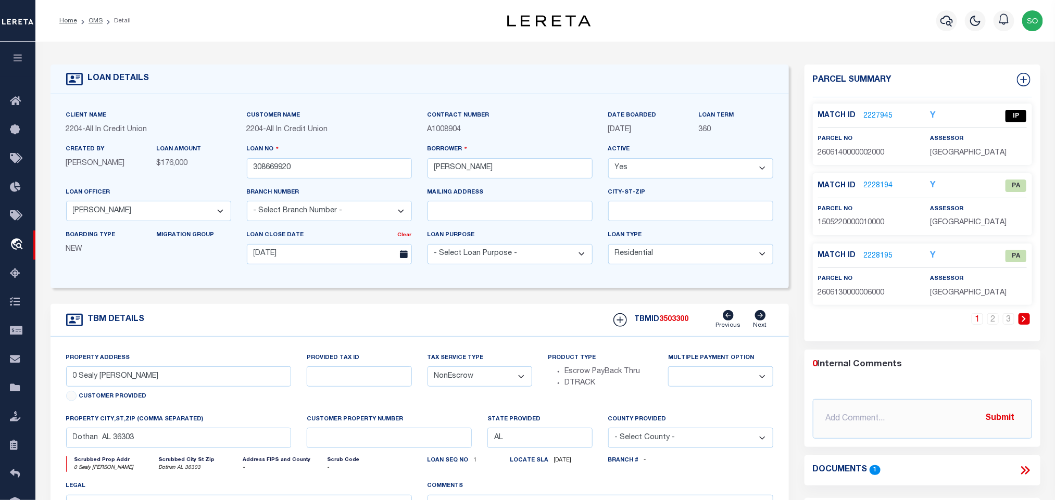
click at [875, 117] on link "2227945" at bounding box center [878, 116] width 29 height 11
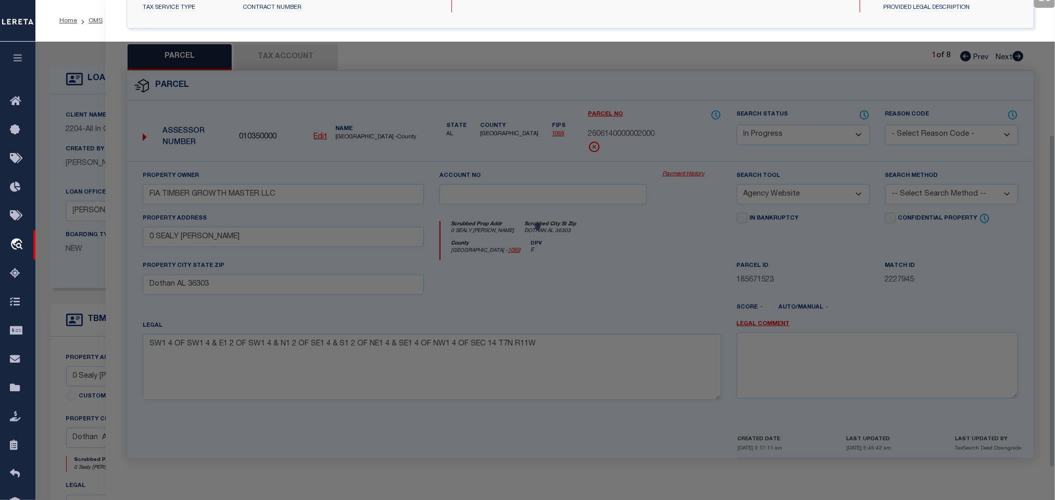
scroll to position [191, 0]
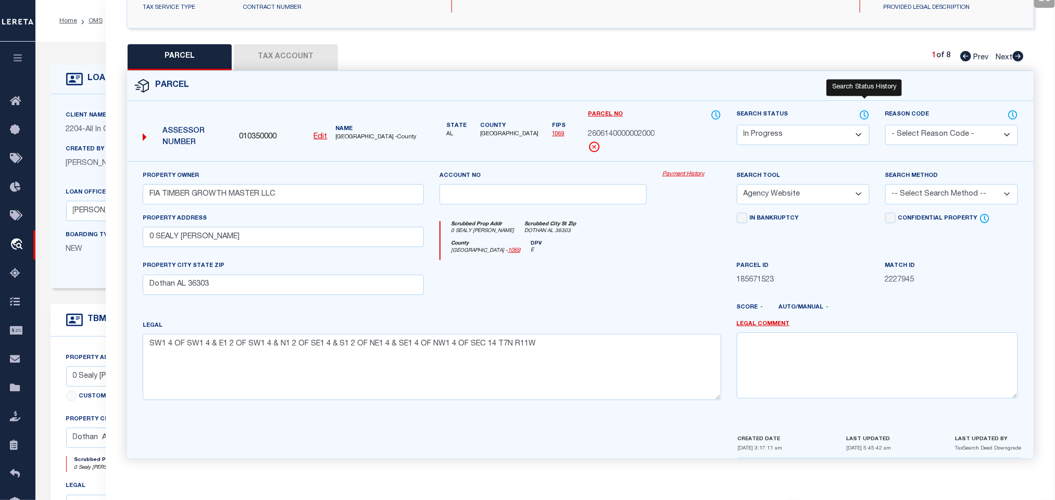
click at [865, 114] on icon at bounding box center [865, 114] width 1 height 4
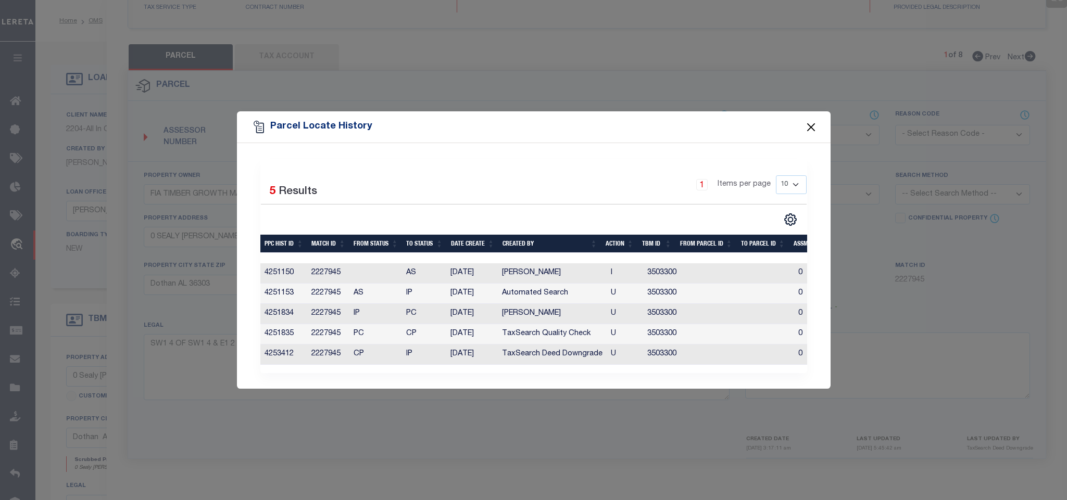
click at [810, 121] on button "Close" at bounding box center [811, 127] width 14 height 14
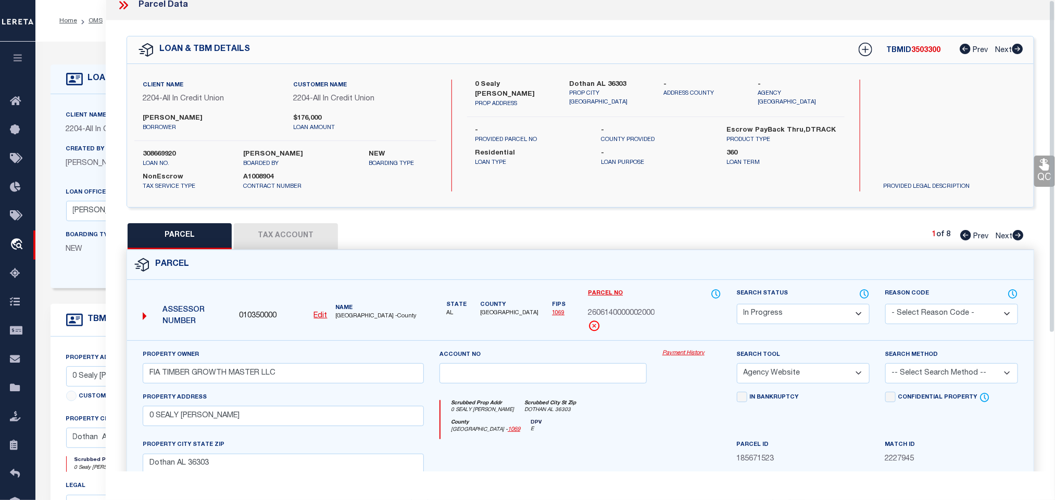
scroll to position [0, 0]
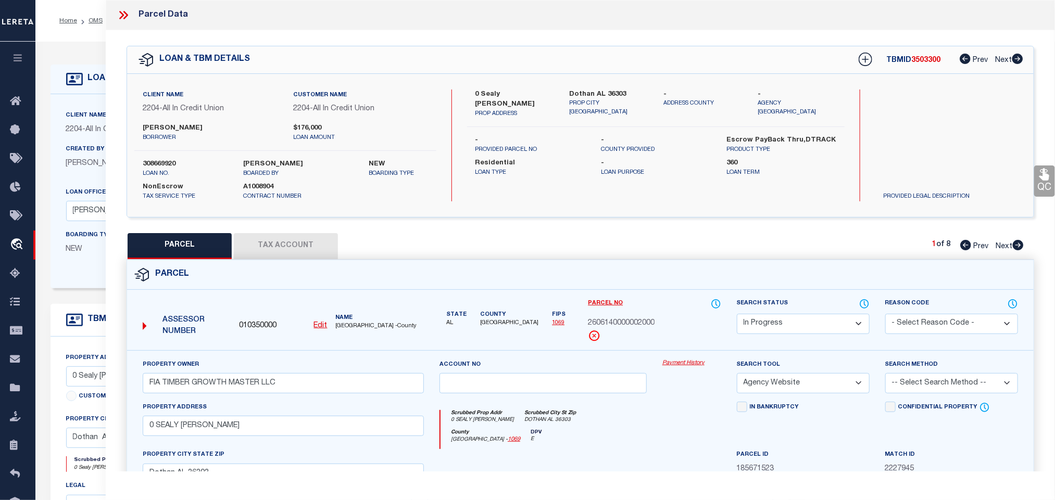
click at [127, 14] on icon at bounding box center [125, 15] width 5 height 8
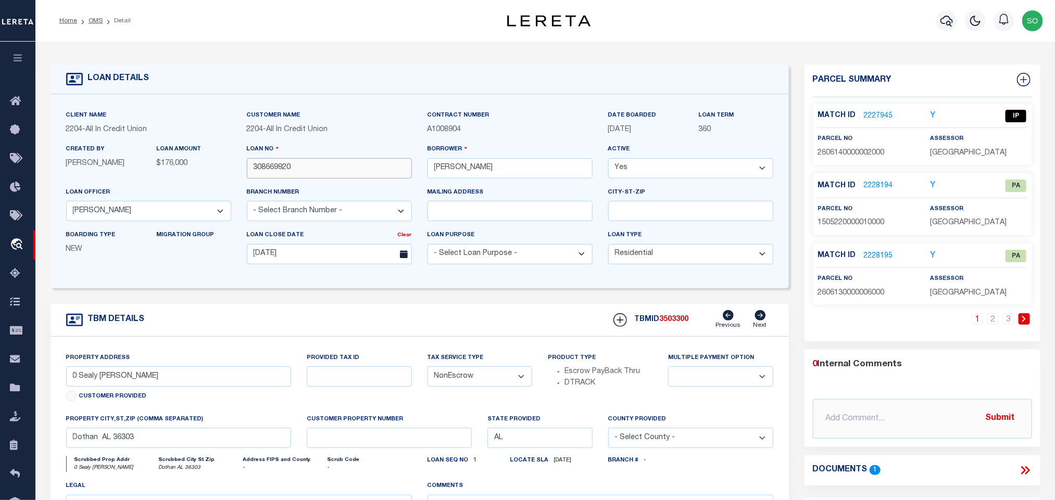
click at [318, 168] on input "308669920" at bounding box center [329, 168] width 165 height 20
click at [874, 113] on link "2227945" at bounding box center [878, 116] width 29 height 11
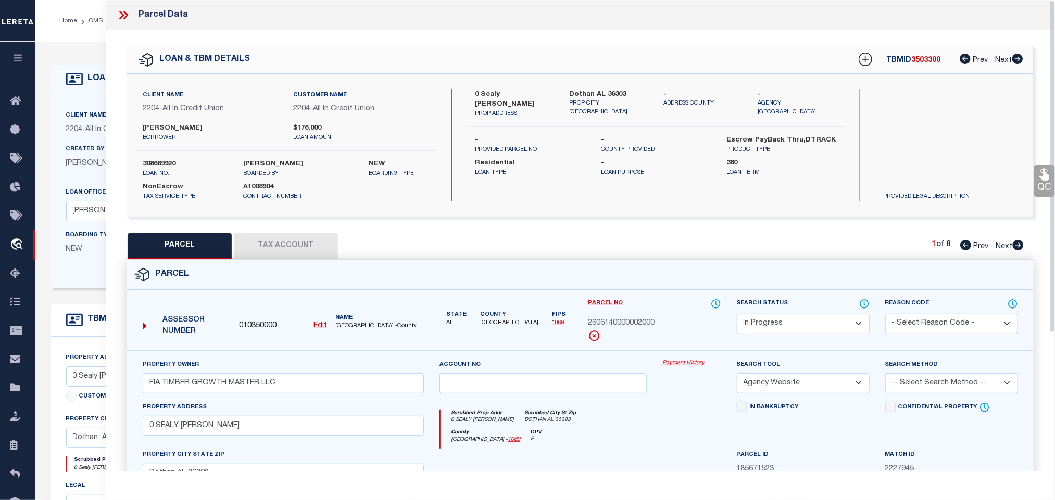
click at [482, 252] on div "PARCEL Tax Account 1 of 8 Prev Next" at bounding box center [581, 246] width 908 height 26
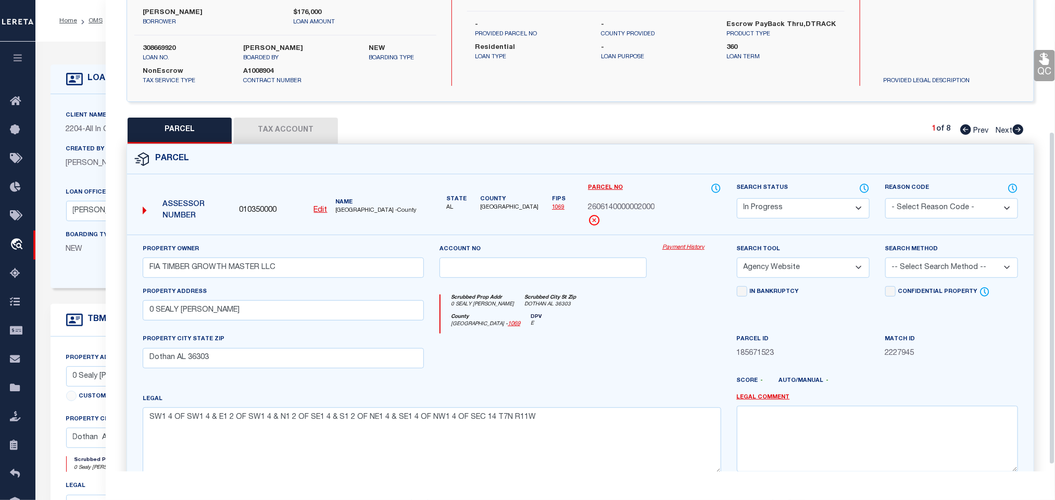
scroll to position [195, 0]
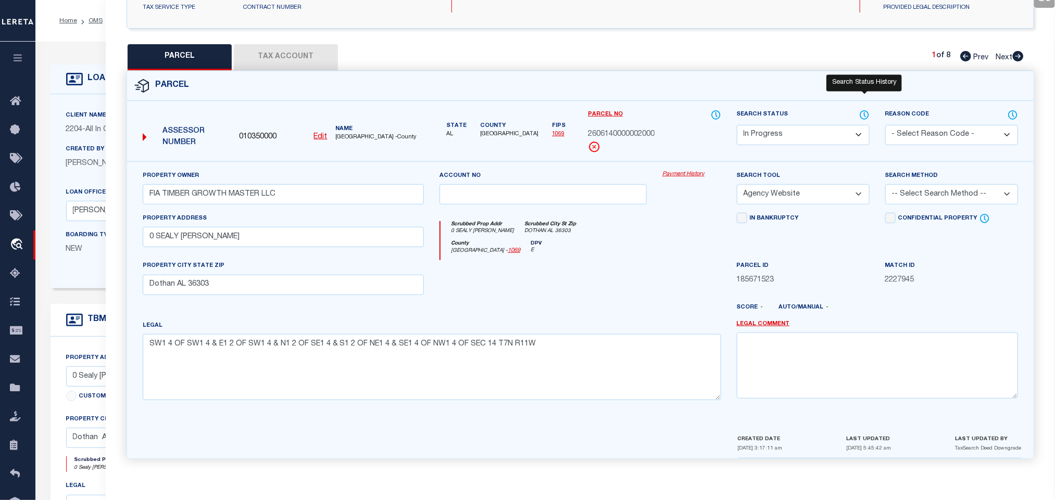
click at [867, 111] on icon at bounding box center [864, 114] width 10 height 11
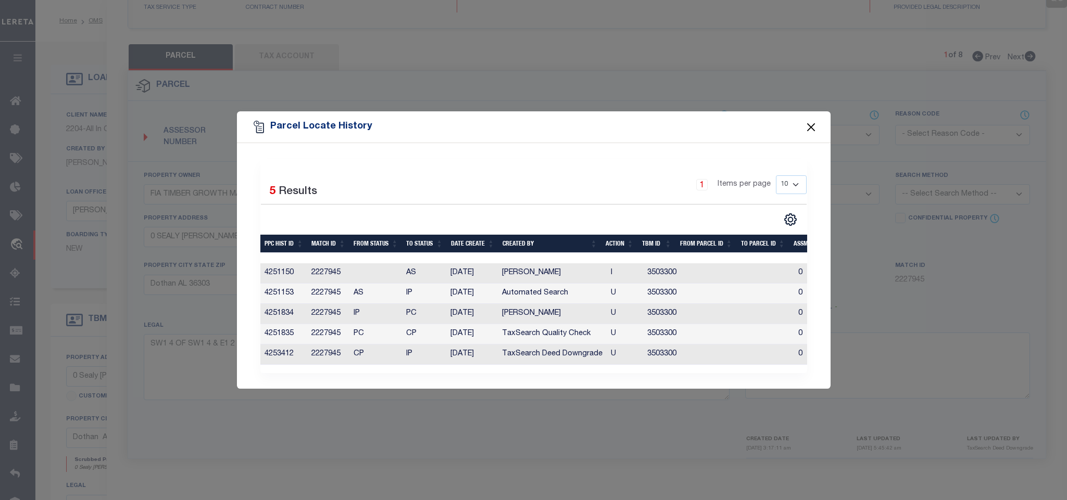
click at [810, 122] on button "Close" at bounding box center [811, 127] width 14 height 14
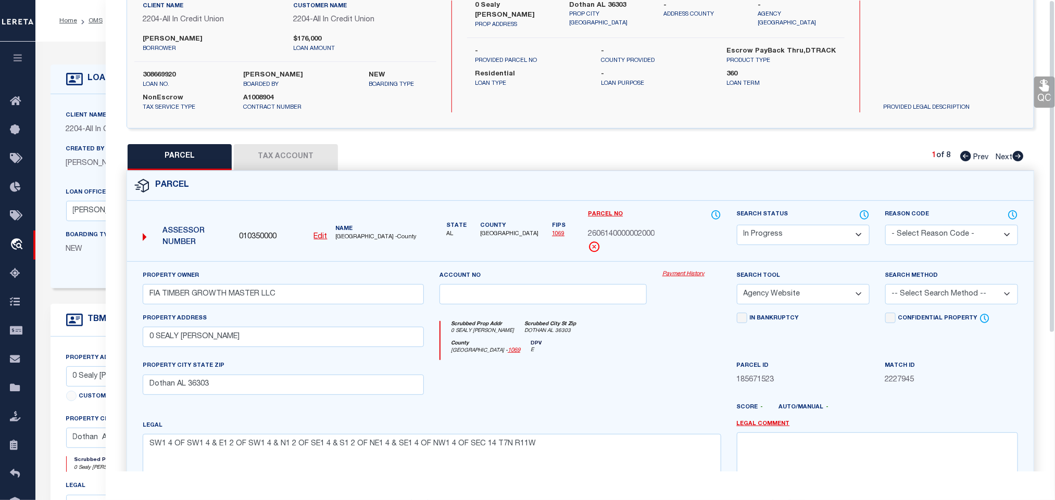
scroll to position [0, 0]
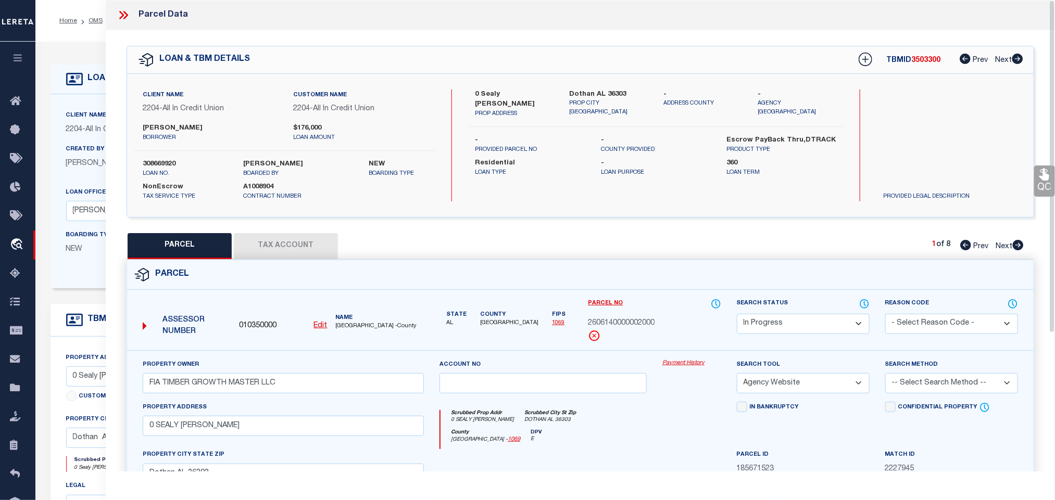
click at [164, 165] on label "308669920" at bounding box center [185, 164] width 85 height 10
copy div "308669920"
click at [777, 328] on select "Automated Search Bad Parcel Complete Duplicate Parcel High Dollar Reporting In …" at bounding box center [803, 324] width 133 height 20
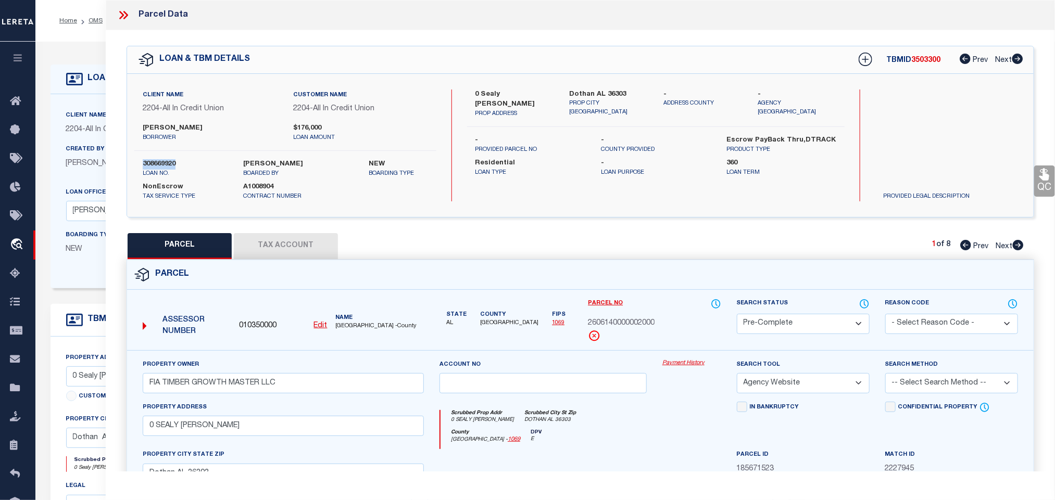
click at [737, 315] on select "Automated Search Bad Parcel Complete Duplicate Parcel High Dollar Reporting In …" at bounding box center [803, 324] width 133 height 20
click at [781, 269] on div "Parcel" at bounding box center [580, 275] width 907 height 30
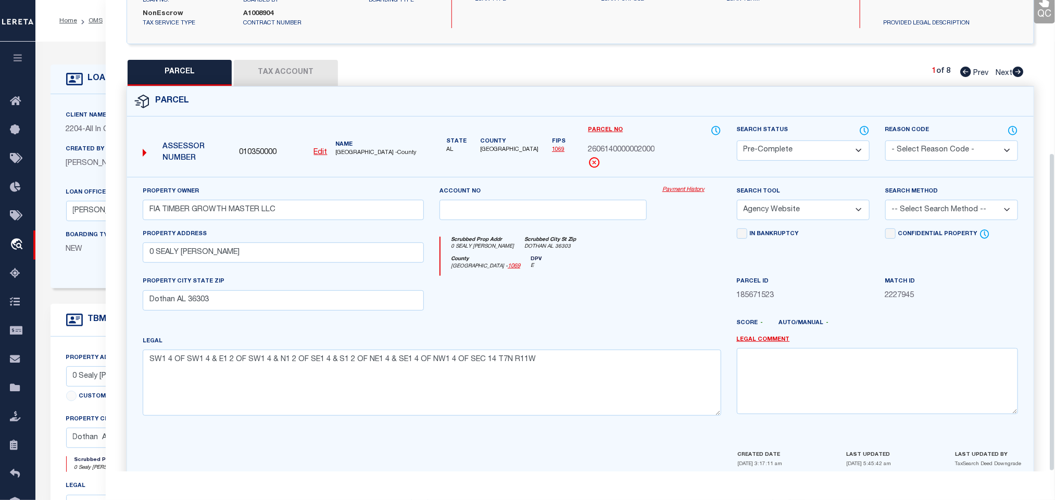
scroll to position [227, 0]
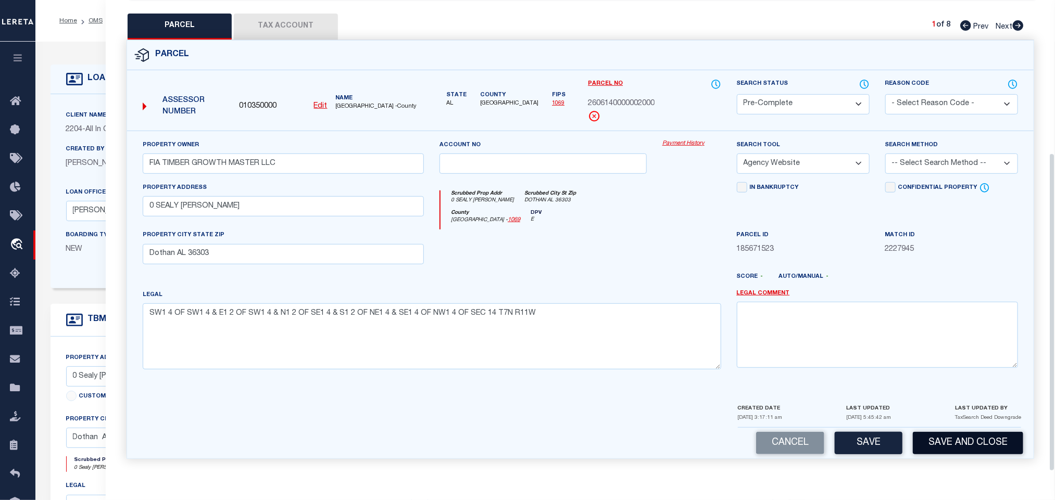
click at [977, 442] on button "Save and Close" at bounding box center [968, 443] width 110 height 22
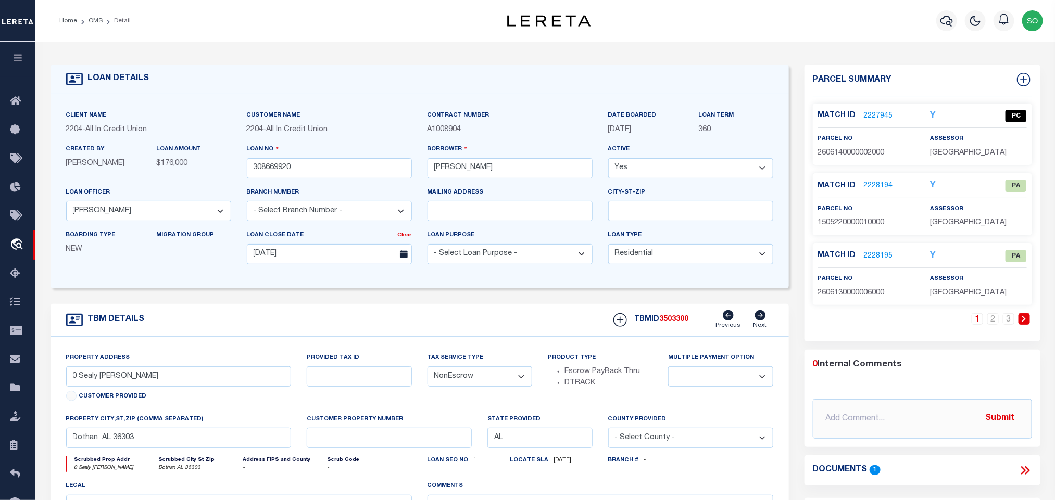
click at [873, 186] on link "2228194" at bounding box center [878, 186] width 29 height 11
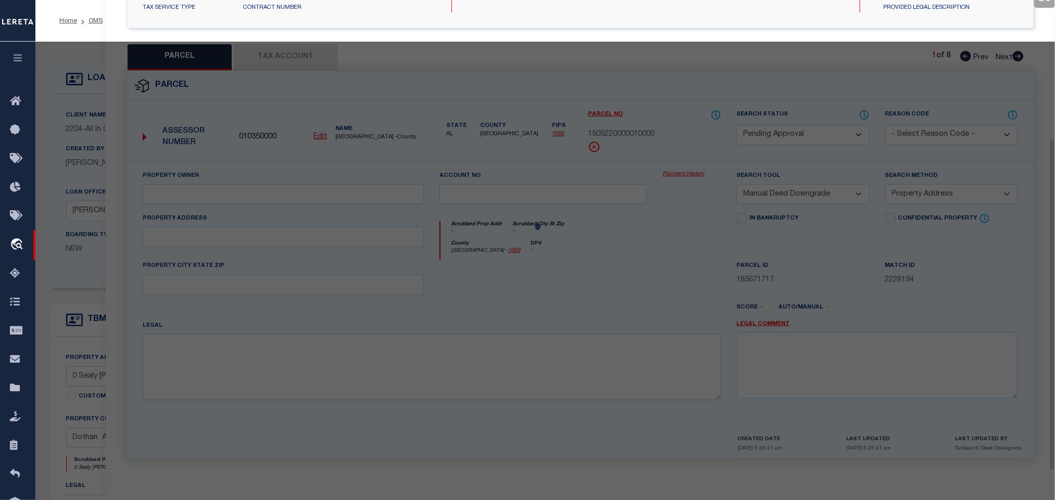
scroll to position [195, 0]
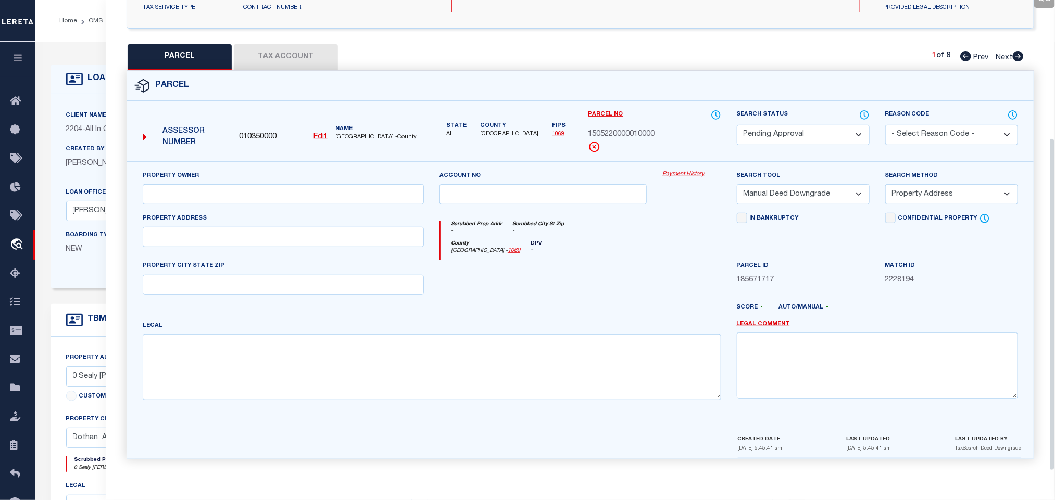
click at [794, 131] on select "Automated Search Bad Parcel Complete Duplicate Parcel High Dollar Reporting In …" at bounding box center [803, 135] width 133 height 20
click at [737, 125] on select "Automated Search Bad Parcel Complete Duplicate Parcel High Dollar Reporting In …" at bounding box center [803, 135] width 133 height 20
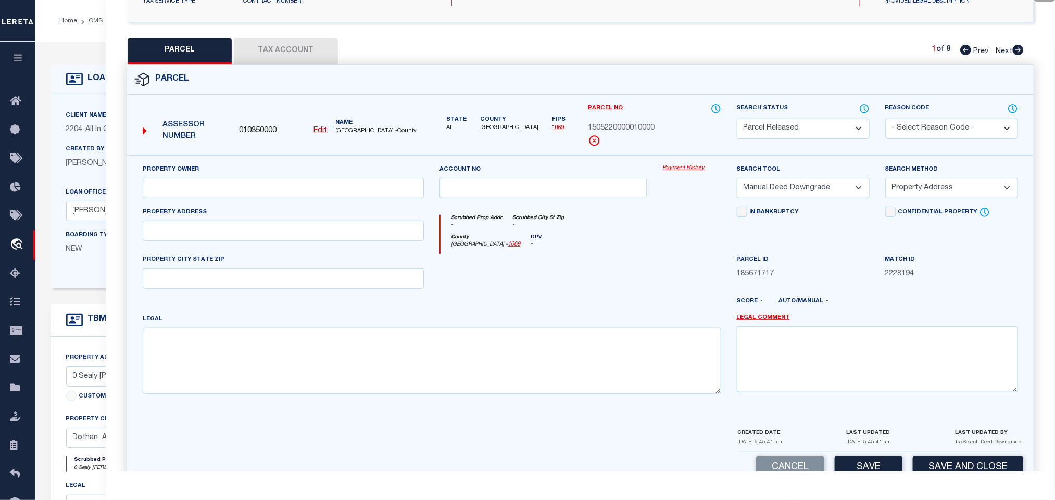
click at [922, 136] on select "- Select Reason Code - 099 - Other (Provide additional detail) ACT - Agency Cha…" at bounding box center [951, 129] width 133 height 20
click at [885, 120] on select "- Select Reason Code - 099 - Other (Provide additional detail) ACT - Agency Cha…" at bounding box center [951, 129] width 133 height 20
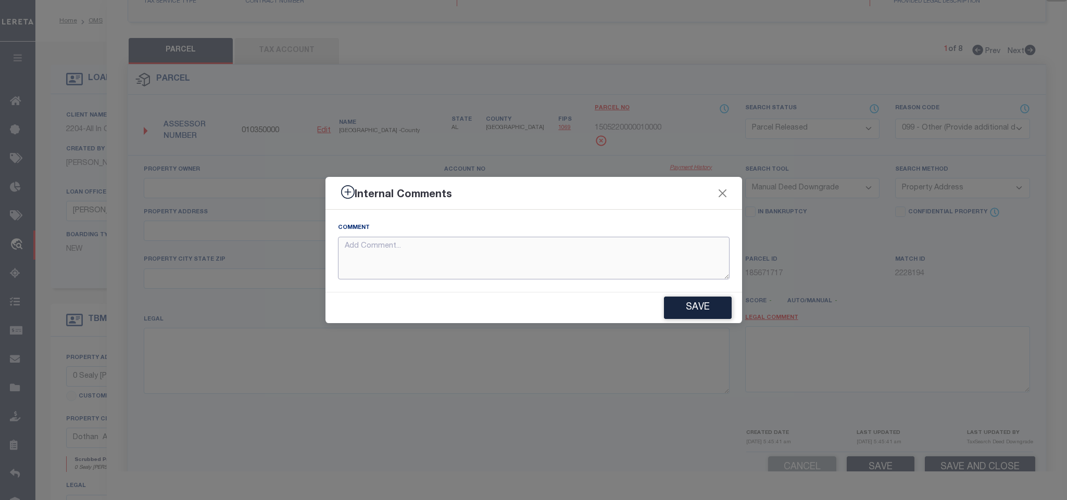
click at [472, 259] on textarea at bounding box center [534, 258] width 392 height 43
paste textarea "Parcel not needed"
click at [681, 304] on button "Save" at bounding box center [698, 308] width 68 height 22
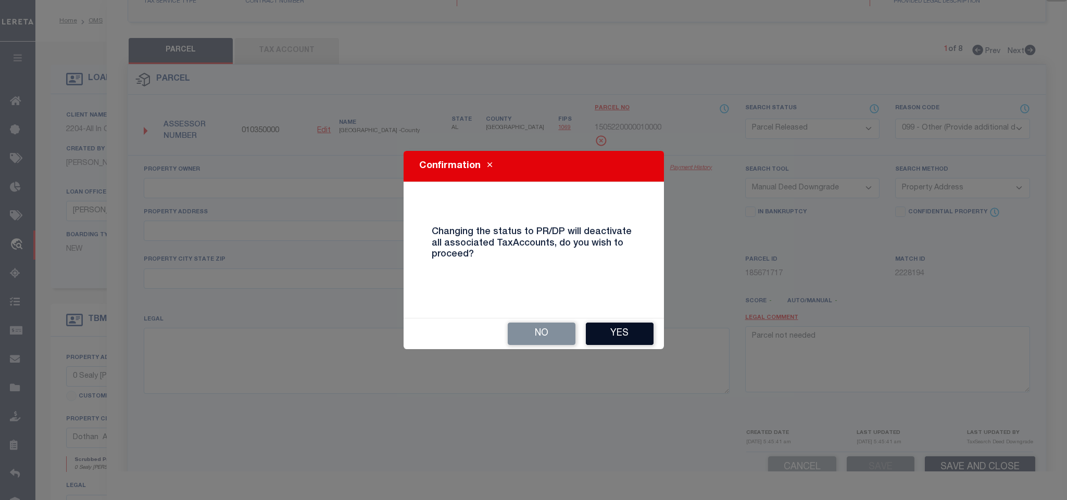
click at [636, 324] on button "Yes" at bounding box center [620, 334] width 68 height 22
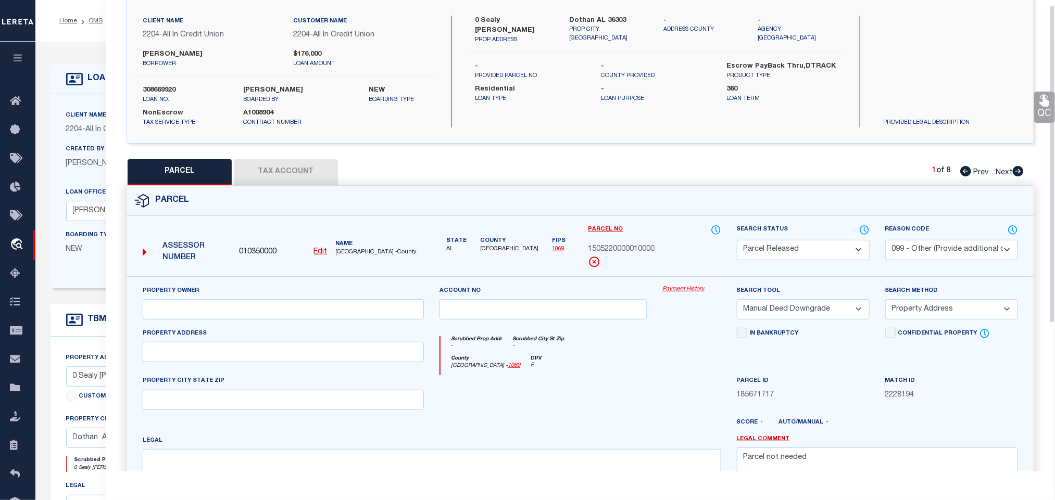
scroll to position [0, 0]
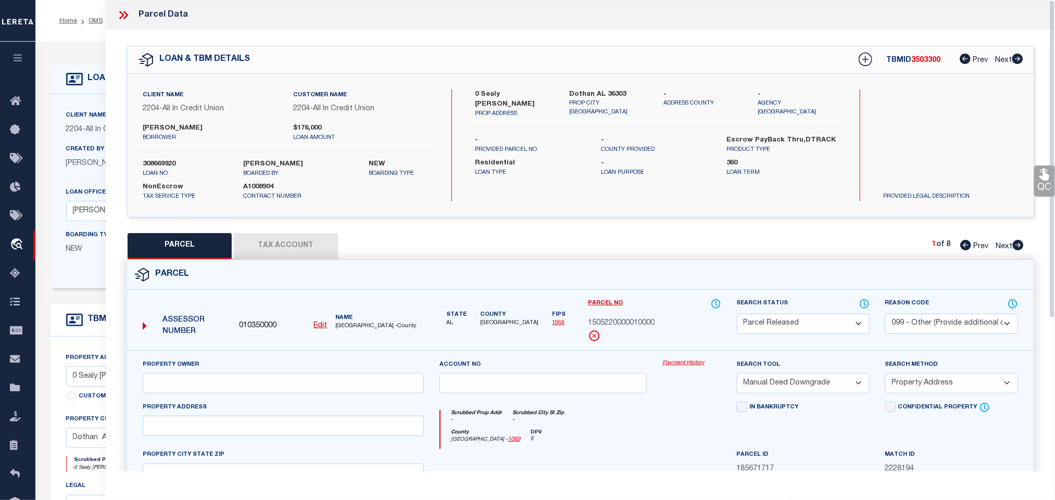
click at [122, 16] on icon at bounding box center [121, 15] width 5 height 8
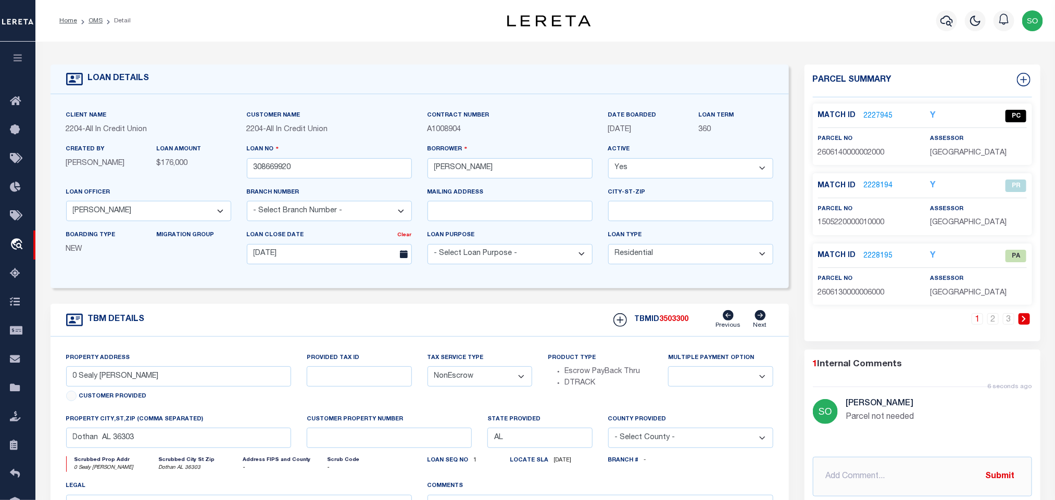
click at [872, 259] on link "2228195" at bounding box center [878, 256] width 29 height 11
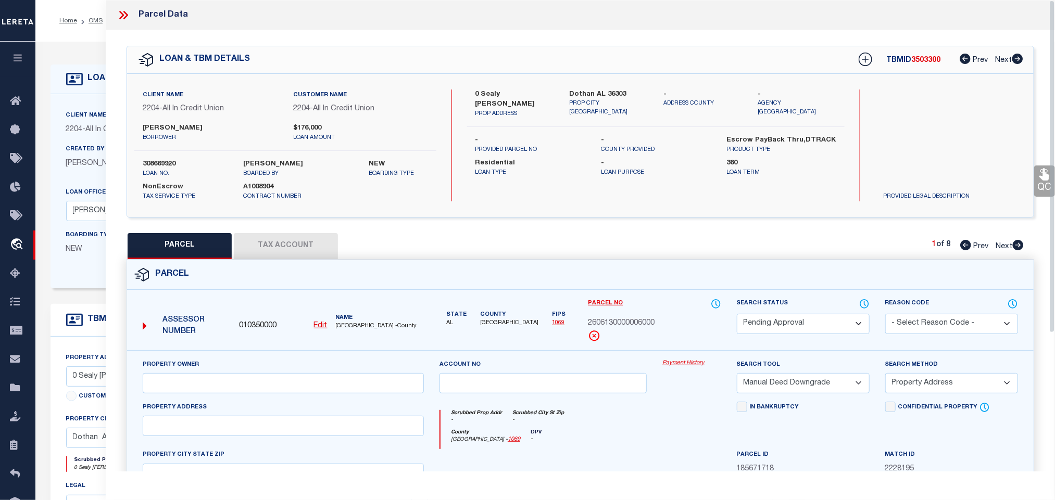
click at [775, 327] on select "Automated Search Bad Parcel Complete Duplicate Parcel High Dollar Reporting In …" at bounding box center [803, 324] width 133 height 20
click at [737, 315] on select "Automated Search Bad Parcel Complete Duplicate Parcel High Dollar Reporting In …" at bounding box center [803, 324] width 133 height 20
drag, startPoint x: 916, startPoint y: 323, endPoint x: 915, endPoint y: 316, distance: 7.5
click at [916, 323] on select "- Select Reason Code - 099 - Other (Provide additional detail) ACT - Agency Cha…" at bounding box center [951, 324] width 133 height 20
click at [885, 315] on select "- Select Reason Code - 099 - Other (Provide additional detail) ACT - Agency Cha…" at bounding box center [951, 324] width 133 height 20
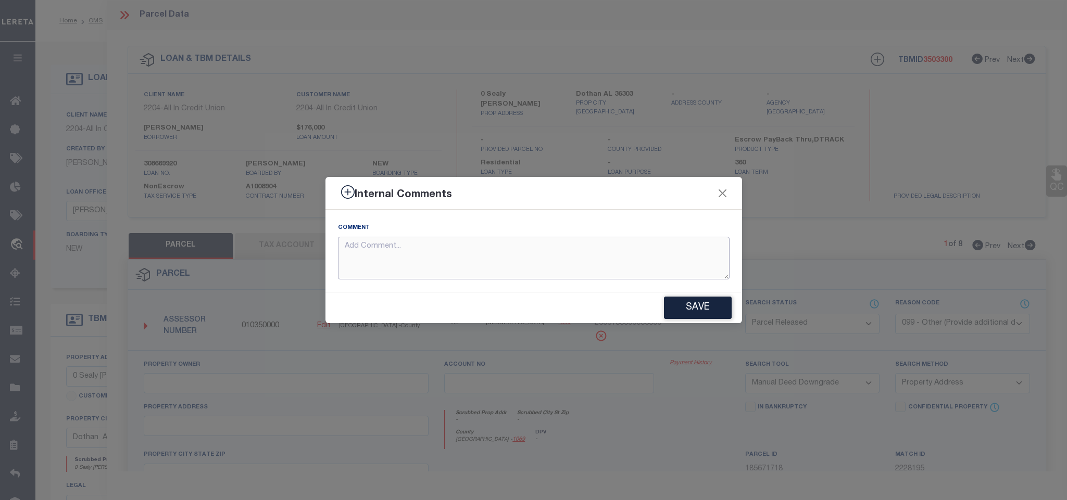
click at [536, 255] on textarea at bounding box center [534, 258] width 392 height 43
paste textarea "Parcel not needed"
click at [693, 302] on button "Save" at bounding box center [698, 308] width 68 height 22
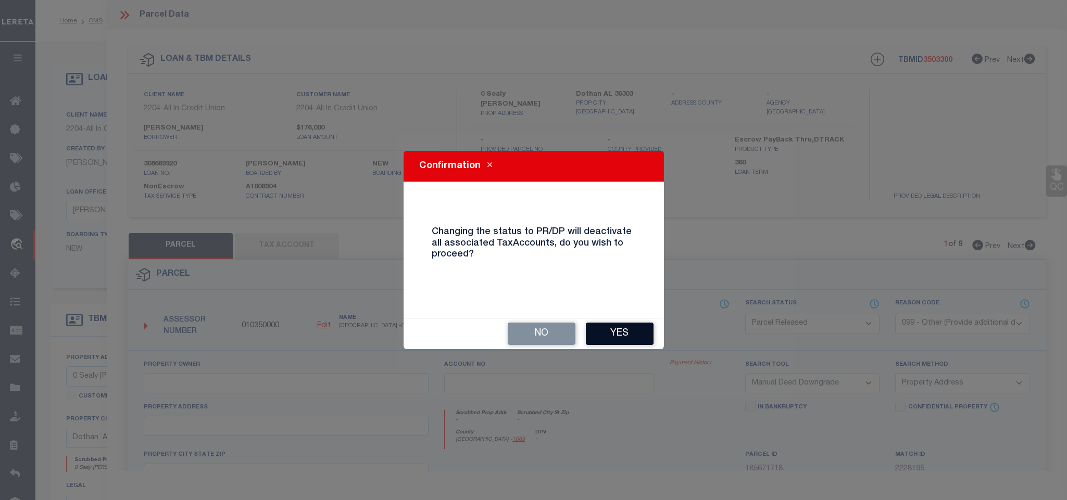
click at [611, 336] on button "Yes" at bounding box center [620, 334] width 68 height 22
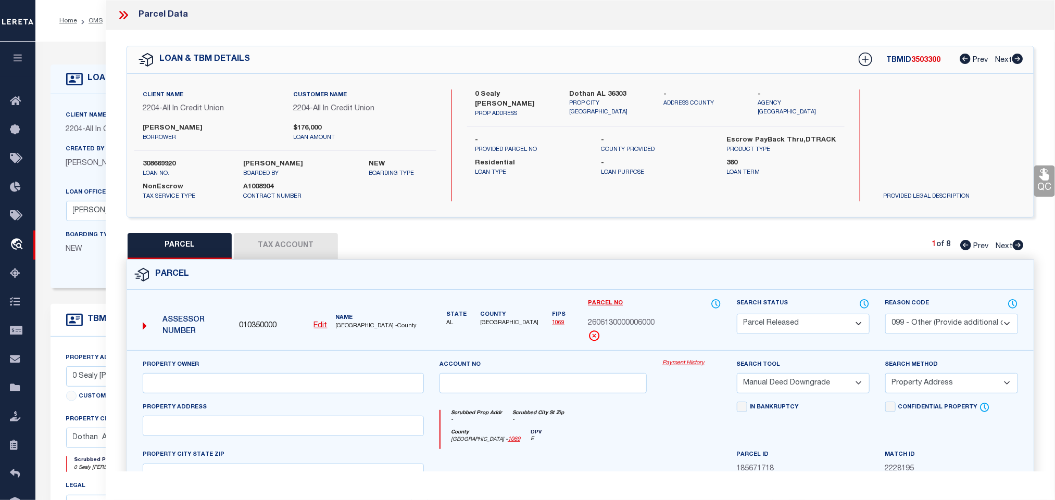
click at [123, 17] on icon at bounding box center [124, 15] width 14 height 14
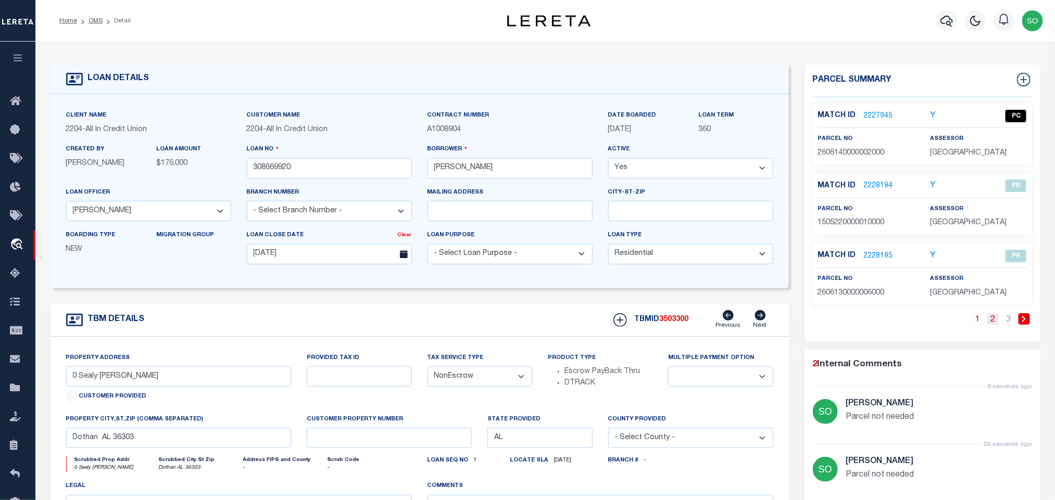
click at [993, 322] on link "2" at bounding box center [992, 319] width 11 height 11
click at [872, 115] on link "2228196" at bounding box center [878, 116] width 29 height 11
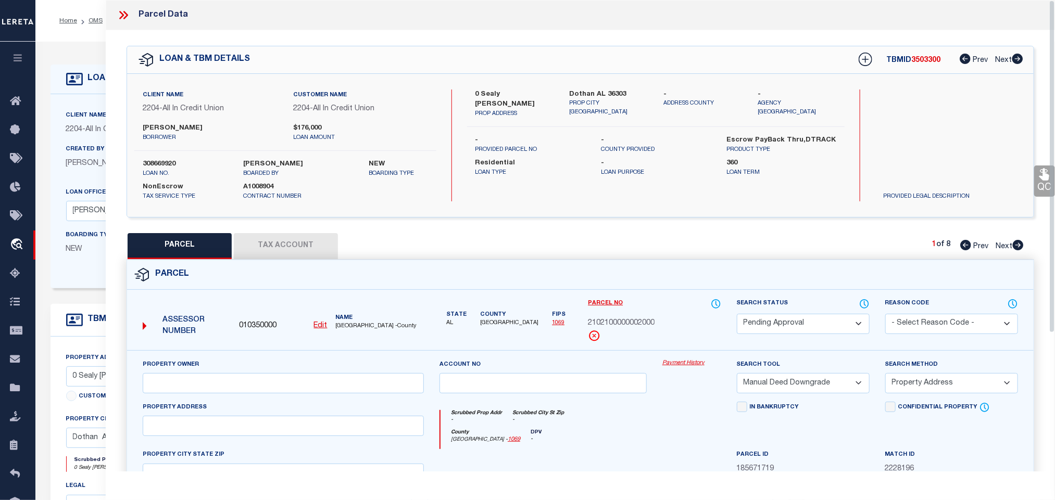
click at [788, 321] on select "Automated Search Bad Parcel Complete Duplicate Parcel High Dollar Reporting In …" at bounding box center [803, 324] width 133 height 20
click at [737, 315] on select "Automated Search Bad Parcel Complete Duplicate Parcel High Dollar Reporting In …" at bounding box center [803, 324] width 133 height 20
click at [911, 325] on select "- Select Reason Code - 099 - Other (Provide additional detail) ACT - Agency Cha…" at bounding box center [951, 324] width 133 height 20
click at [885, 315] on select "- Select Reason Code - 099 - Other (Provide additional detail) ACT - Agency Cha…" at bounding box center [951, 324] width 133 height 20
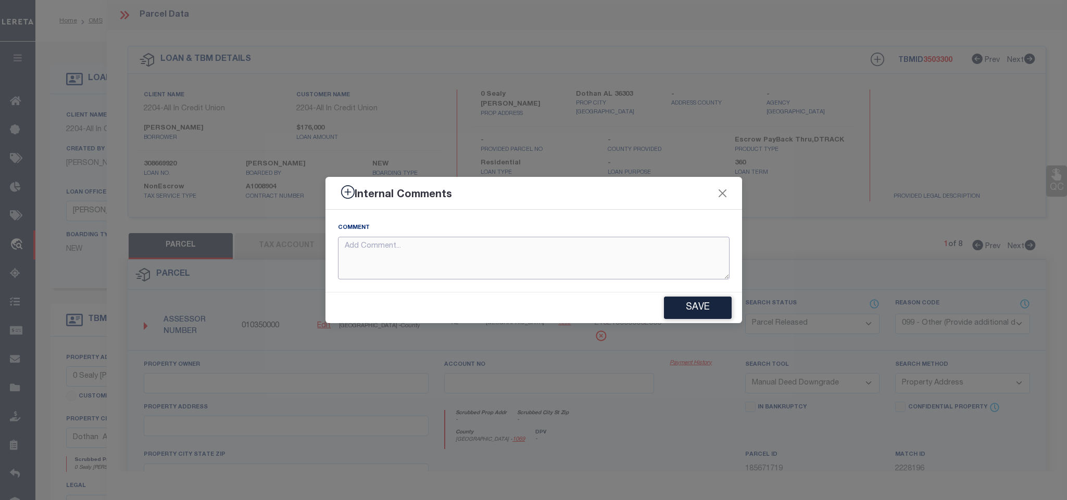
click at [569, 258] on textarea at bounding box center [534, 258] width 392 height 43
paste textarea "Parcel not needed"
click at [705, 308] on button "Save" at bounding box center [698, 308] width 68 height 22
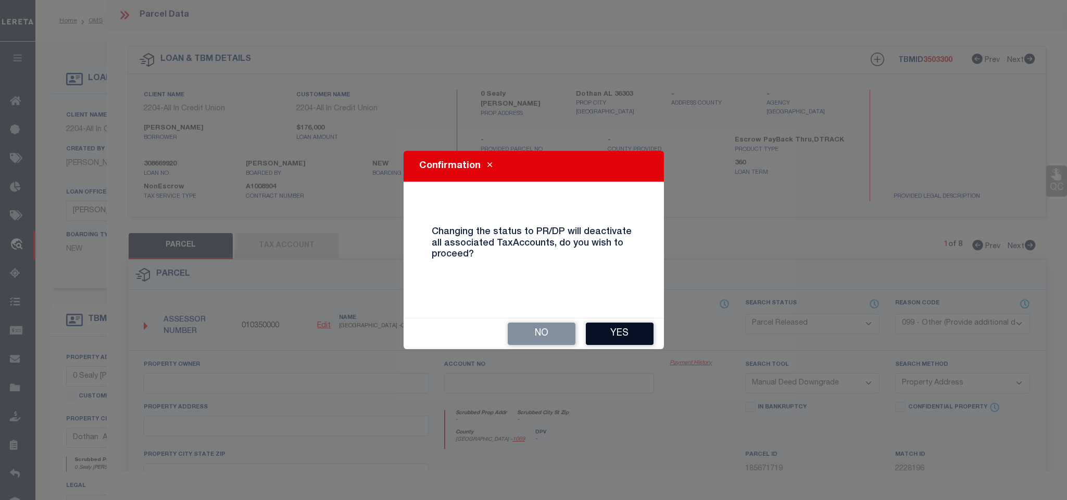
click at [612, 333] on button "Yes" at bounding box center [620, 334] width 68 height 22
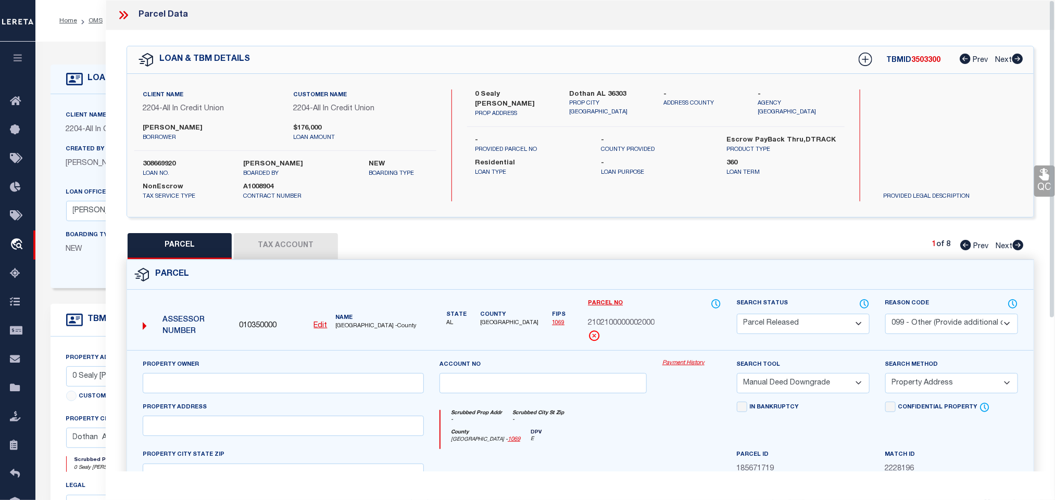
click at [127, 15] on icon at bounding box center [125, 15] width 5 height 8
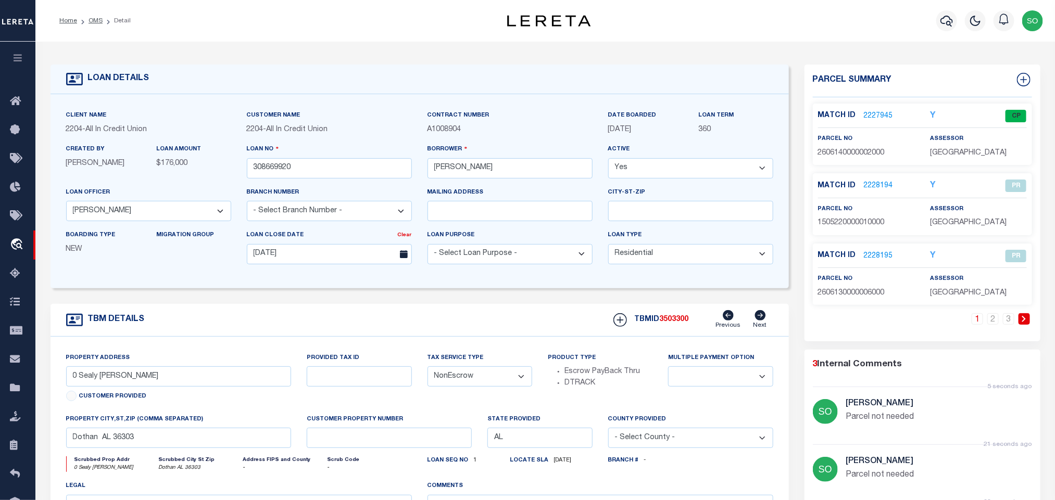
click at [1027, 325] on link at bounding box center [1024, 319] width 11 height 11
click at [874, 185] on link "2228197" at bounding box center [878, 186] width 29 height 11
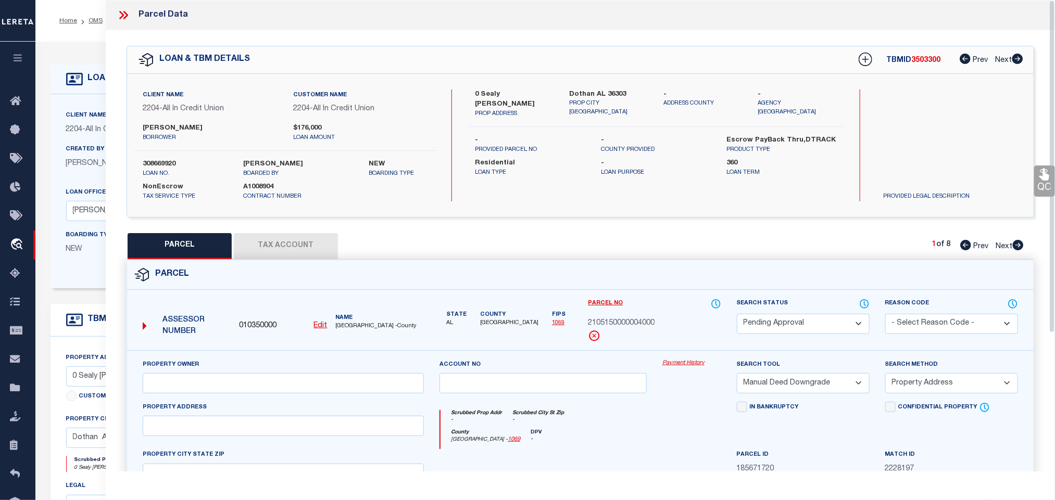
click at [771, 324] on select "Automated Search Bad Parcel Complete Duplicate Parcel High Dollar Reporting In …" at bounding box center [803, 324] width 133 height 20
click at [737, 315] on select "Automated Search Bad Parcel Complete Duplicate Parcel High Dollar Reporting In …" at bounding box center [803, 324] width 133 height 20
click at [916, 326] on select "- Select Reason Code - 099 - Other (Provide additional detail) ACT - Agency Cha…" at bounding box center [951, 324] width 133 height 20
click at [885, 315] on select "- Select Reason Code - 099 - Other (Provide additional detail) ACT - Agency Cha…" at bounding box center [951, 324] width 133 height 20
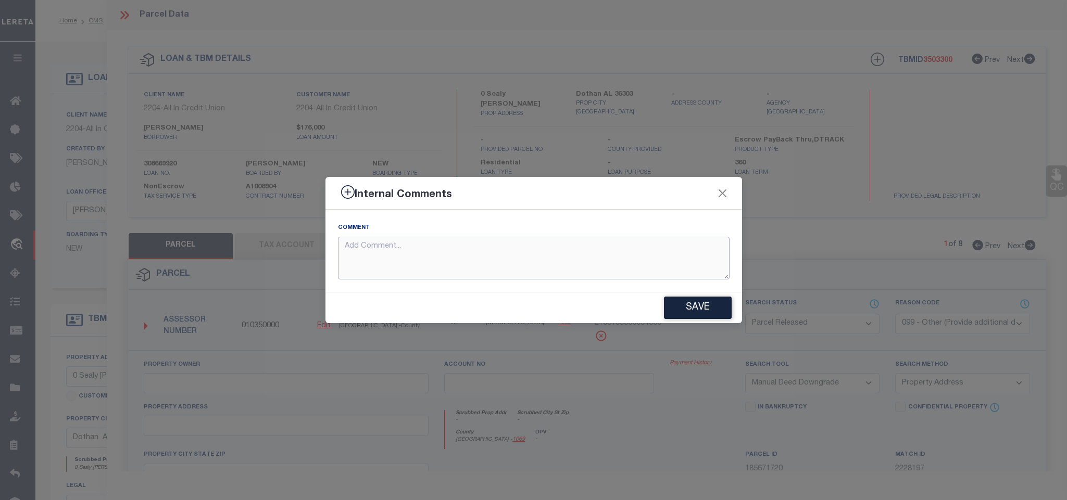
click at [582, 269] on textarea at bounding box center [534, 258] width 392 height 43
paste textarea "Parcel not needed"
click at [697, 312] on button "Save" at bounding box center [698, 308] width 68 height 22
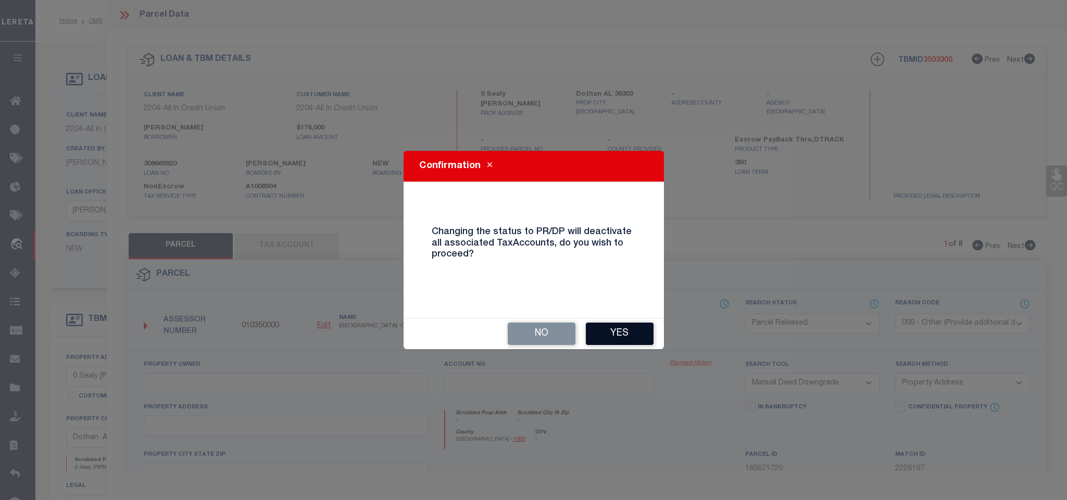
click at [634, 332] on button "Yes" at bounding box center [620, 334] width 68 height 22
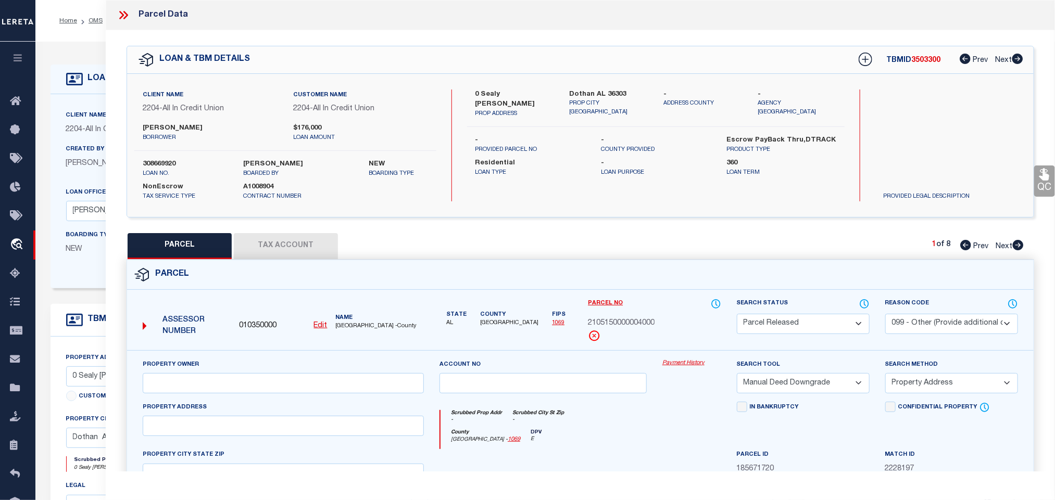
click at [121, 11] on icon at bounding box center [124, 15] width 14 height 14
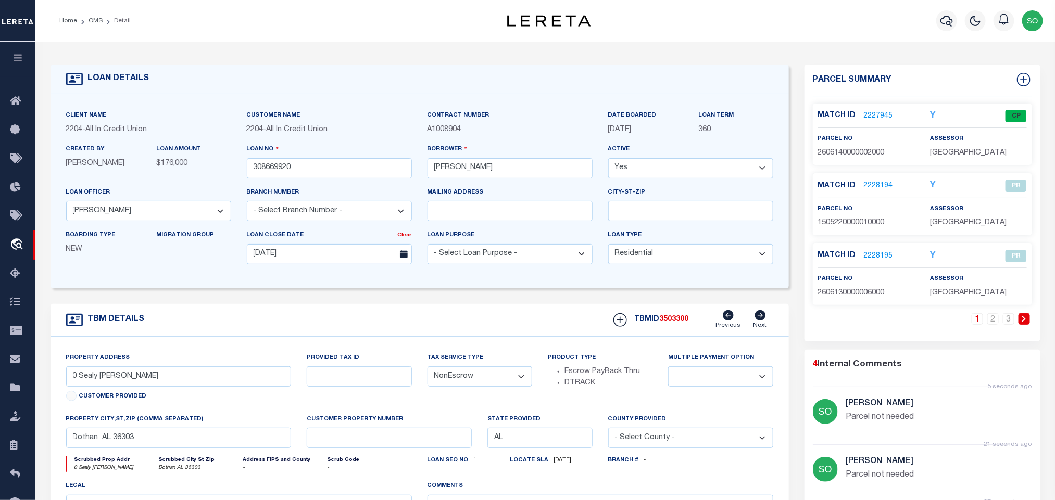
click at [1025, 322] on icon at bounding box center [1024, 319] width 4 height 6
click at [872, 260] on link "2228198" at bounding box center [878, 256] width 29 height 11
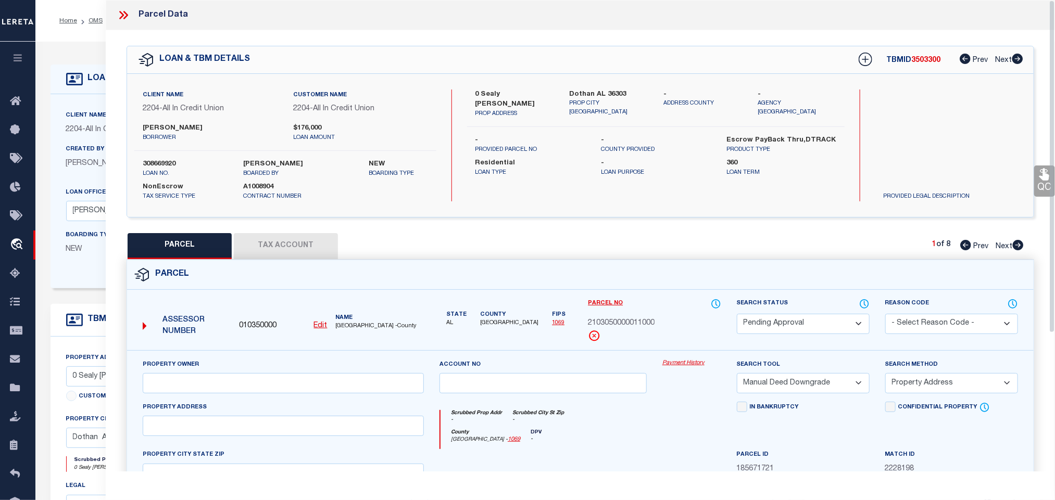
drag, startPoint x: 772, startPoint y: 327, endPoint x: 772, endPoint y: 320, distance: 6.2
click at [772, 327] on select "Automated Search Bad Parcel Complete Duplicate Parcel High Dollar Reporting In …" at bounding box center [803, 324] width 133 height 20
click at [737, 315] on select "Automated Search Bad Parcel Complete Duplicate Parcel High Dollar Reporting In …" at bounding box center [803, 324] width 133 height 20
click at [906, 321] on select "- Select Reason Code - 099 - Other (Provide additional detail) ACT - Agency Cha…" at bounding box center [951, 324] width 133 height 20
click at [885, 315] on select "- Select Reason Code - 099 - Other (Provide additional detail) ACT - Agency Cha…" at bounding box center [951, 324] width 133 height 20
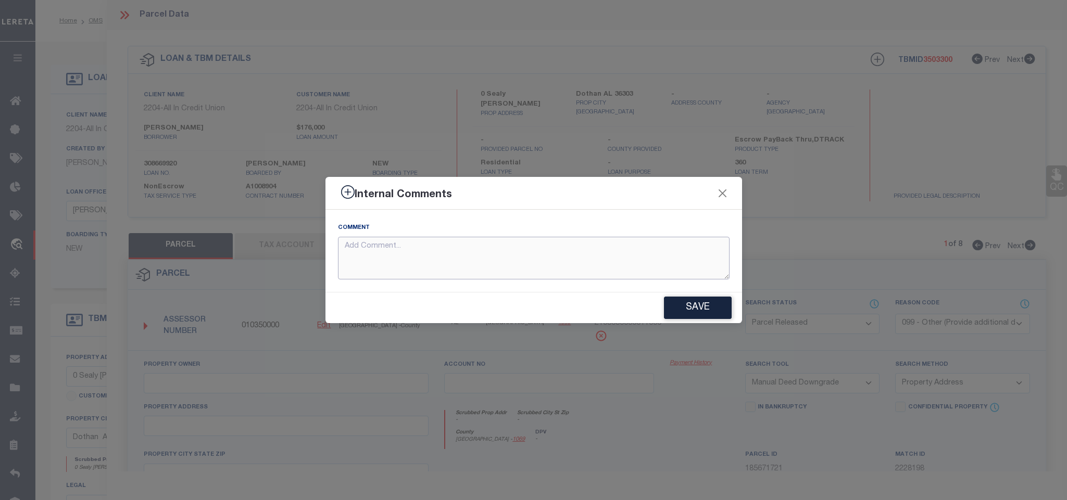
click at [547, 268] on textarea at bounding box center [534, 258] width 392 height 43
paste textarea "Parcel not needed"
click at [692, 303] on button "Save" at bounding box center [698, 308] width 68 height 22
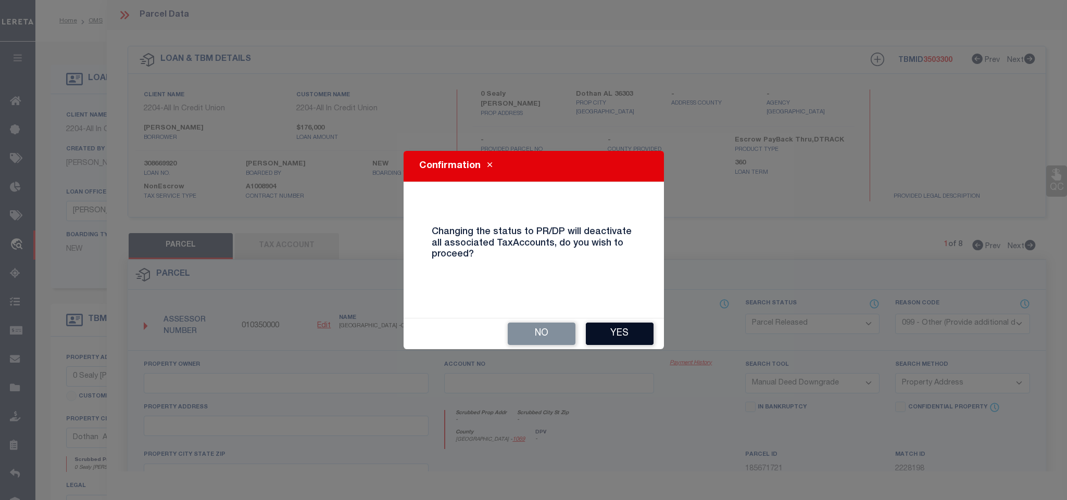
click at [604, 335] on button "Yes" at bounding box center [620, 334] width 68 height 22
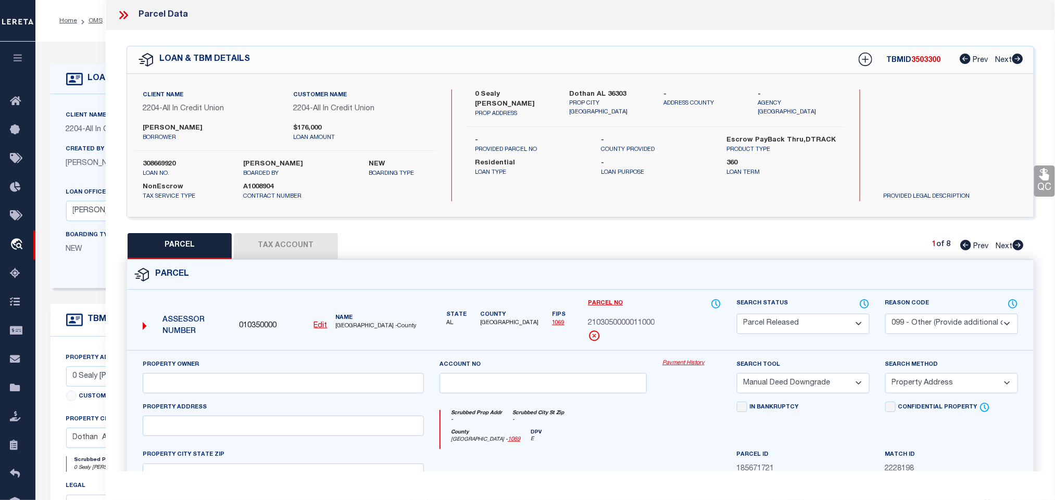
click at [123, 18] on icon at bounding box center [124, 15] width 14 height 14
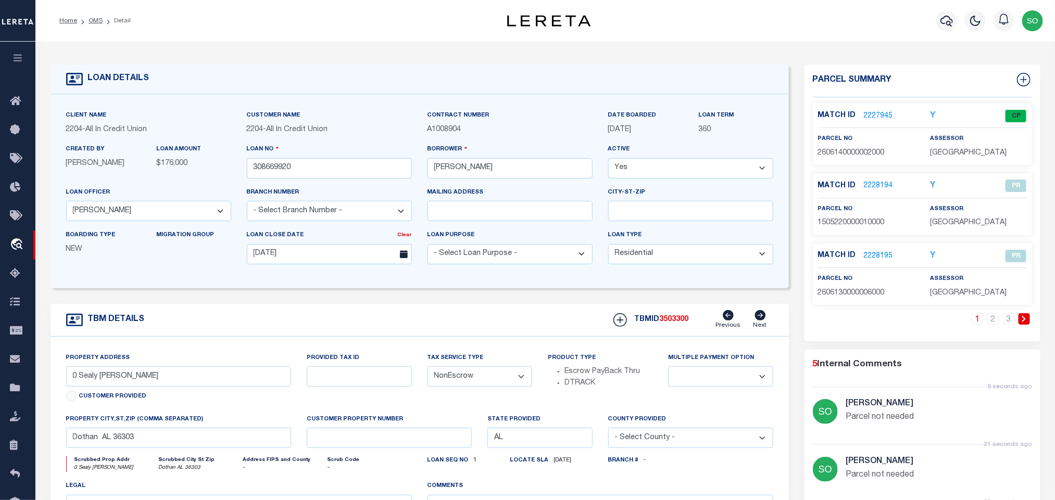
click at [1023, 319] on icon at bounding box center [1024, 319] width 5 height 6
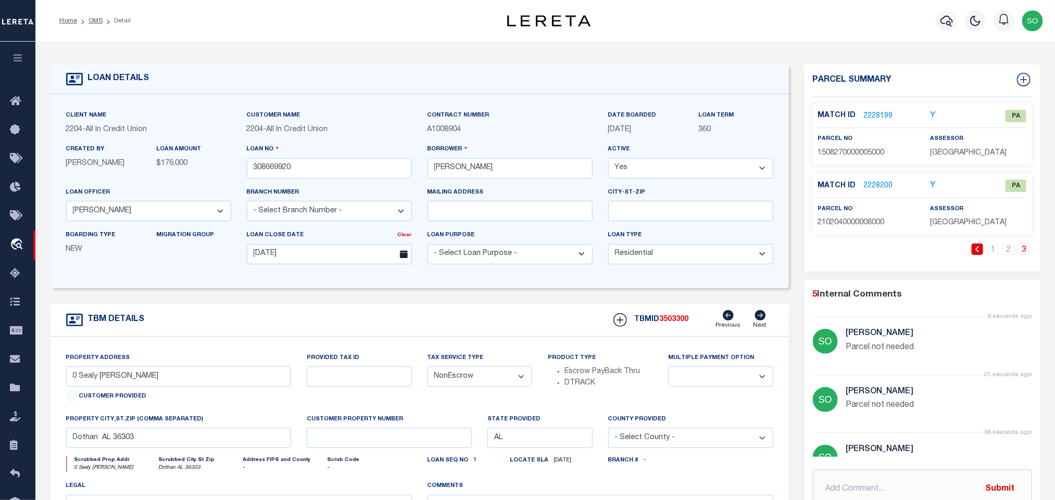
click at [875, 114] on link "2228199" at bounding box center [878, 116] width 29 height 11
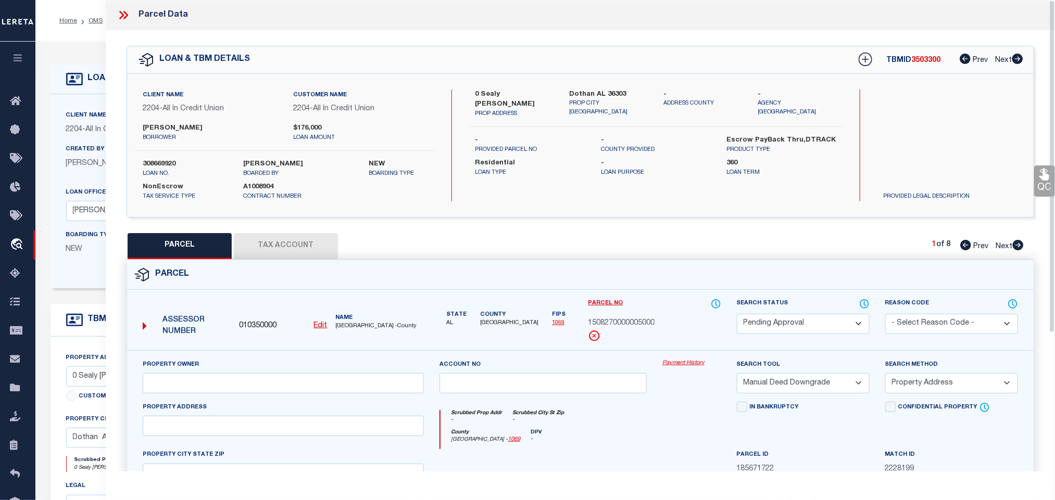
drag, startPoint x: 778, startPoint y: 327, endPoint x: 778, endPoint y: 319, distance: 8.3
click at [778, 327] on select "Automated Search Bad Parcel Complete Duplicate Parcel High Dollar Reporting In …" at bounding box center [803, 324] width 133 height 20
click at [737, 315] on select "Automated Search Bad Parcel Complete Duplicate Parcel High Dollar Reporting In …" at bounding box center [803, 324] width 133 height 20
click at [794, 320] on select "Automated Search Bad Parcel Complete Duplicate Parcel High Dollar Reporting In …" at bounding box center [803, 324] width 133 height 20
click at [737, 315] on select "Automated Search Bad Parcel Complete Duplicate Parcel High Dollar Reporting In …" at bounding box center [803, 324] width 133 height 20
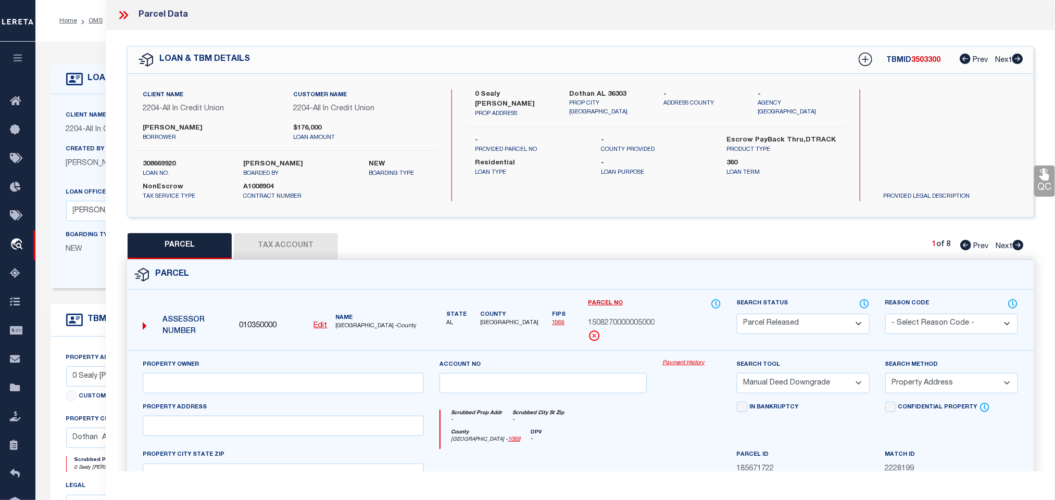
click at [915, 324] on select "- Select Reason Code - 099 - Other (Provide additional detail) ACT - Agency Cha…" at bounding box center [951, 324] width 133 height 20
click at [885, 315] on select "- Select Reason Code - 099 - Other (Provide additional detail) ACT - Agency Cha…" at bounding box center [951, 324] width 133 height 20
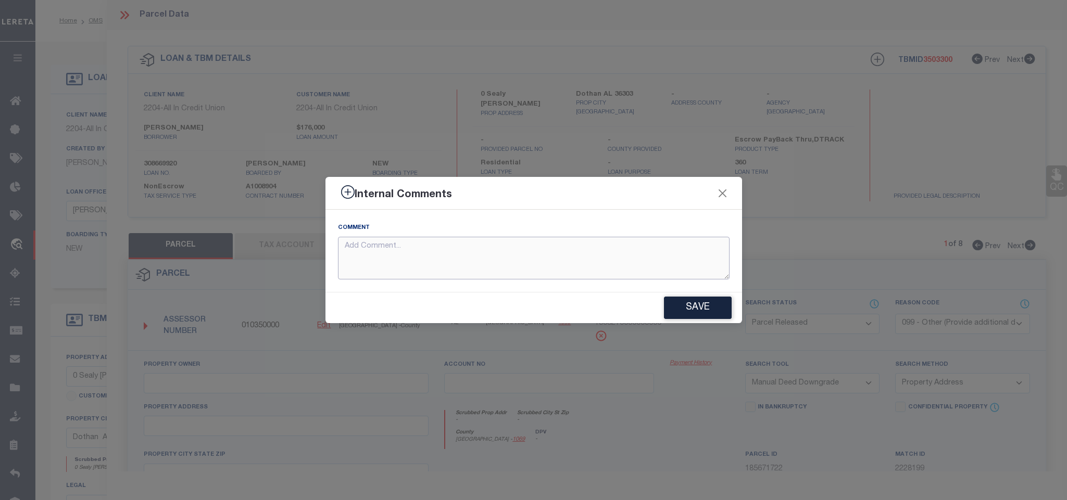
click at [479, 254] on textarea at bounding box center [534, 258] width 392 height 43
paste textarea "Parcel not needed"
click at [683, 311] on button "Save" at bounding box center [698, 308] width 68 height 22
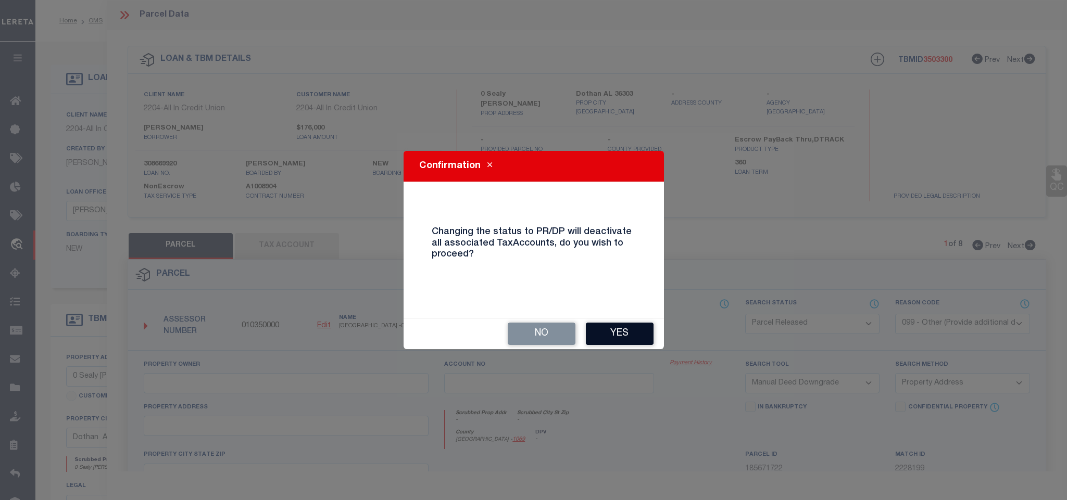
click at [622, 330] on button "Yes" at bounding box center [620, 334] width 68 height 22
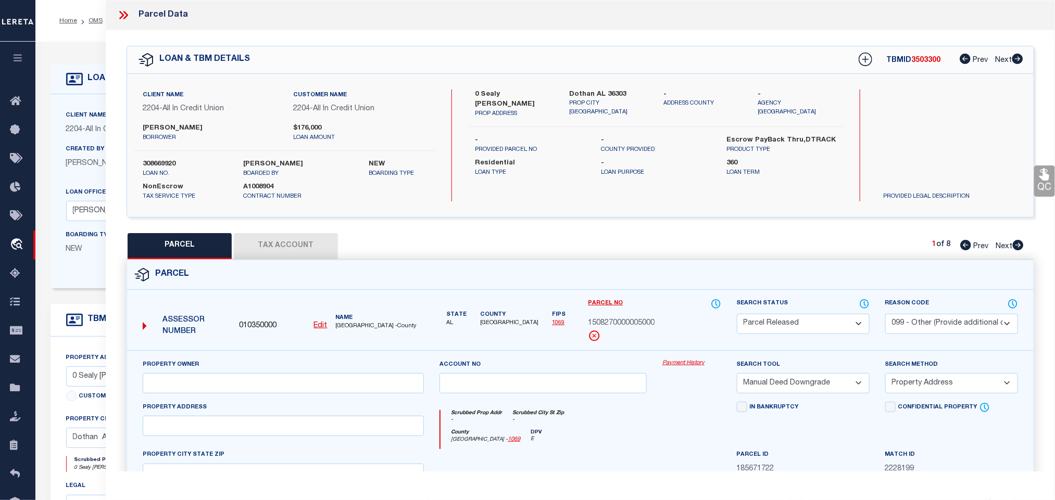
click at [121, 15] on icon at bounding box center [124, 15] width 14 height 14
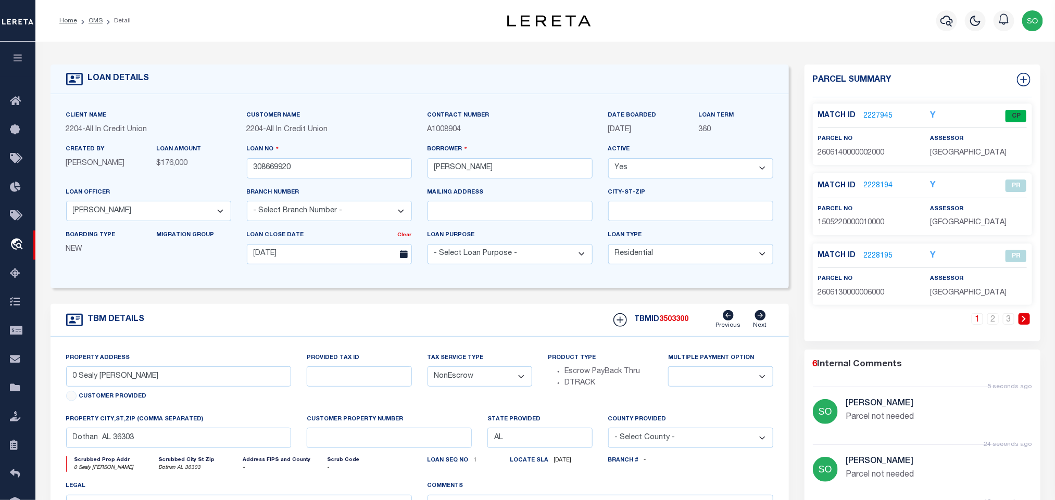
click at [1024, 322] on icon at bounding box center [1024, 319] width 5 height 6
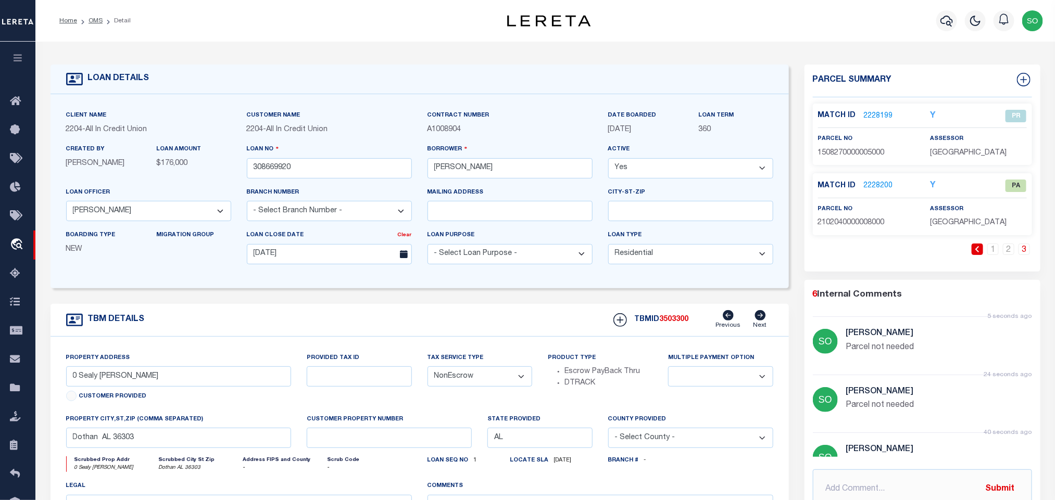
click at [883, 188] on link "2228200" at bounding box center [878, 186] width 29 height 11
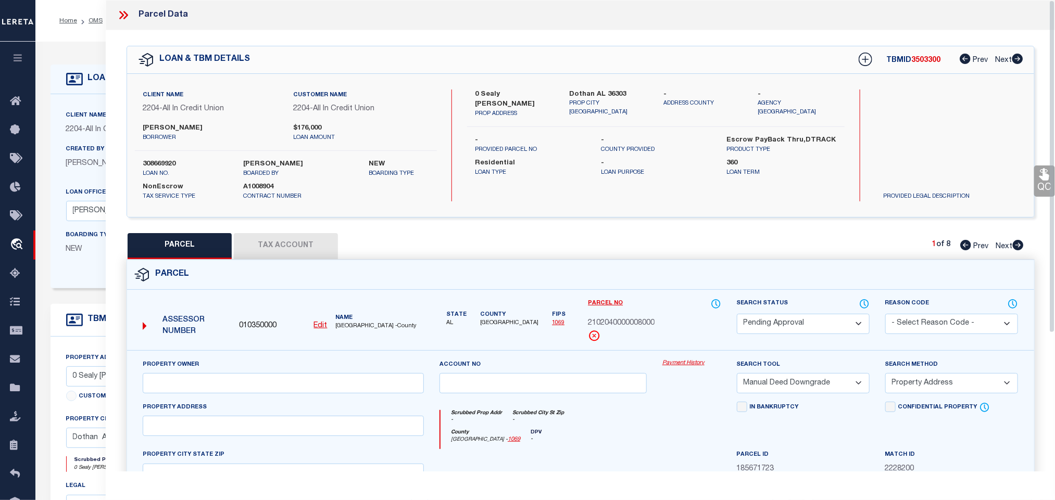
drag, startPoint x: 765, startPoint y: 326, endPoint x: 766, endPoint y: 317, distance: 8.5
click at [765, 326] on select "Automated Search Bad Parcel Complete Duplicate Parcel High Dollar Reporting In …" at bounding box center [803, 324] width 133 height 20
click at [737, 315] on select "Automated Search Bad Parcel Complete Duplicate Parcel High Dollar Reporting In …" at bounding box center [803, 324] width 133 height 20
click at [922, 319] on select "- Select Reason Code - 099 - Other (Provide additional detail) ACT - Agency Cha…" at bounding box center [951, 324] width 133 height 20
click at [885, 315] on select "- Select Reason Code - 099 - Other (Provide additional detail) ACT - Agency Cha…" at bounding box center [951, 324] width 133 height 20
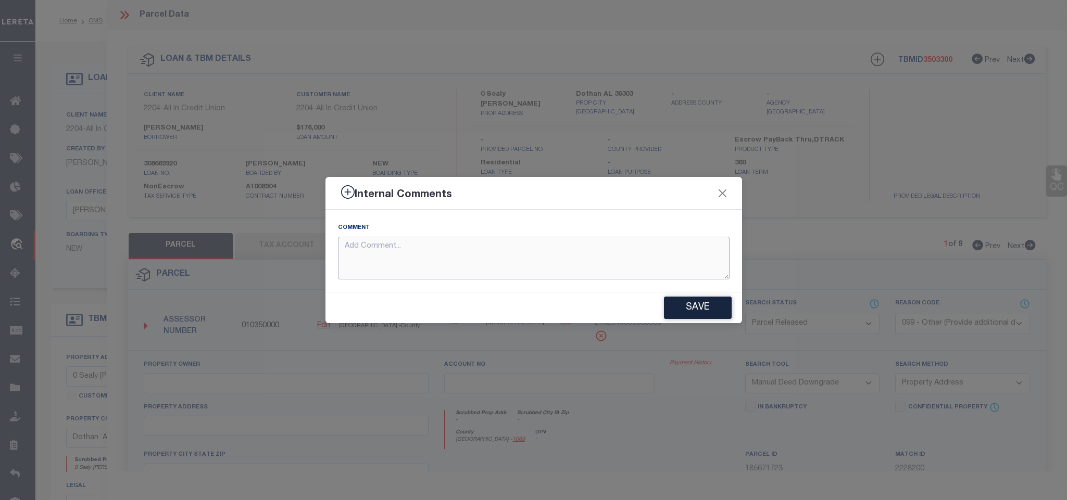
click at [617, 254] on textarea at bounding box center [534, 258] width 392 height 43
paste textarea "Parcel not needed"
click at [697, 308] on button "Save" at bounding box center [698, 308] width 68 height 22
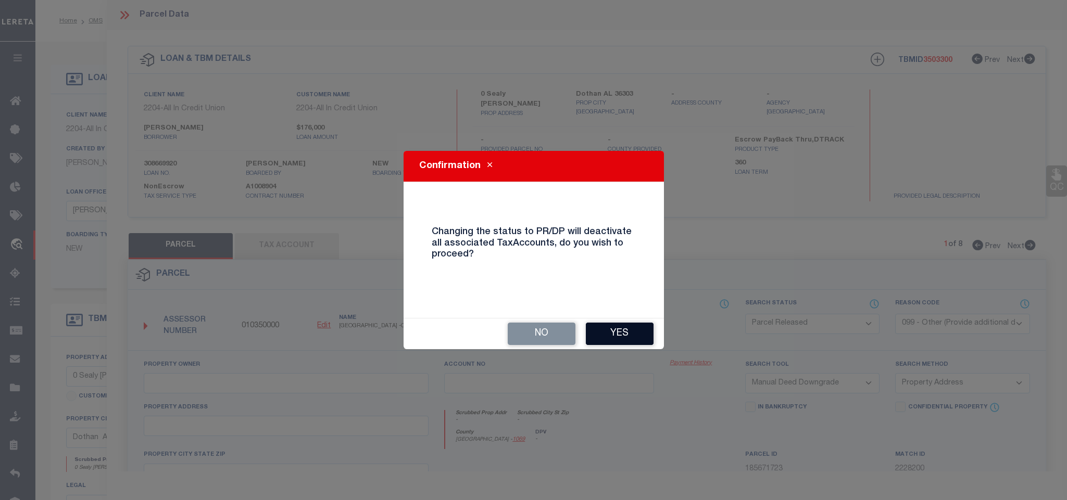
click at [622, 330] on button "Yes" at bounding box center [620, 334] width 68 height 22
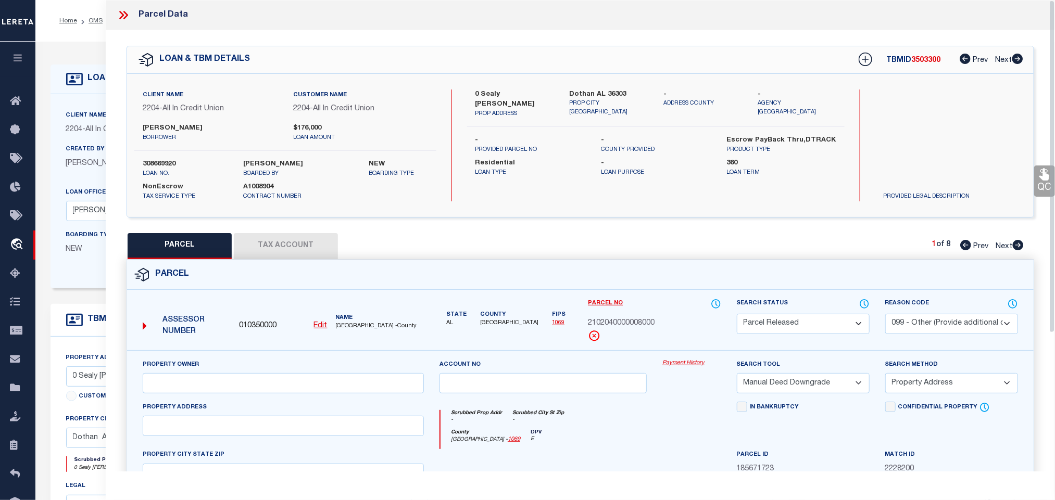
click at [129, 16] on icon at bounding box center [124, 15] width 14 height 14
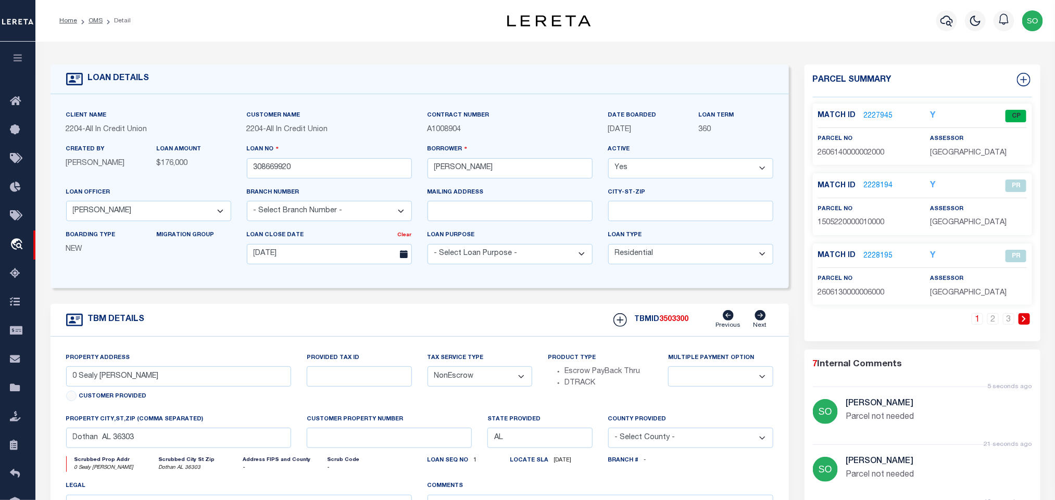
click at [1027, 321] on link at bounding box center [1024, 319] width 11 height 11
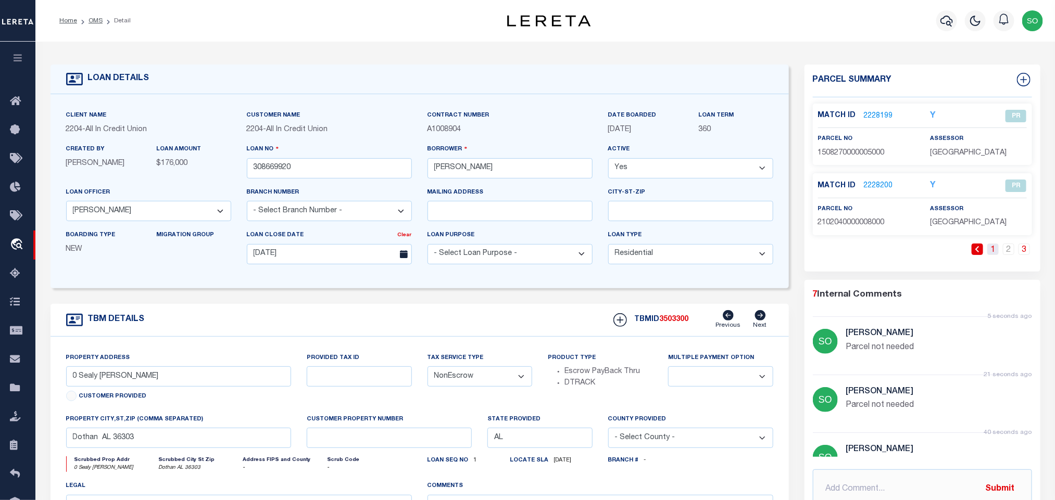
click at [994, 251] on link "1" at bounding box center [992, 249] width 11 height 11
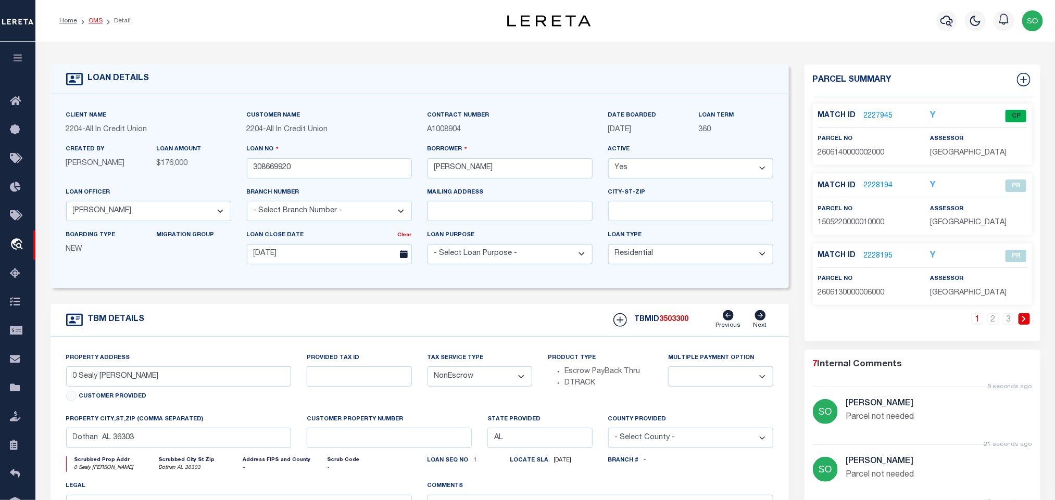
click at [95, 22] on link "OMS" at bounding box center [96, 21] width 14 height 6
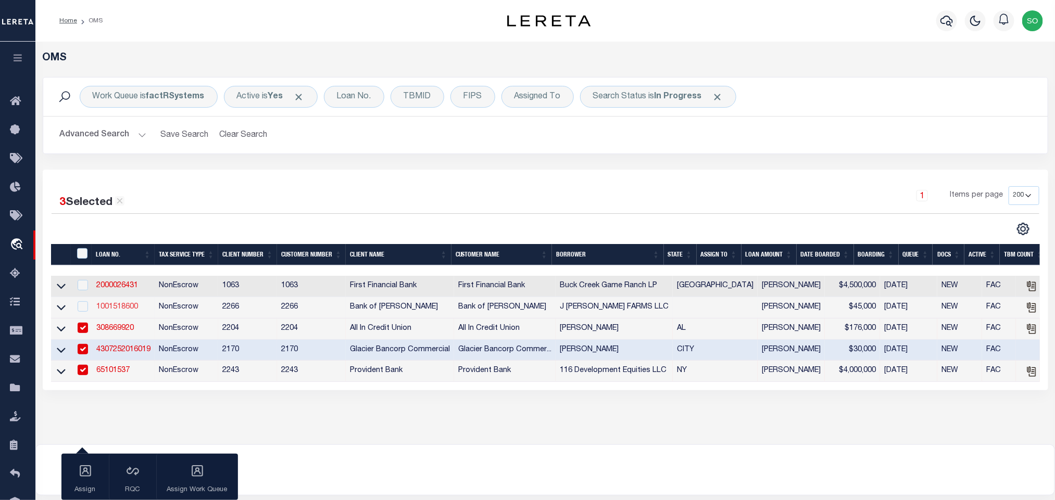
click at [122, 308] on link "1001518600" at bounding box center [117, 307] width 42 height 7
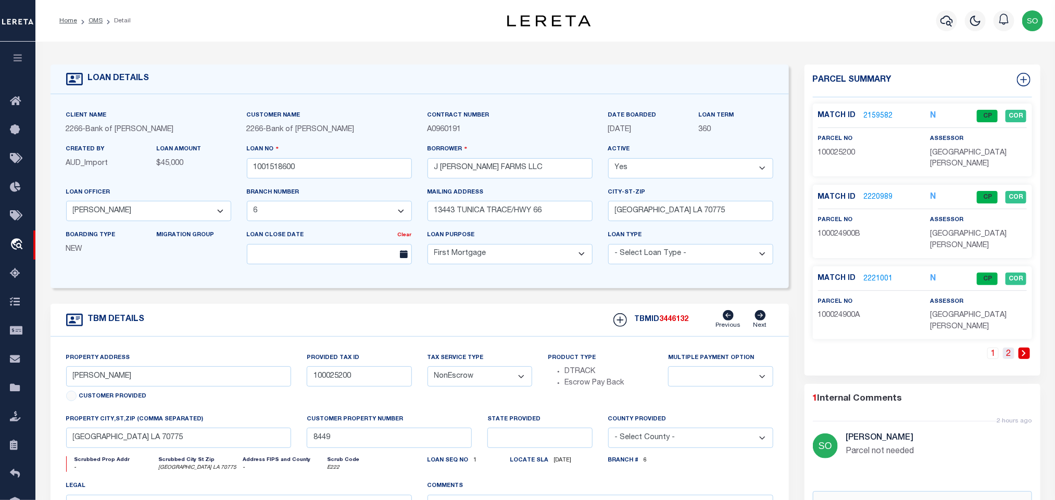
click at [1008, 348] on link "2" at bounding box center [1008, 353] width 11 height 11
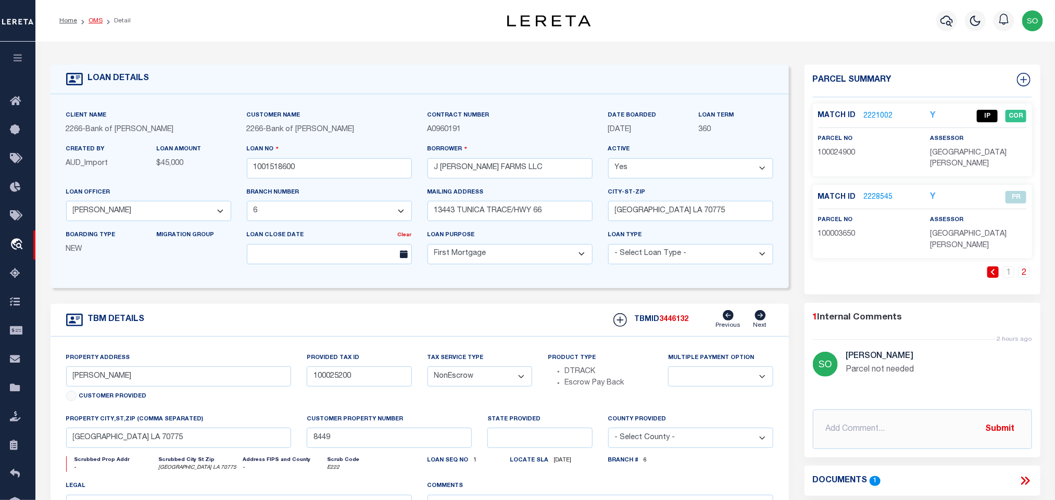
click at [91, 21] on link "OMS" at bounding box center [96, 21] width 14 height 6
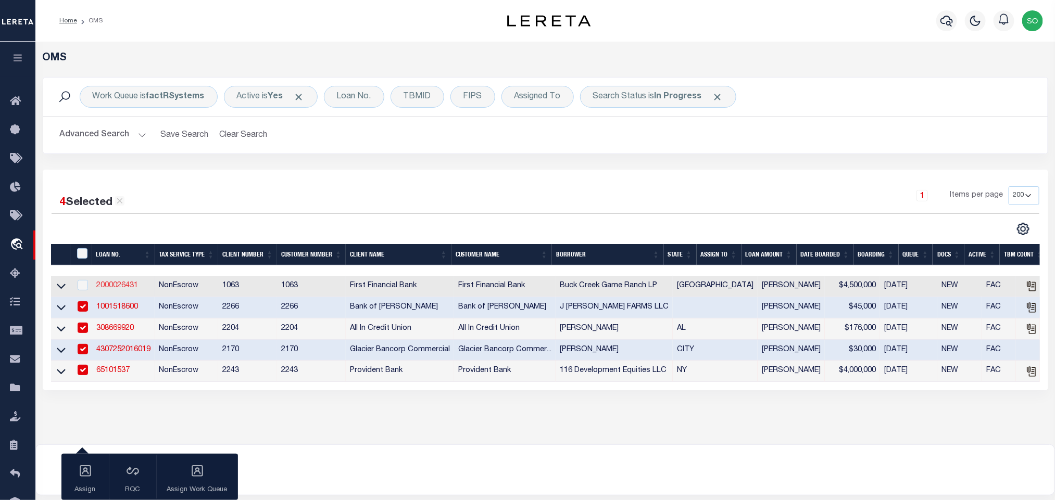
click at [116, 286] on link "2000026431" at bounding box center [117, 285] width 42 height 7
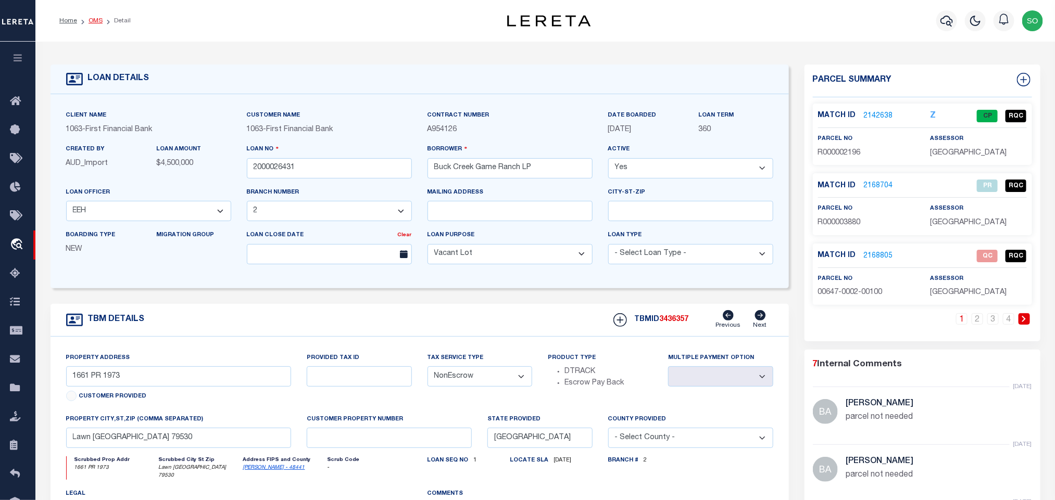
click at [95, 19] on link "OMS" at bounding box center [96, 21] width 14 height 6
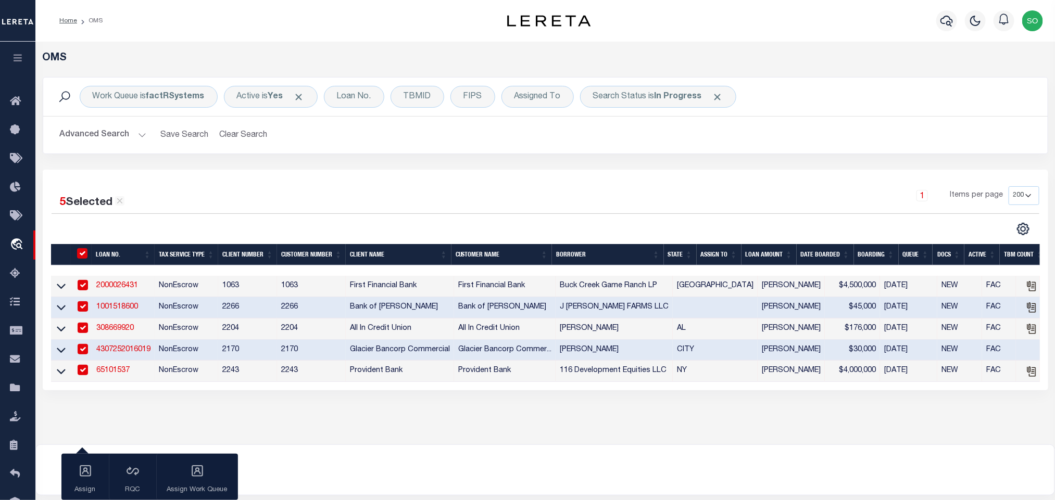
click at [95, 136] on button "Advanced Search" at bounding box center [103, 135] width 86 height 20
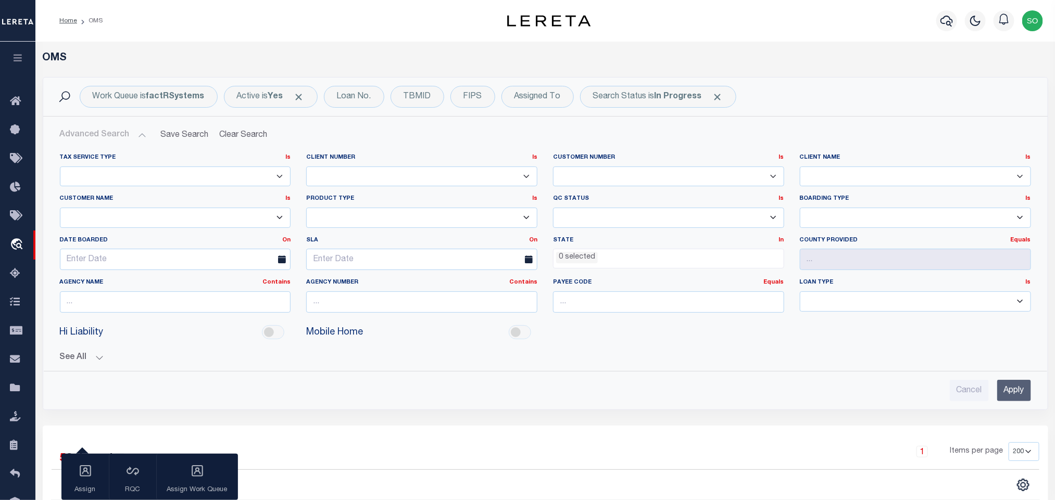
click at [1020, 392] on input "Apply" at bounding box center [1014, 390] width 34 height 21
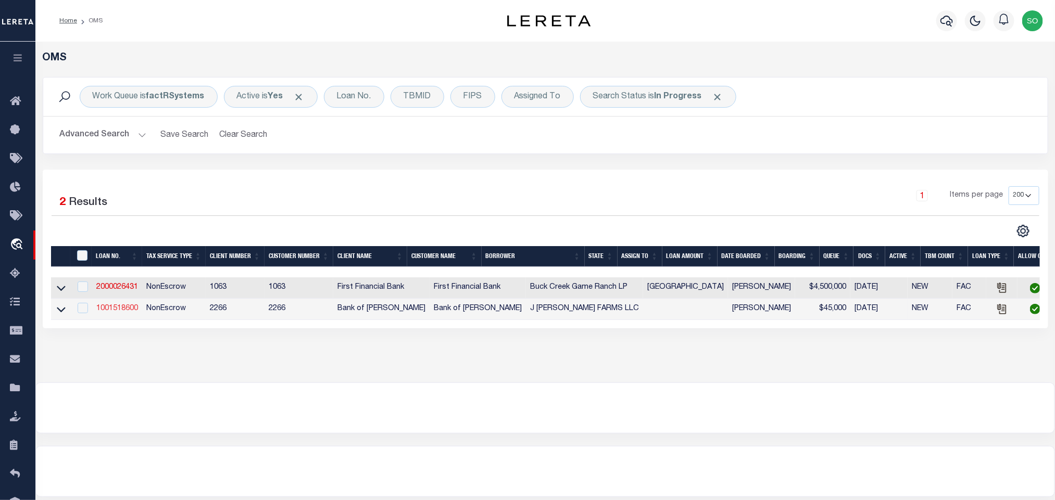
click at [123, 311] on link "1001518600" at bounding box center [117, 308] width 42 height 7
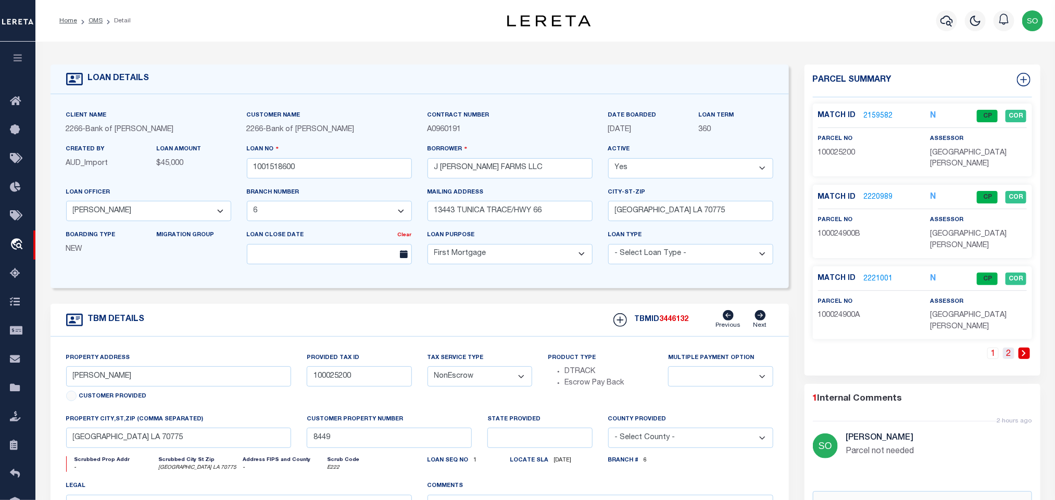
click at [1011, 348] on link "2" at bounding box center [1008, 353] width 11 height 11
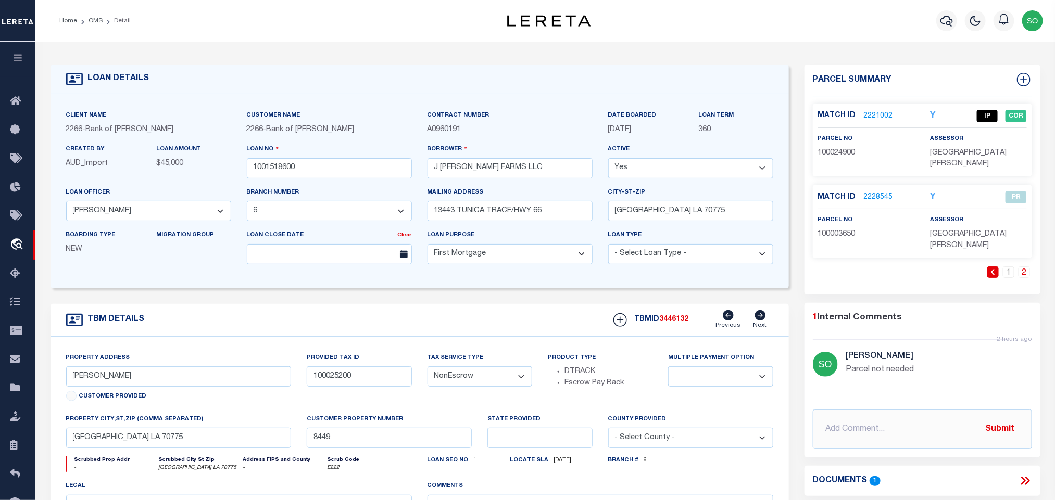
click at [869, 113] on link "2221002" at bounding box center [878, 116] width 29 height 11
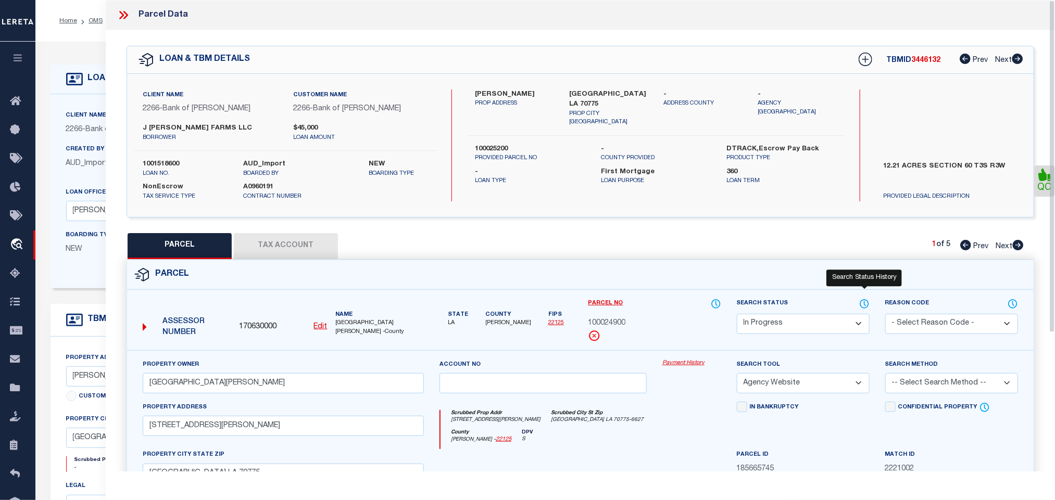
click at [868, 305] on icon at bounding box center [864, 304] width 8 height 8
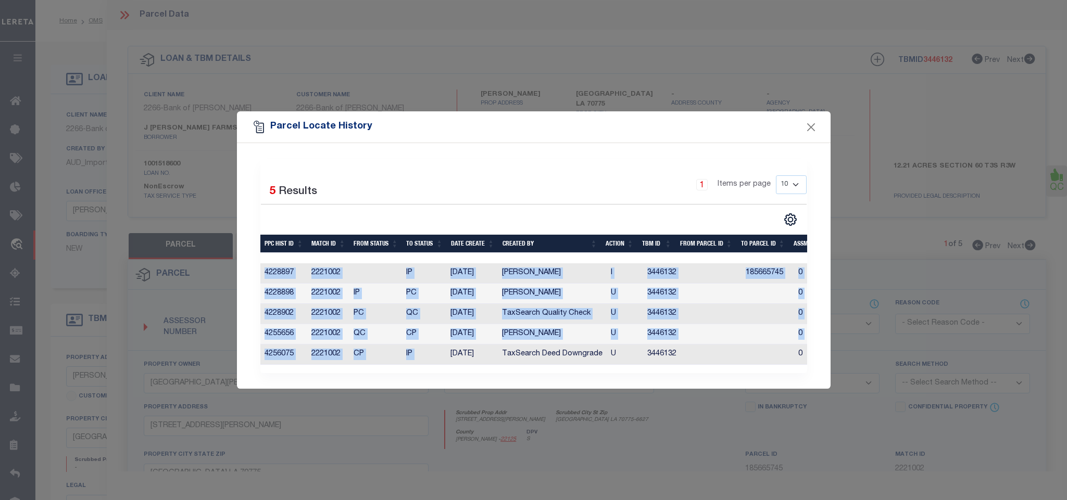
drag, startPoint x: 452, startPoint y: 352, endPoint x: 572, endPoint y: 364, distance: 120.4
click at [572, 364] on div "PPC Hist Id Match Id From Status To Status Date Create Created By Action TBM ID…" at bounding box center [533, 314] width 547 height 101
click at [572, 379] on div "Selected 5 Results 1 Items per page 10 25 50 100" at bounding box center [534, 266] width 594 height 246
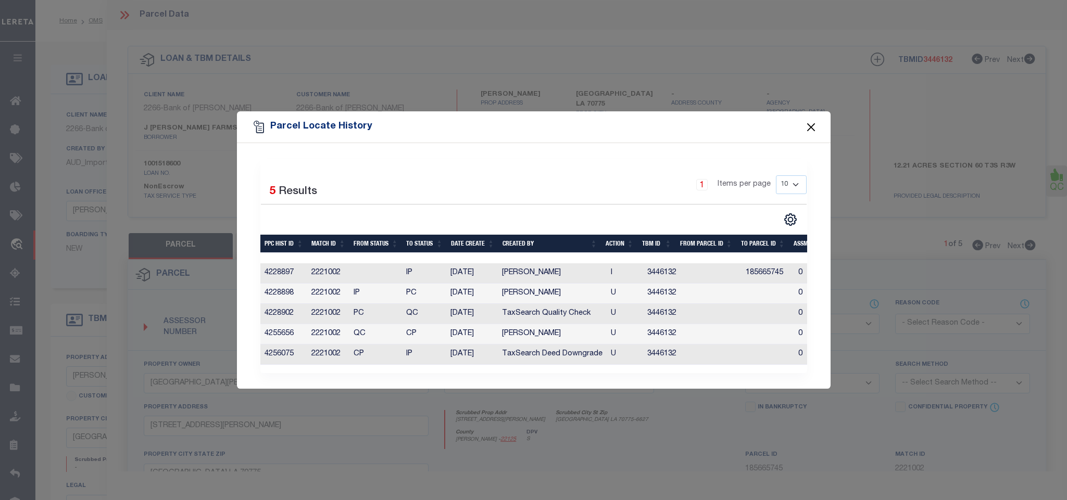
click at [810, 126] on button "Close" at bounding box center [811, 127] width 14 height 14
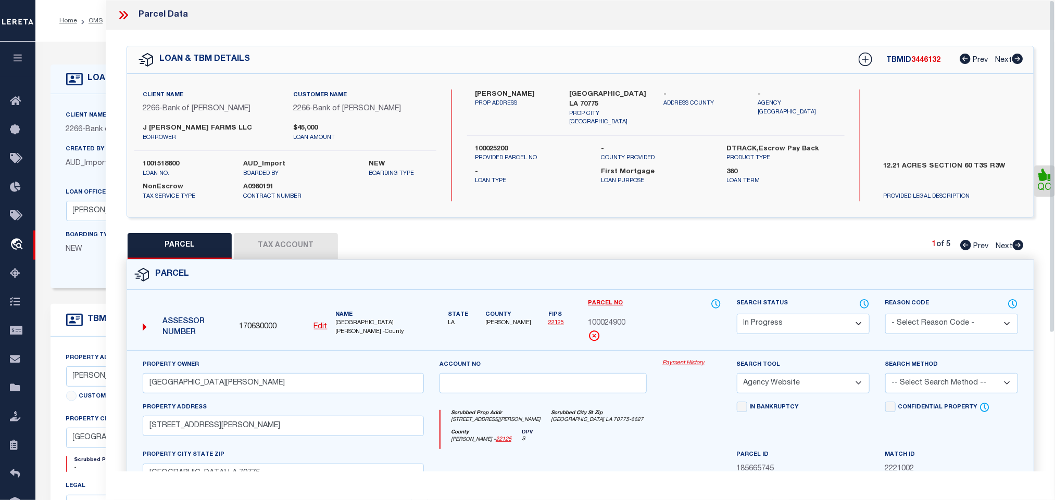
click at [122, 18] on icon at bounding box center [124, 15] width 14 height 14
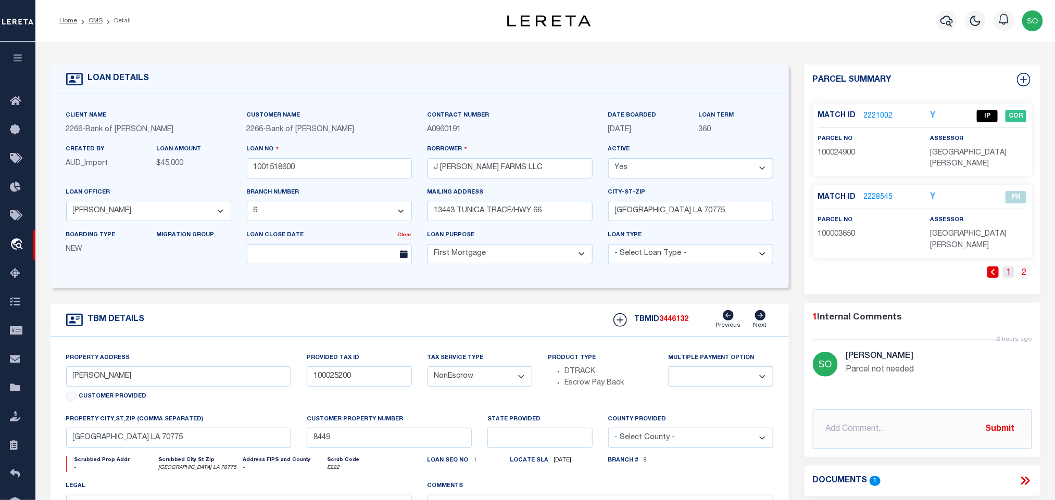
click at [1008, 267] on link "1" at bounding box center [1008, 272] width 11 height 11
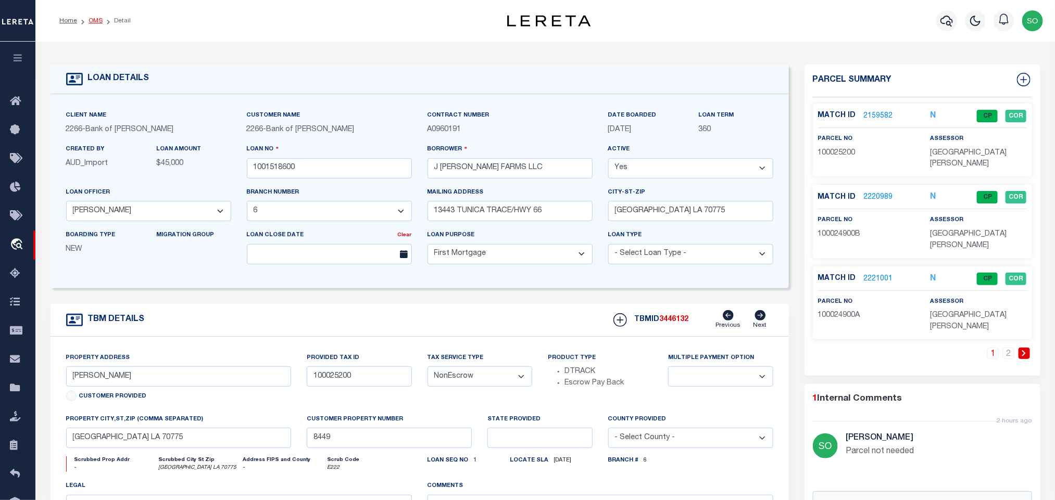
click at [91, 18] on link "OMS" at bounding box center [96, 21] width 14 height 6
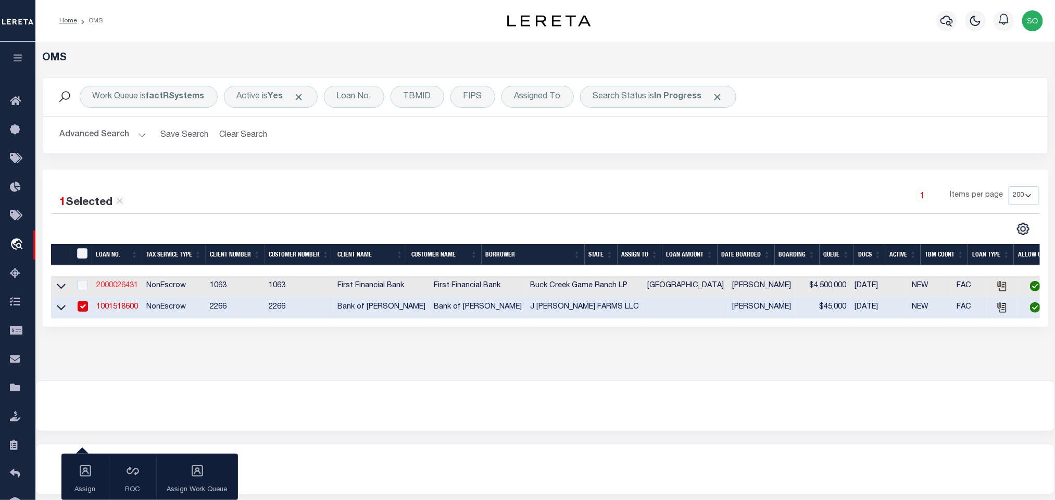
click at [109, 287] on link "2000026431" at bounding box center [117, 285] width 42 height 7
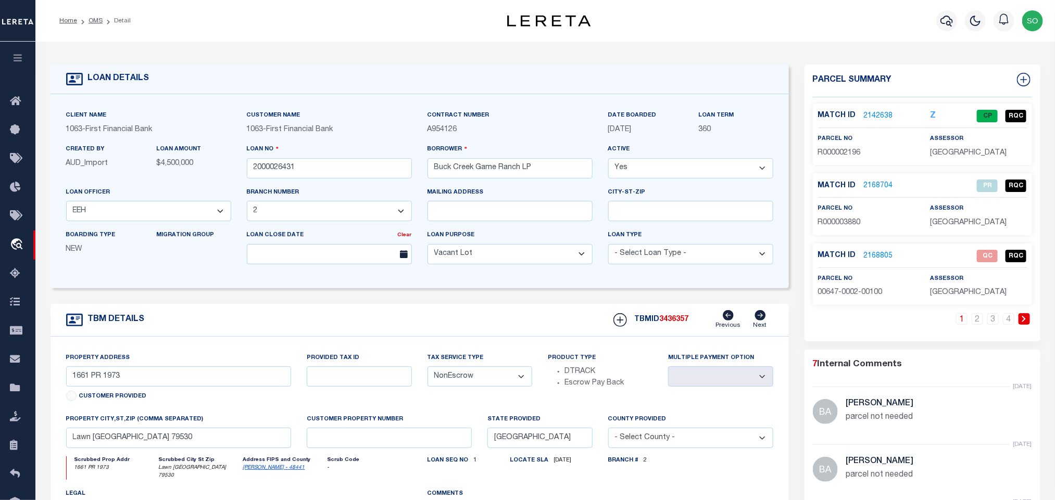
click at [1025, 319] on icon at bounding box center [1024, 319] width 5 height 6
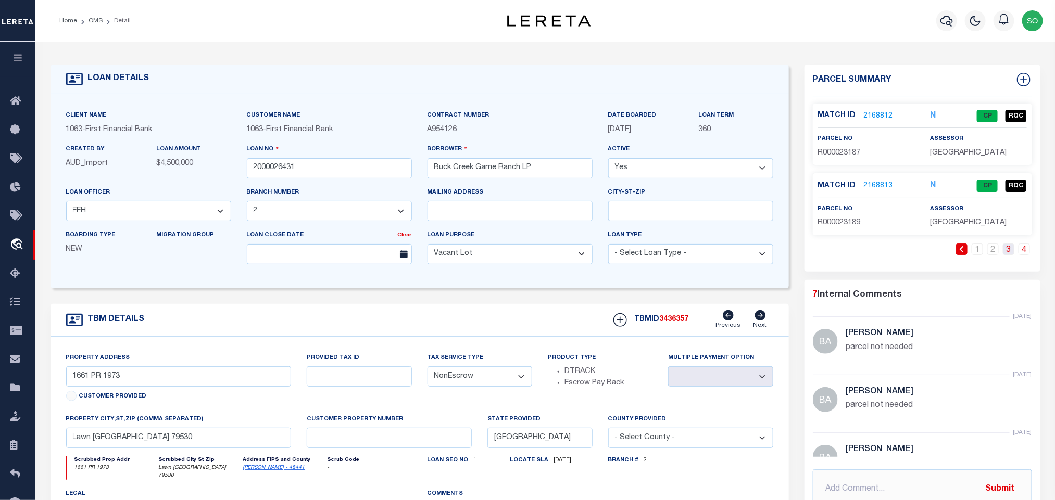
click at [1005, 254] on link "3" at bounding box center [1008, 249] width 11 height 11
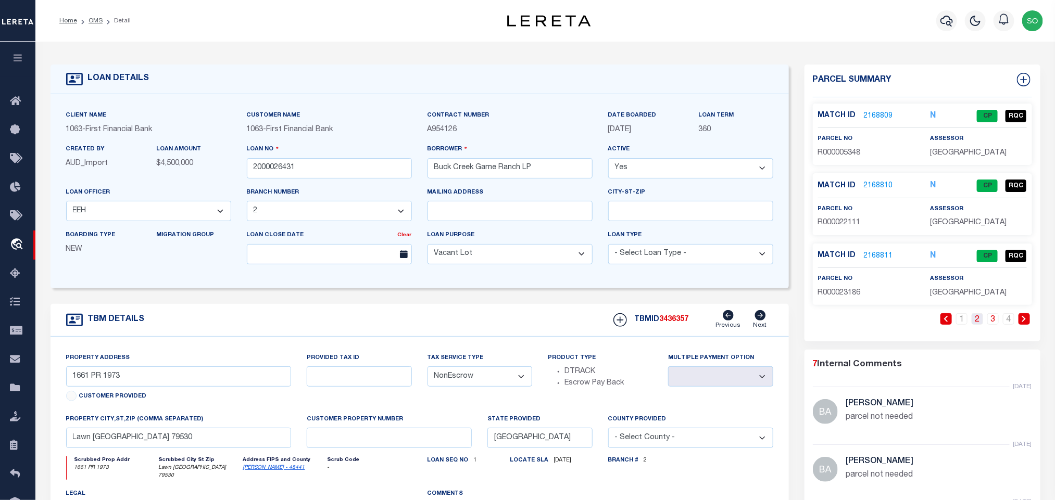
click at [977, 324] on link "2" at bounding box center [977, 319] width 11 height 11
click at [961, 324] on link "1" at bounding box center [961, 319] width 11 height 11
click at [94, 21] on link "OMS" at bounding box center [96, 21] width 14 height 6
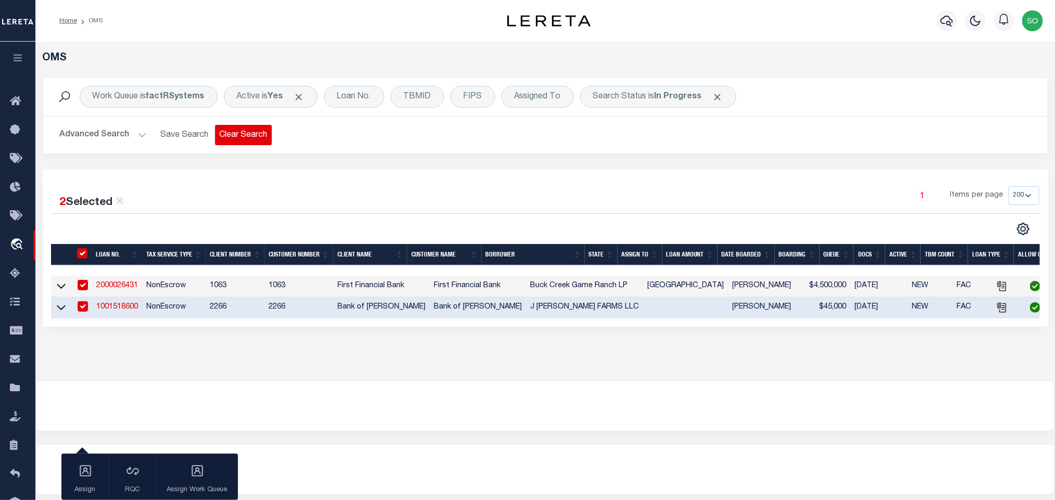
click at [252, 138] on button "Clear Search" at bounding box center [243, 135] width 57 height 20
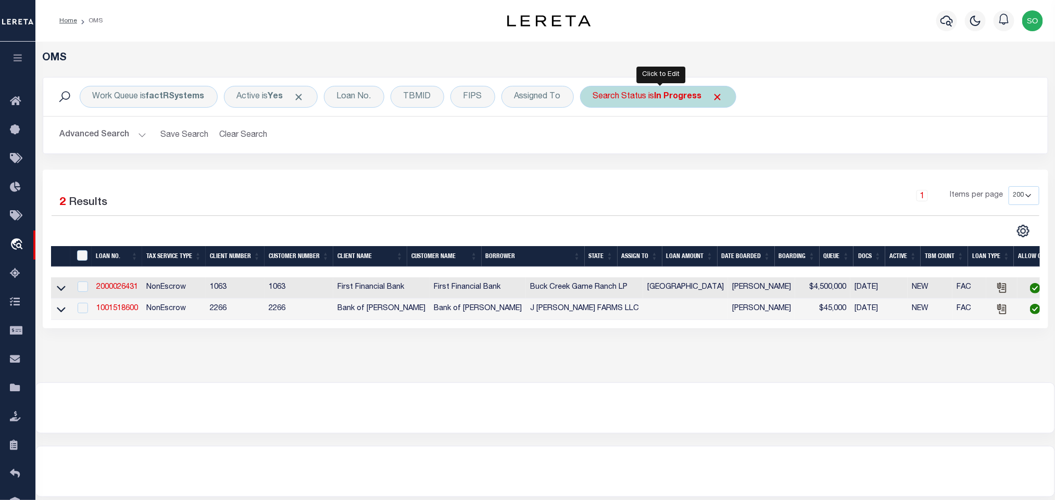
click at [673, 99] on b "In Progress" at bounding box center [678, 97] width 47 height 8
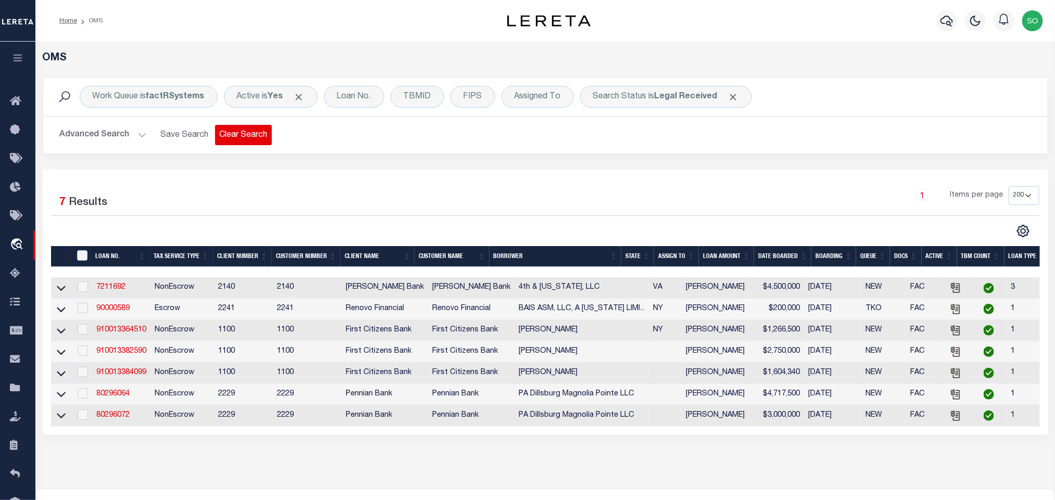
click at [247, 135] on button "Clear Search" at bounding box center [243, 135] width 57 height 20
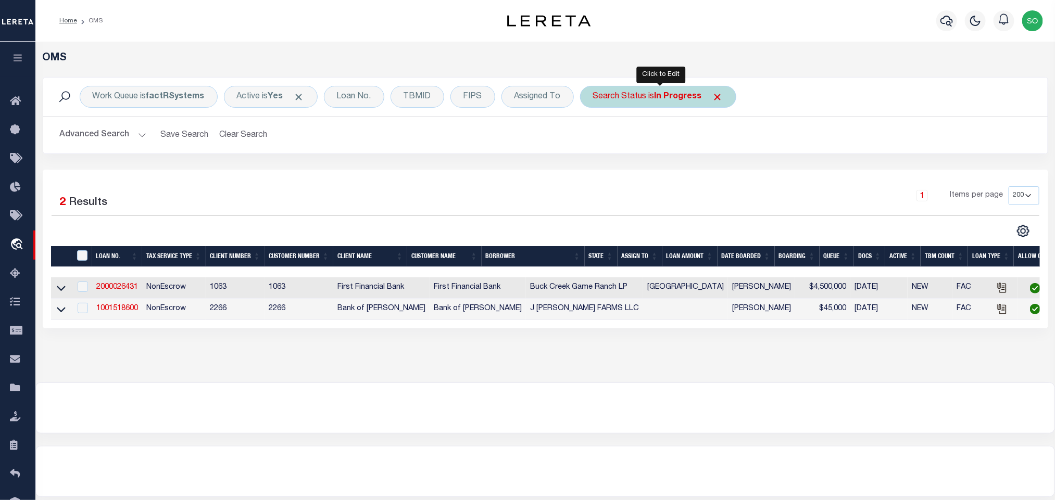
click at [669, 100] on b "In Progress" at bounding box center [678, 97] width 47 height 8
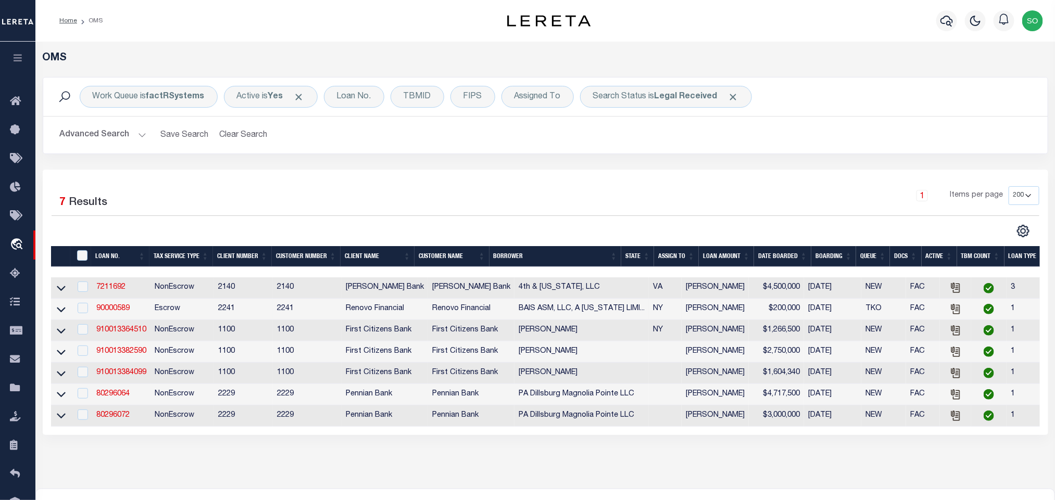
scroll to position [78, 0]
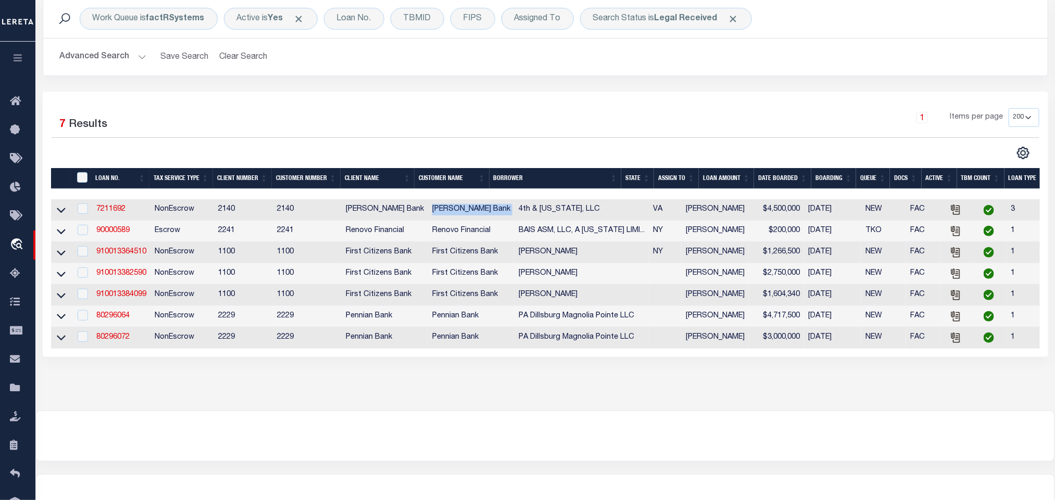
drag, startPoint x: 420, startPoint y: 212, endPoint x: 496, endPoint y: 212, distance: 75.5
click at [496, 212] on tr "7211692 NonEscrow 2140 2140 John Marshall Bank John Marshall Bank 4th & Pennsyl…" at bounding box center [608, 209] width 1114 height 21
click at [417, 113] on div "1 Items per page 10 25 50 100 200" at bounding box center [670, 121] width 737 height 27
click at [112, 213] on link "7211692" at bounding box center [110, 209] width 29 height 7
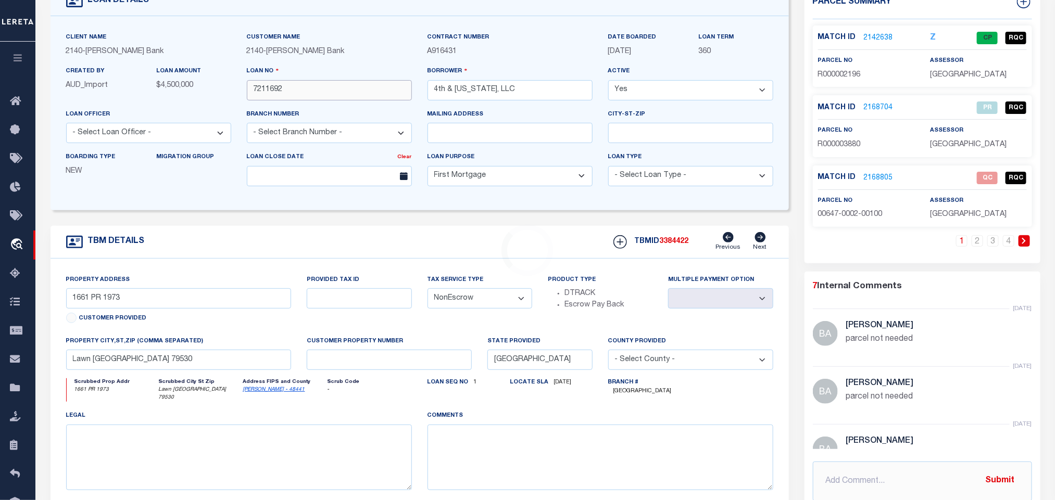
click at [269, 101] on input "7211692" at bounding box center [329, 90] width 165 height 20
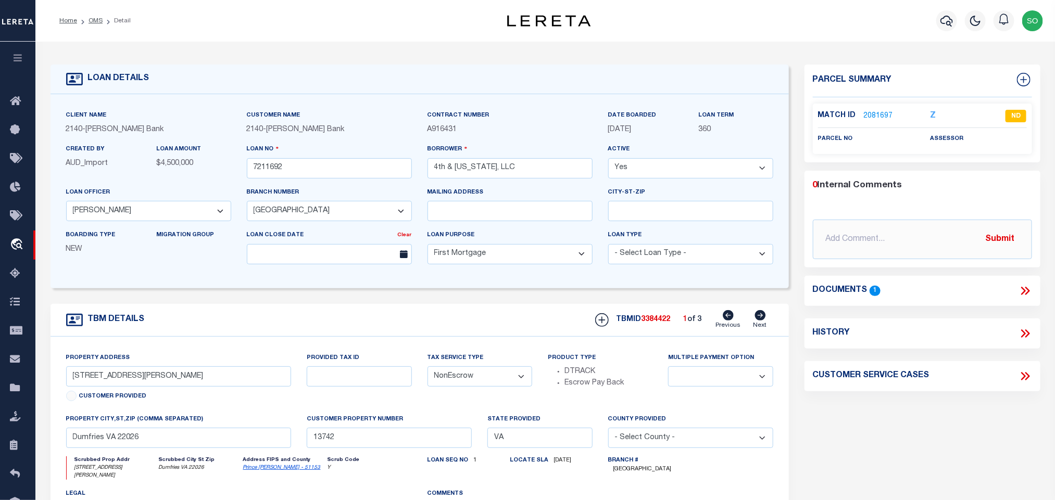
drag, startPoint x: 765, startPoint y: 319, endPoint x: 917, endPoint y: 104, distance: 264.1
click at [765, 319] on icon at bounding box center [760, 315] width 11 height 10
click at [877, 116] on link "2081685" at bounding box center [878, 116] width 29 height 11
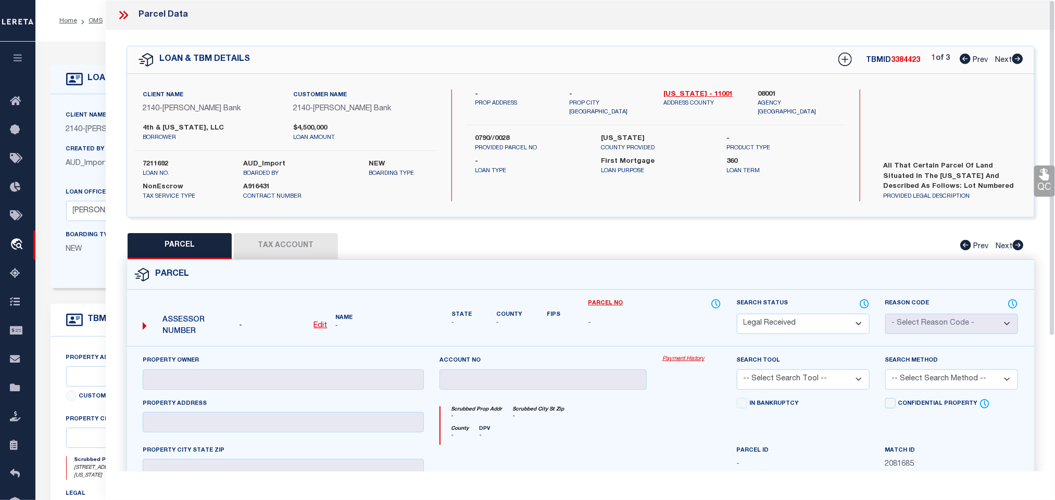
click at [795, 253] on div "PARCEL Tax Account Prev Next" at bounding box center [581, 246] width 908 height 26
click at [124, 13] on icon at bounding box center [124, 15] width 14 height 14
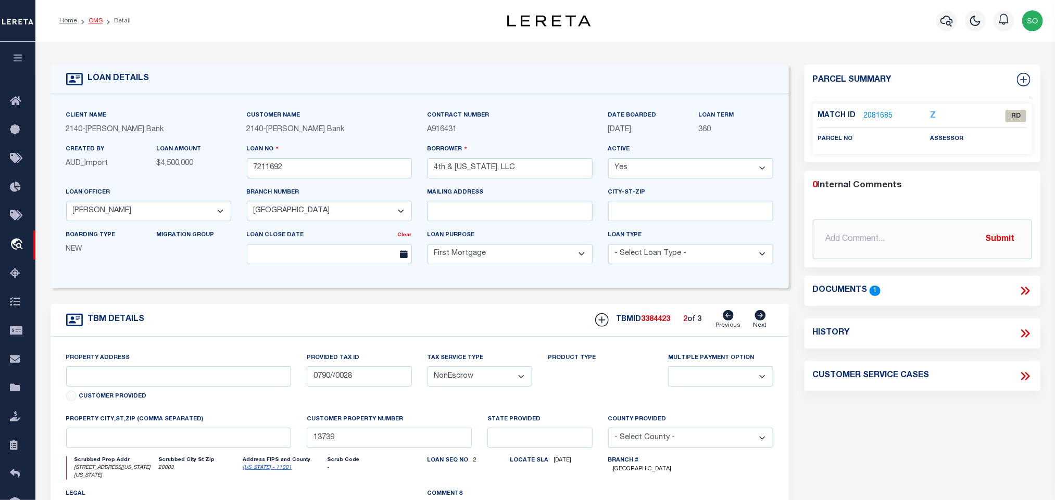
click at [94, 22] on link "OMS" at bounding box center [96, 21] width 14 height 6
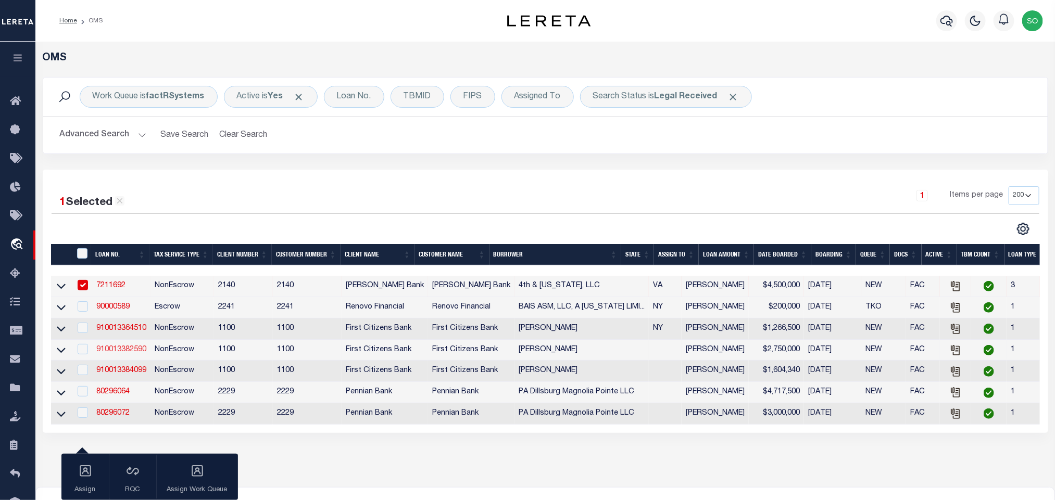
click at [124, 351] on link "910013382590" at bounding box center [121, 349] width 50 height 7
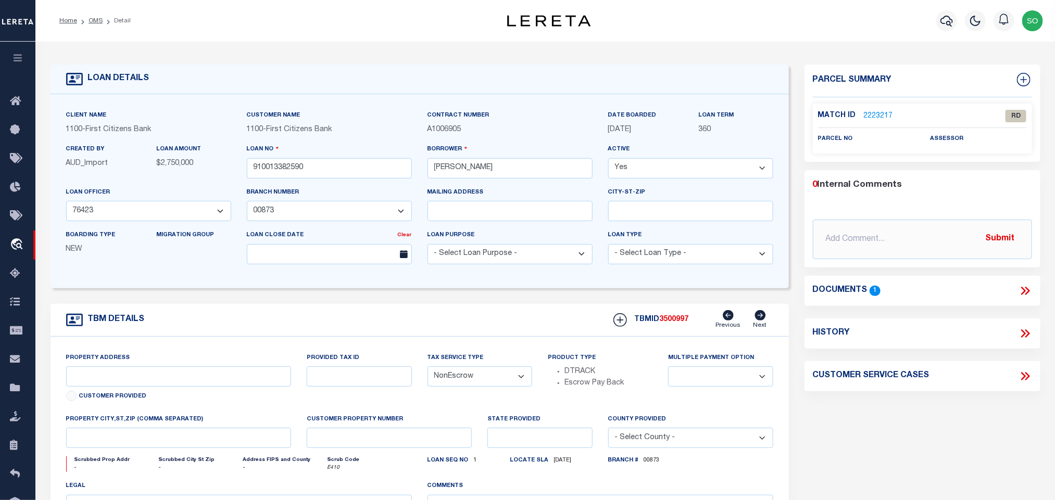
click at [1028, 293] on icon at bounding box center [1027, 291] width 5 height 8
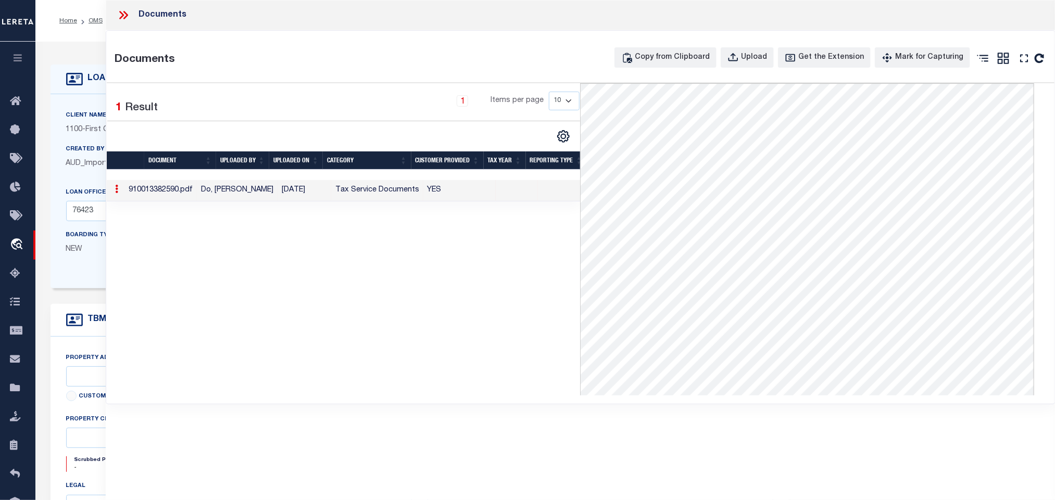
click at [119, 15] on icon at bounding box center [124, 15] width 14 height 14
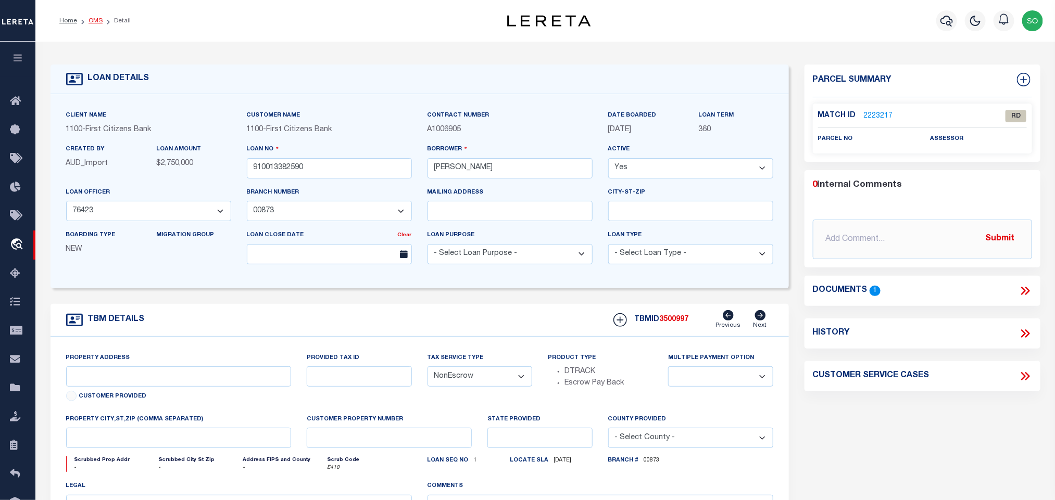
click at [94, 22] on link "OMS" at bounding box center [96, 21] width 14 height 6
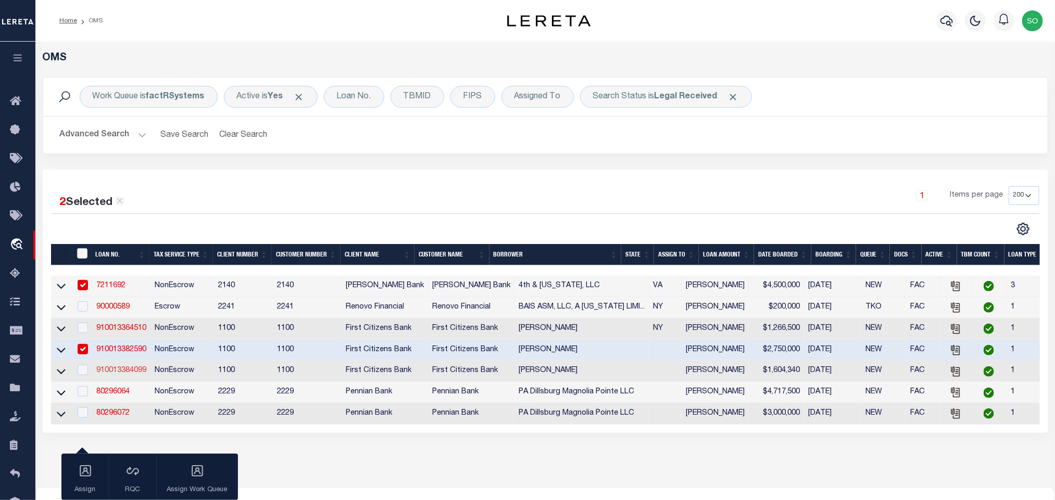
click at [118, 373] on link "910013384099" at bounding box center [121, 370] width 50 height 7
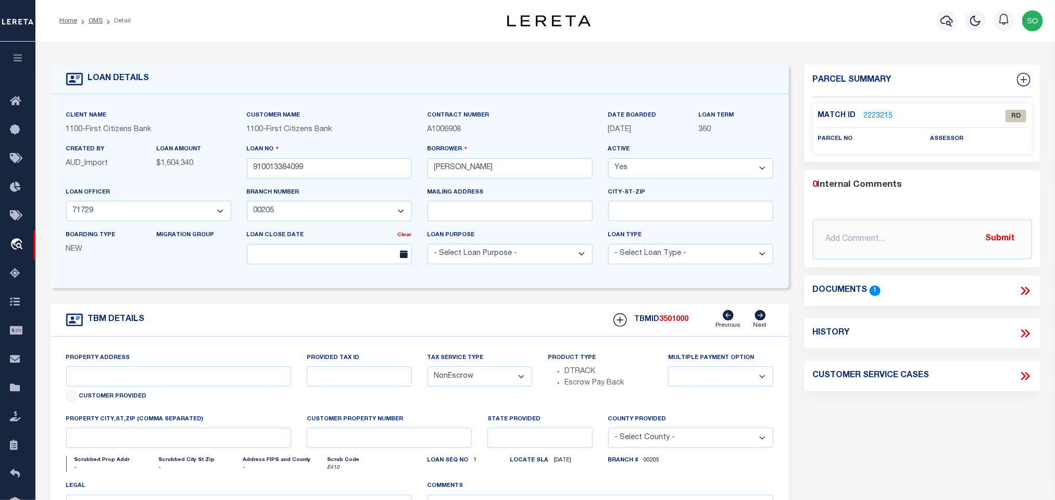
click at [1025, 287] on icon at bounding box center [1027, 291] width 5 height 8
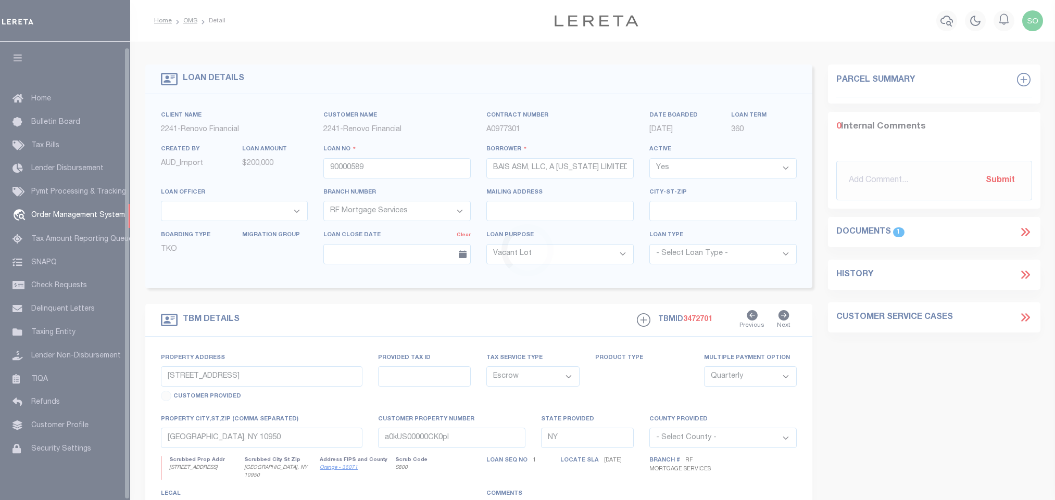
select select "14701"
select select "25067"
select select "400"
select select "Escrow"
select select "4"
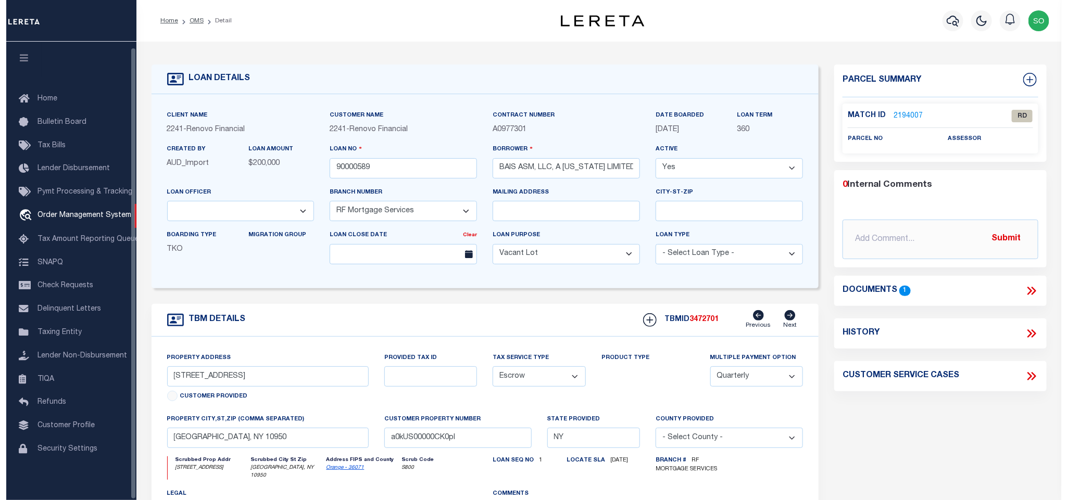
scroll to position [6, 0]
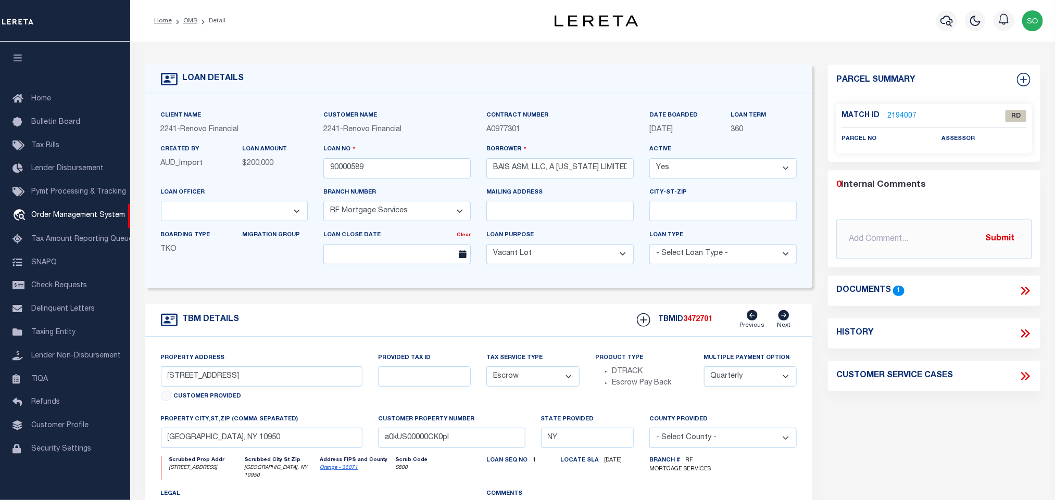
click at [1025, 293] on icon at bounding box center [1026, 291] width 14 height 14
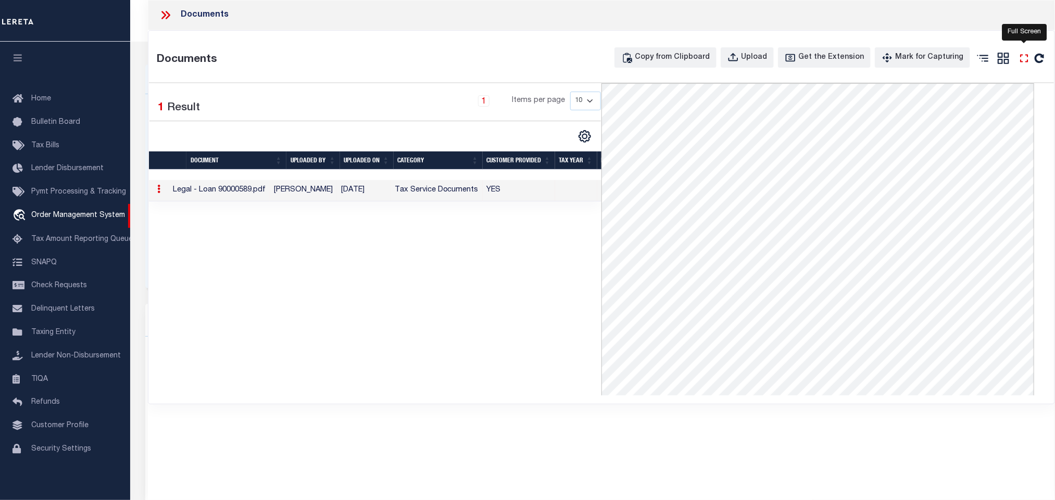
click at [1024, 58] on icon "" at bounding box center [1025, 59] width 14 height 14
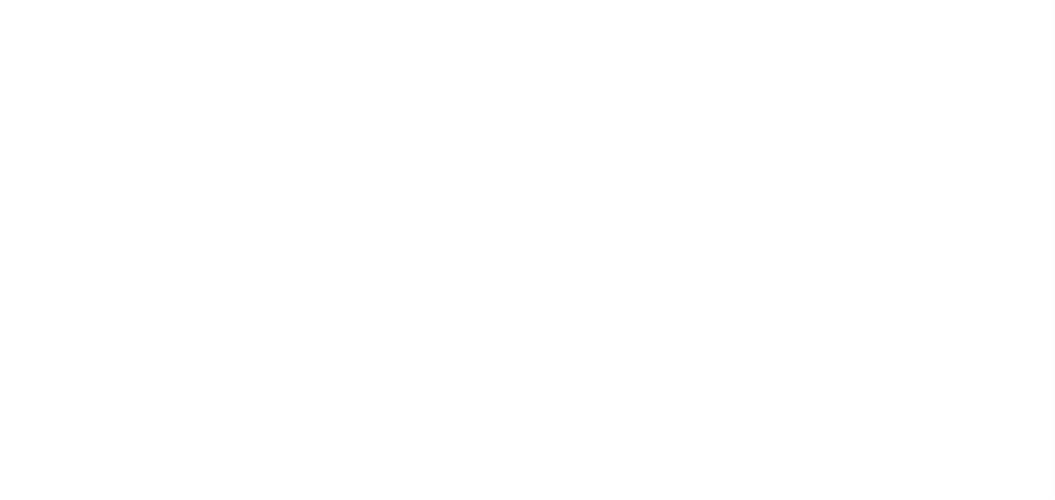
select select "92777"
select select "24377"
select select "NonEscrow"
select select "4"
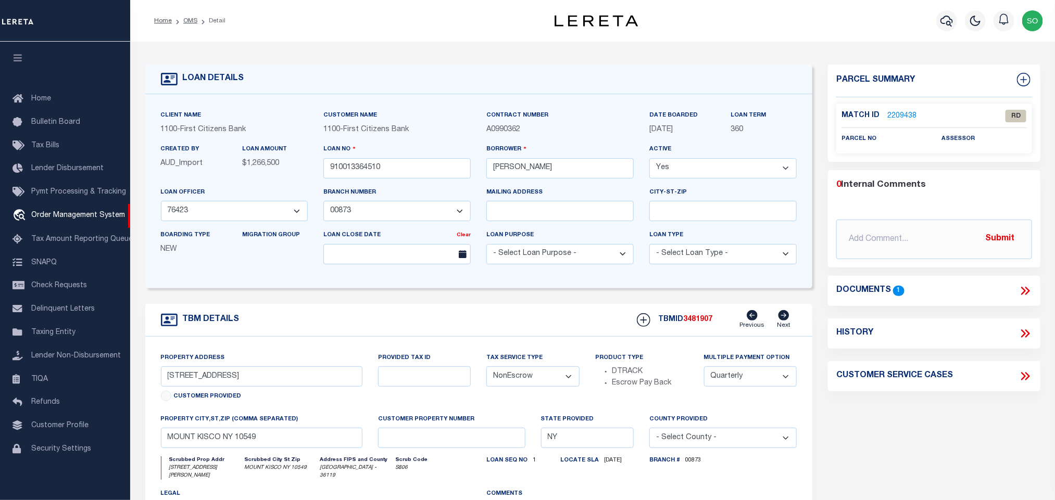
scroll to position [6, 0]
click at [1024, 290] on icon at bounding box center [1023, 291] width 5 height 8
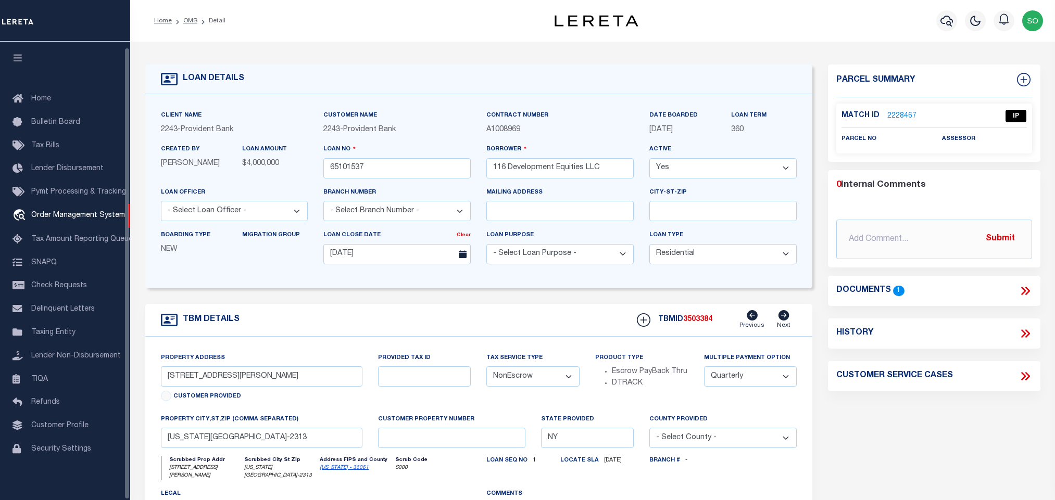
select select "10"
select select "NonEscrow"
select select "4"
click at [1025, 291] on icon at bounding box center [1026, 291] width 14 height 14
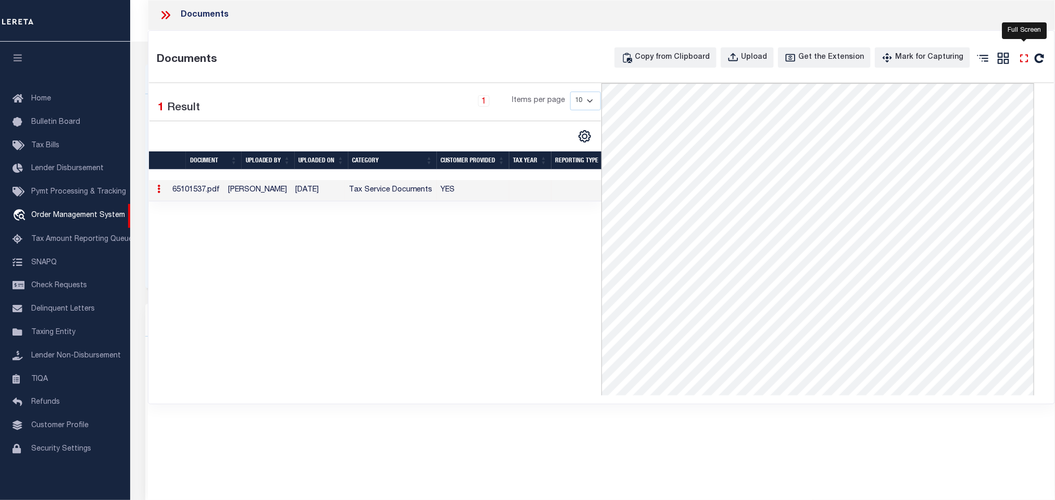
click at [1023, 62] on icon "" at bounding box center [1025, 59] width 14 height 14
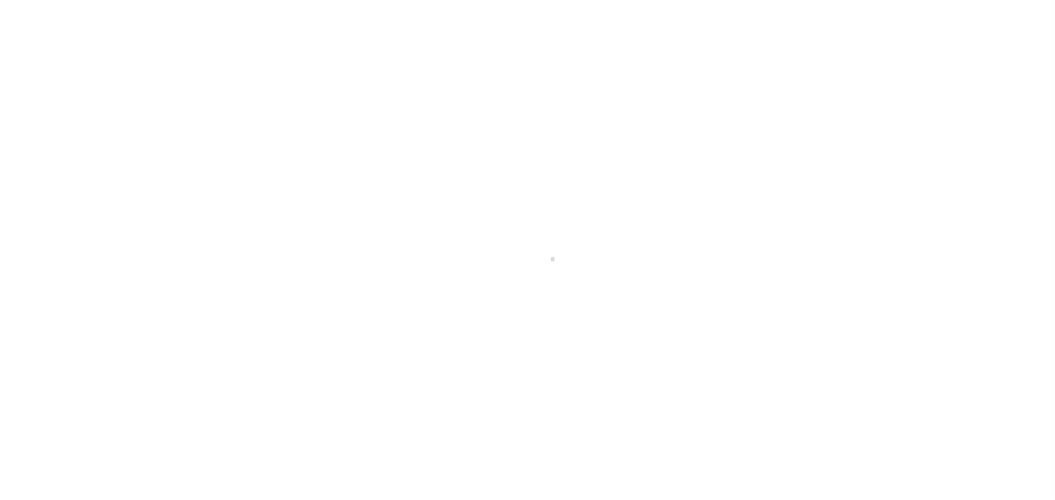
select select "10"
select select "NonEscrow"
select select
select select "44319"
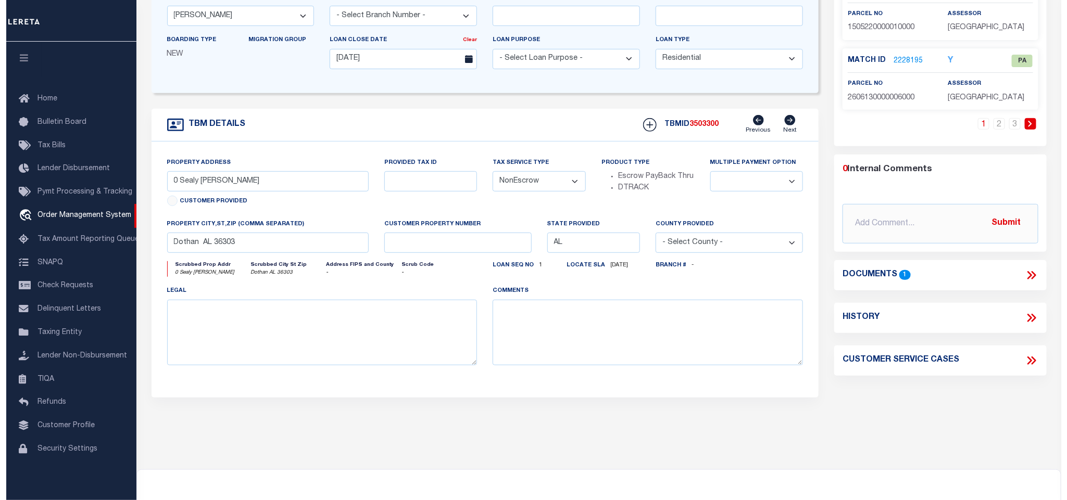
scroll to position [302, 0]
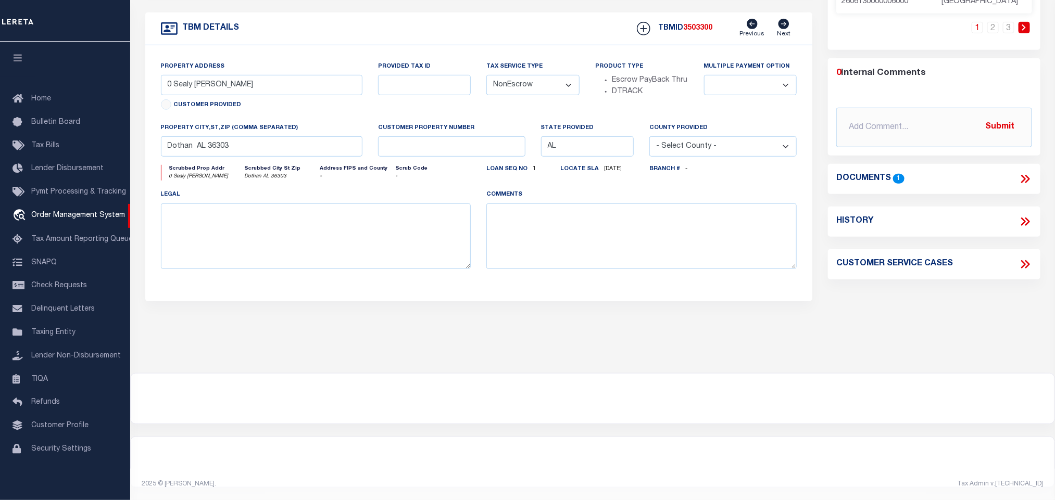
drag, startPoint x: 1023, startPoint y: 171, endPoint x: 1030, endPoint y: 173, distance: 7.3
click at [1023, 175] on icon at bounding box center [1023, 179] width 5 height 8
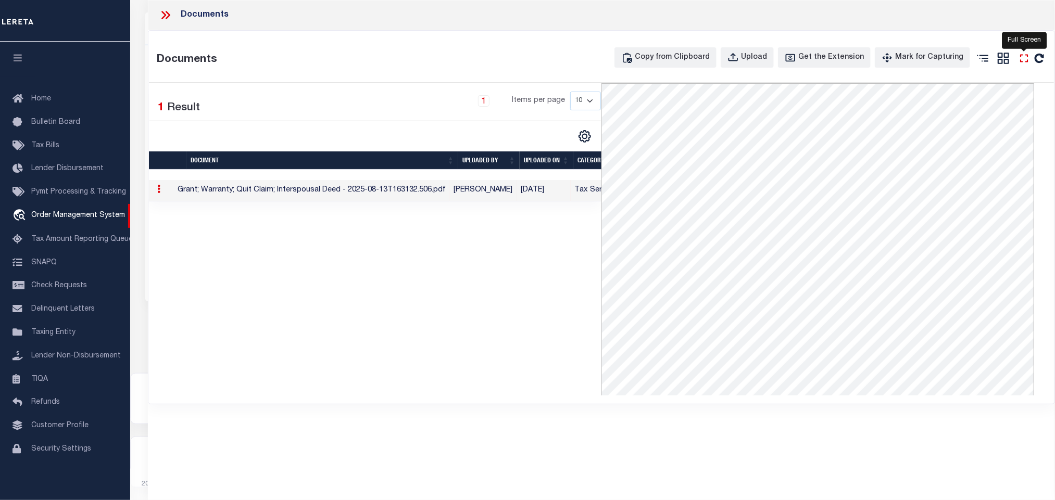
click at [1025, 59] on icon "" at bounding box center [1025, 59] width 14 height 14
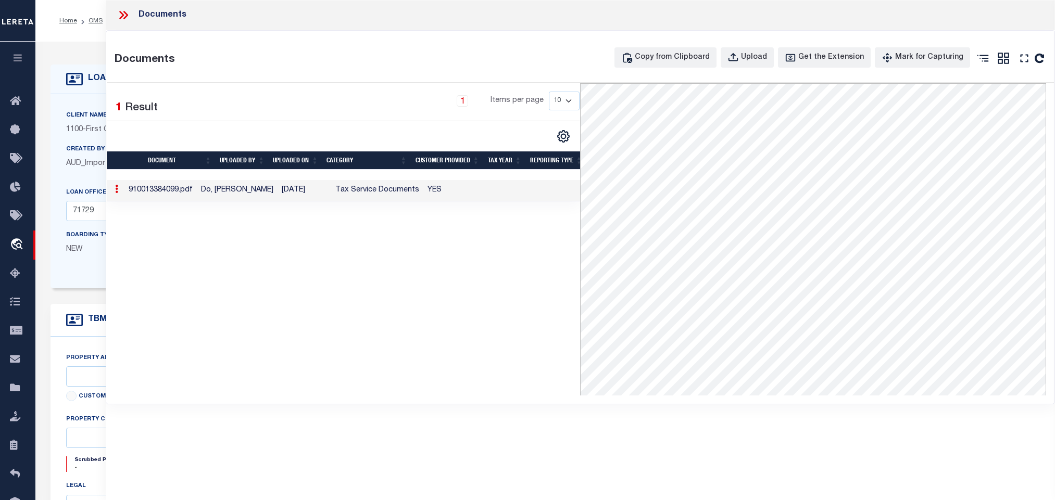
select select "200"
select select "92755"
select select "24363"
select select "NonEscrow"
click at [124, 16] on icon at bounding box center [124, 15] width 14 height 14
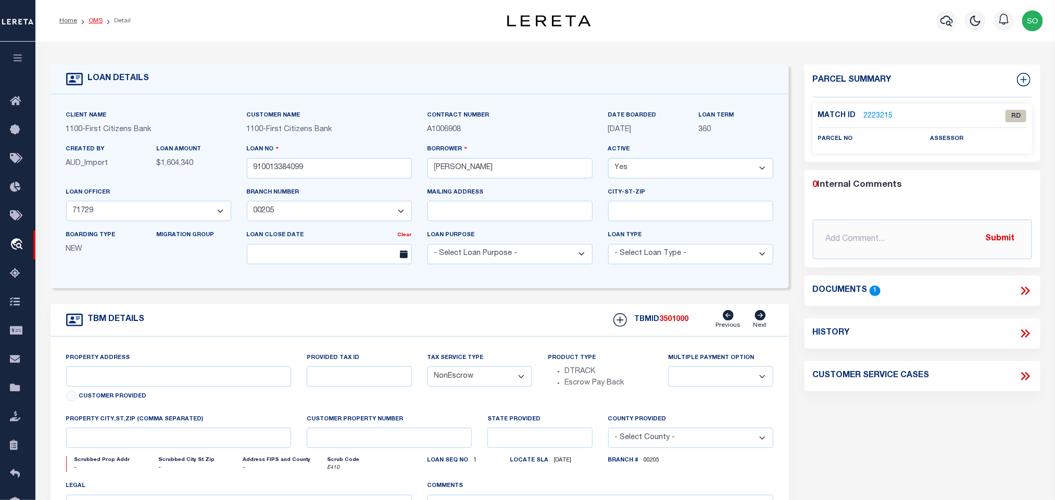
click at [95, 22] on link "OMS" at bounding box center [96, 21] width 14 height 6
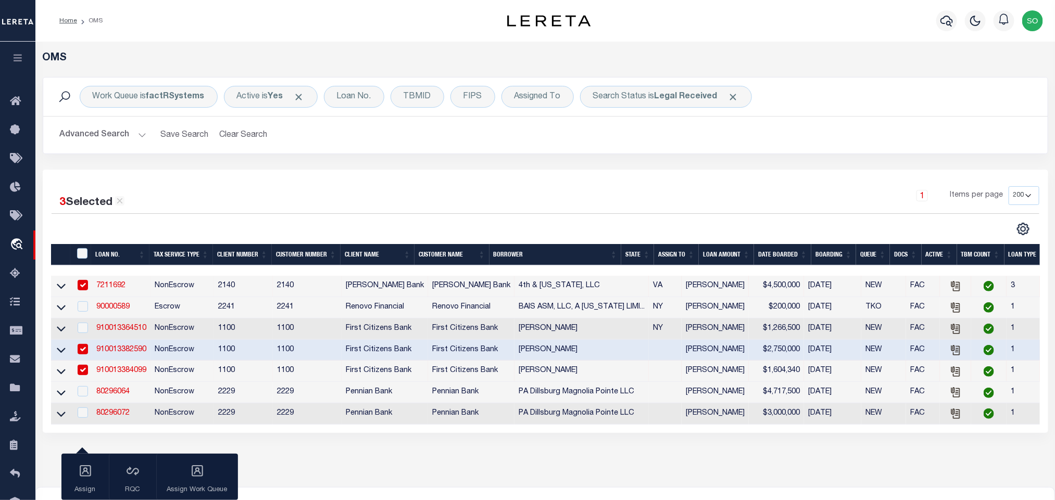
click at [206, 355] on td "NonEscrow" at bounding box center [183, 350] width 64 height 21
checkbox input "false"
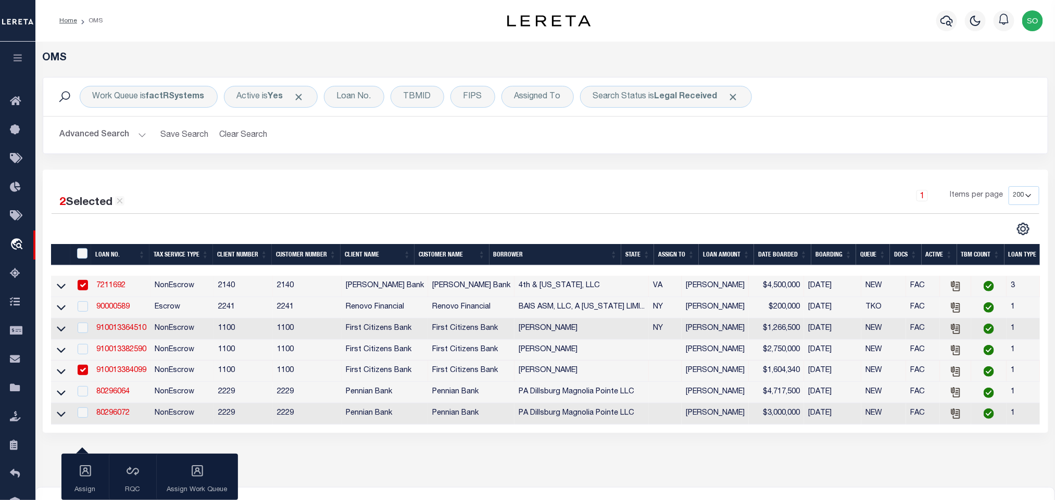
click at [207, 376] on td "NonEscrow" at bounding box center [183, 371] width 64 height 21
checkbox input "false"
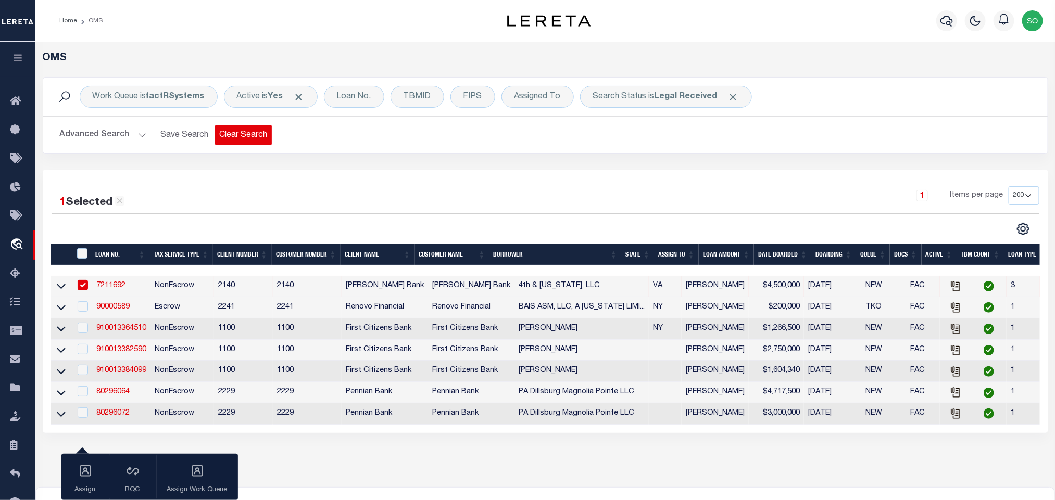
click at [236, 137] on button "Clear Search" at bounding box center [243, 135] width 57 height 20
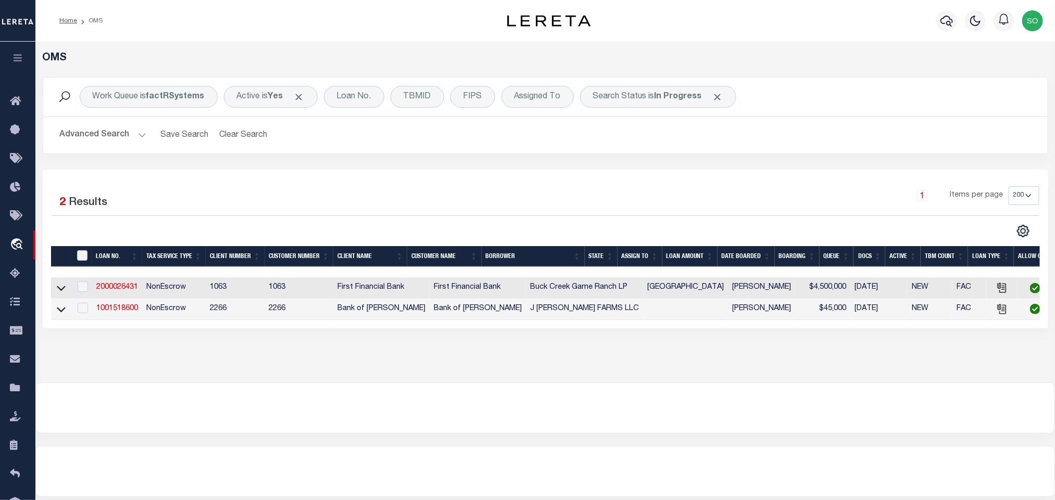
click at [886, 180] on div "1 Selected 2 Results 1 Items per page 10 25 50 100 200" at bounding box center [546, 249] width 1006 height 159
click at [566, 191] on div "1 Items per page 10 25 50 100 200" at bounding box center [670, 199] width 737 height 27
